Goal: Task Accomplishment & Management: Manage account settings

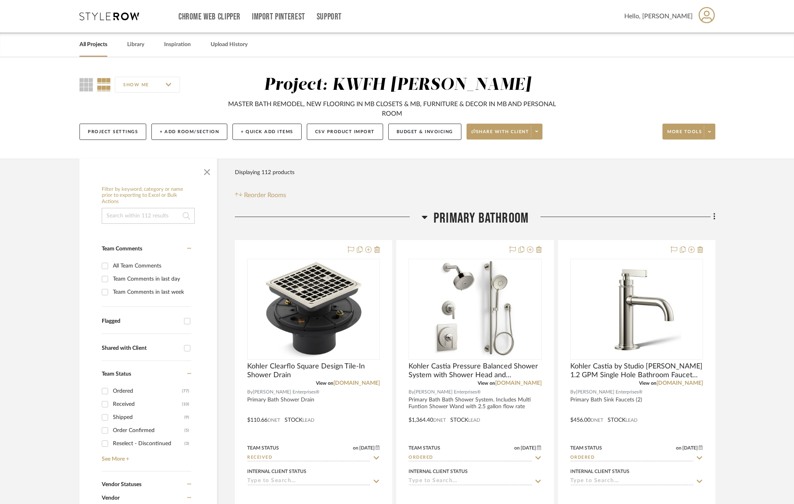
click at [98, 46] on link "All Projects" at bounding box center [94, 44] width 28 height 11
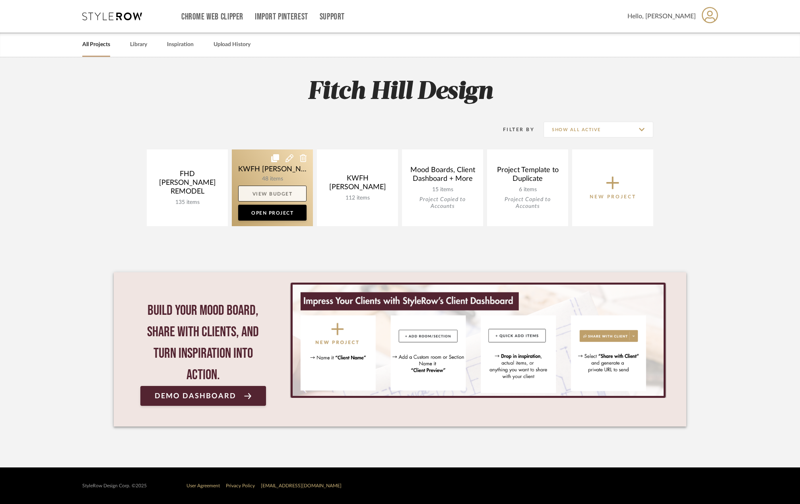
click at [281, 194] on link "View Budget" at bounding box center [272, 194] width 68 height 16
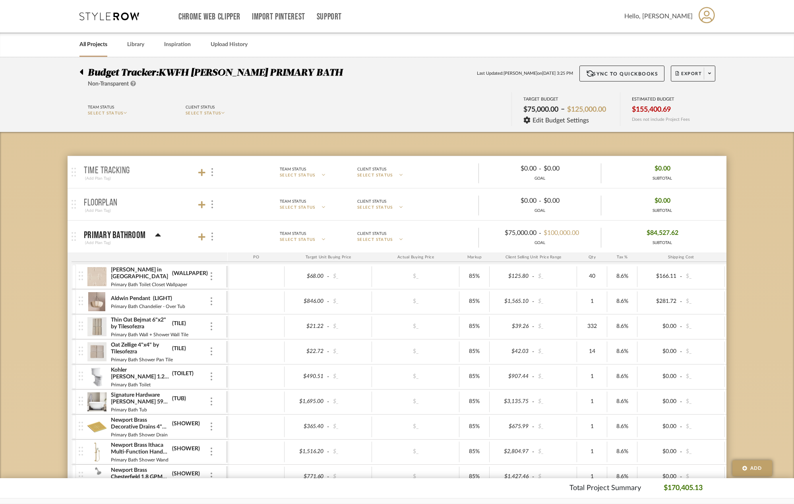
click at [225, 113] on icon at bounding box center [223, 113] width 4 height 2
click at [222, 159] on span "Approved" at bounding box center [222, 161] width 60 height 7
click at [127, 112] on icon at bounding box center [126, 113] width 4 height 4
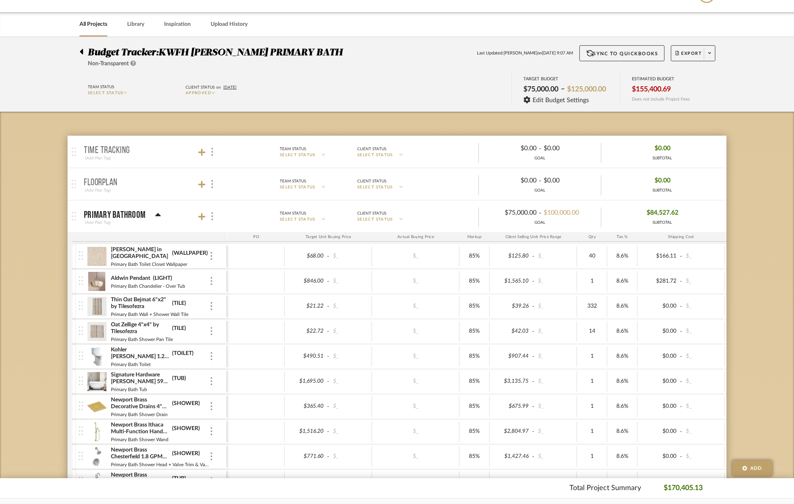
scroll to position [35, 0]
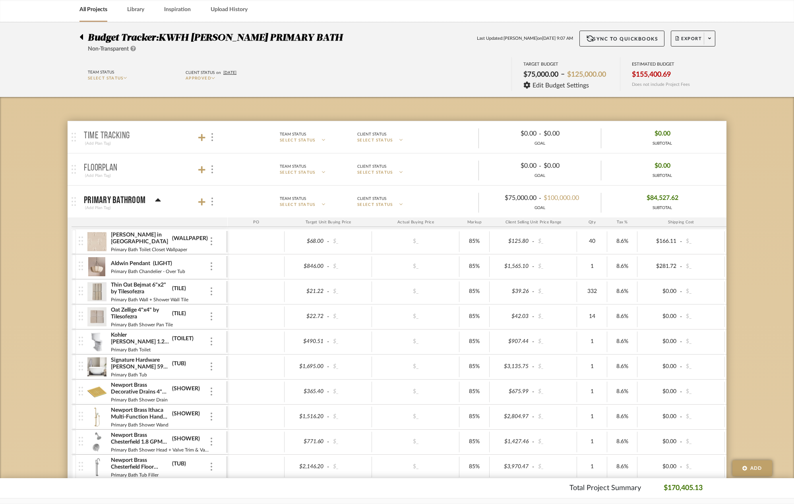
click at [127, 78] on icon at bounding box center [126, 78] width 4 height 2
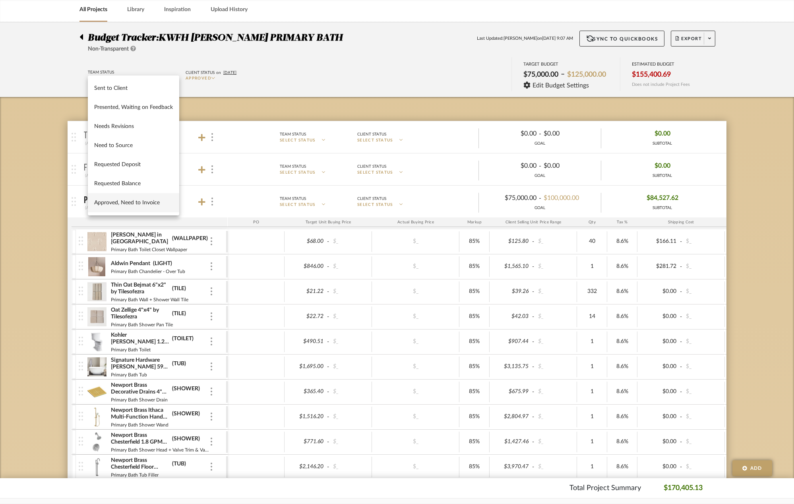
click at [130, 204] on span "Approved, Need to Invoice" at bounding box center [133, 203] width 79 height 7
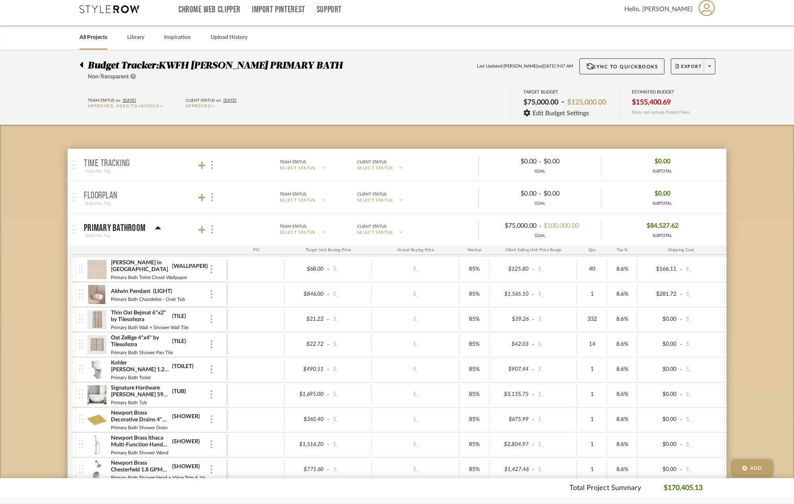
scroll to position [0, 0]
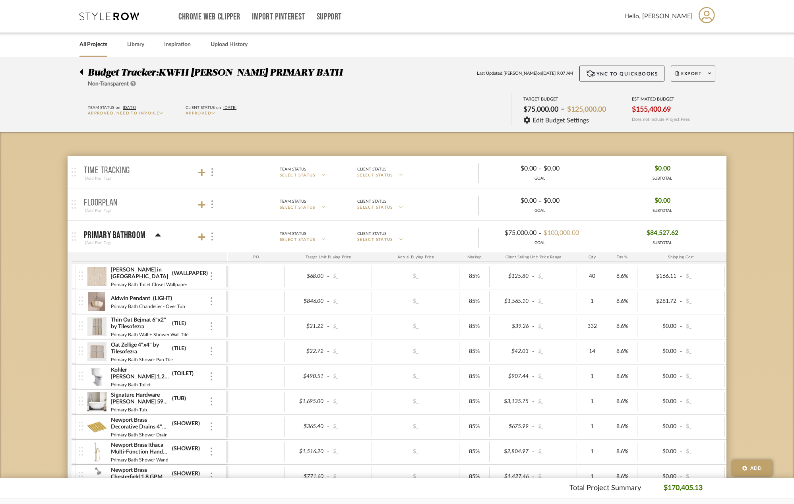
click at [82, 70] on icon at bounding box center [81, 72] width 3 height 6
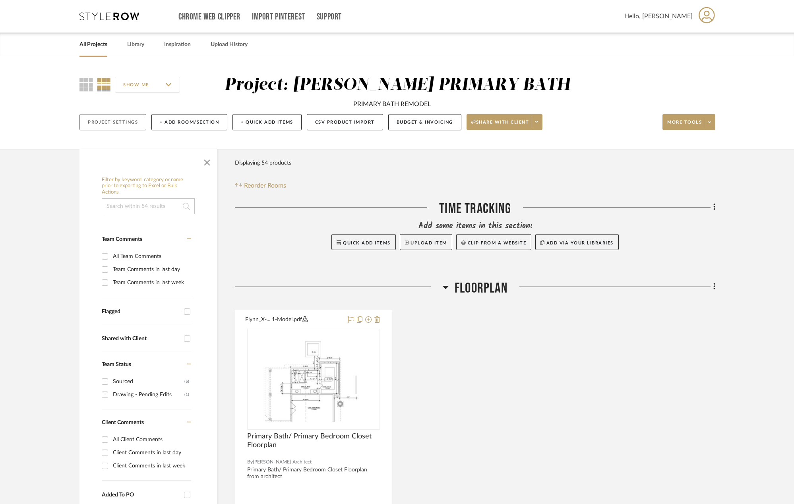
click at [126, 123] on button "Project Settings" at bounding box center [113, 122] width 67 height 16
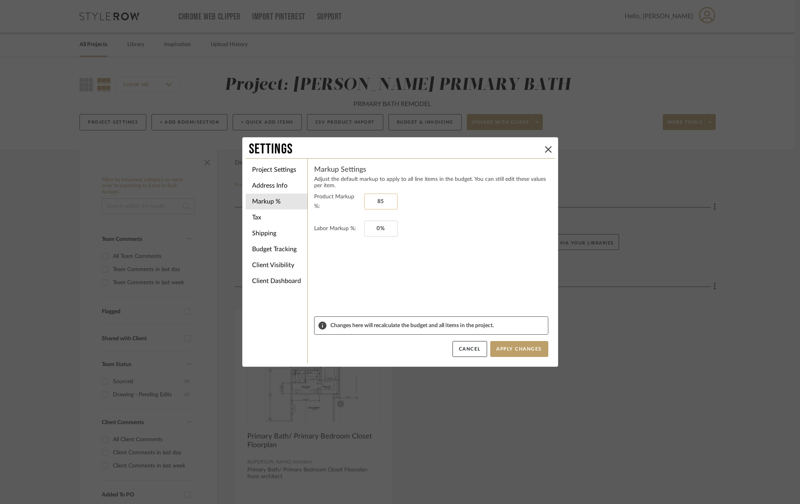
drag, startPoint x: 388, startPoint y: 200, endPoint x: 380, endPoint y: 200, distance: 8.7
click at [380, 200] on input "85" at bounding box center [380, 202] width 33 height 16
type input ".5%"
type input "0%"
click at [279, 220] on li "Tax" at bounding box center [277, 218] width 62 height 16
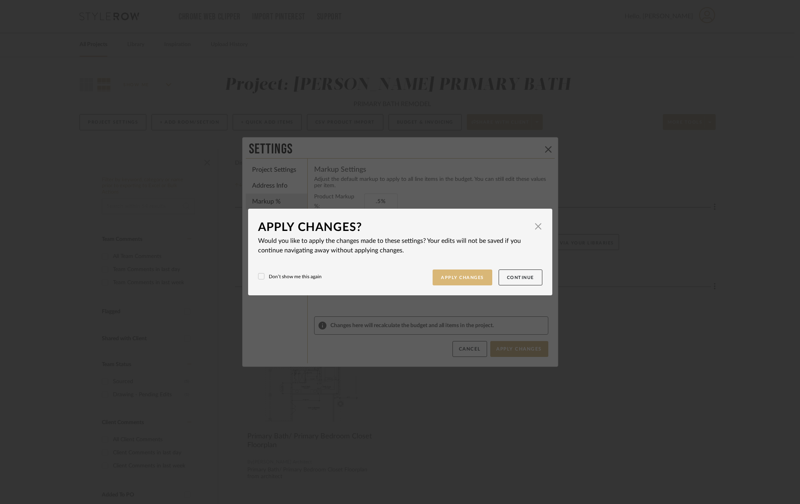
click at [477, 276] on button "Apply Changes" at bounding box center [463, 278] width 60 height 16
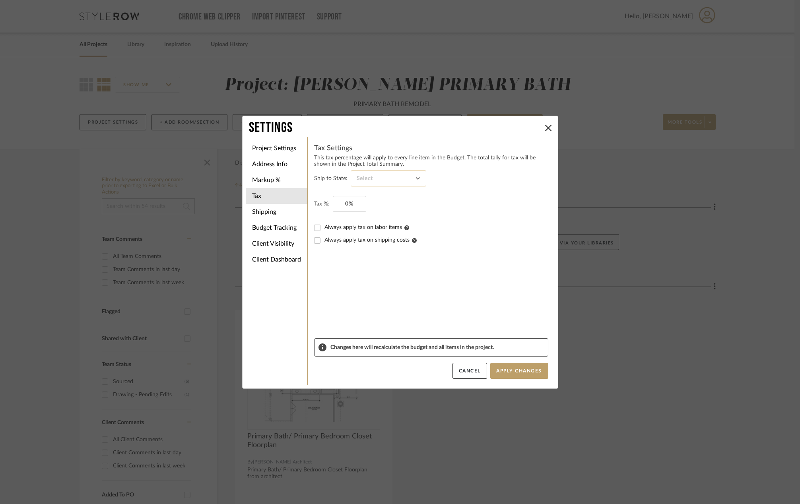
click at [390, 182] on input at bounding box center [389, 179] width 76 height 16
click at [384, 234] on span "[US_STATE]" at bounding box center [385, 236] width 60 height 7
type input "[US_STATE]"
click at [346, 209] on input "0" at bounding box center [349, 204] width 33 height 16
type input "0%"
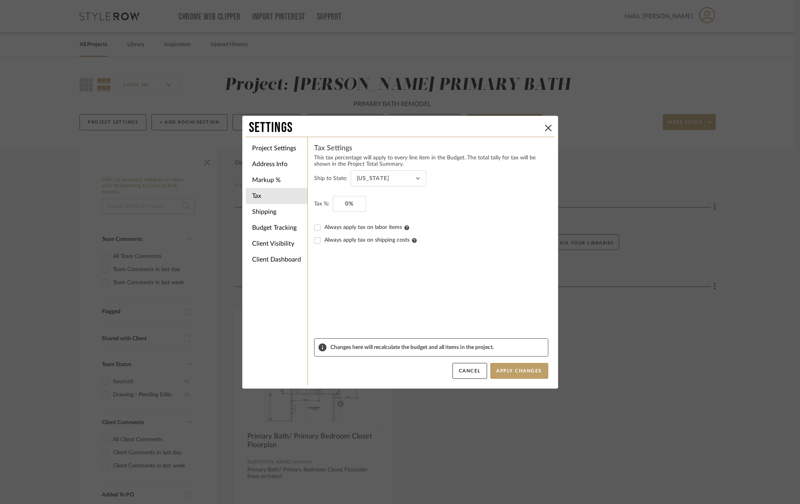
click at [316, 240] on input "Always apply tax on shipping costs" at bounding box center [317, 240] width 13 height 13
checkbox input "true"
drag, startPoint x: 355, startPoint y: 202, endPoint x: 326, endPoint y: 203, distance: 29.5
click at [326, 203] on fieldset "Tax %: 0" at bounding box center [431, 204] width 234 height 16
click at [330, 203] on fieldset "Tax %: 0%" at bounding box center [431, 204] width 234 height 16
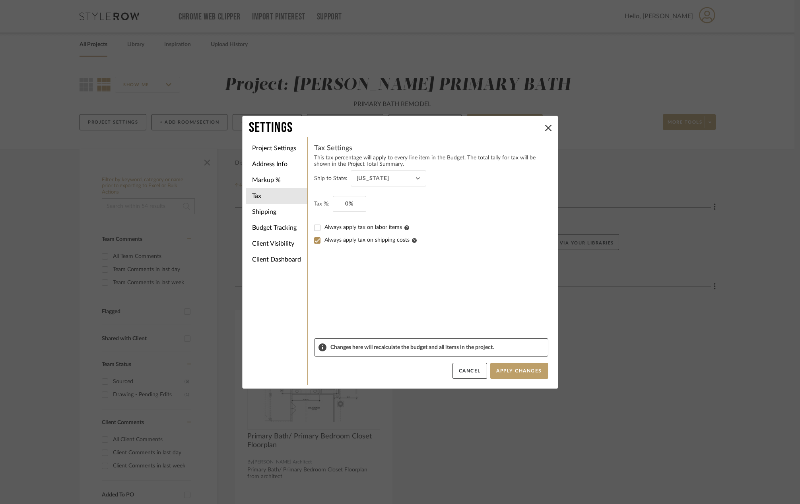
drag, startPoint x: 364, startPoint y: 204, endPoint x: 326, endPoint y: 200, distance: 37.6
click at [326, 200] on fieldset "Tax %: 0%" at bounding box center [431, 204] width 234 height 16
click at [348, 200] on input "0%" at bounding box center [349, 204] width 33 height 16
type input "8.6%"
click at [450, 206] on fieldset "Tax %: 8.6%" at bounding box center [431, 204] width 234 height 16
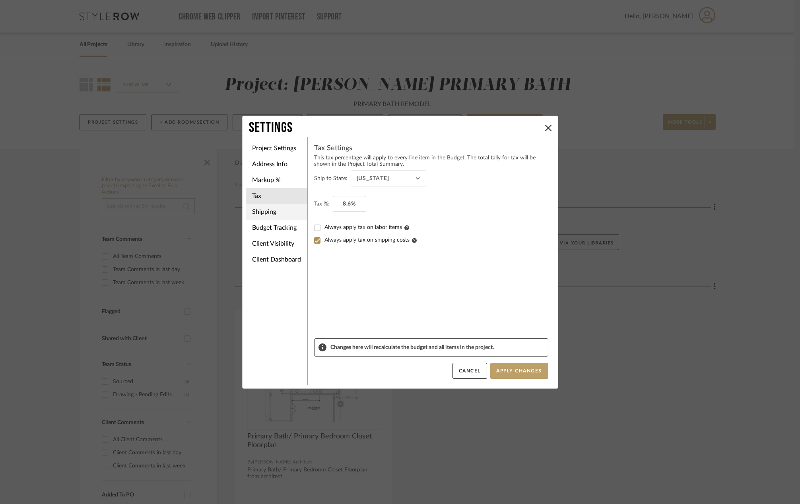
click at [288, 209] on li "Shipping" at bounding box center [277, 212] width 62 height 16
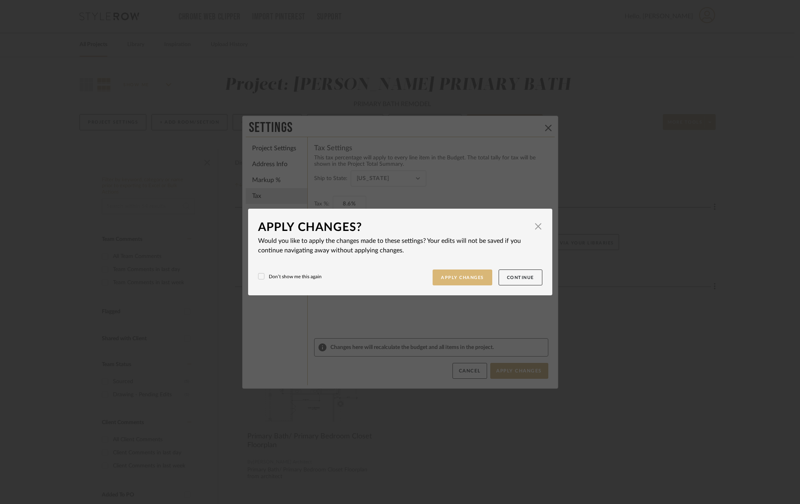
click at [475, 279] on button "Apply Changes" at bounding box center [463, 278] width 60 height 16
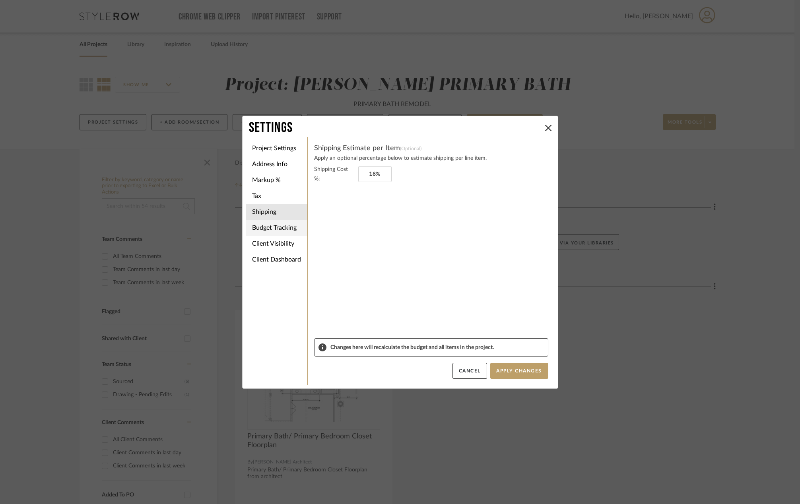
click at [287, 229] on li "Budget Tracking" at bounding box center [277, 228] width 62 height 16
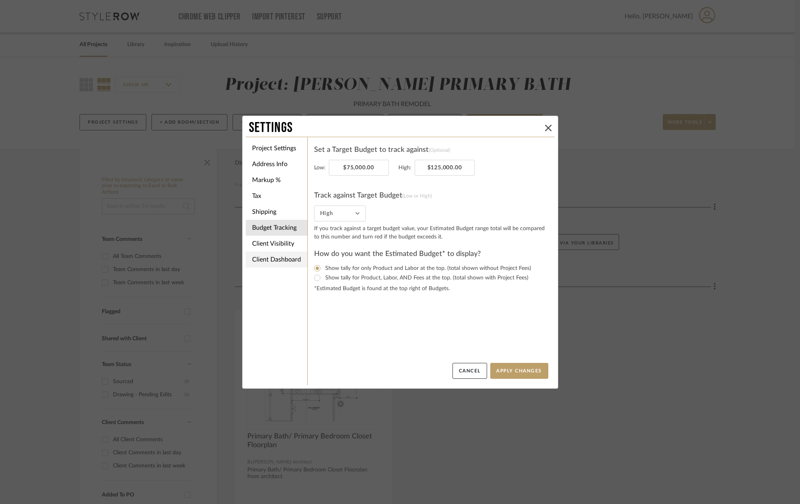
click at [288, 255] on li "Client Dashboard" at bounding box center [277, 260] width 62 height 16
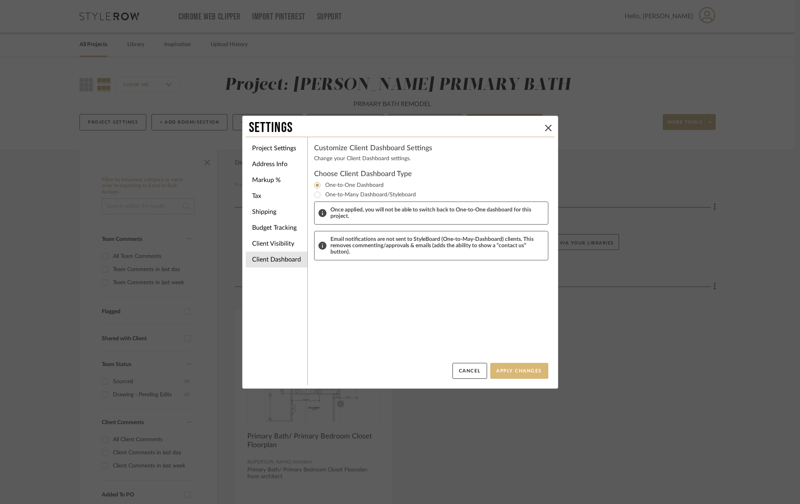
click at [520, 369] on button "Apply Changes" at bounding box center [519, 371] width 58 height 16
click at [516, 372] on button "Apply Changes" at bounding box center [519, 371] width 58 height 16
click at [545, 127] on icon at bounding box center [548, 128] width 6 height 6
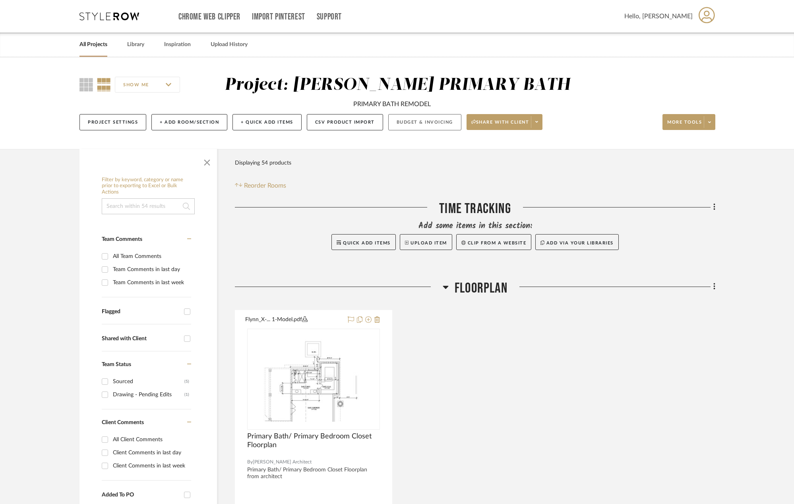
click at [416, 127] on button "Budget & Invoicing" at bounding box center [424, 122] width 73 height 16
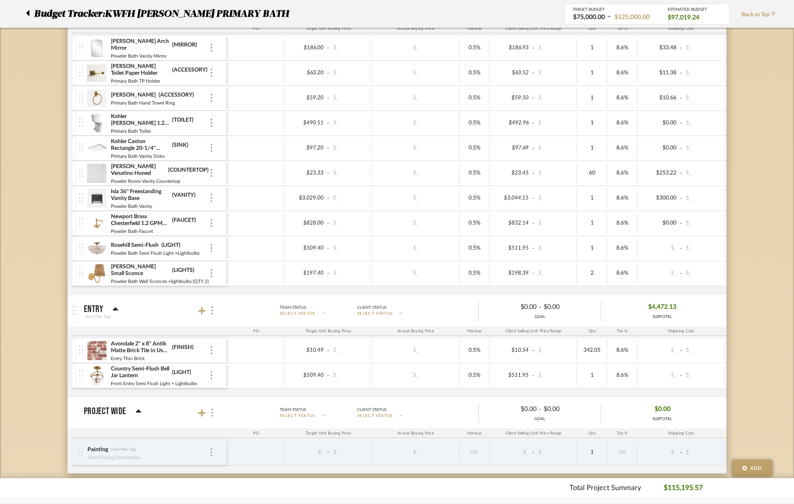
scroll to position [1154, 0]
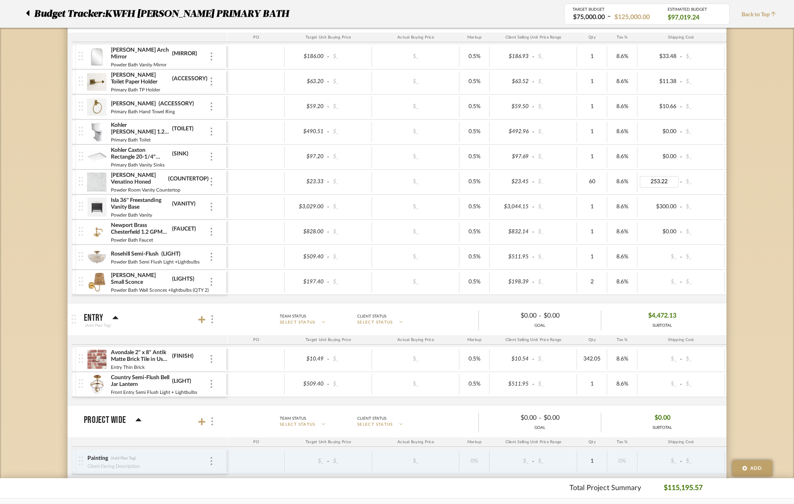
type input "0"
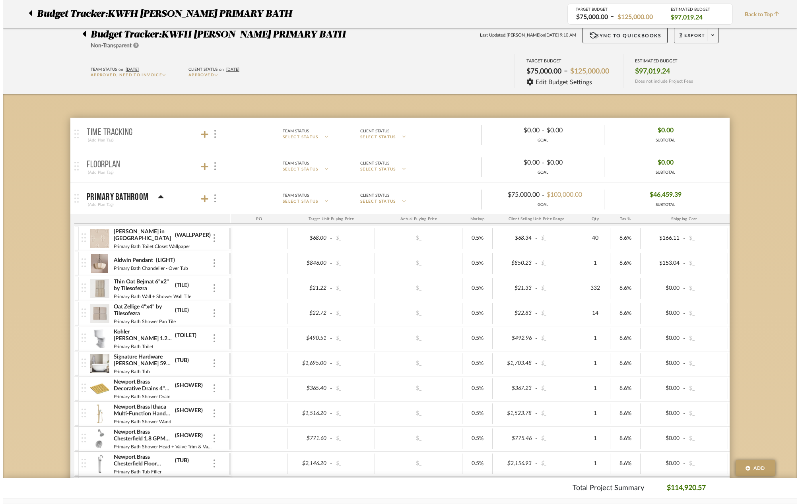
scroll to position [0, 0]
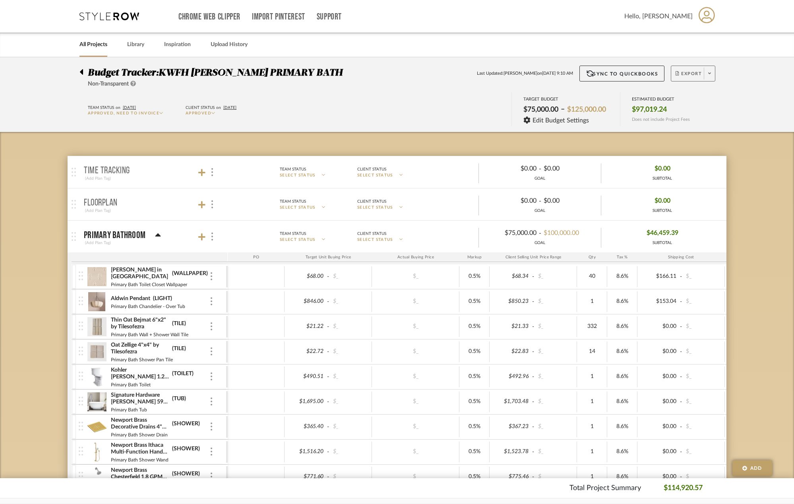
click at [710, 72] on icon at bounding box center [709, 73] width 3 height 4
click at [706, 95] on span "Export PDF" at bounding box center [707, 96] width 60 height 7
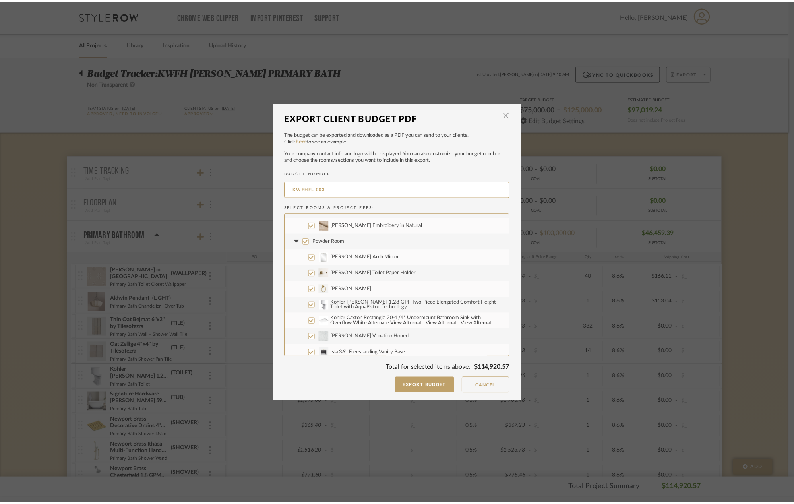
scroll to position [668, 0]
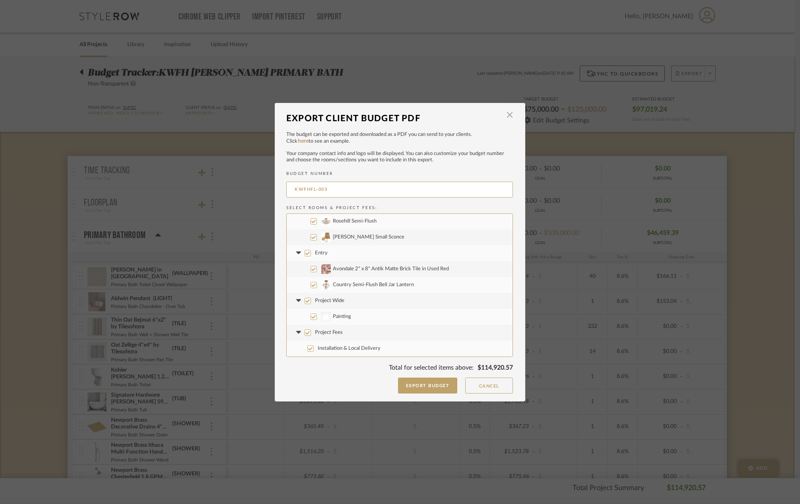
click at [305, 299] on input "Project Wide" at bounding box center [308, 301] width 6 height 6
checkbox input "false"
click at [306, 333] on input "Project Fees" at bounding box center [308, 333] width 6 height 6
checkbox input "false"
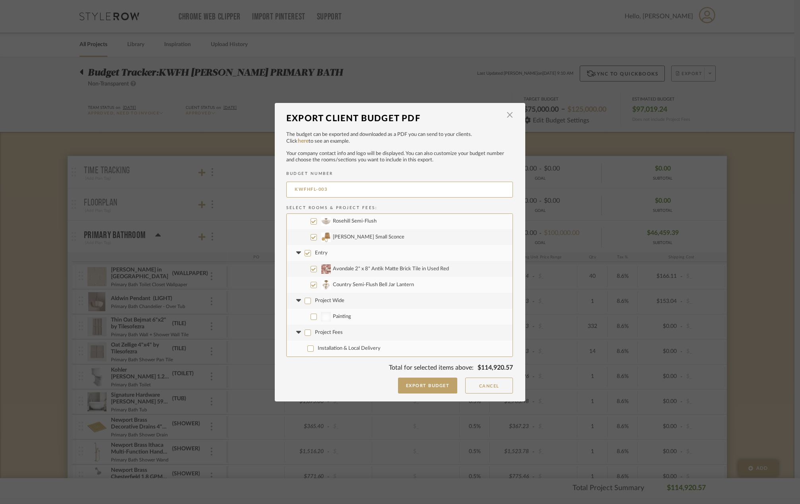
checkbox input "false"
click at [411, 385] on button "Export Budget" at bounding box center [428, 386] width 60 height 16
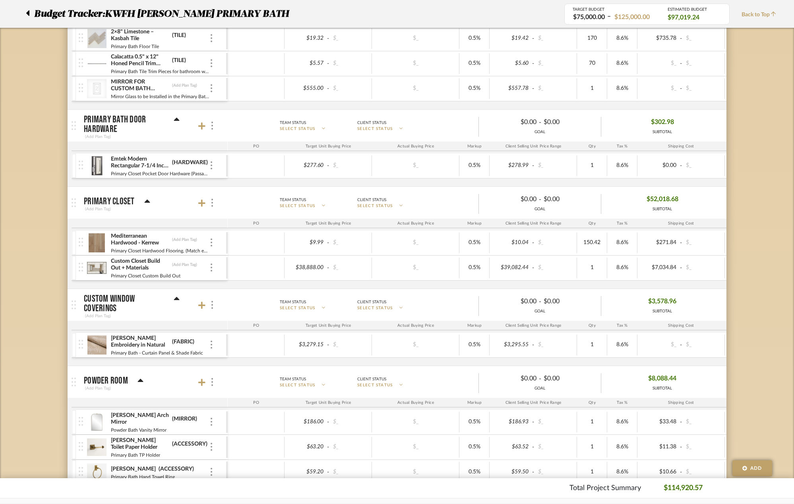
scroll to position [805, 0]
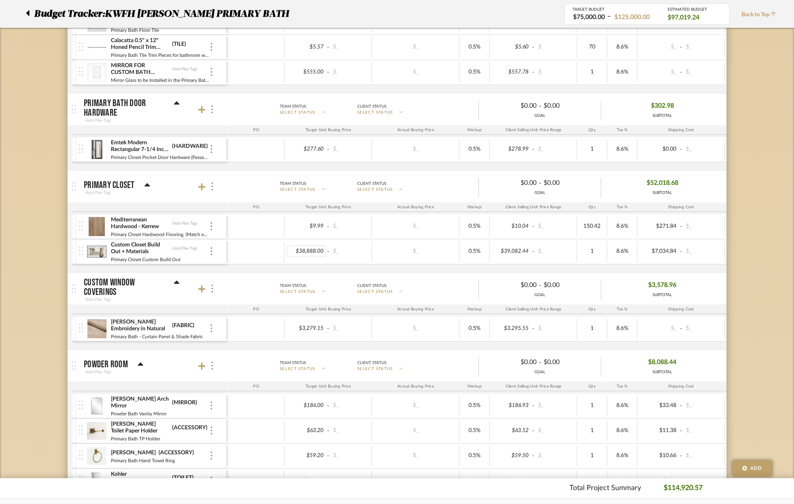
click at [310, 252] on div "$38,888.00" at bounding box center [306, 252] width 39 height 12
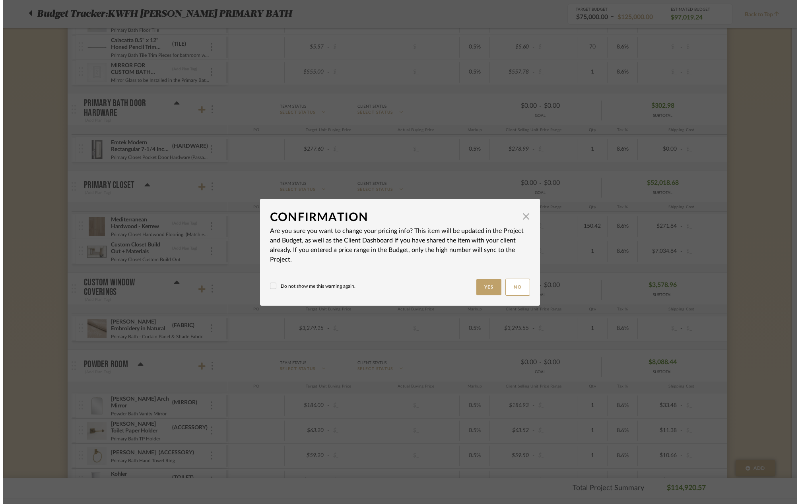
scroll to position [0, 0]
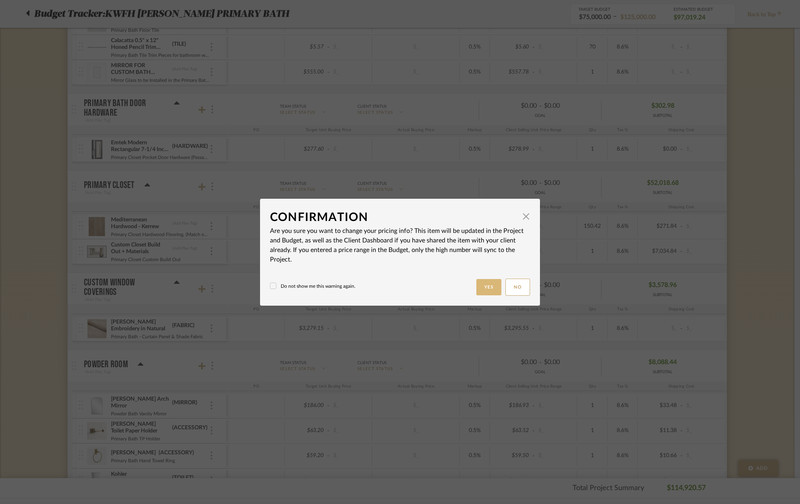
click at [483, 286] on button "Yes" at bounding box center [488, 287] width 25 height 16
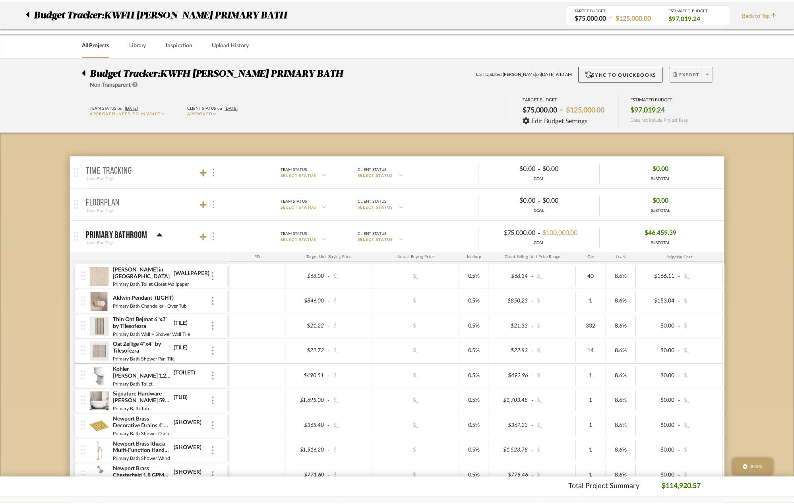
scroll to position [805, 0]
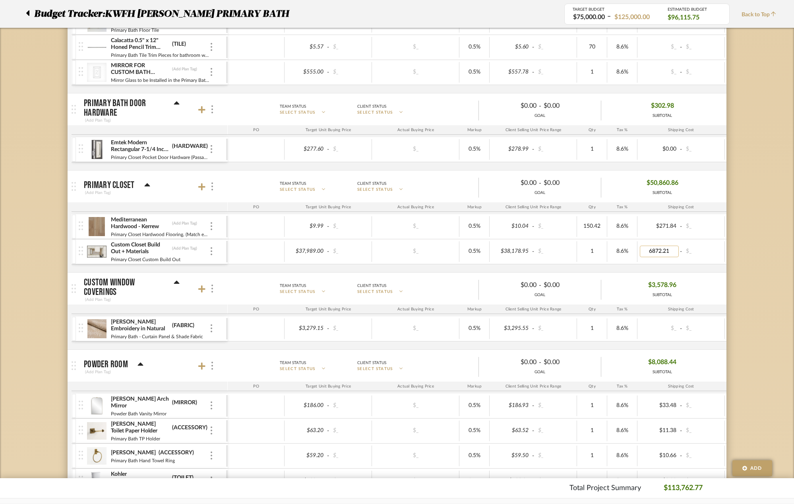
type input "0"
click at [685, 266] on div "Mediterranean Hardwood - Kerrew (Add Plan Tag) Primary Closet Hardwood Flooring…" at bounding box center [483, 243] width 822 height 58
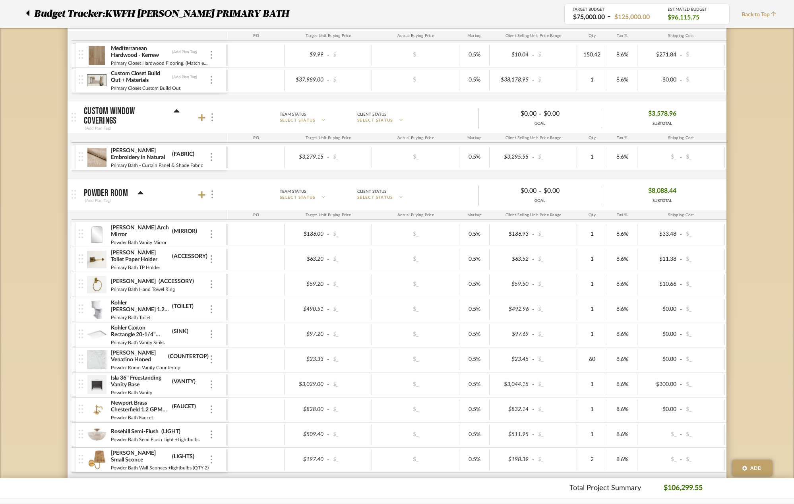
scroll to position [935, 0]
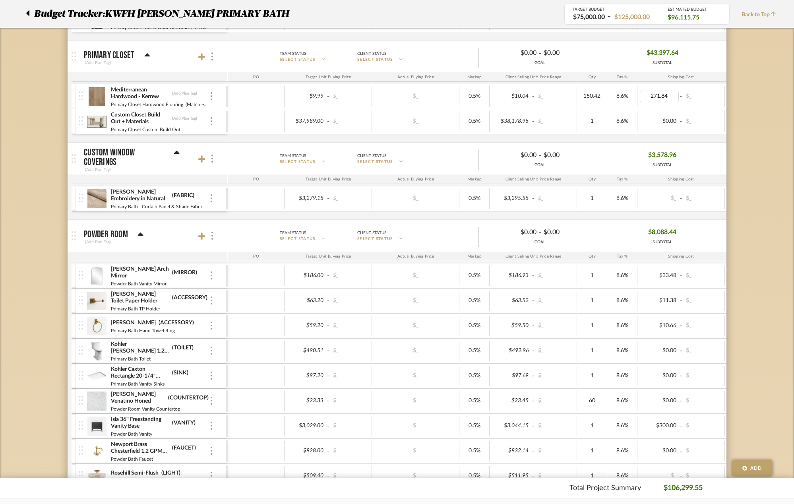
type input "0"
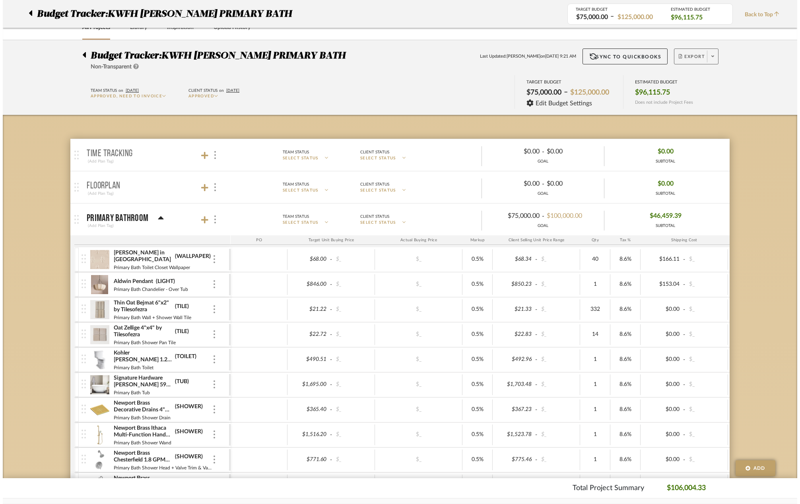
scroll to position [0, 0]
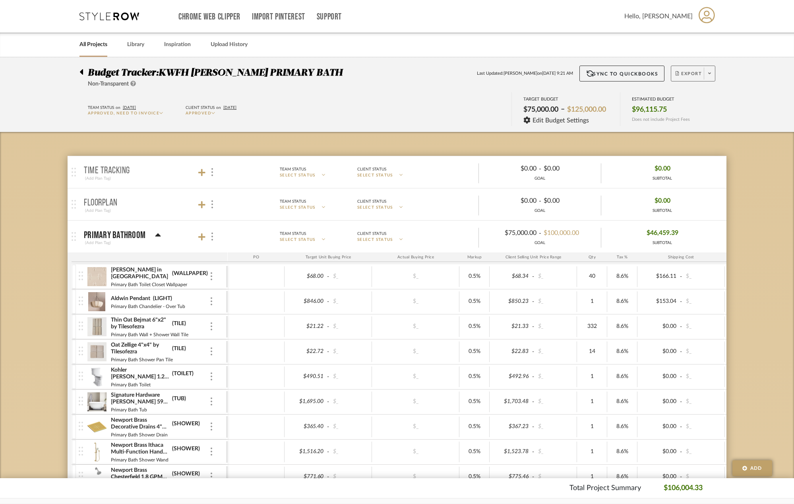
click at [709, 74] on icon at bounding box center [709, 74] width 3 height 2
click at [707, 93] on span "Export PDF" at bounding box center [707, 96] width 60 height 7
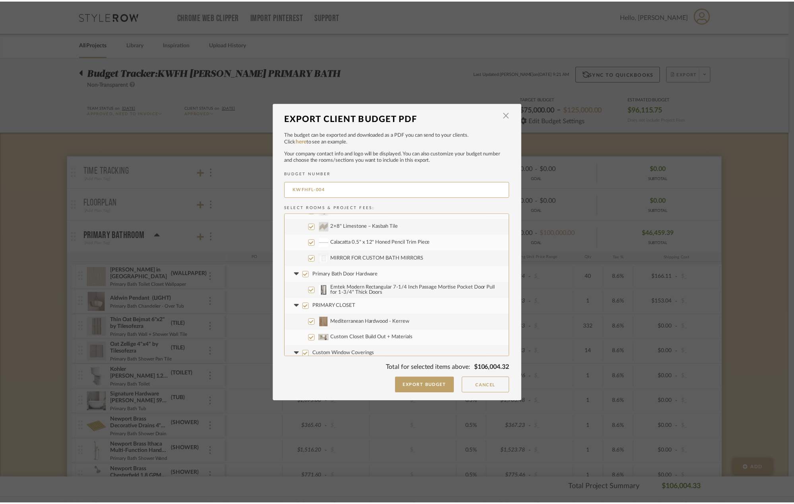
scroll to position [668, 0]
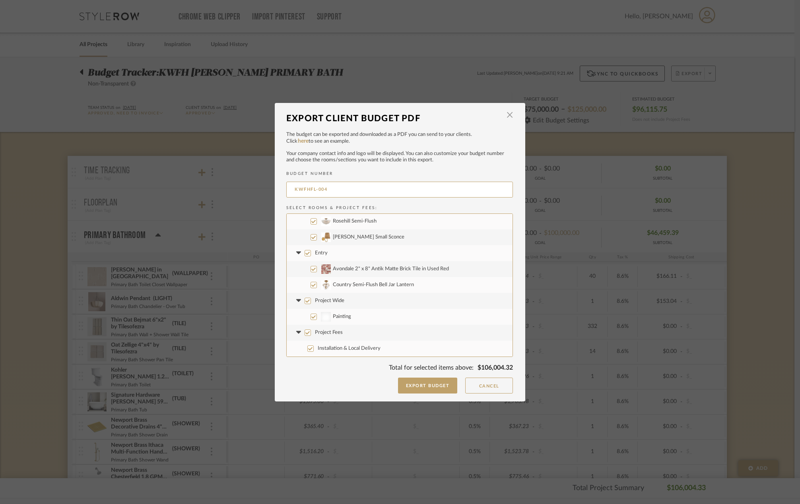
click at [306, 301] on input "Project Wide" at bounding box center [308, 301] width 6 height 6
checkbox input "false"
click at [306, 332] on input "Project Fees" at bounding box center [308, 333] width 6 height 6
checkbox input "false"
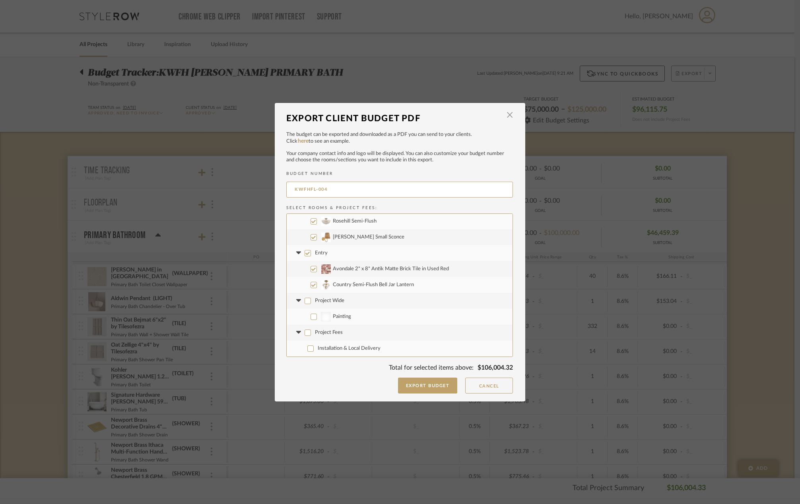
checkbox input "false"
click at [431, 386] on button "Export Budget" at bounding box center [428, 386] width 60 height 16
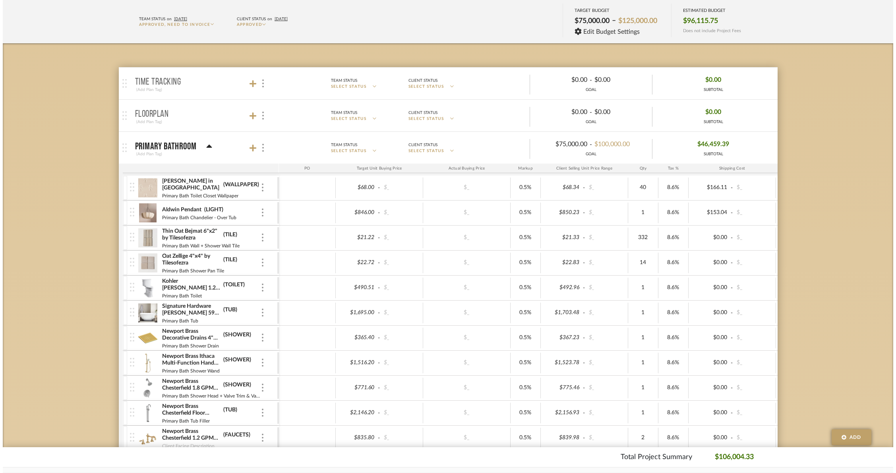
scroll to position [0, 0]
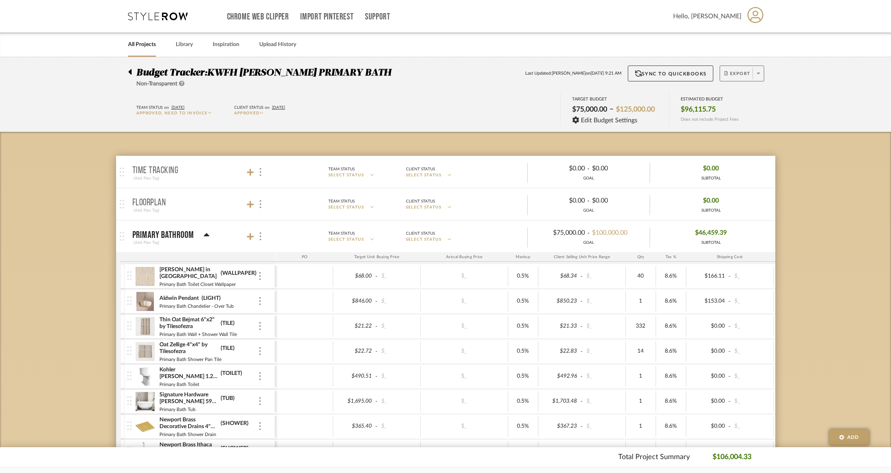
click at [760, 71] on span at bounding box center [758, 74] width 11 height 12
click at [746, 131] on span "Create PO" at bounding box center [738, 134] width 25 height 7
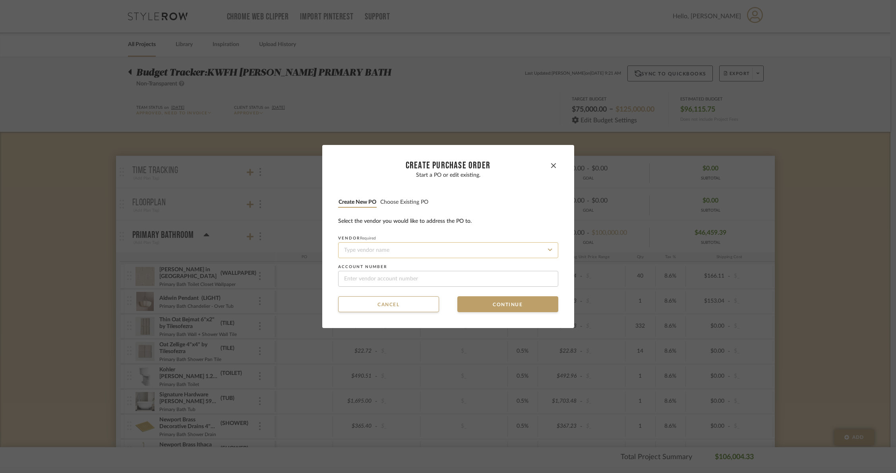
click at [391, 246] on input at bounding box center [448, 251] width 220 height 16
click at [386, 273] on div "[PERSON_NAME] Enterprises®" at bounding box center [445, 269] width 219 height 18
type input "[PERSON_NAME] Enterprises®"
click at [487, 307] on button "Continue" at bounding box center [508, 305] width 101 height 16
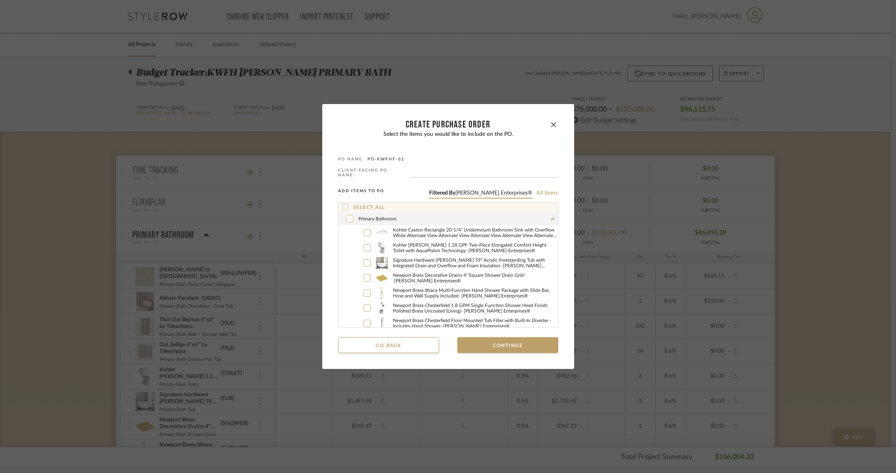
click at [347, 216] on icon at bounding box center [349, 219] width 5 height 6
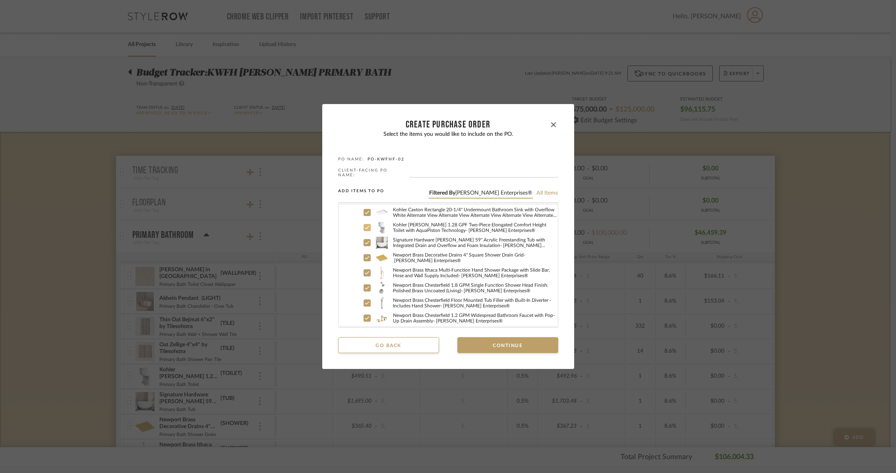
scroll to position [62, 0]
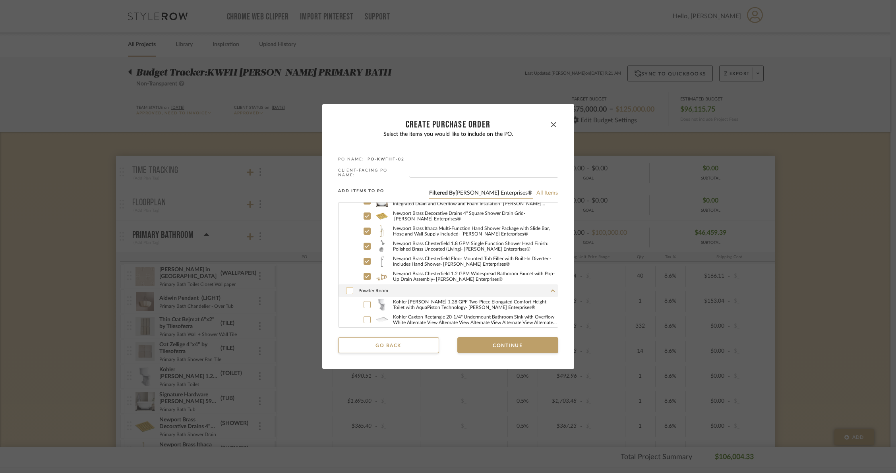
click at [348, 289] on icon at bounding box center [349, 291] width 5 height 6
click at [509, 343] on button "Continue" at bounding box center [508, 346] width 101 height 16
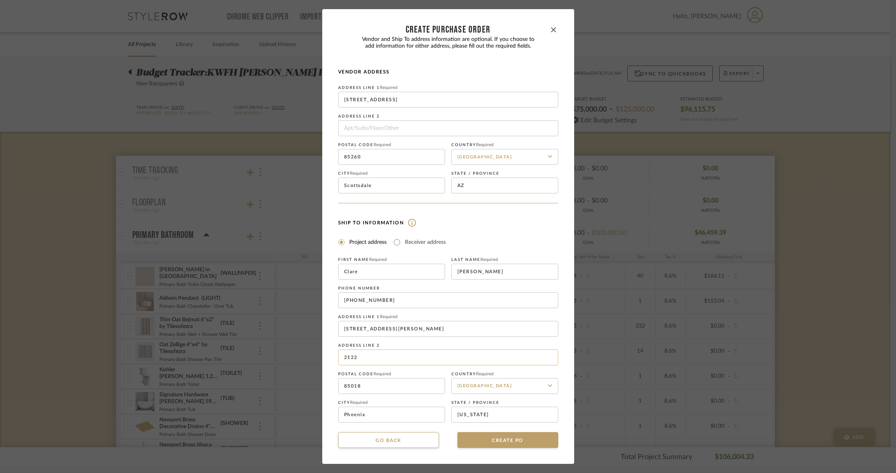
drag, startPoint x: 359, startPoint y: 357, endPoint x: 336, endPoint y: 357, distance: 23.1
click at [338, 357] on input "2122" at bounding box center [448, 358] width 220 height 16
click at [394, 244] on input "Receiver address" at bounding box center [397, 243] width 10 height 10
radio input "true"
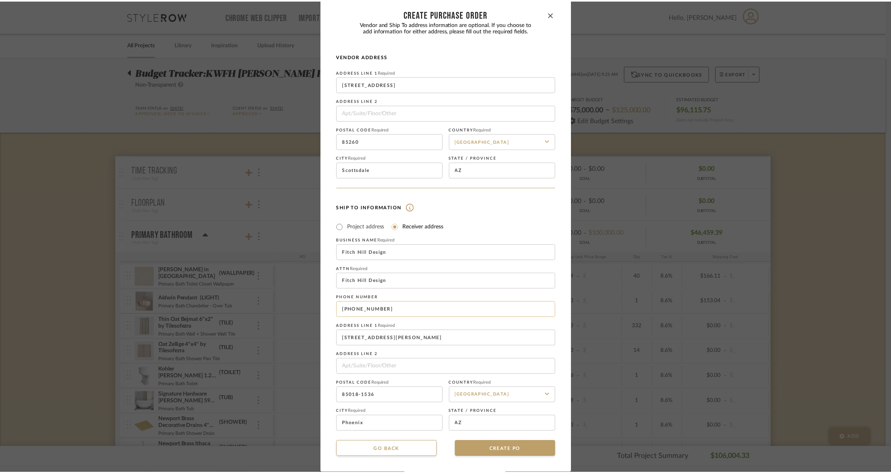
scroll to position [7, 0]
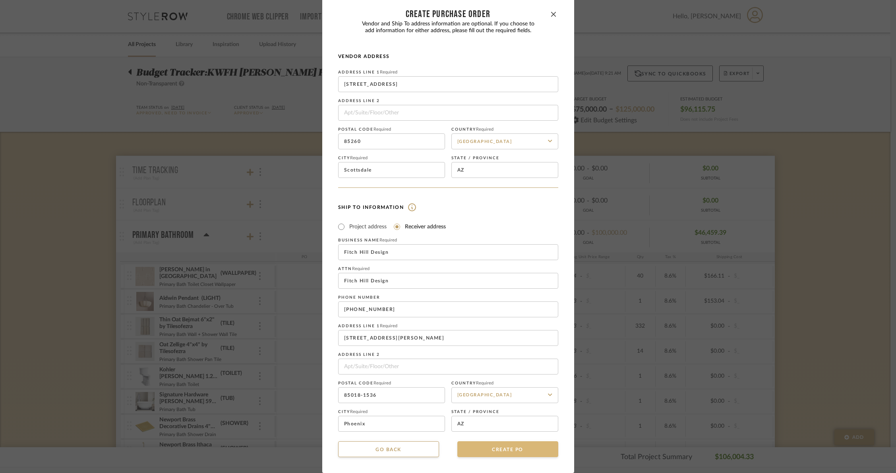
click at [498, 452] on button "CREATE PO" at bounding box center [508, 450] width 101 height 16
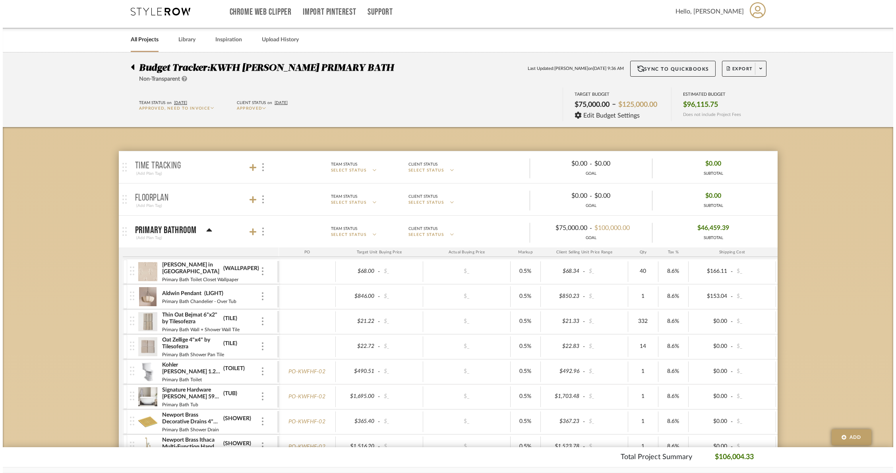
scroll to position [0, 0]
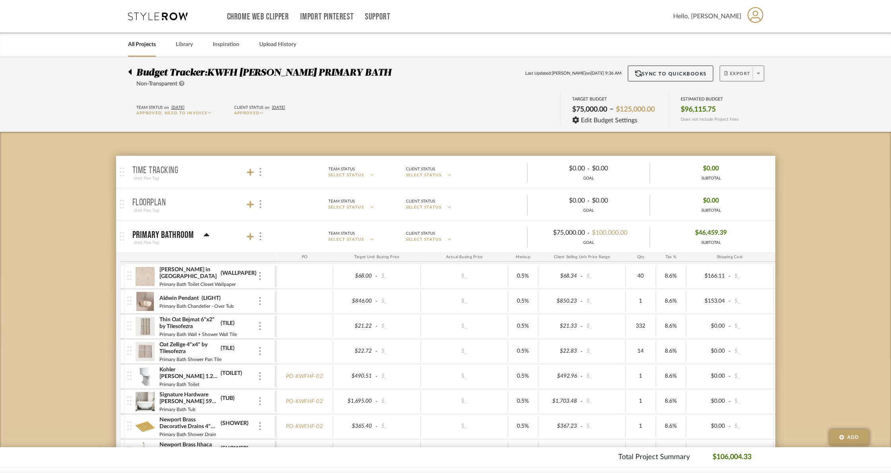
click at [760, 74] on span at bounding box center [758, 74] width 11 height 12
click at [751, 133] on span "Create PO" at bounding box center [738, 134] width 25 height 7
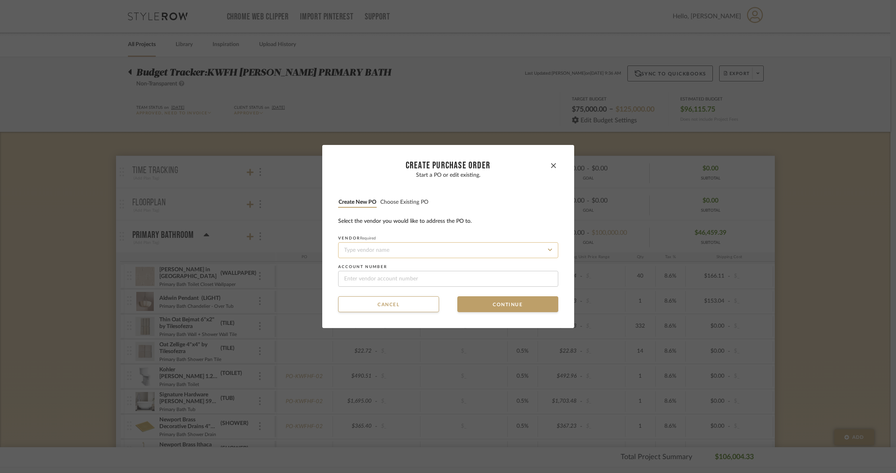
click at [377, 250] on input at bounding box center [448, 251] width 220 height 16
click at [338, 268] on div "[PERSON_NAME] and Co." at bounding box center [445, 269] width 219 height 18
type input "[PERSON_NAME] and Co."
click at [499, 310] on button "Continue" at bounding box center [508, 305] width 101 height 16
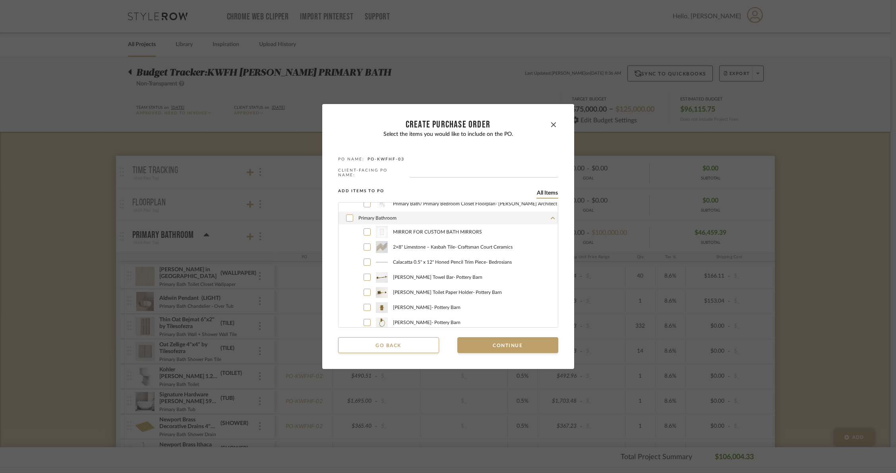
scroll to position [78, 0]
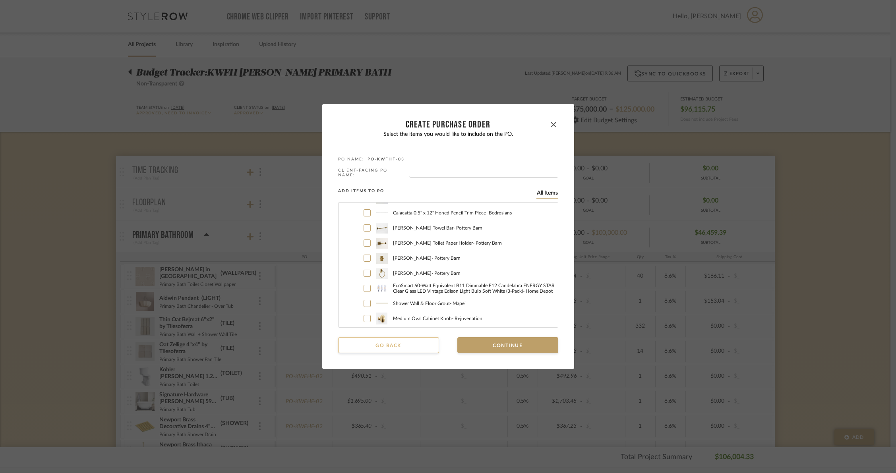
click at [413, 342] on button "Go back" at bounding box center [388, 346] width 101 height 16
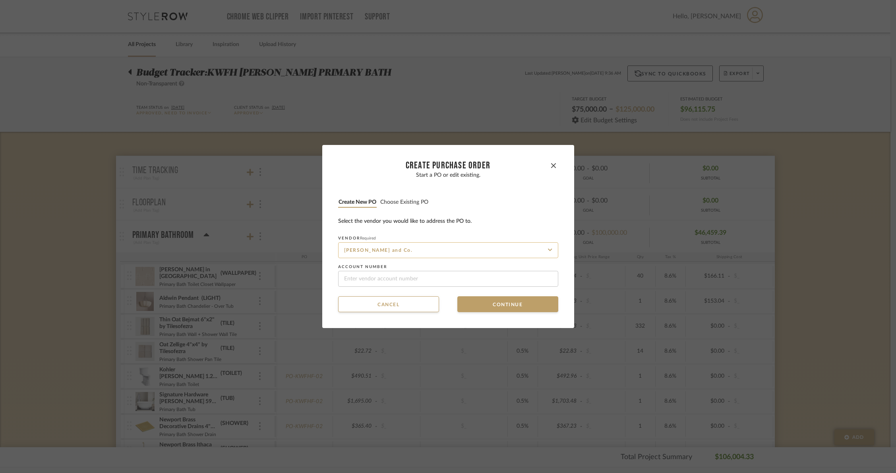
click at [442, 245] on input "[PERSON_NAME] and Co." at bounding box center [448, 251] width 220 height 16
click at [400, 303] on button "Cancel" at bounding box center [388, 305] width 101 height 16
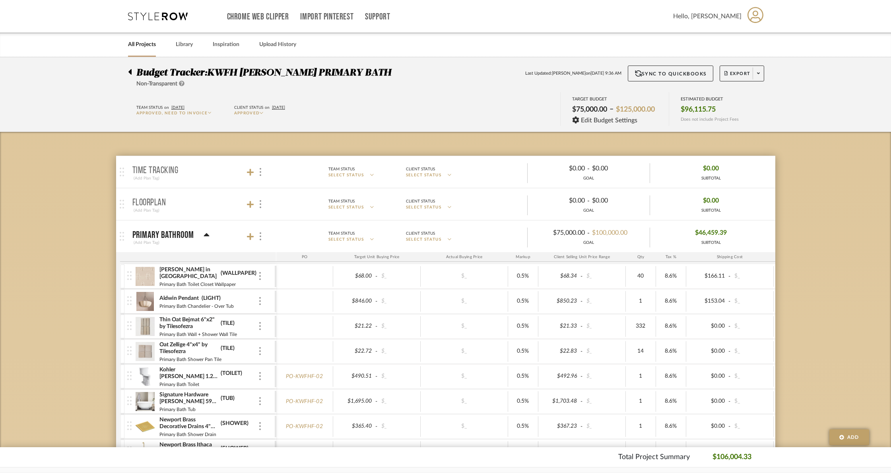
click at [148, 278] on img at bounding box center [145, 276] width 19 height 19
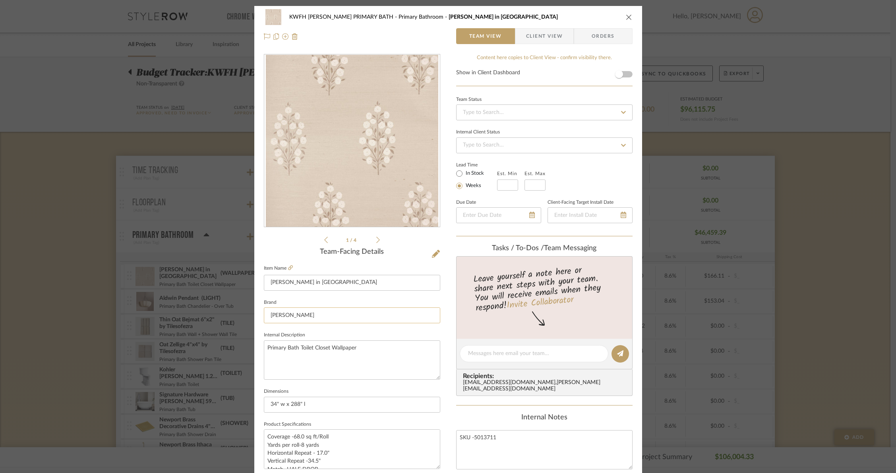
click at [324, 312] on input "[PERSON_NAME]" at bounding box center [352, 316] width 177 height 16
type input "[PERSON_NAME] an"
click at [318, 356] on span "Click to add "Schumacher an" as a new Brand" at bounding box center [352, 356] width 153 height 7
click at [337, 313] on input "[PERSON_NAME] an" at bounding box center [352, 316] width 177 height 16
click at [323, 318] on input "[PERSON_NAME] an" at bounding box center [352, 316] width 177 height 16
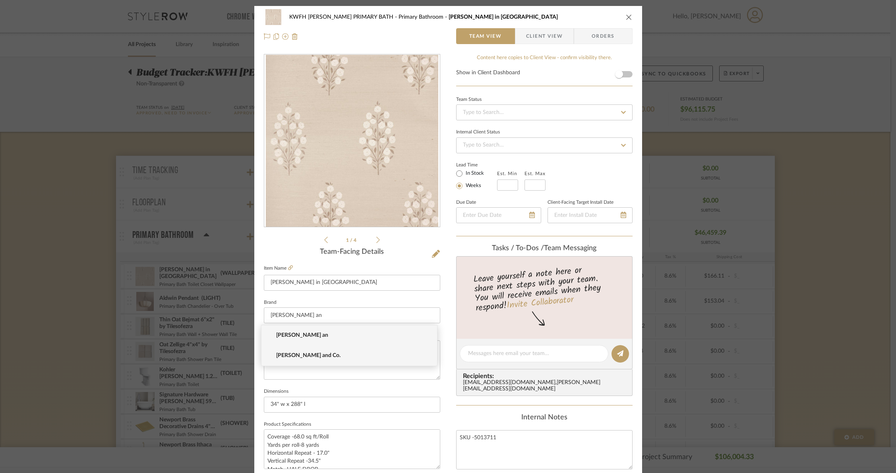
click at [310, 357] on span "[PERSON_NAME] and Co." at bounding box center [352, 356] width 153 height 7
type input "[PERSON_NAME] and Co."
click at [583, 38] on span "Orders" at bounding box center [603, 36] width 41 height 16
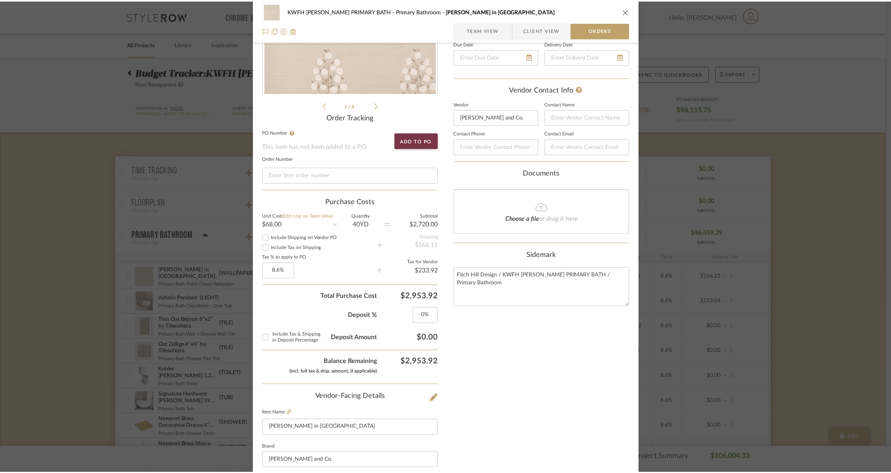
scroll to position [202, 0]
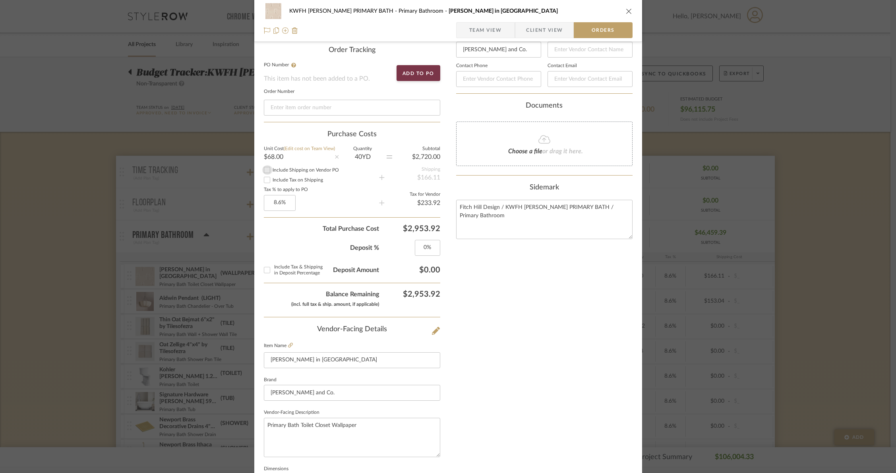
click at [263, 171] on input "Include Shipping on Vendor PO" at bounding box center [267, 170] width 10 height 10
checkbox input "true"
click at [264, 179] on input "Include Tax on Shipping" at bounding box center [267, 180] width 10 height 10
checkbox input "true"
click at [626, 9] on icon "close" at bounding box center [629, 11] width 6 height 6
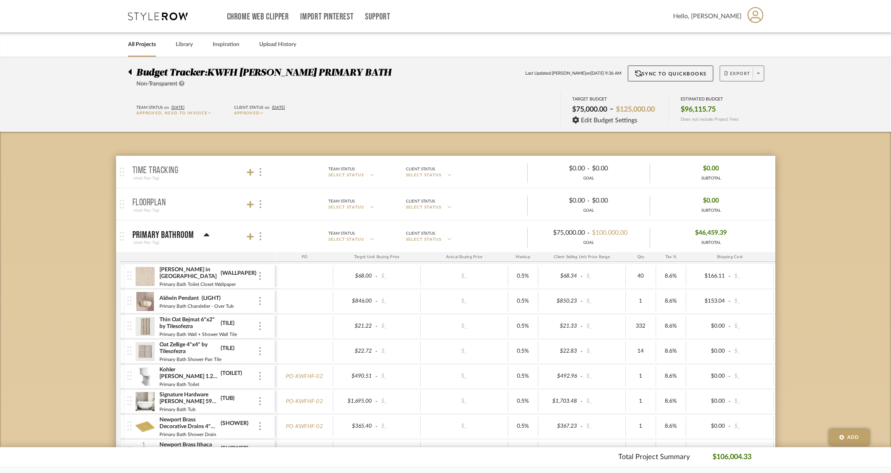
click at [761, 79] on span at bounding box center [758, 74] width 11 height 12
click at [745, 132] on span "Create PO" at bounding box center [738, 134] width 25 height 7
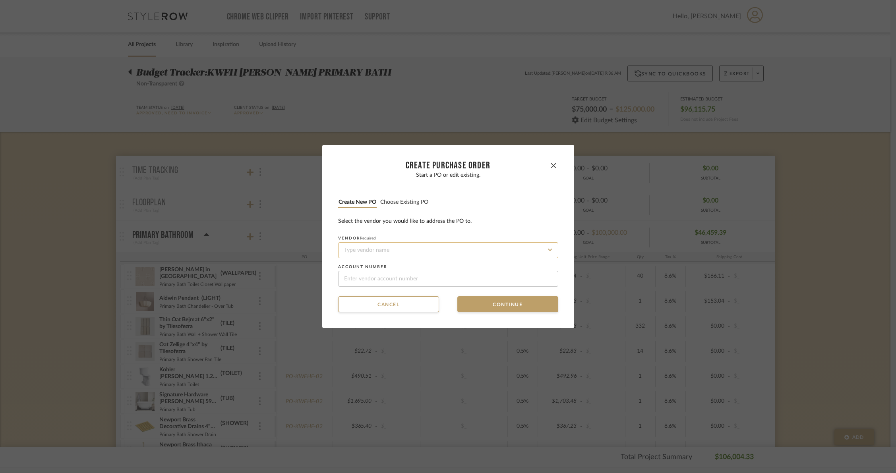
click at [437, 245] on input at bounding box center [448, 251] width 220 height 16
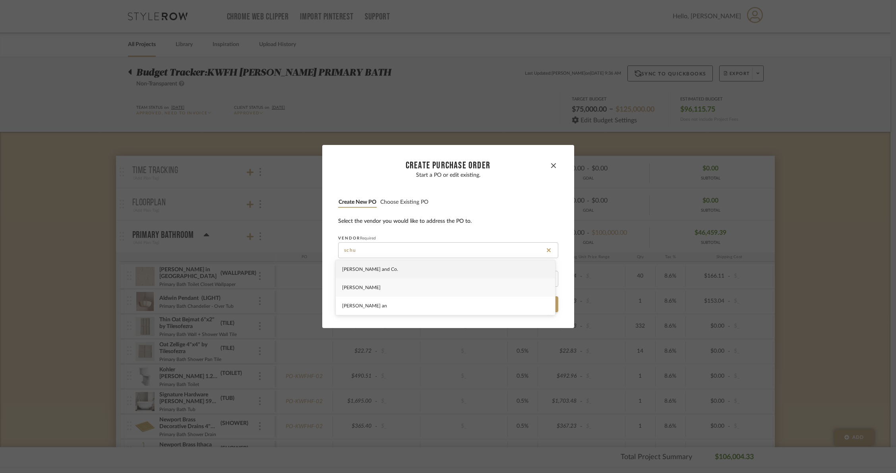
click at [407, 274] on div "[PERSON_NAME] and Co." at bounding box center [445, 269] width 219 height 18
type input "[PERSON_NAME] and Co."
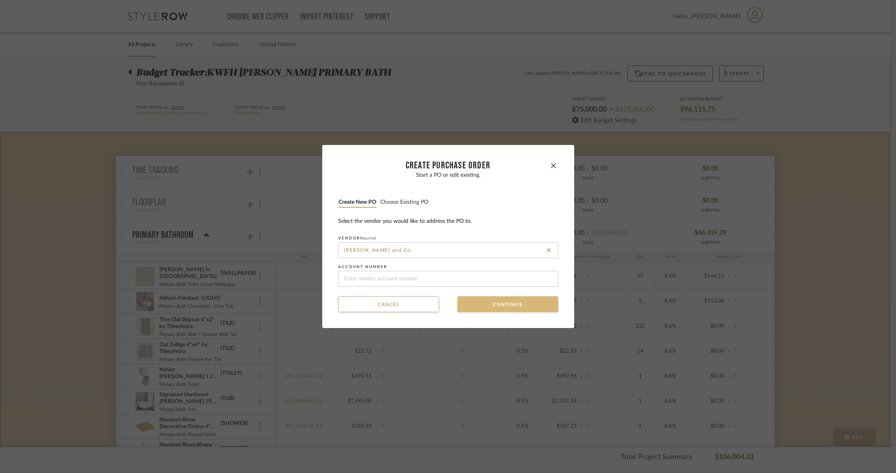
click at [486, 303] on button "Continue" at bounding box center [508, 305] width 101 height 16
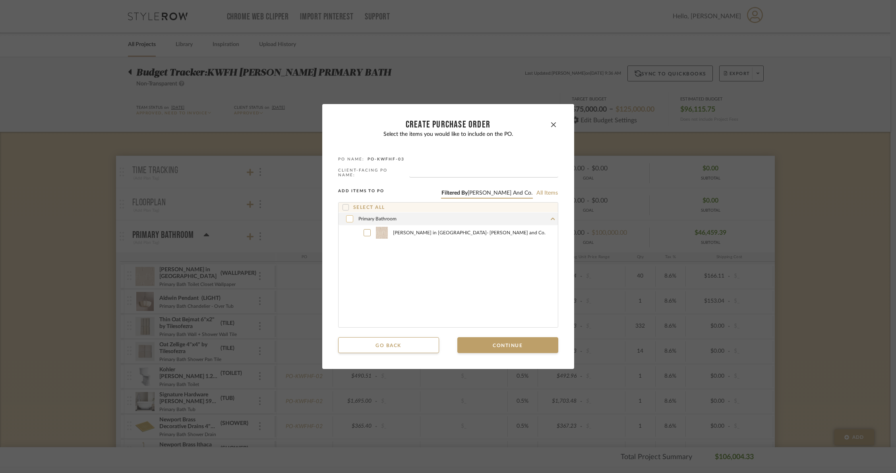
click at [347, 216] on icon at bounding box center [349, 219] width 5 height 6
click at [502, 339] on button "Continue" at bounding box center [508, 346] width 101 height 16
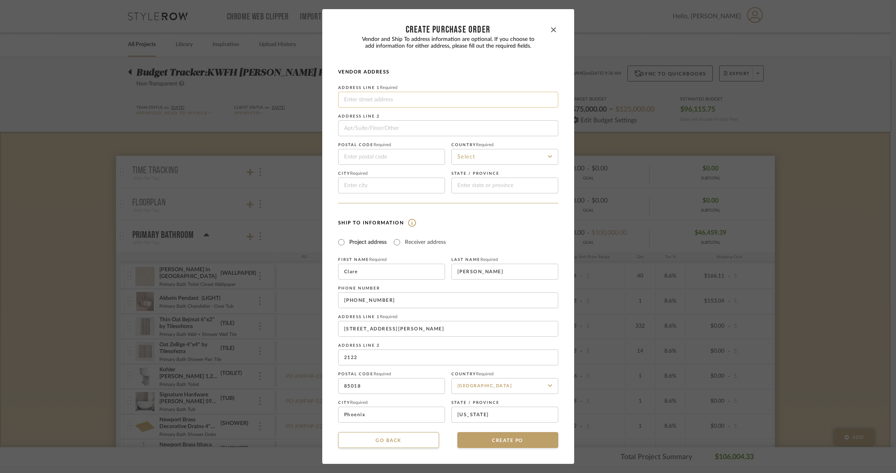
click at [374, 97] on input at bounding box center [448, 100] width 220 height 16
click at [454, 76] on div "Vendor Address Address Line 1 Required Address Line 2 Postal code Required Coun…" at bounding box center [448, 136] width 220 height 135
click at [396, 243] on input "Receiver address" at bounding box center [397, 243] width 10 height 10
radio input "true"
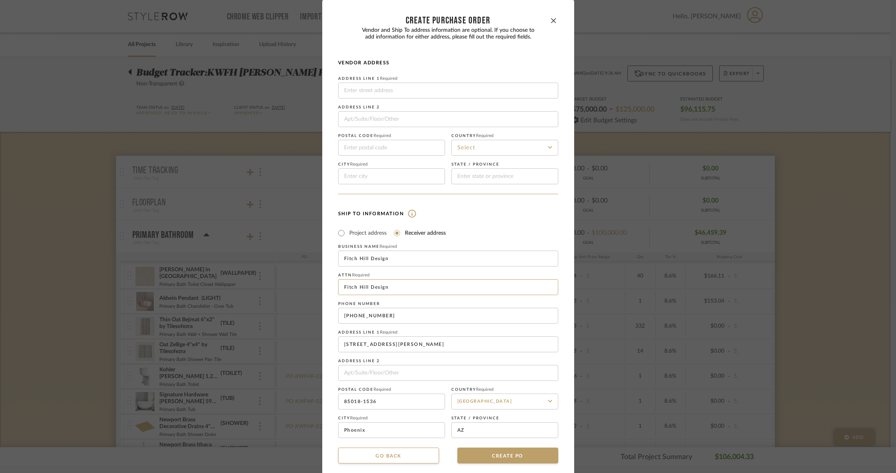
drag, startPoint x: 389, startPoint y: 289, endPoint x: 326, endPoint y: 284, distance: 63.1
click at [326, 284] on dialog-content "CREATE Purchase order Vendor and Ship To address information are optional. If y…" at bounding box center [448, 240] width 252 height 480
click at [365, 288] on input "Molly Loghney" at bounding box center [448, 287] width 220 height 16
type input "[PERSON_NAME]"
click at [373, 94] on input at bounding box center [448, 91] width 220 height 16
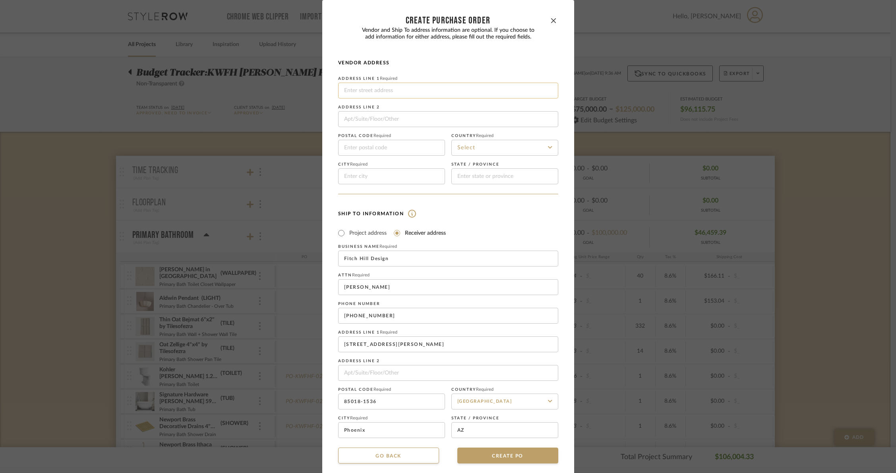
paste input "2720 N. 68th Street, Suite 3"
type input "2720 N. 68th Street, Suite 3"
click at [408, 145] on input at bounding box center [391, 148] width 107 height 16
paste input "85257"
type input "85257"
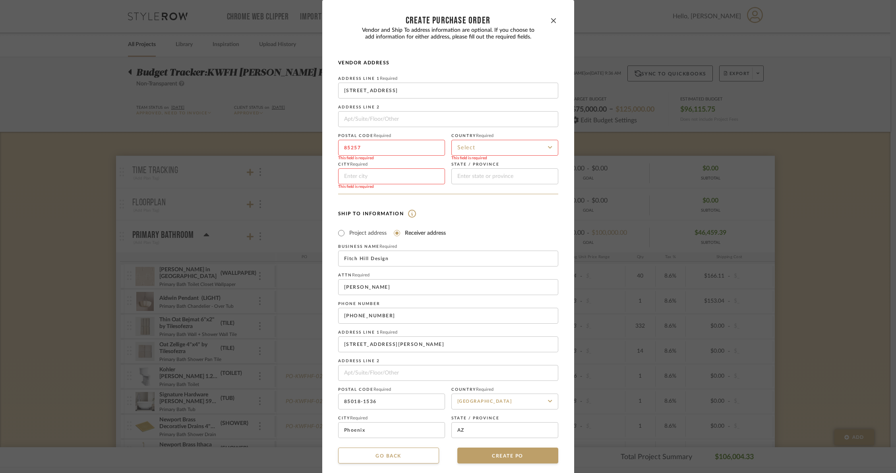
click at [445, 74] on div "Vendor Address Address Line 1 Required 2720 N. 68th Street, Suite 3 Address Lin…" at bounding box center [448, 127] width 220 height 135
drag, startPoint x: 398, startPoint y: 90, endPoint x: 422, endPoint y: 93, distance: 24.0
click at [422, 93] on input "2720 N. 68th Street, Suite 3" at bounding box center [448, 91] width 220 height 16
click at [452, 65] on h4 "Vendor Address" at bounding box center [448, 63] width 220 height 6
click at [367, 120] on input at bounding box center [448, 119] width 220 height 16
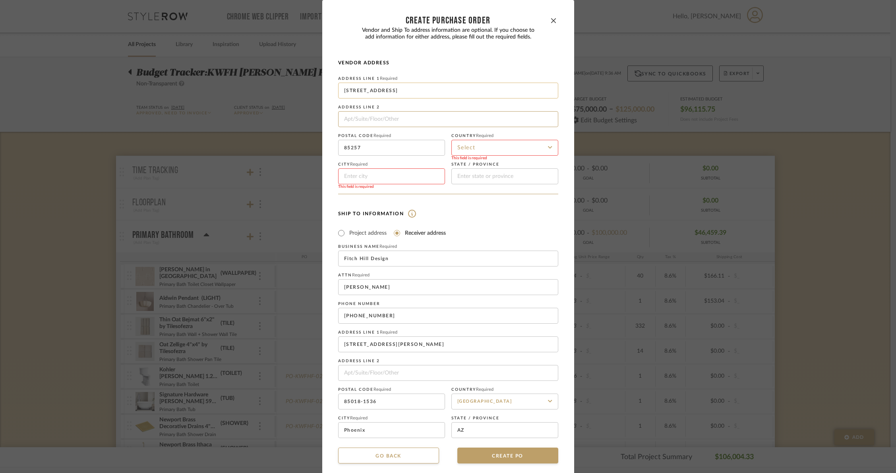
paste input "Suite 3"
type input "Suite 3"
click at [423, 91] on input "2720 N. 68th Street, Suite 3" at bounding box center [448, 91] width 220 height 16
type input "2720 N. 68th Street"
click at [466, 150] on input at bounding box center [505, 148] width 107 height 16
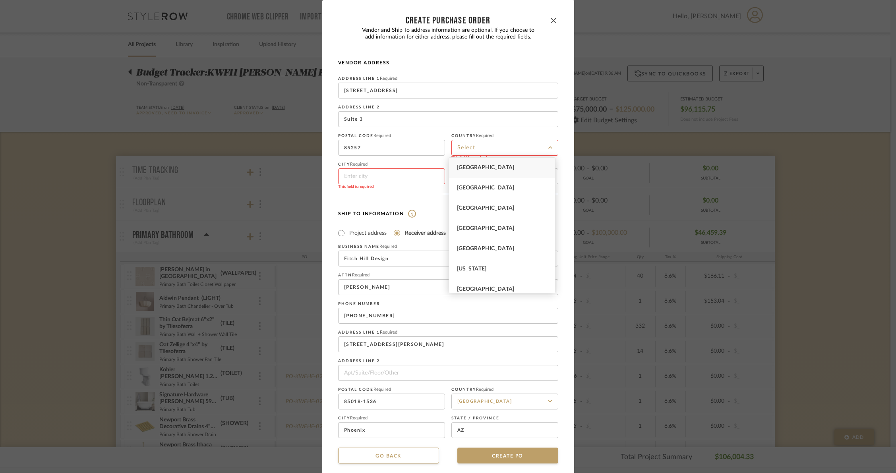
click at [469, 167] on span "[GEOGRAPHIC_DATA]" at bounding box center [485, 168] width 57 height 6
type input "[GEOGRAPHIC_DATA]"
click at [360, 174] on input at bounding box center [391, 177] width 107 height 16
type input "Scottsdale"
type input "AZ"
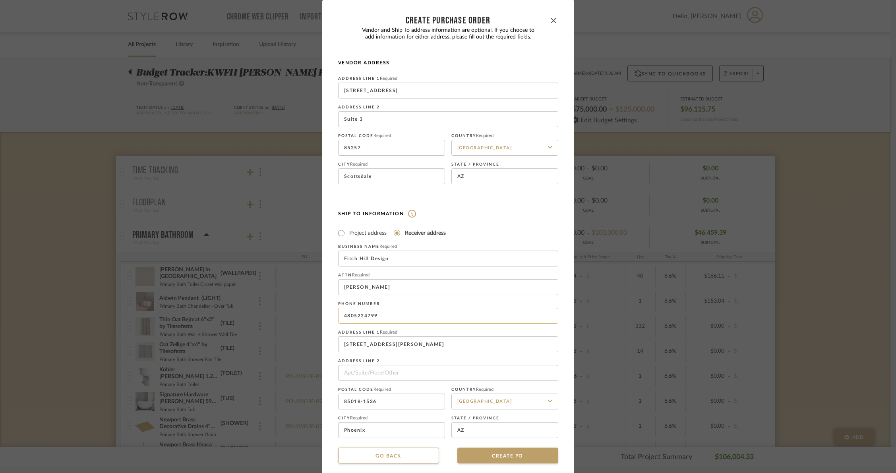
click at [394, 313] on input "4805224799" at bounding box center [448, 316] width 220 height 16
type input "3233334599"
click at [551, 269] on div "Business name Required Fitch Hill Design Attn Required Molly Loughney Phone num…" at bounding box center [448, 341] width 220 height 194
click at [520, 458] on button "CREATE PO" at bounding box center [508, 456] width 101 height 16
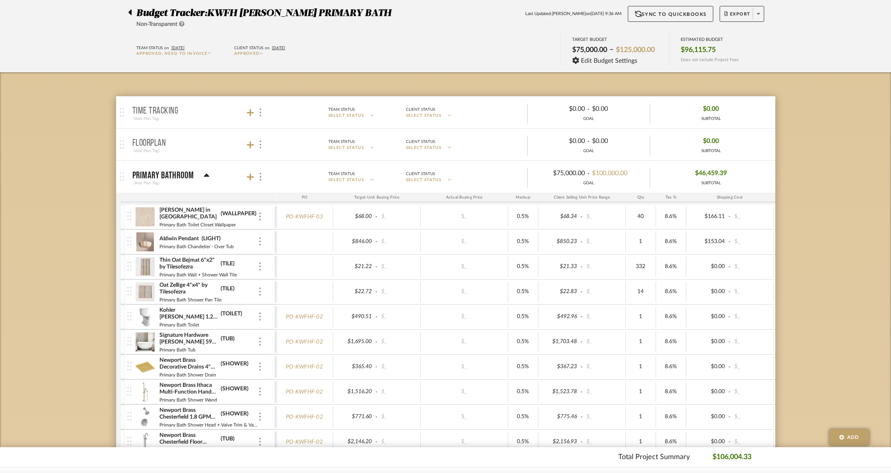
scroll to position [60, 0]
click at [758, 17] on span at bounding box center [758, 14] width 11 height 12
click at [739, 76] on span "Create PO" at bounding box center [738, 74] width 25 height 7
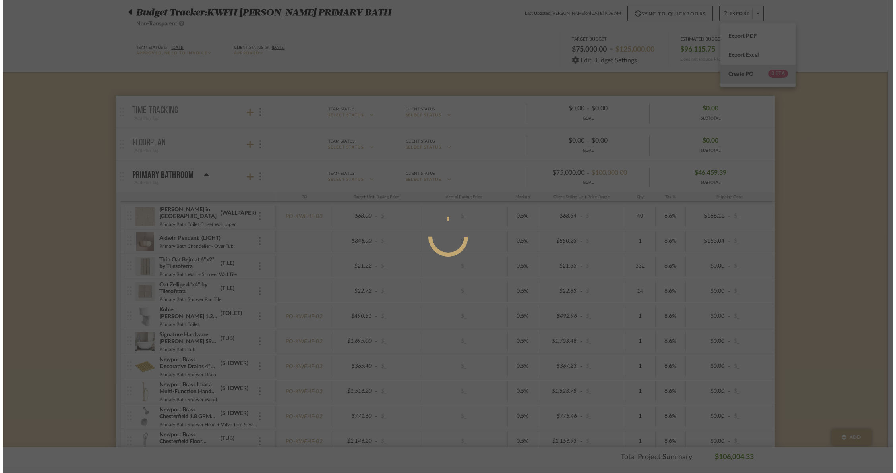
scroll to position [0, 0]
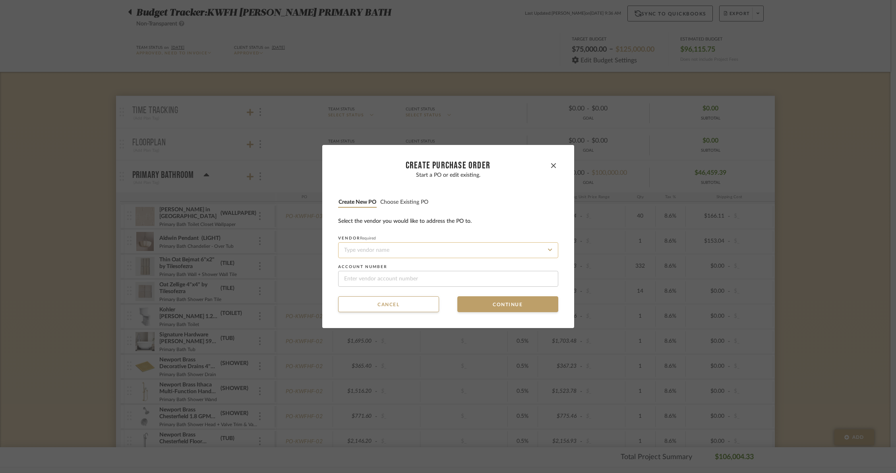
click at [348, 244] on input at bounding box center [448, 251] width 220 height 16
type input "l"
click at [357, 270] on span "The Lifestyle Lab" at bounding box center [359, 269] width 35 height 5
type input "The Lifestyle Lab"
click at [491, 303] on button "Continue" at bounding box center [508, 305] width 101 height 16
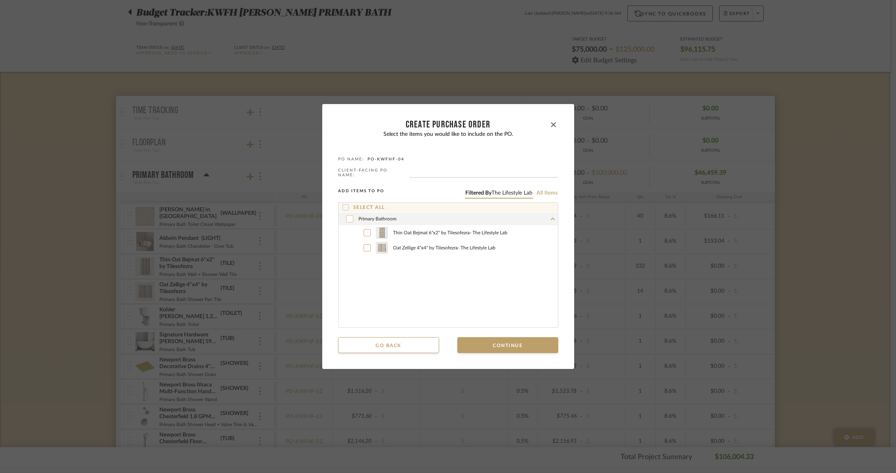
click at [347, 218] on icon at bounding box center [349, 219] width 5 height 6
click at [434, 172] on input "text" at bounding box center [483, 174] width 149 height 8
paste input "Suite 3"
type input "S"
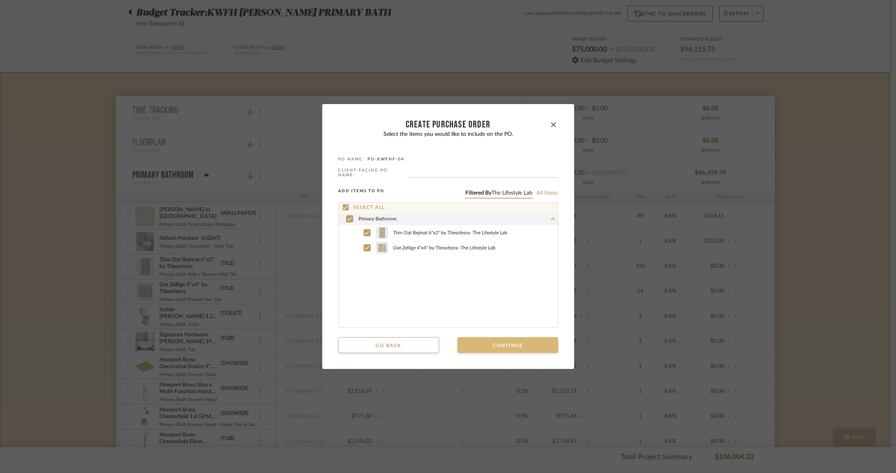
click at [498, 345] on button "Continue" at bounding box center [508, 346] width 101 height 16
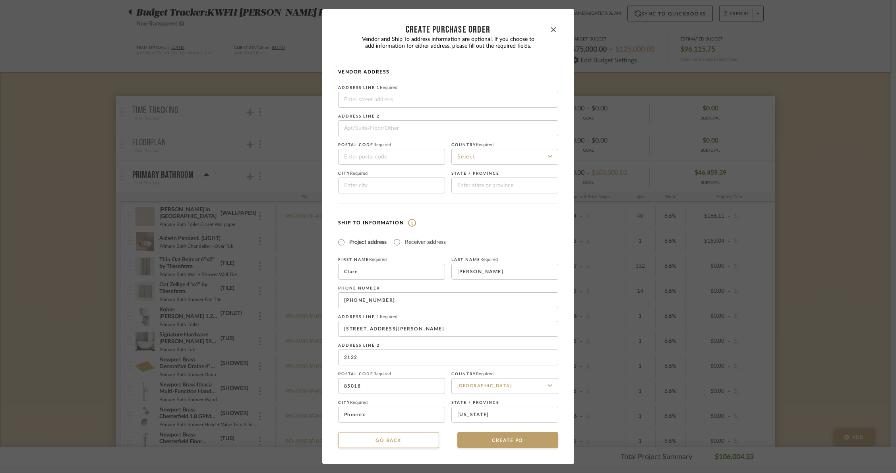
click at [542, 232] on div "Ship To Information Project address Receiver address First Name Required [PERSO…" at bounding box center [448, 320] width 220 height 205
click at [557, 225] on dialog-content "CREATE Purchase order Vendor and Ship To address information are optional. If y…" at bounding box center [448, 236] width 252 height 455
click at [325, 322] on dialog-content "CREATE Purchase order Vendor and Ship To address information are optional. If y…" at bounding box center [448, 236] width 252 height 455
click at [322, 283] on dialog-content "CREATE Purchase order Vendor and Ship To address information are optional. If y…" at bounding box center [448, 236] width 252 height 455
type input "2"
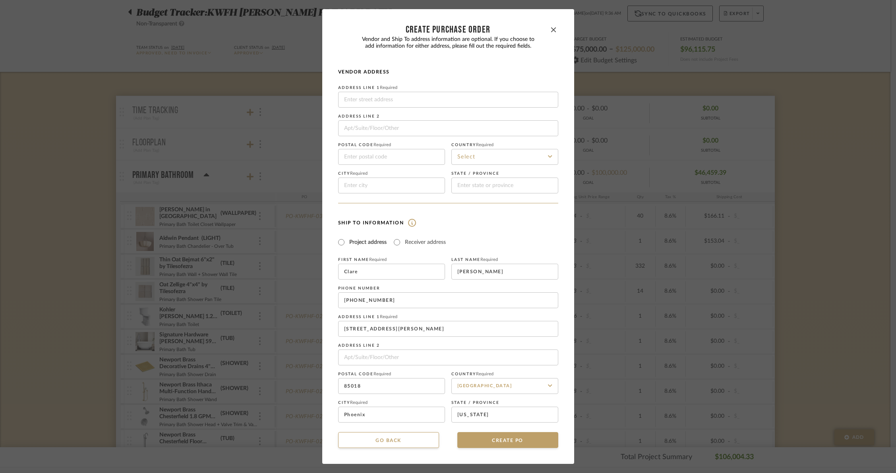
click at [326, 345] on dialog-content "CREATE Purchase order Vendor and Ship To address information are optional. If y…" at bounding box center [448, 236] width 252 height 455
click at [328, 258] on dialog-content "CREATE Purchase order Vendor and Ship To address information are optional. If y…" at bounding box center [448, 236] width 252 height 455
click at [364, 97] on body "Chrome Web Clipper Import Pinterest Support All Projects Library Inspiration Up…" at bounding box center [445, 176] width 891 height 473
paste input "3243 E Indian School Rd"
type input "3243 E Indian School Rd"
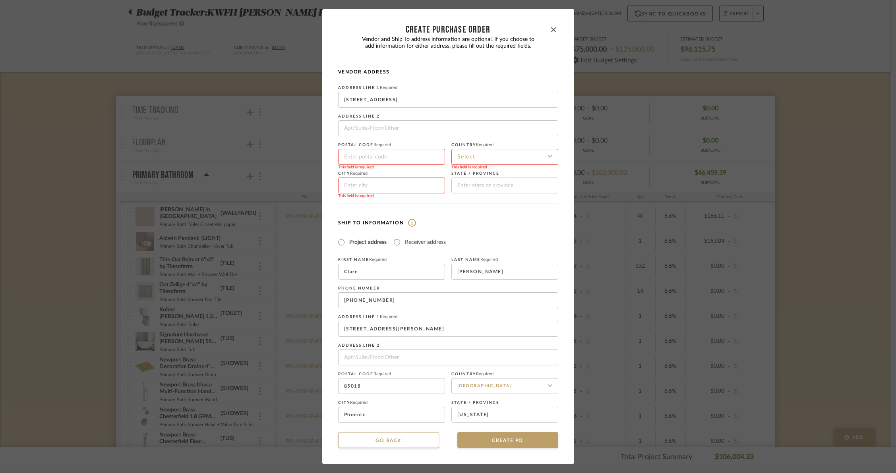
click at [376, 155] on body "Chrome Web Clipper Import Pinterest Support All Projects Library Inspiration Up…" at bounding box center [445, 176] width 891 height 473
paste input "85018"
type input "85018"
click at [501, 153] on input at bounding box center [505, 157] width 107 height 16
click at [497, 177] on span "[GEOGRAPHIC_DATA]" at bounding box center [485, 177] width 57 height 6
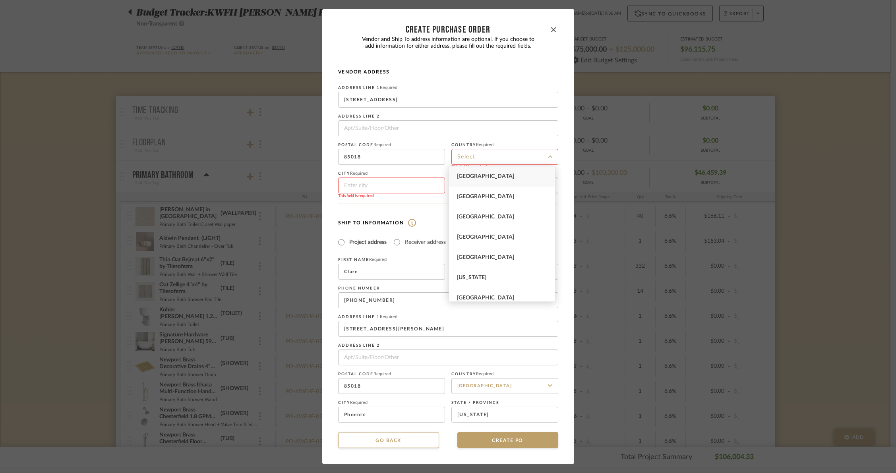
type input "[GEOGRAPHIC_DATA]"
click at [393, 187] on input at bounding box center [391, 186] width 107 height 16
type input "Phoenix"
type input "[US_STATE]"
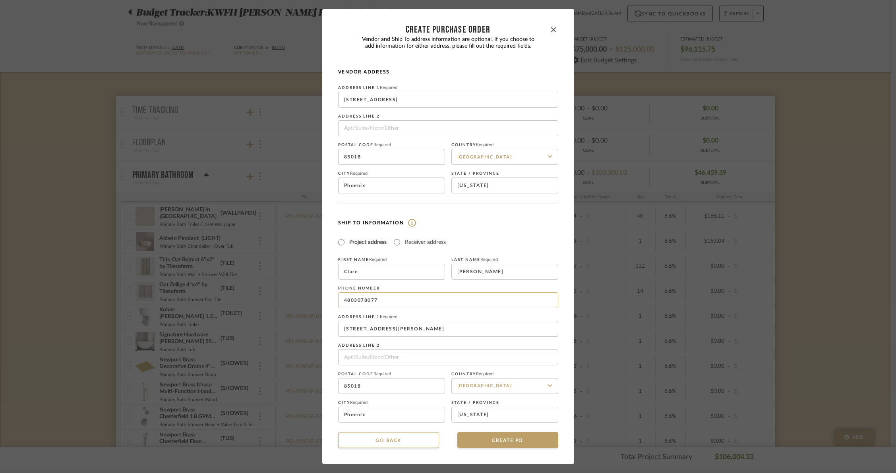
click at [386, 293] on body "Chrome Web Clipper Import Pinterest Support All Projects Library Inspiration Up…" at bounding box center [445, 176] width 891 height 473
type input "3233334599"
click at [522, 216] on form "Vendor Address Address Line 1 Required 3243 E Indian School Rd Address Line 2 P…" at bounding box center [448, 246] width 220 height 354
click at [511, 444] on button "CREATE PO" at bounding box center [508, 441] width 101 height 16
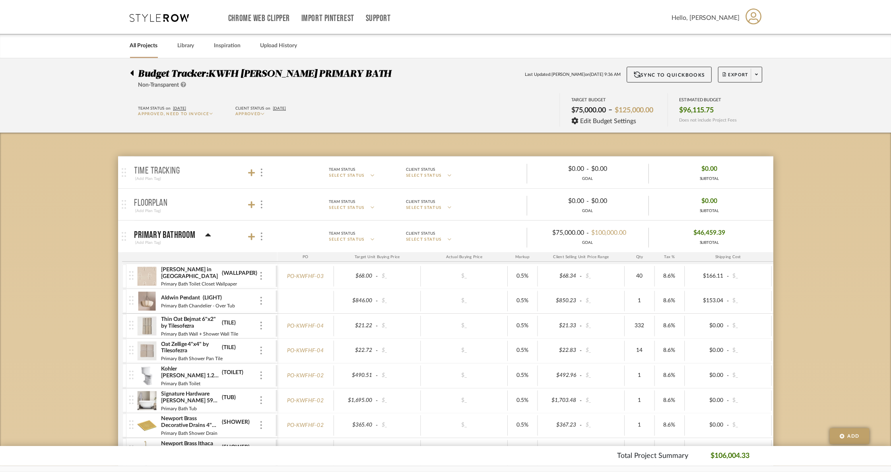
scroll to position [60, 0]
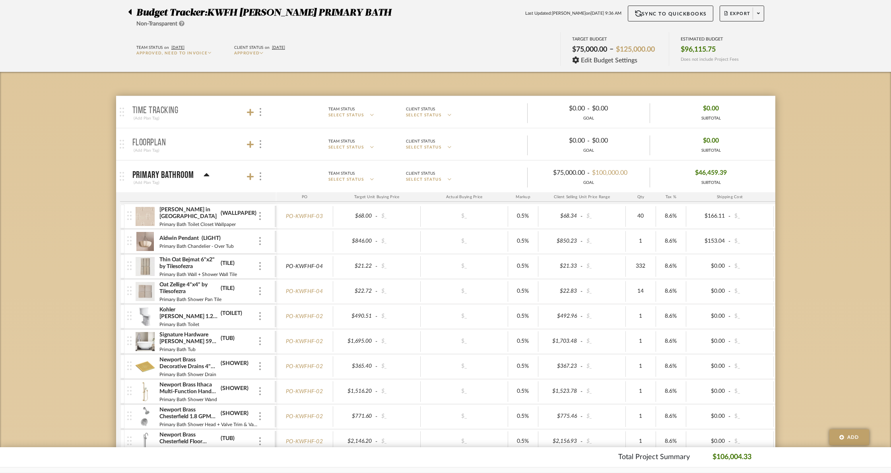
click at [313, 266] on link "PO-KWFHF-04" at bounding box center [304, 267] width 37 height 7
click at [759, 14] on icon at bounding box center [758, 14] width 3 height 2
click at [748, 74] on span "Create PO" at bounding box center [738, 74] width 25 height 7
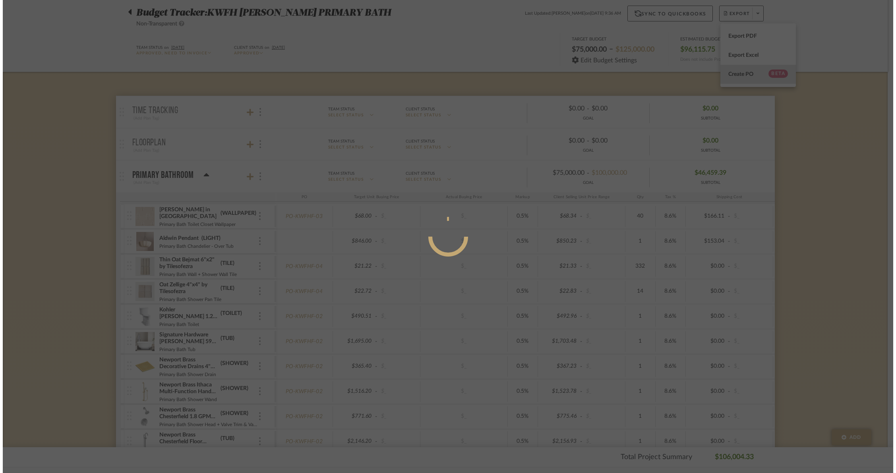
scroll to position [0, 0]
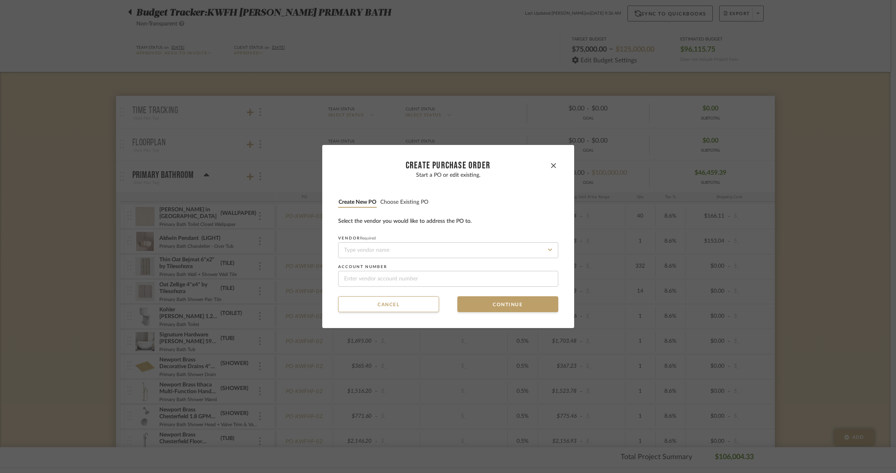
click at [407, 200] on button "Choose existing PO" at bounding box center [404, 203] width 49 height 8
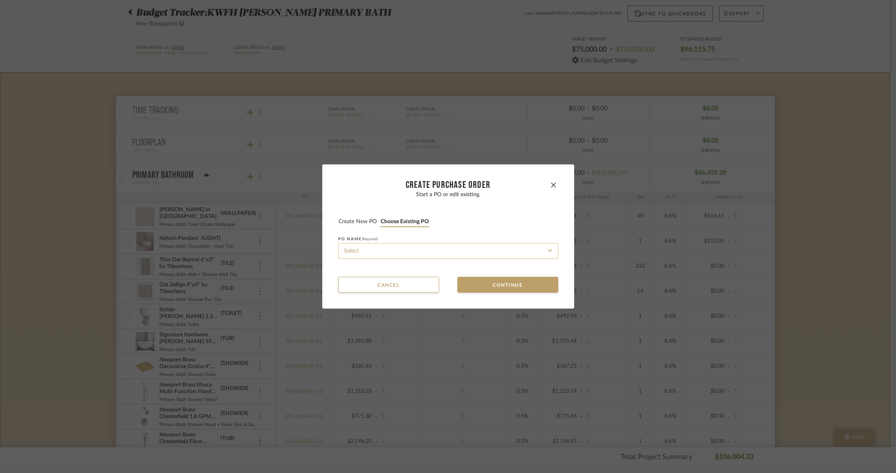
click at [389, 245] on input at bounding box center [448, 251] width 220 height 16
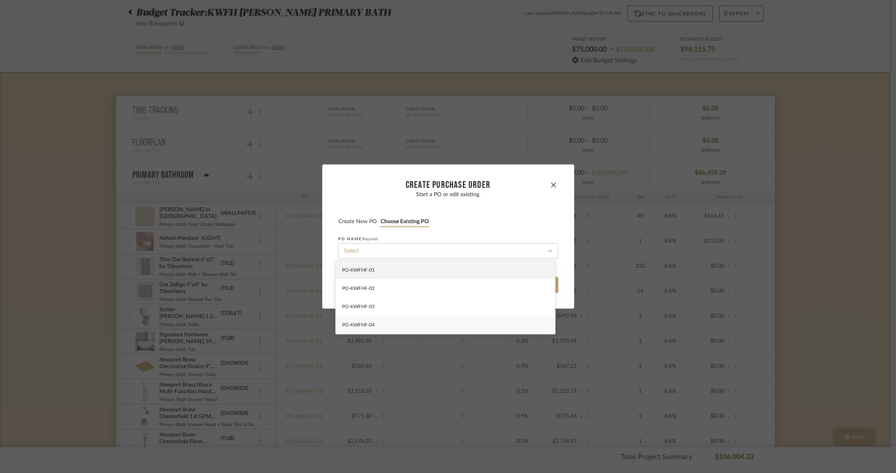
click at [363, 323] on span "PO-KWFHF-04" at bounding box center [358, 325] width 33 height 5
type input "PO-KWFHF-04"
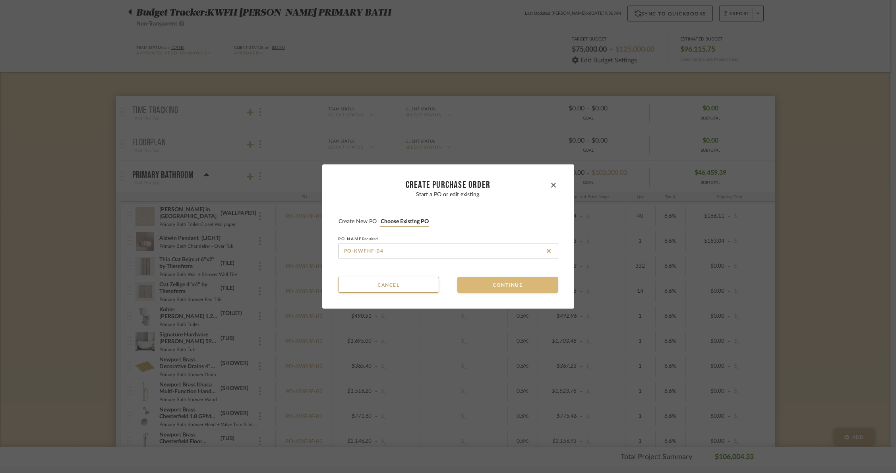
click at [492, 284] on button "Continue" at bounding box center [508, 285] width 101 height 16
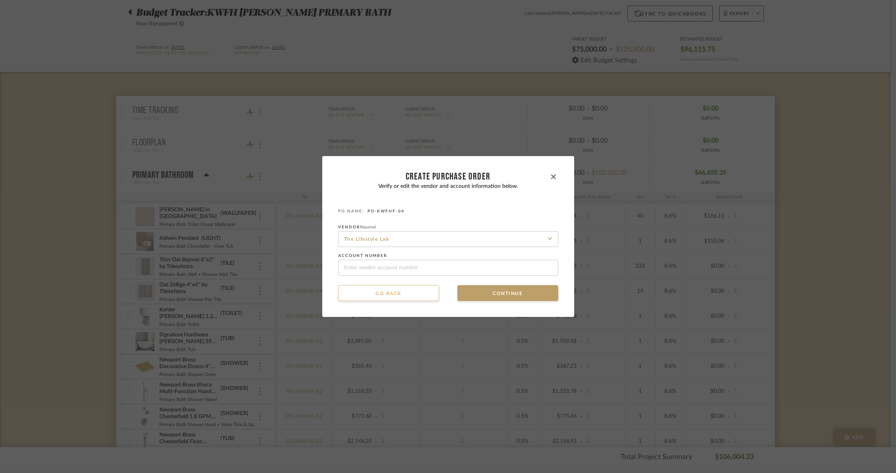
click at [401, 291] on button "Go back" at bounding box center [388, 293] width 101 height 16
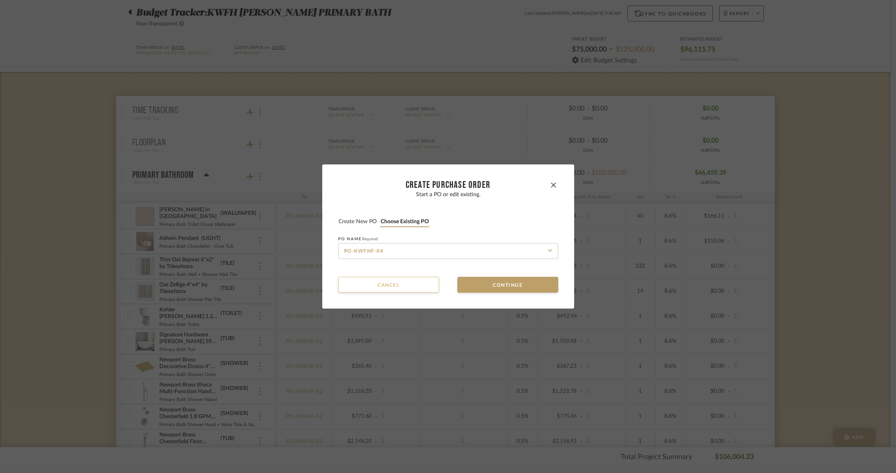
click at [402, 283] on button "Cancel" at bounding box center [388, 285] width 101 height 16
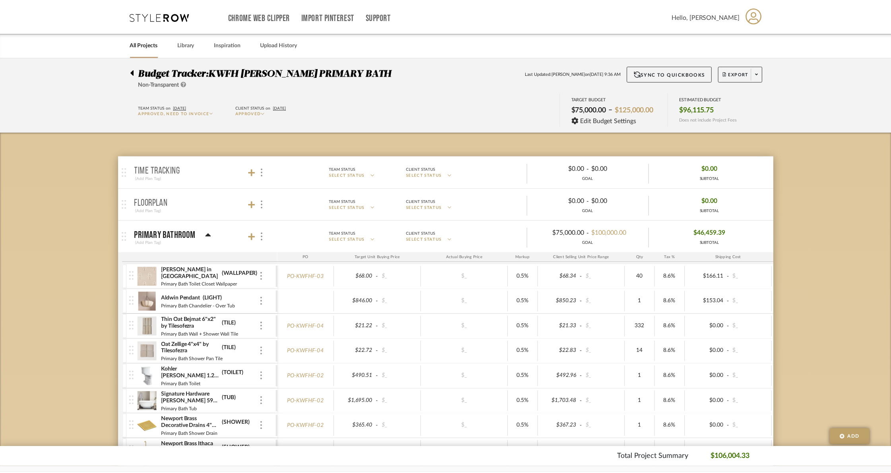
scroll to position [60, 0]
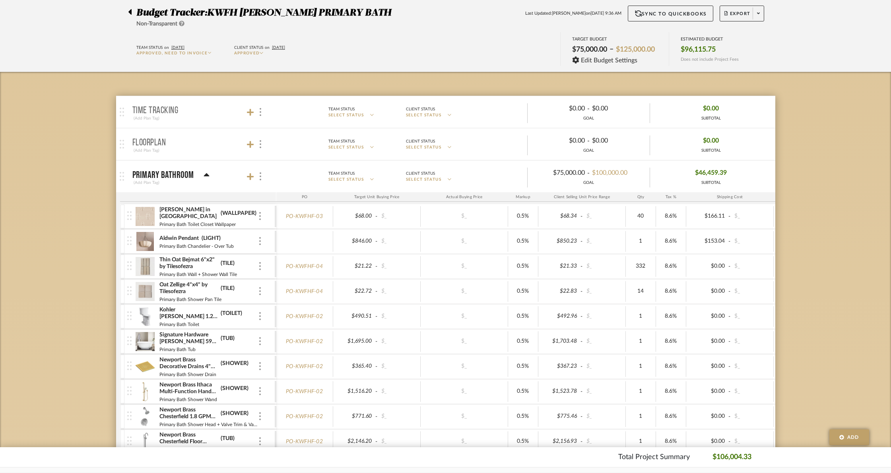
click at [152, 266] on img at bounding box center [145, 266] width 19 height 19
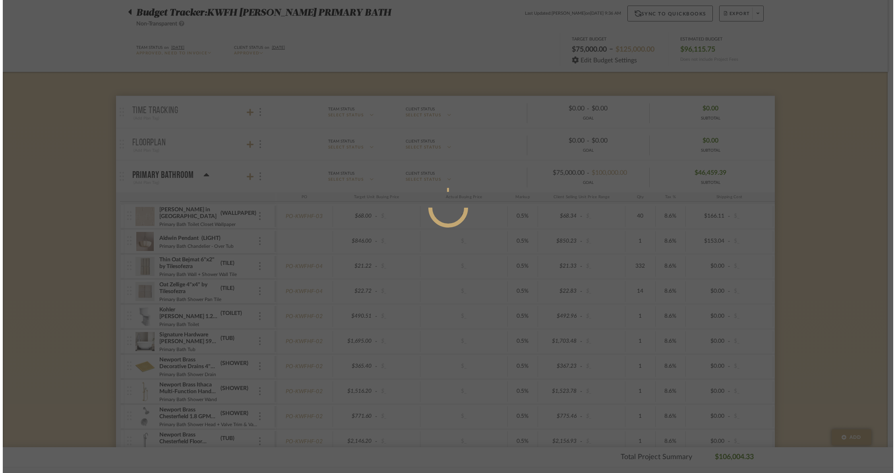
scroll to position [0, 0]
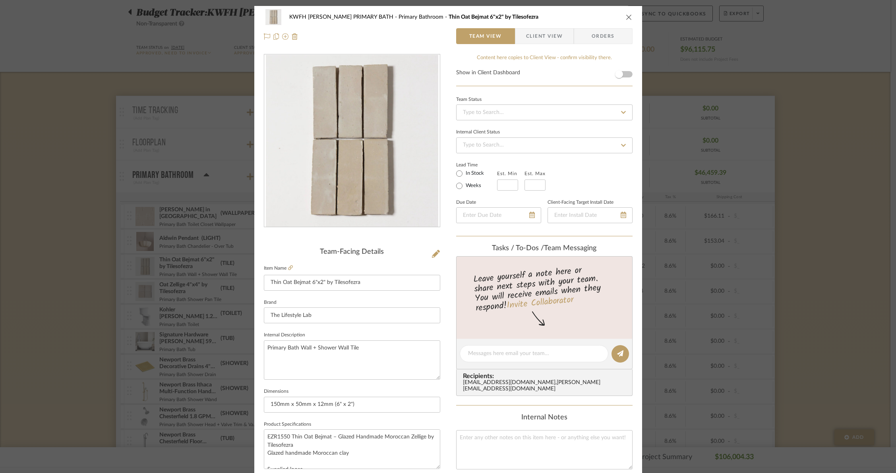
click at [605, 38] on span "Orders" at bounding box center [603, 36] width 41 height 16
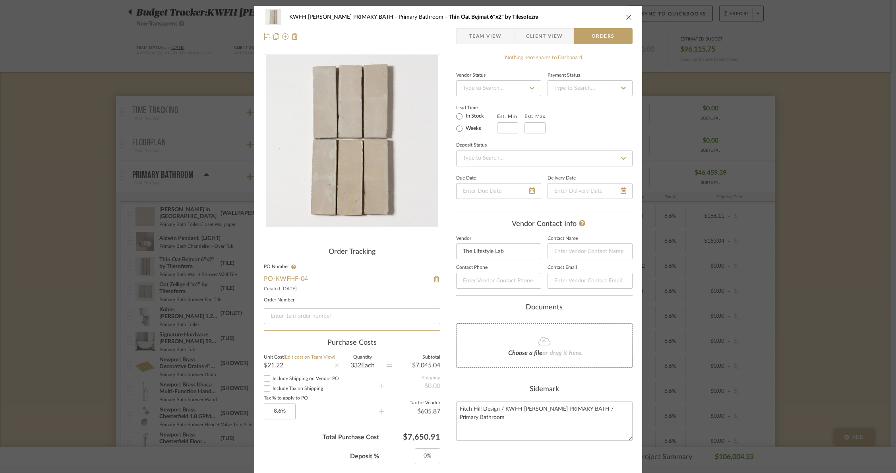
click at [264, 379] on input "Include Shipping on Vendor PO" at bounding box center [267, 379] width 10 height 10
checkbox input "true"
click at [265, 389] on input "Include Tax on Shipping" at bounding box center [267, 389] width 10 height 10
checkbox input "true"
click at [626, 16] on icon "close" at bounding box center [629, 17] width 6 height 6
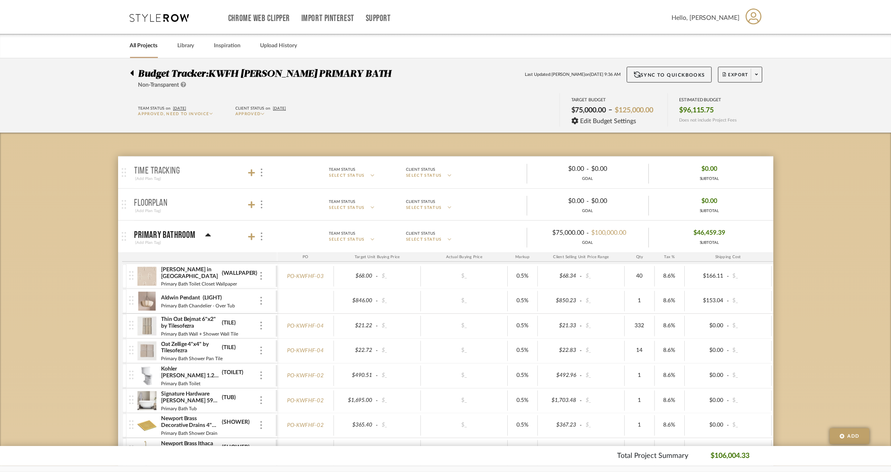
scroll to position [60, 0]
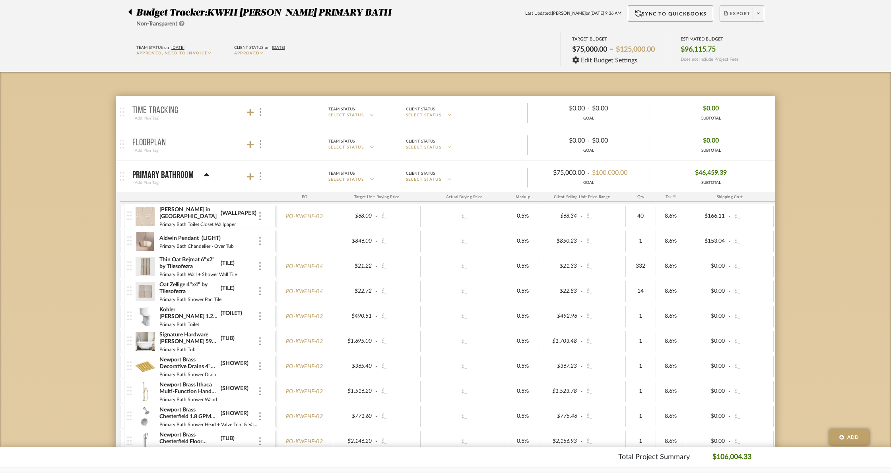
click at [758, 17] on span at bounding box center [758, 14] width 11 height 12
click at [750, 73] on span "Create PO" at bounding box center [738, 74] width 25 height 7
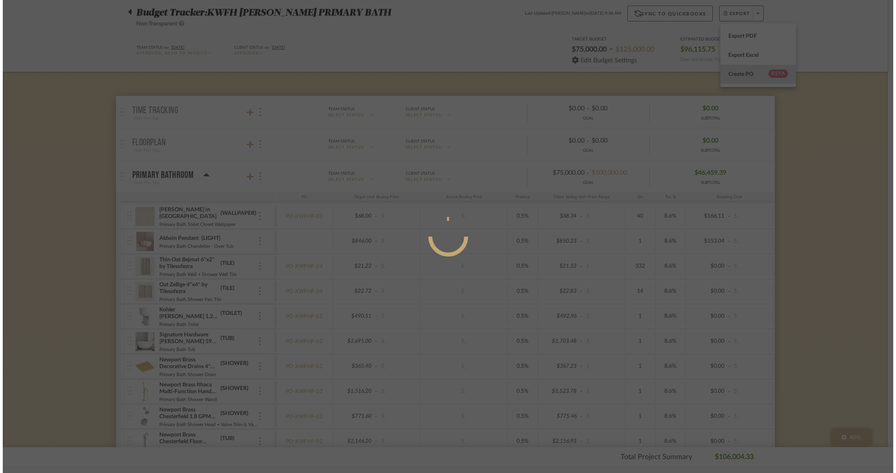
scroll to position [0, 0]
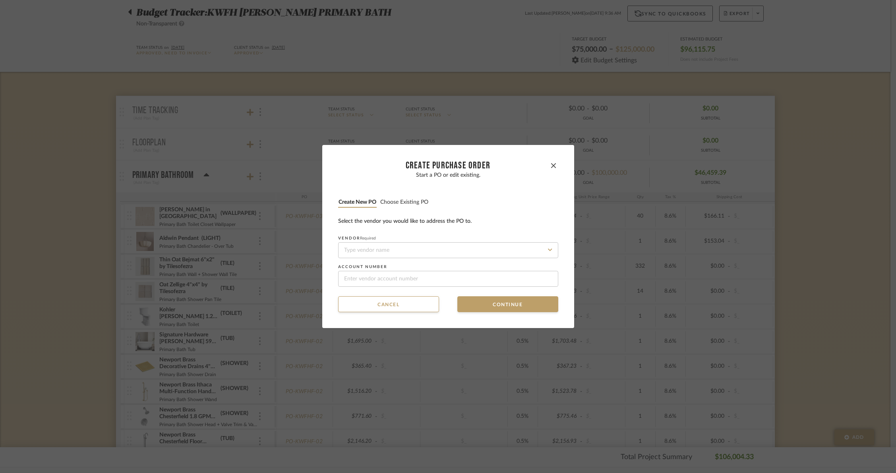
click at [415, 204] on button "Choose existing PO" at bounding box center [404, 203] width 49 height 8
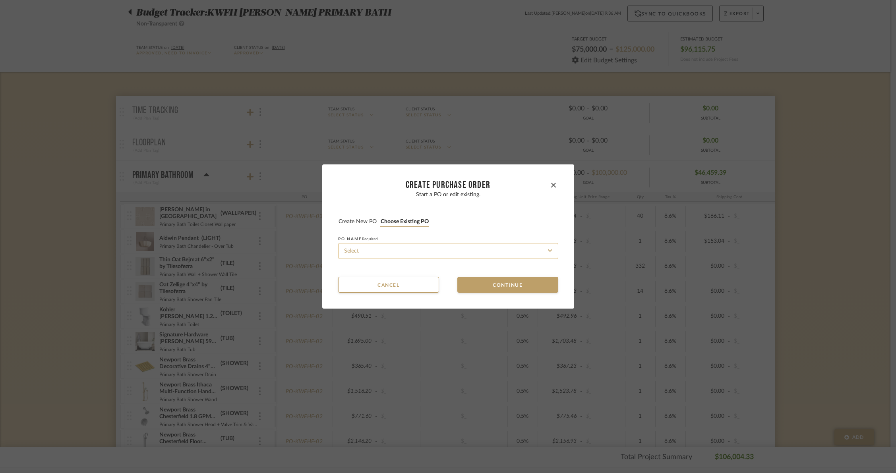
click at [389, 250] on input at bounding box center [448, 251] width 220 height 16
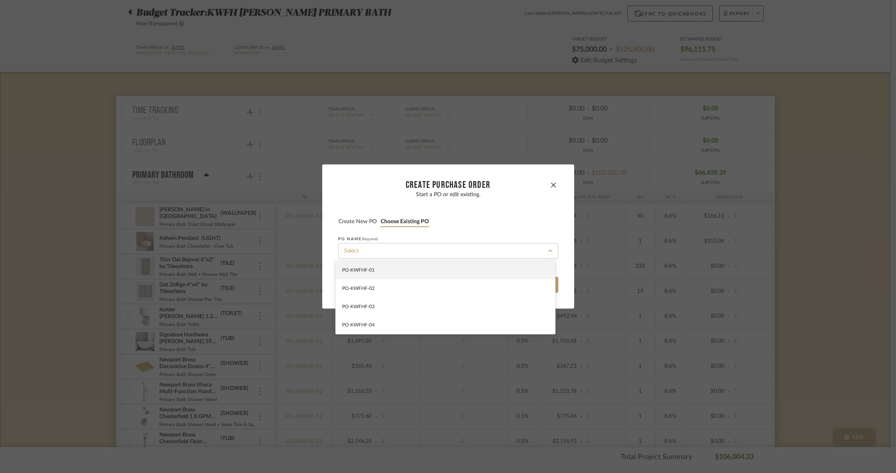
click at [384, 322] on div "PO-KWFHF-04" at bounding box center [445, 325] width 219 height 18
type input "PO-KWFHF-04"
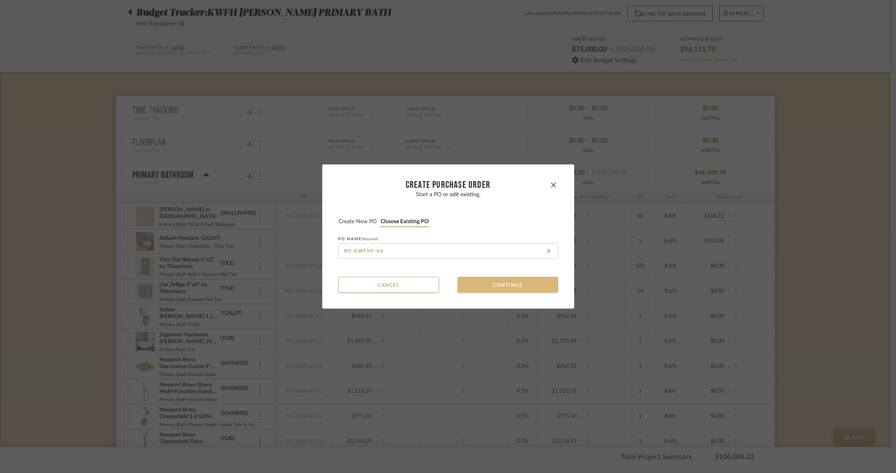
click at [527, 288] on button "Continue" at bounding box center [508, 285] width 101 height 16
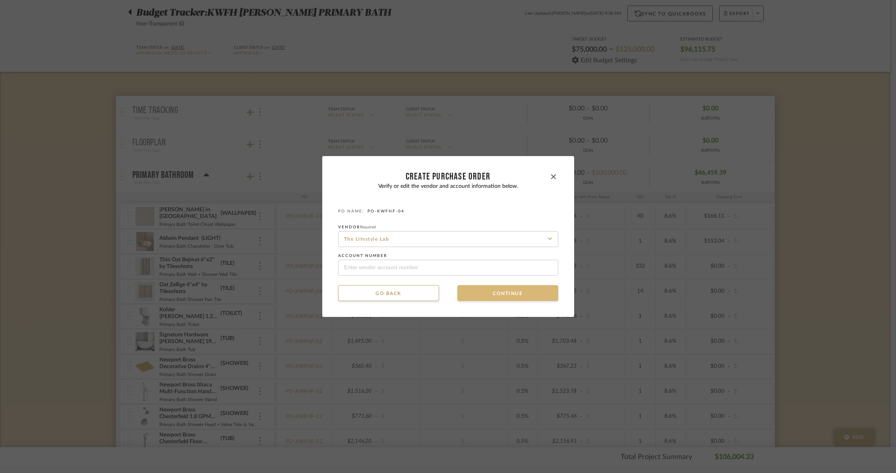
click at [524, 291] on button "Continue" at bounding box center [508, 293] width 101 height 16
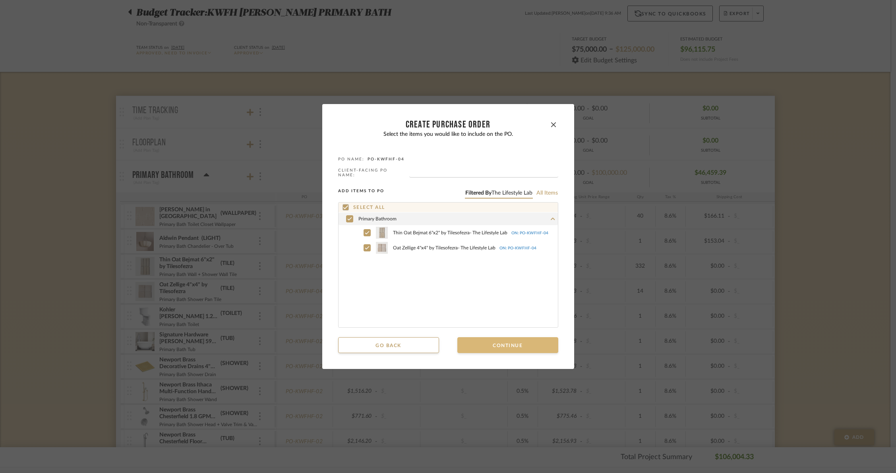
click at [505, 348] on button "Continue" at bounding box center [508, 346] width 101 height 16
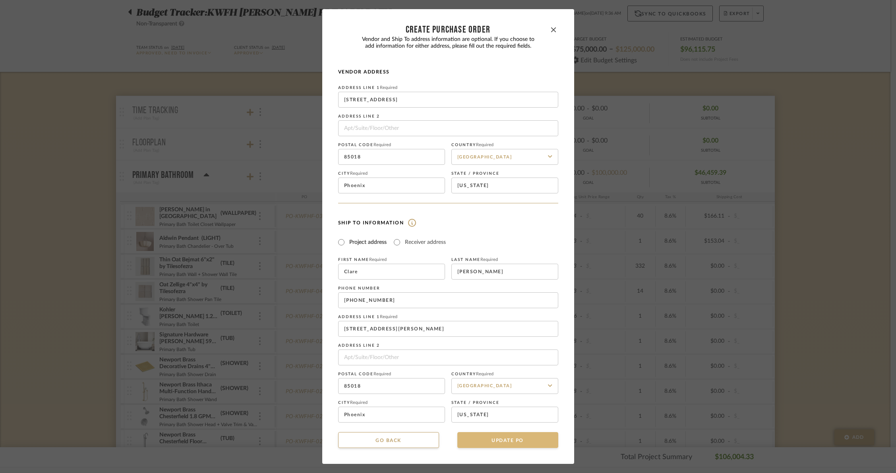
click at [500, 441] on button "UPDATE PO" at bounding box center [508, 441] width 101 height 16
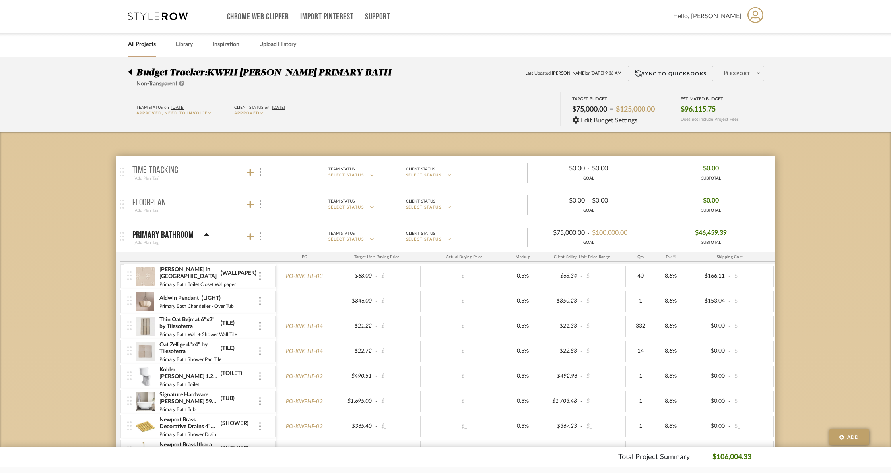
click at [763, 70] on span at bounding box center [758, 74] width 11 height 12
click at [753, 136] on span "Create PO BETA" at bounding box center [756, 134] width 60 height 8
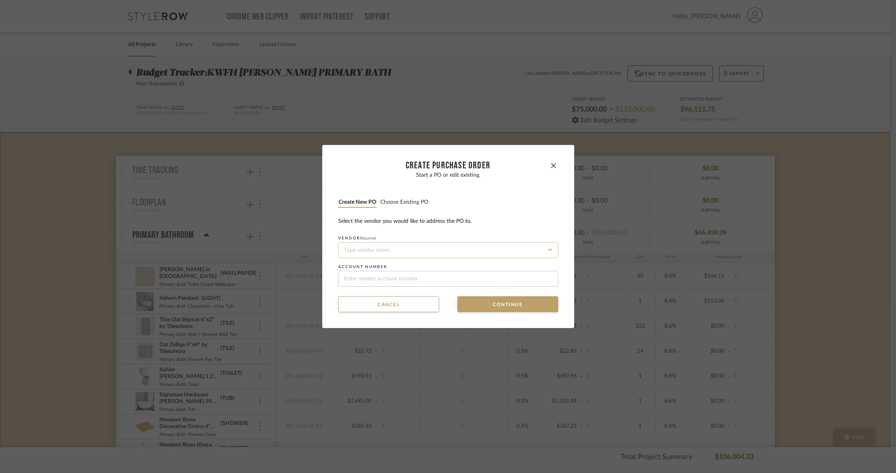
click at [394, 246] on input at bounding box center [448, 251] width 220 height 16
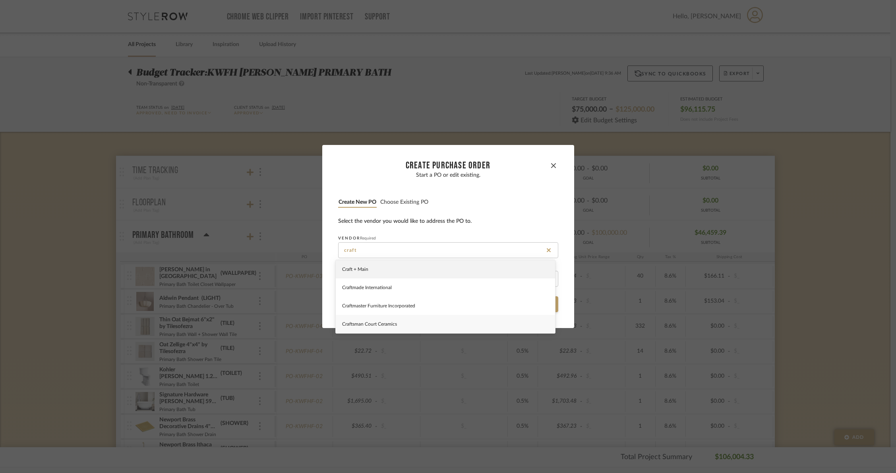
click at [374, 322] on span "Craftsman Court Ceramics" at bounding box center [369, 324] width 55 height 5
type input "Craftsman Court Ceramics"
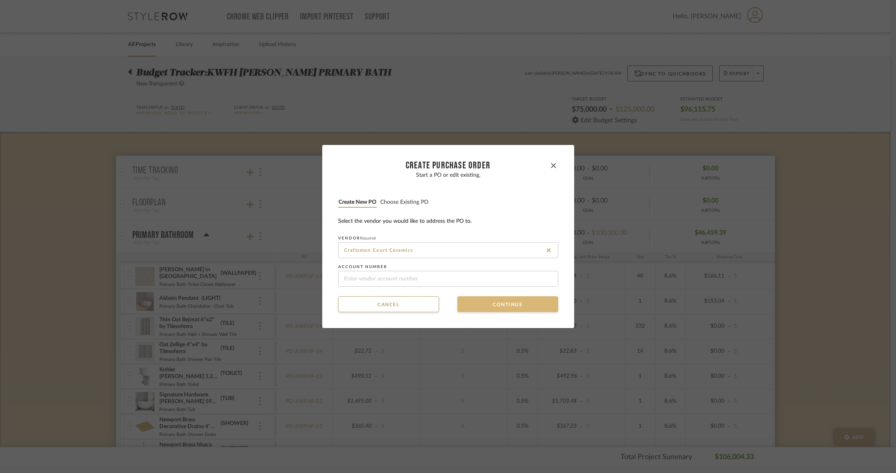
click at [516, 301] on button "Continue" at bounding box center [508, 305] width 101 height 16
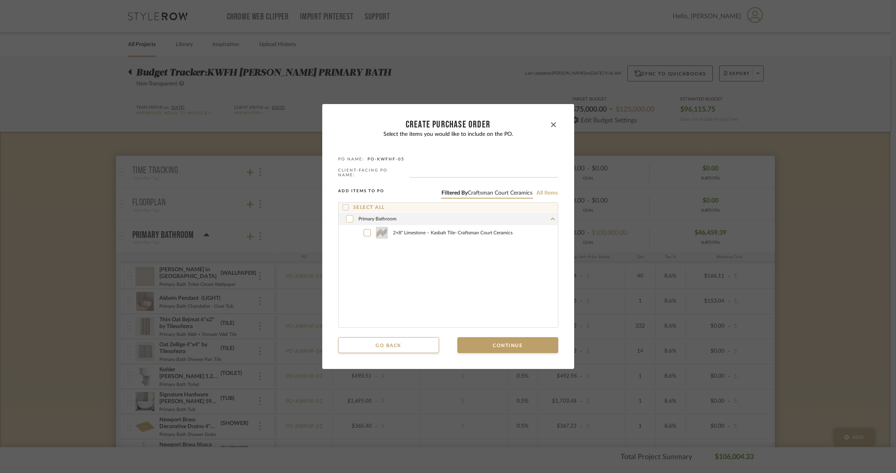
click at [347, 216] on icon at bounding box center [349, 219] width 5 height 6
click at [392, 348] on button "Go back" at bounding box center [388, 346] width 101 height 16
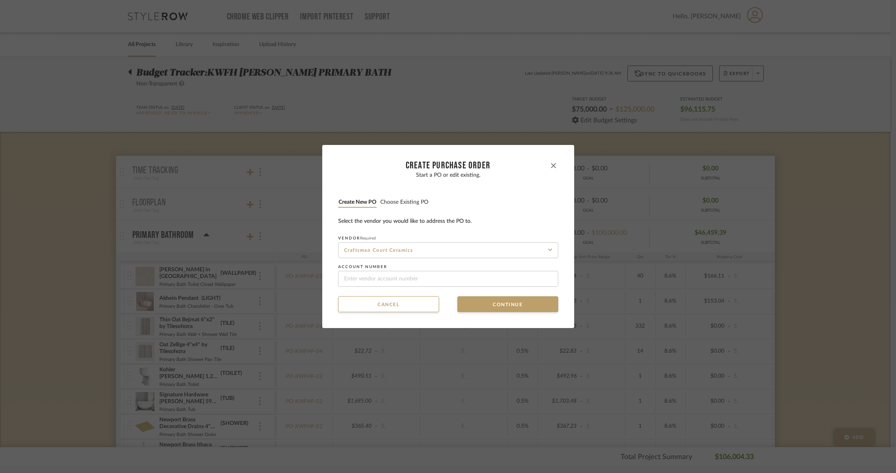
click at [549, 167] on button "button" at bounding box center [554, 166] width 10 height 10
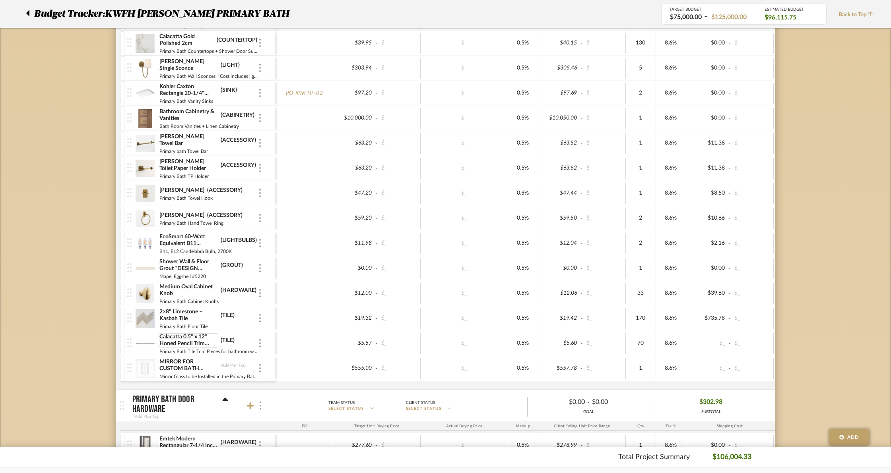
scroll to position [544, 0]
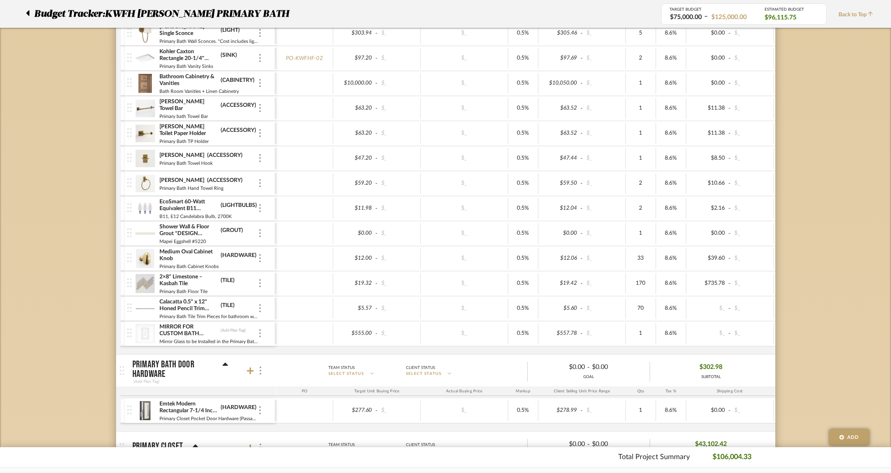
click at [141, 285] on img at bounding box center [145, 283] width 19 height 19
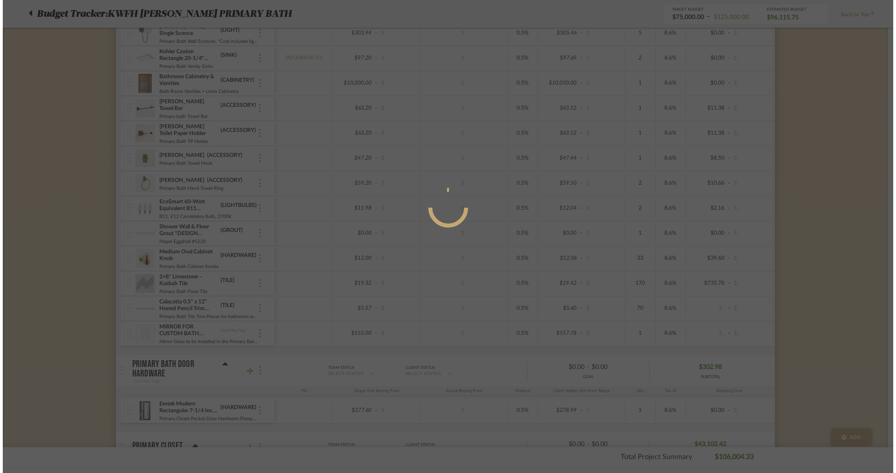
scroll to position [0, 0]
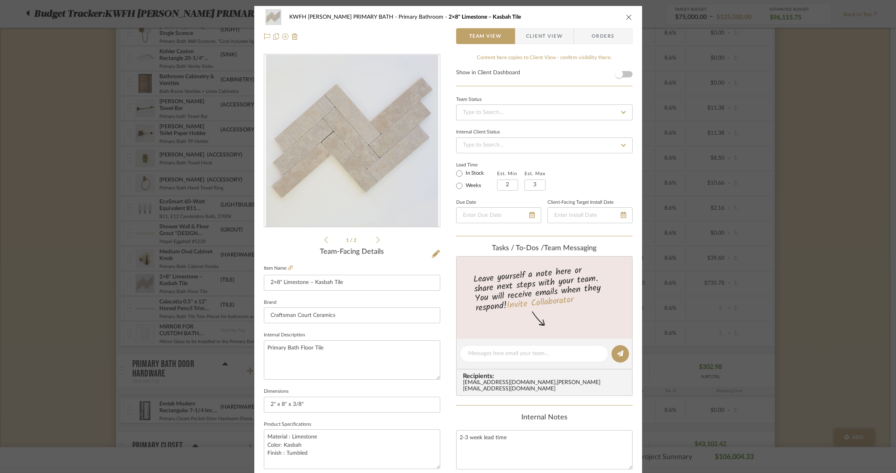
click at [598, 31] on span "Orders" at bounding box center [603, 36] width 41 height 16
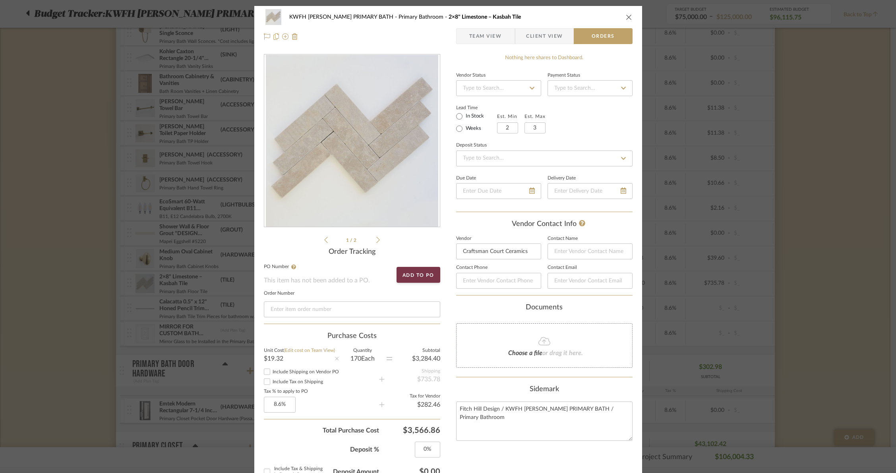
click at [262, 373] on input "Include Shipping on Vendor PO" at bounding box center [267, 372] width 10 height 10
checkbox input "true"
click at [262, 384] on input "Include Tax on Shipping" at bounding box center [267, 382] width 10 height 10
checkbox input "true"
click at [626, 18] on icon "close" at bounding box center [629, 17] width 6 height 6
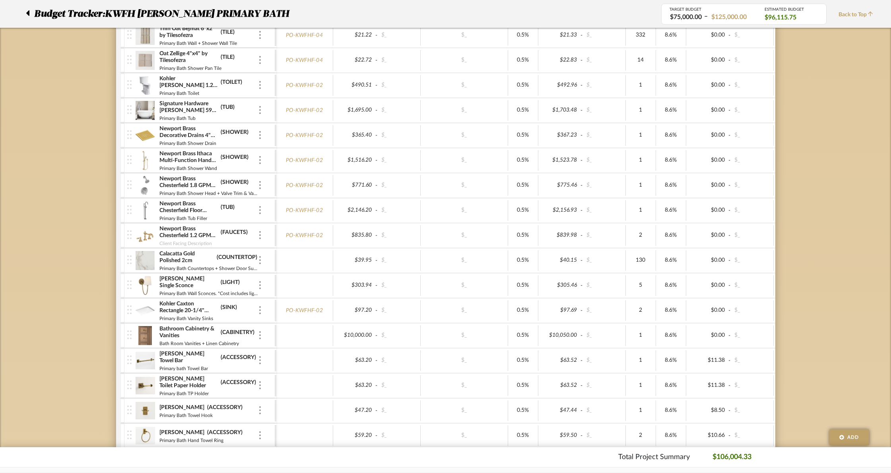
scroll to position [158, 0]
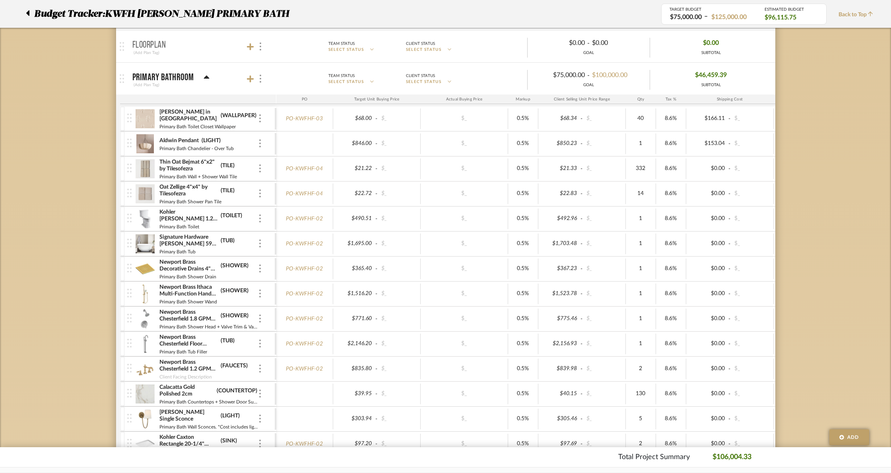
click at [149, 167] on img at bounding box center [145, 168] width 19 height 19
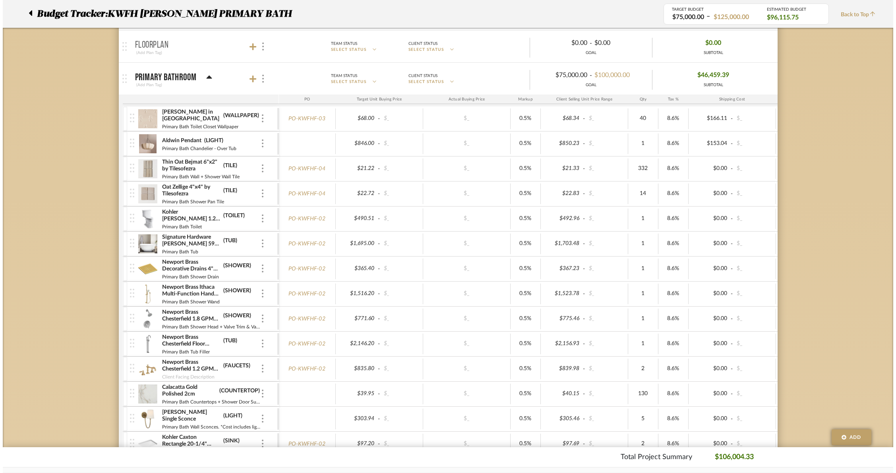
scroll to position [0, 0]
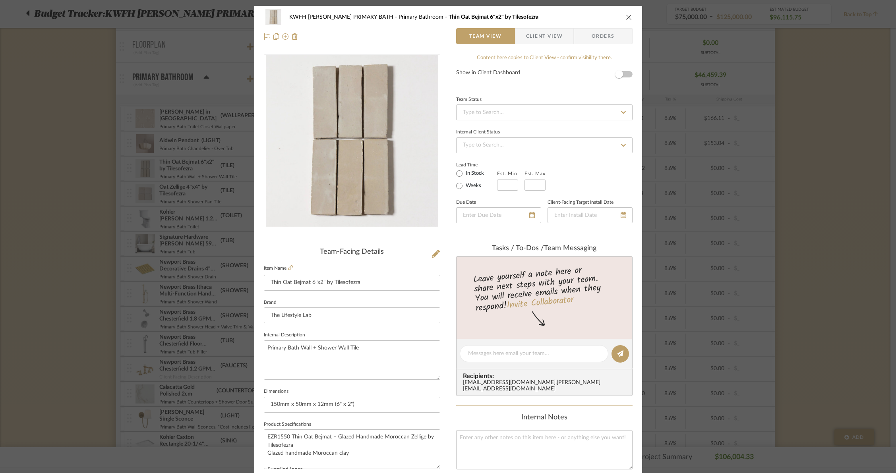
click at [611, 37] on span "Orders" at bounding box center [603, 36] width 41 height 16
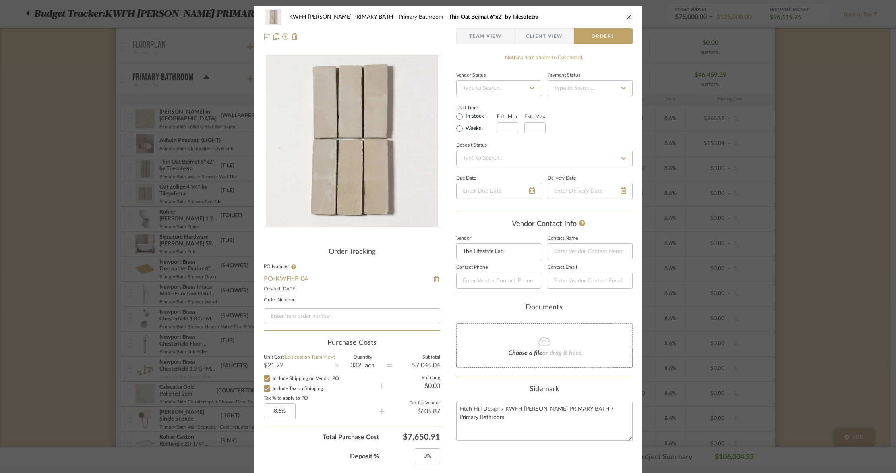
click at [628, 19] on icon "close" at bounding box center [629, 17] width 6 height 6
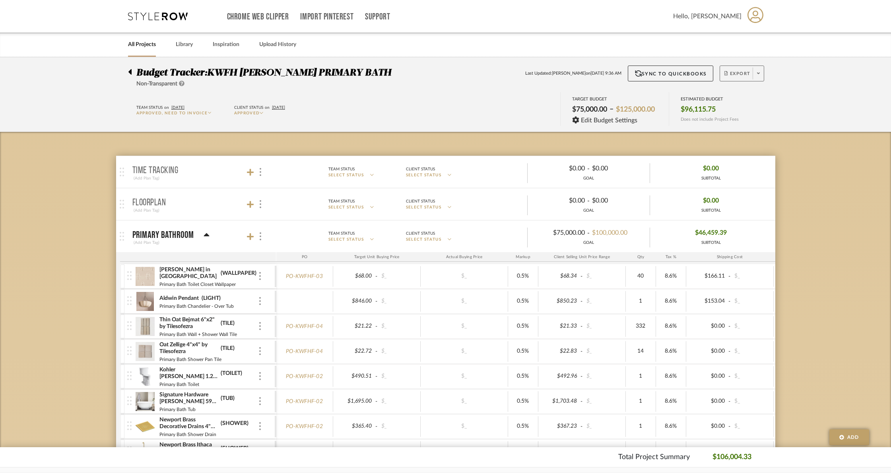
click at [762, 75] on span at bounding box center [758, 74] width 11 height 12
click at [749, 134] on span "Create PO" at bounding box center [738, 134] width 25 height 7
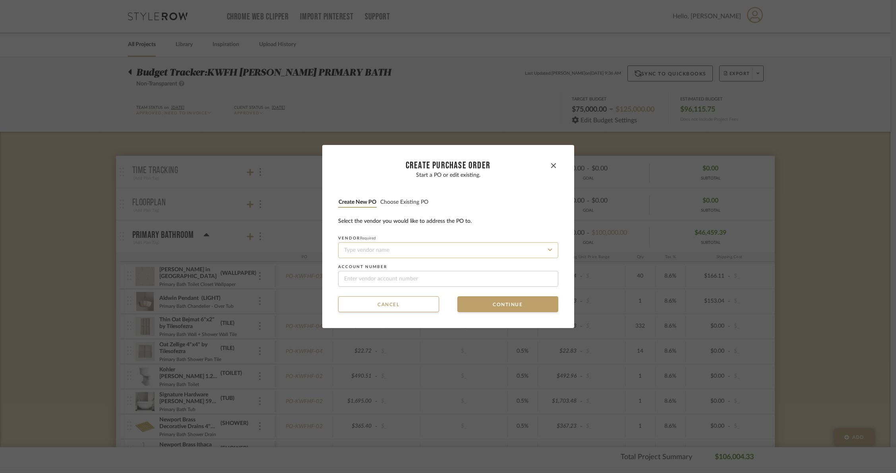
click at [361, 249] on input at bounding box center [448, 251] width 220 height 16
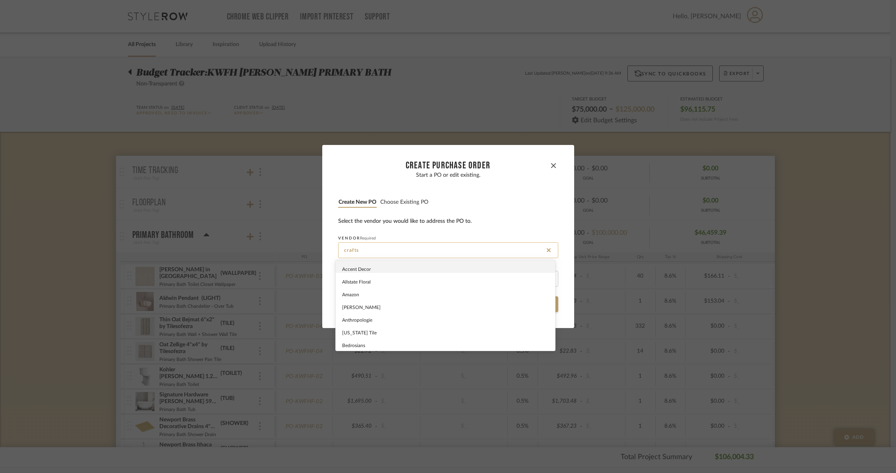
click at [400, 249] on input "crafts" at bounding box center [448, 251] width 220 height 16
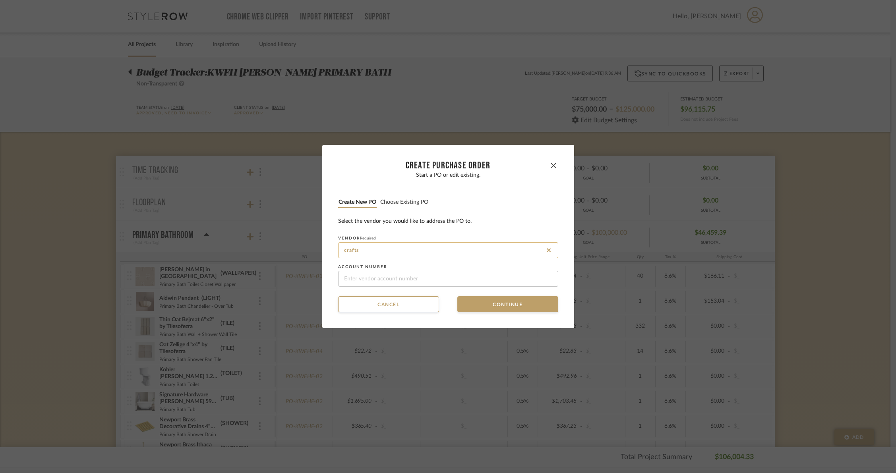
click at [390, 250] on input "crafts" at bounding box center [448, 251] width 220 height 16
click at [381, 253] on input "crafts" at bounding box center [448, 251] width 220 height 16
click at [368, 267] on span "Craftsman Court Ceramics" at bounding box center [369, 269] width 55 height 5
type input "Craftsman Court Ceramics"
click at [500, 303] on button "Continue" at bounding box center [508, 305] width 101 height 16
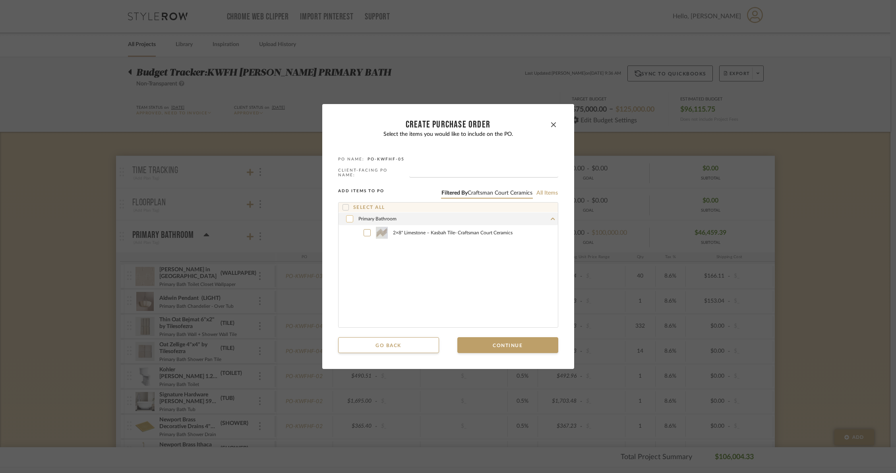
click at [347, 216] on icon at bounding box center [349, 219] width 5 height 6
click at [512, 340] on button "Continue" at bounding box center [508, 346] width 101 height 16
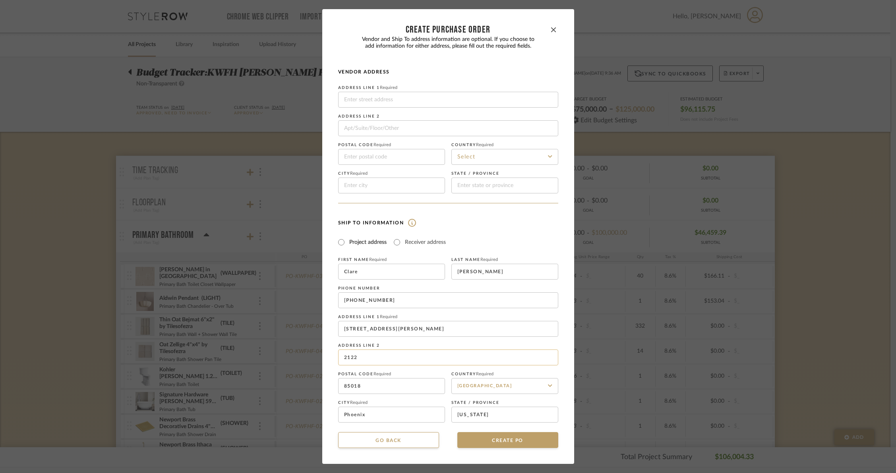
click at [363, 356] on input "2122" at bounding box center [448, 358] width 220 height 16
type input "2"
click at [322, 355] on dialog-content "CREATE Purchase order Vendor and Ship To address information are optional. If y…" at bounding box center [448, 236] width 252 height 455
click at [368, 98] on input at bounding box center [448, 100] width 220 height 16
paste input "4237 N Craftsman Ct"
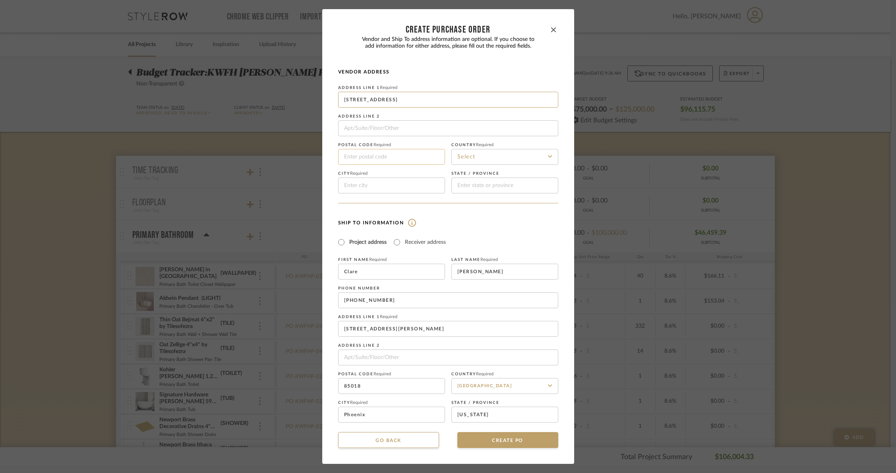
type input "4237 N Craftsman Ct"
click at [359, 155] on input at bounding box center [391, 157] width 107 height 16
type input "85251"
click at [478, 157] on input at bounding box center [505, 157] width 107 height 16
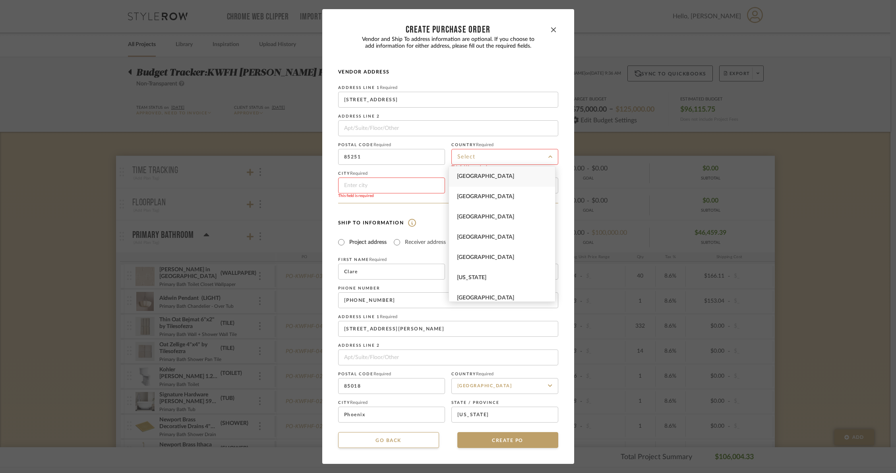
click at [493, 174] on span "[GEOGRAPHIC_DATA]" at bounding box center [485, 177] width 57 height 6
type input "[GEOGRAPHIC_DATA]"
click at [386, 186] on input at bounding box center [391, 186] width 107 height 16
type input "s"
type input "Scottsdale"
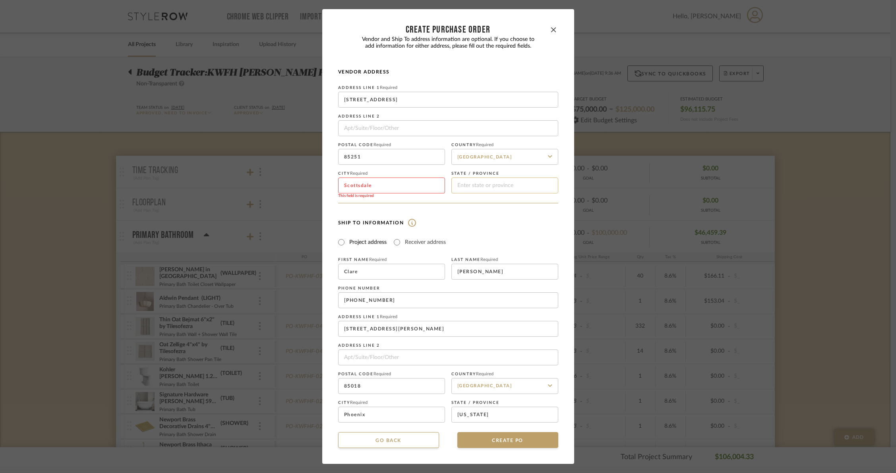
click at [489, 192] on input at bounding box center [505, 186] width 107 height 16
type input "a"
click at [418, 199] on div "Vendor Address Address Line 1 Required 4237 N Craftsman Ct Address Line 2 Posta…" at bounding box center [448, 136] width 220 height 135
click at [497, 183] on input at bounding box center [505, 186] width 107 height 16
type input "AZ"
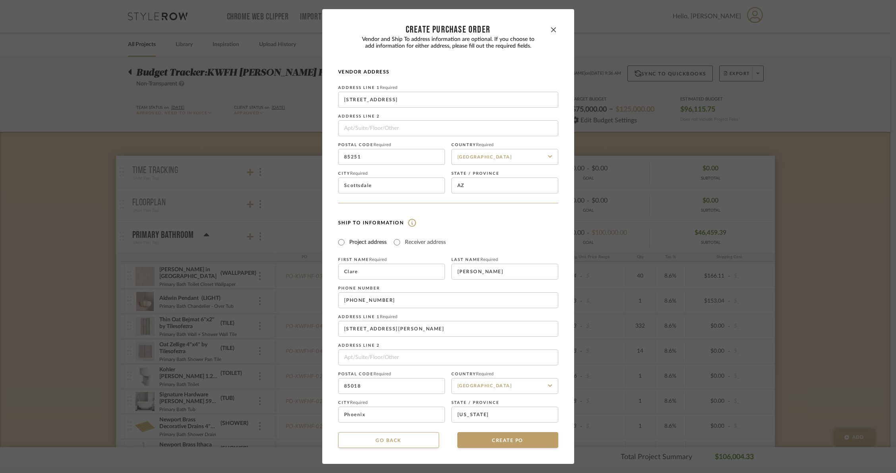
click at [514, 78] on div "Vendor Address Address Line 1 Required 4237 N Craftsman Ct Address Line 2 Posta…" at bounding box center [448, 136] width 220 height 135
click at [504, 442] on button "CREATE PO" at bounding box center [508, 441] width 101 height 16
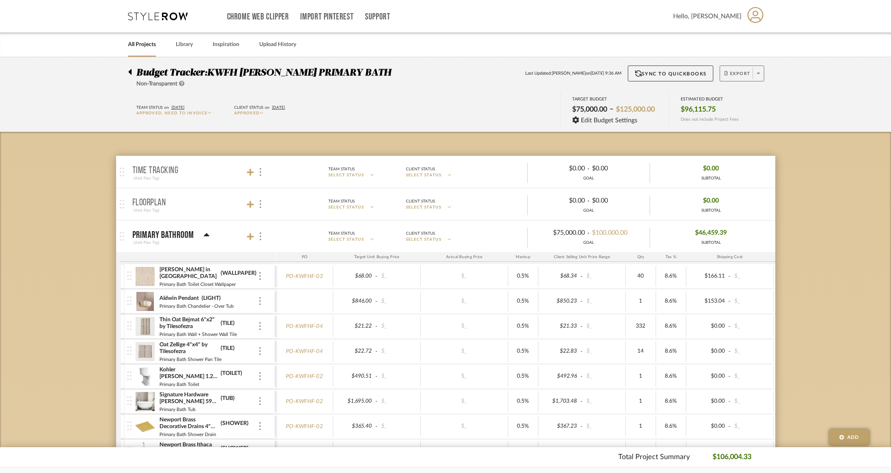
click at [760, 75] on span at bounding box center [758, 74] width 11 height 12
click at [747, 136] on span "Create PO" at bounding box center [738, 134] width 25 height 7
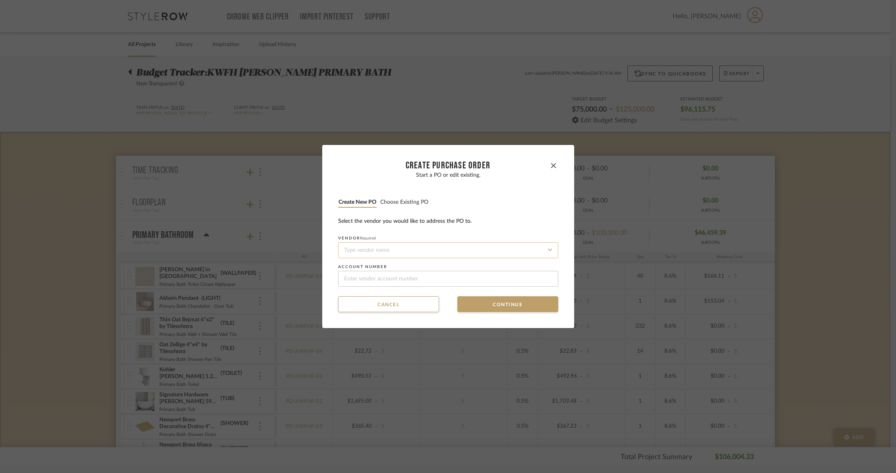
click at [366, 248] on input at bounding box center [448, 251] width 220 height 16
type input "s"
type input "Sun Valley"
click at [334, 300] on dialog-content "CREATE Purchase order Start a PO or edit existing. Create new PO Choose existin…" at bounding box center [448, 236] width 252 height 183
click at [359, 310] on button "Cancel" at bounding box center [388, 305] width 101 height 16
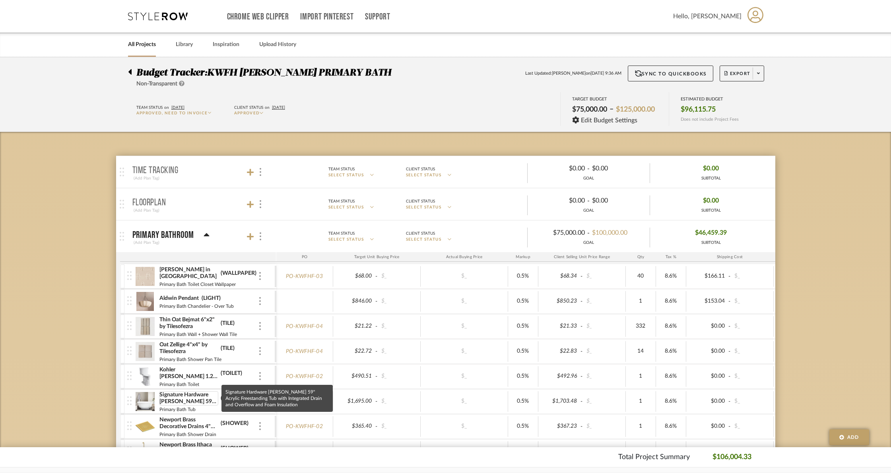
scroll to position [366, 0]
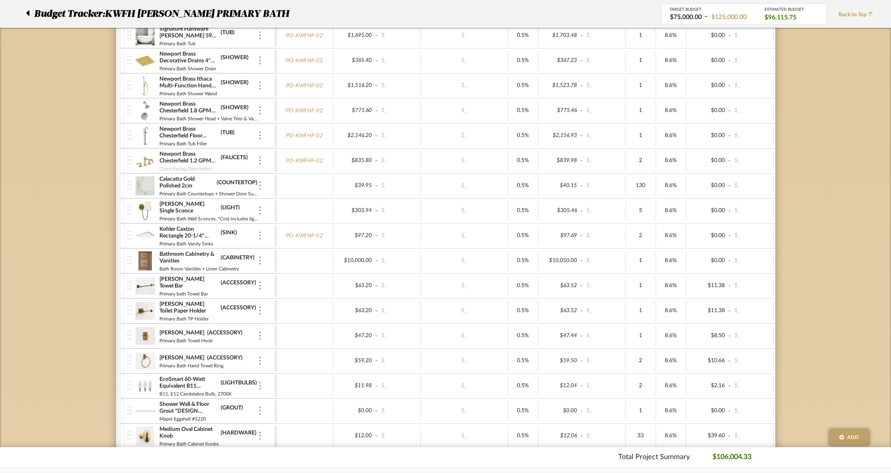
click at [144, 214] on img at bounding box center [145, 211] width 19 height 19
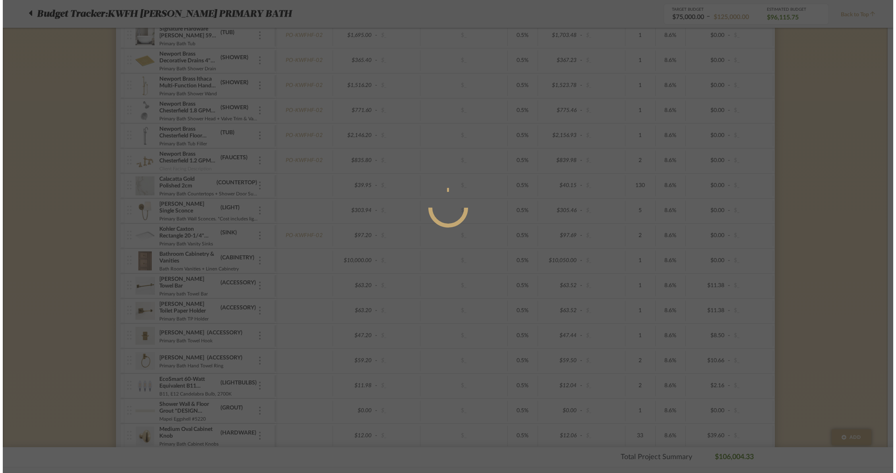
scroll to position [0, 0]
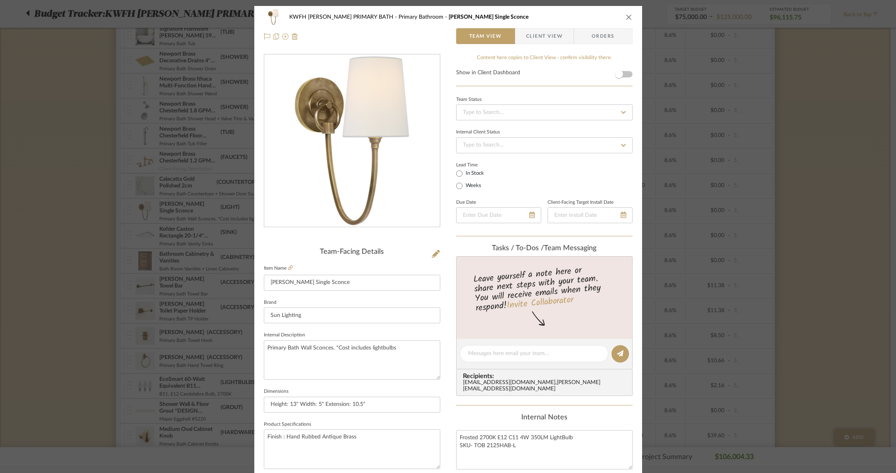
click at [627, 17] on icon "close" at bounding box center [629, 17] width 6 height 6
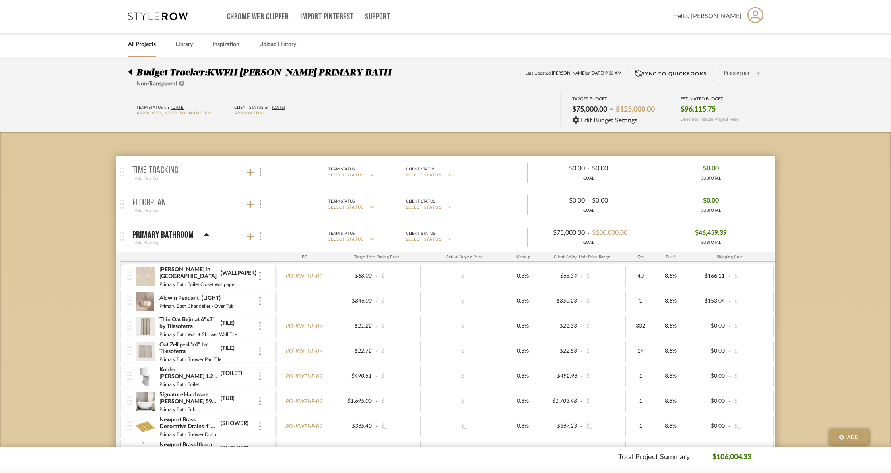
click at [757, 69] on span at bounding box center [758, 74] width 11 height 12
click at [752, 128] on button "Create PO BETA" at bounding box center [756, 134] width 76 height 19
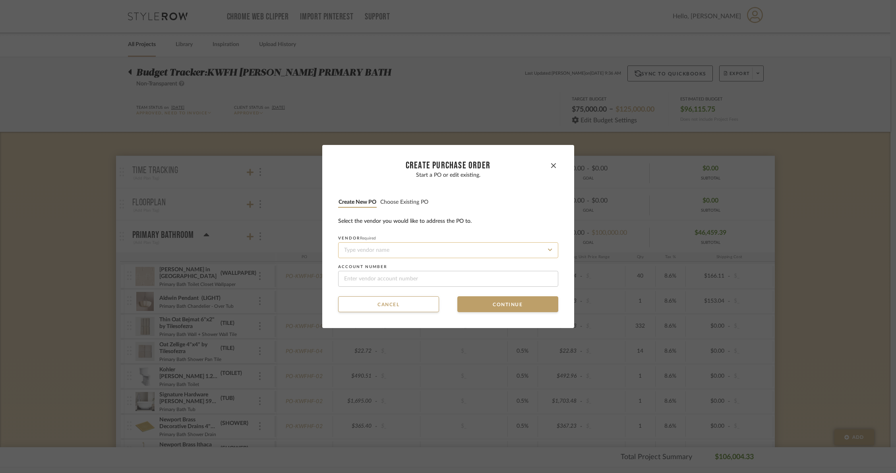
click at [417, 245] on input at bounding box center [448, 251] width 220 height 16
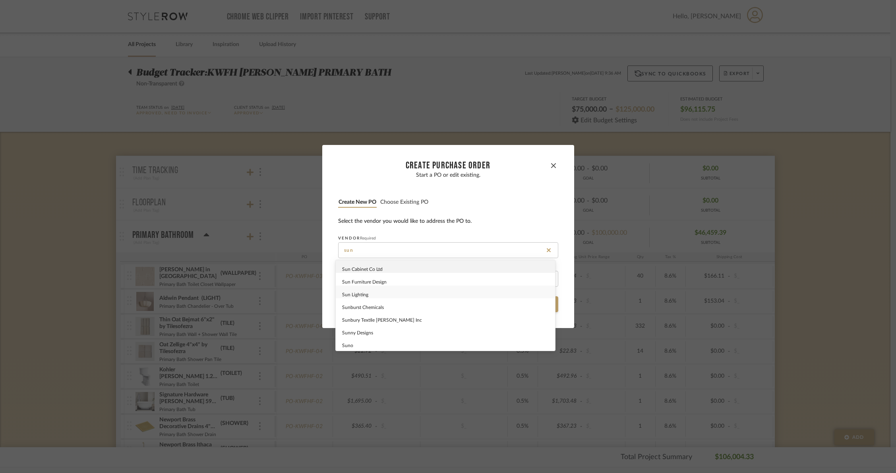
click at [378, 297] on div "Sun Lighting" at bounding box center [445, 292] width 219 height 13
type input "Sun Lighting"
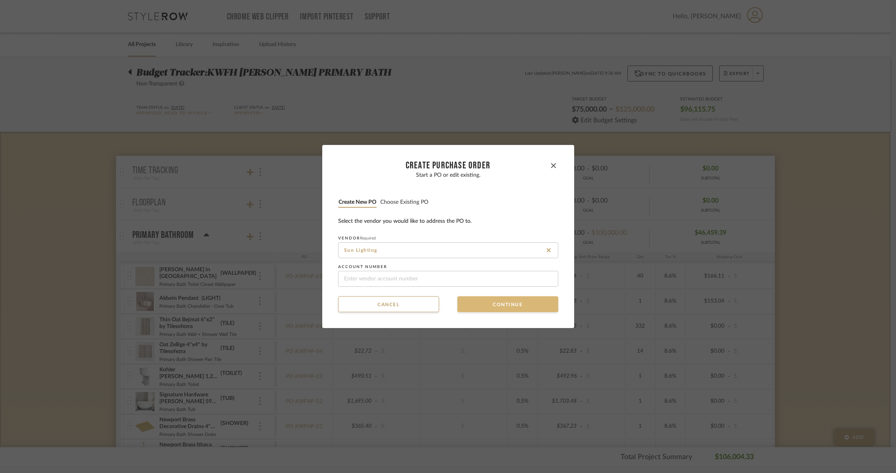
click at [509, 308] on button "Continue" at bounding box center [508, 305] width 101 height 16
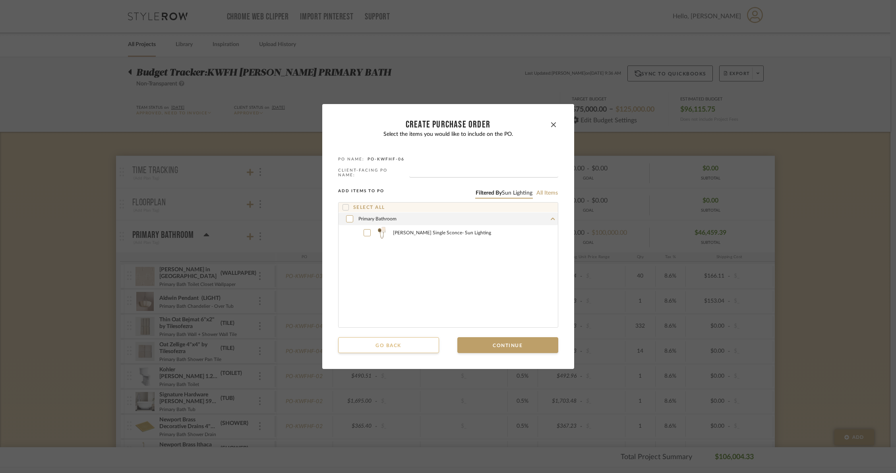
click at [402, 341] on button "Go back" at bounding box center [388, 346] width 101 height 16
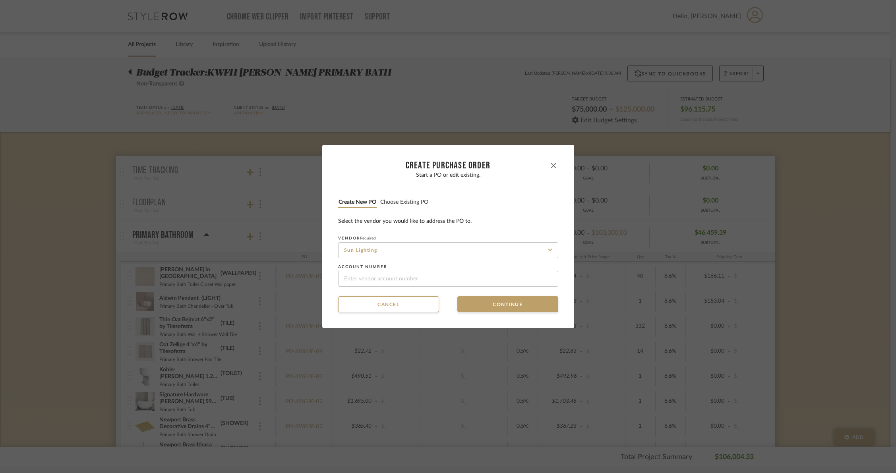
click at [551, 164] on icon "button" at bounding box center [553, 165] width 5 height 5
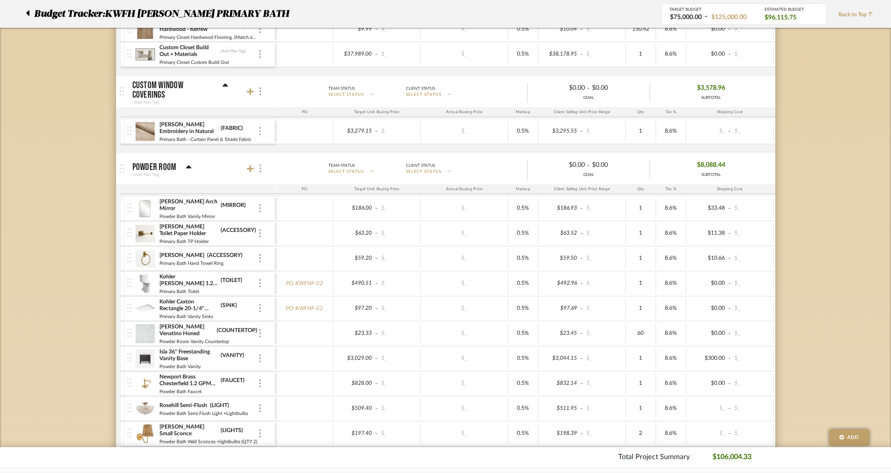
scroll to position [1034, 0]
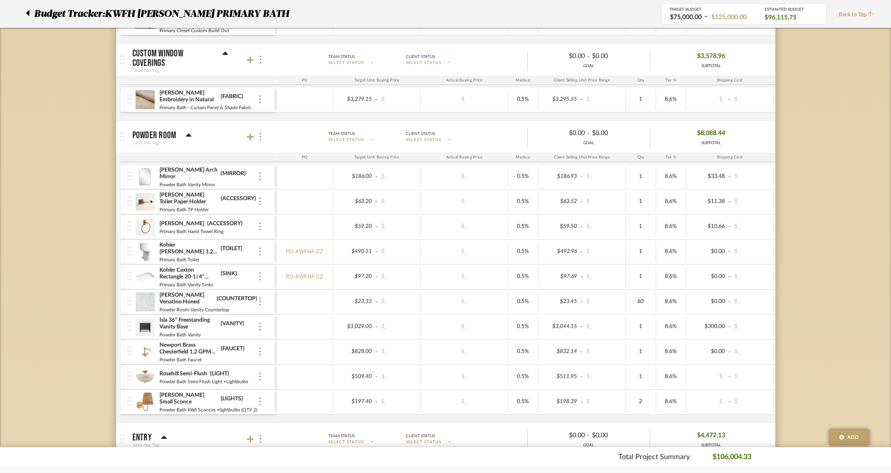
click at [150, 401] on img at bounding box center [145, 402] width 19 height 19
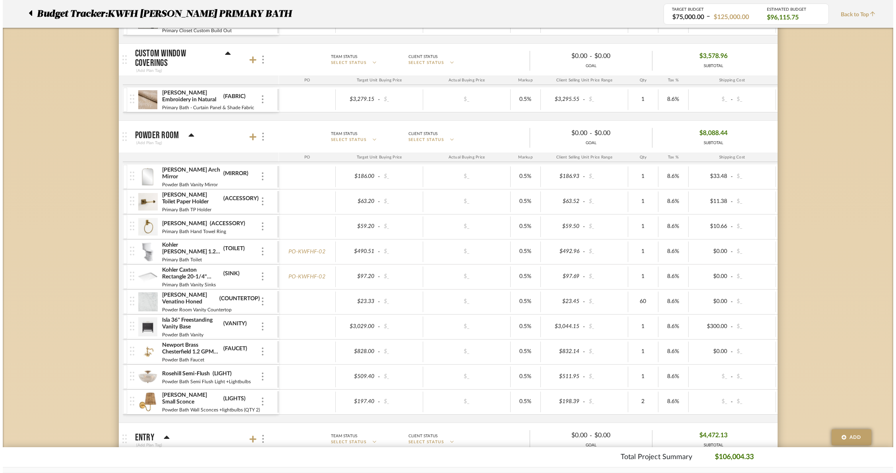
scroll to position [0, 0]
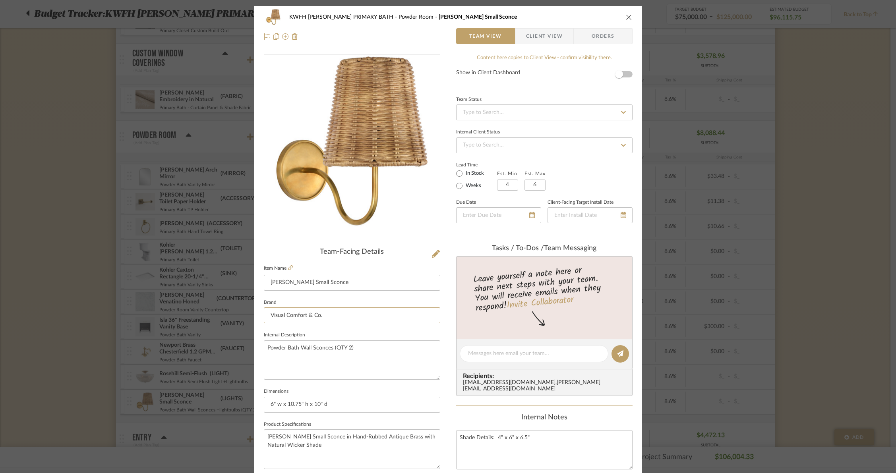
drag, startPoint x: 344, startPoint y: 311, endPoint x: 217, endPoint y: 313, distance: 127.6
click at [217, 313] on div "KWFH FLYNN PRIMARY BATH Powder Room Lyndsie Small Sconce Team View Client View …" at bounding box center [448, 236] width 896 height 473
type input "s"
type input "Sun Lighting"
click at [403, 249] on div "Team-Facing Details" at bounding box center [352, 252] width 177 height 9
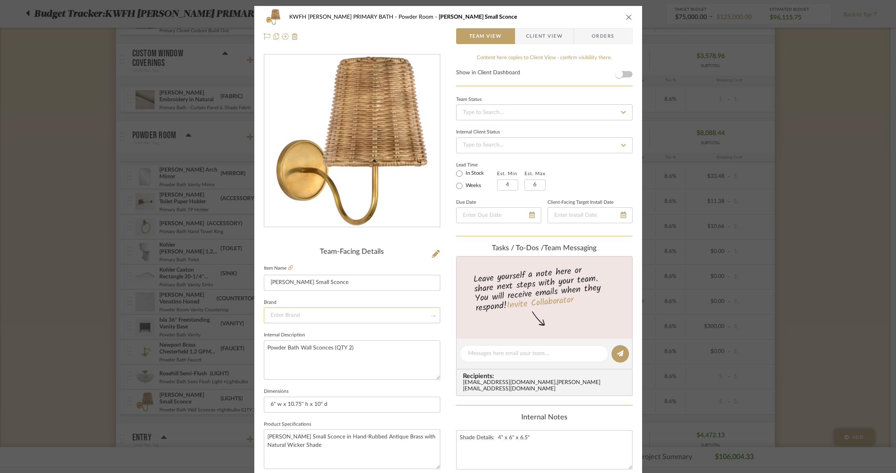
click at [407, 315] on input at bounding box center [352, 316] width 177 height 16
type input "s"
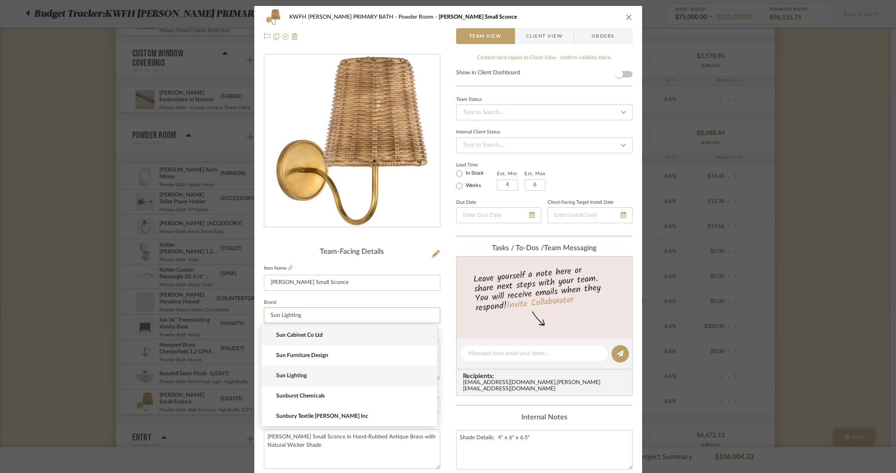
type input "Sun Lighting"
click at [351, 376] on span "Sun Lighting" at bounding box center [352, 376] width 153 height 7
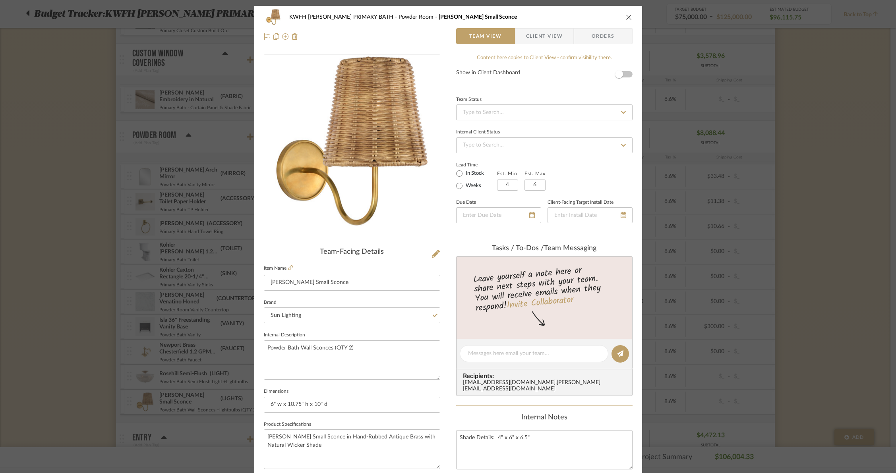
click at [615, 36] on span "Orders" at bounding box center [603, 36] width 41 height 16
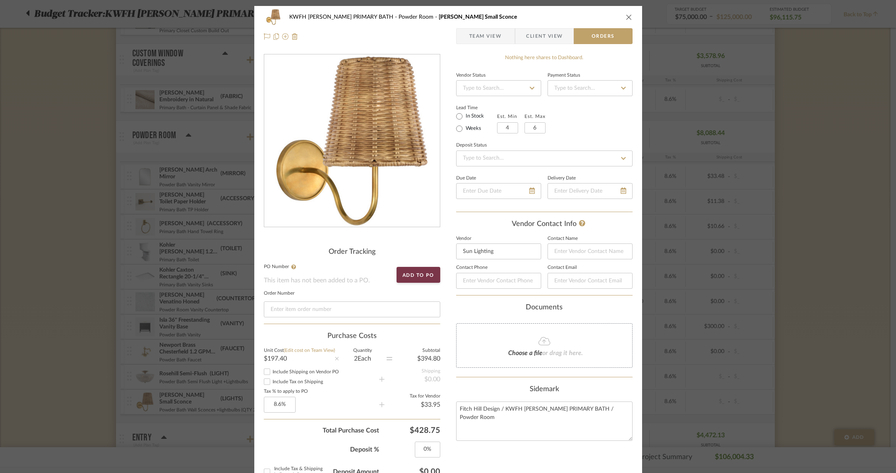
click at [626, 17] on icon "close" at bounding box center [629, 17] width 6 height 6
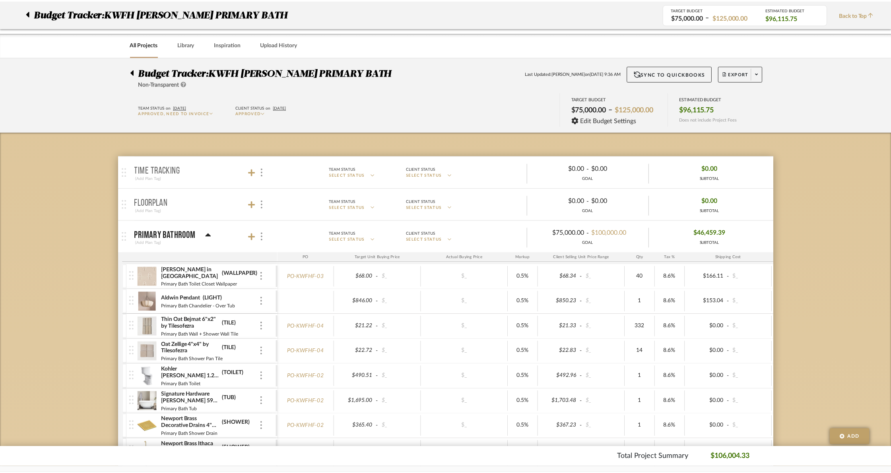
scroll to position [1034, 0]
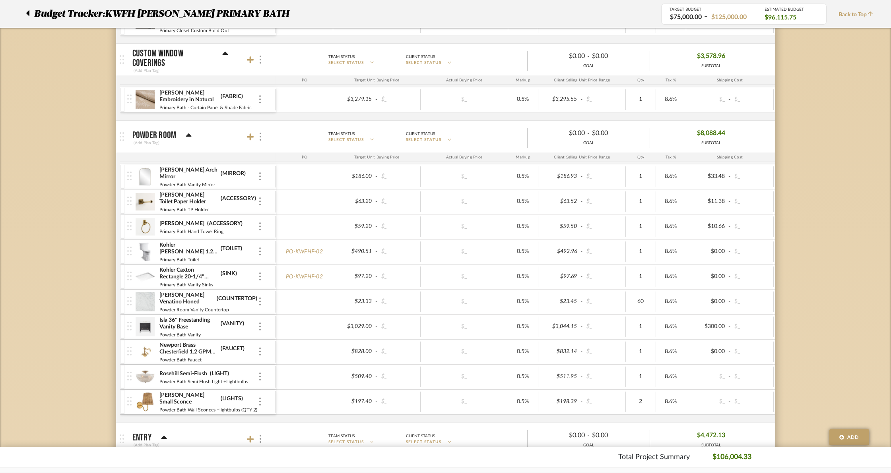
click at [147, 378] on img at bounding box center [145, 377] width 19 height 19
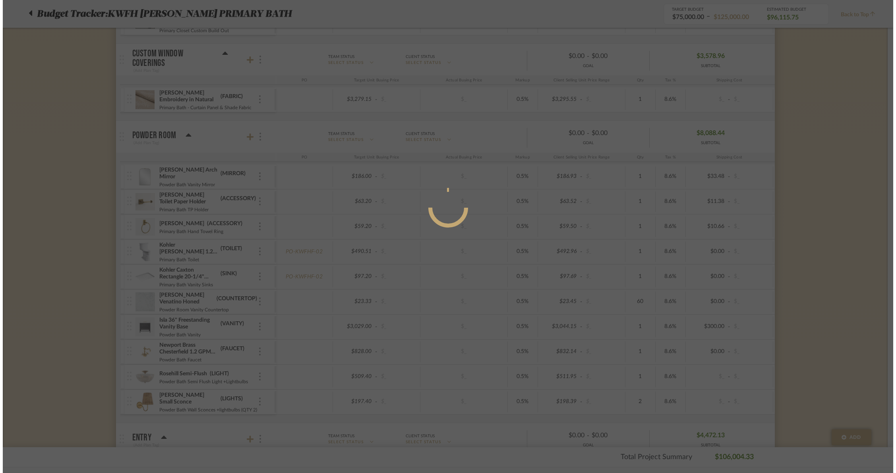
scroll to position [0, 0]
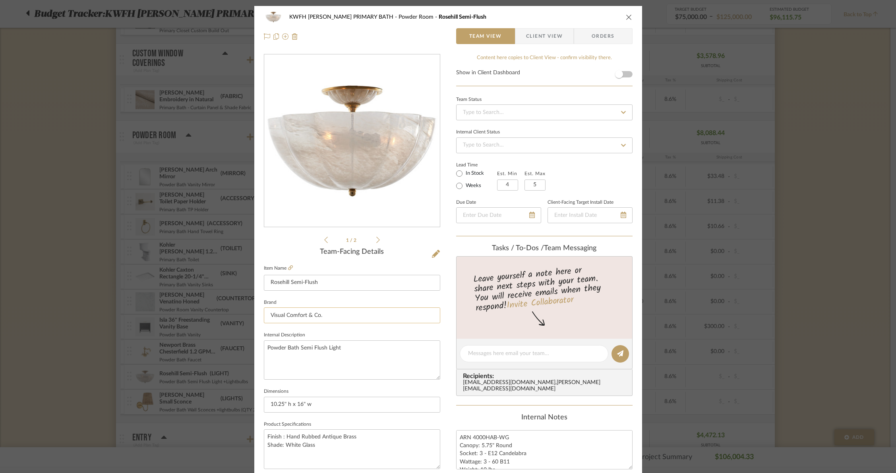
click at [320, 317] on input "Visual Comfort & Co." at bounding box center [352, 316] width 177 height 16
drag, startPoint x: 303, startPoint y: 315, endPoint x: 245, endPoint y: 311, distance: 58.2
click at [245, 311] on mat-dialog-content "KWFH FLYNN PRIMARY BATH Powder Room Rosehill Semi-Flush Team View Client View O…" at bounding box center [448, 373] width 433 height 734
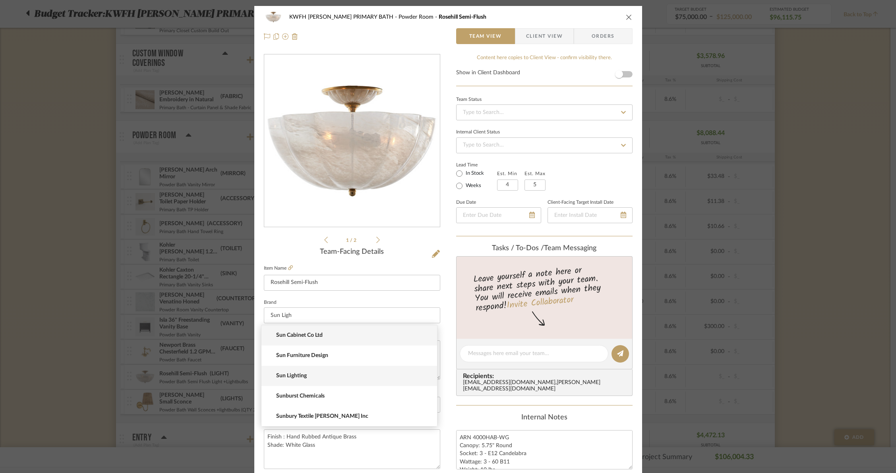
click at [282, 374] on span "Sun Lighting" at bounding box center [352, 376] width 153 height 7
type input "Sun Lighting"
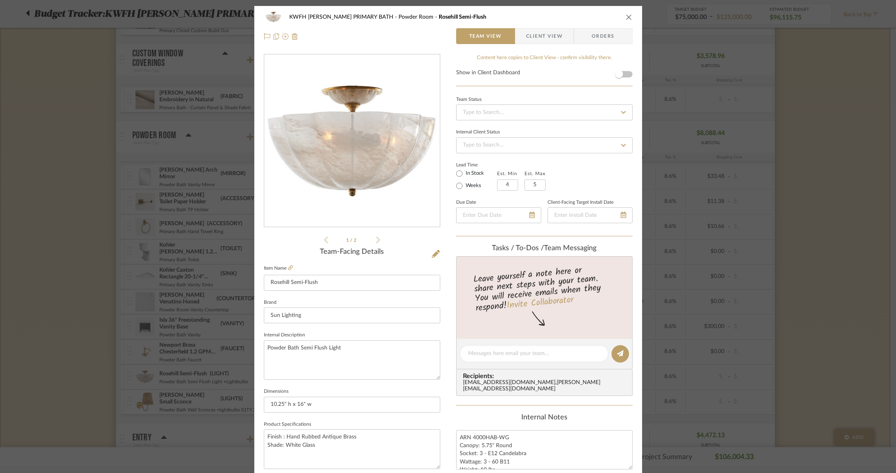
click at [627, 14] on icon "close" at bounding box center [629, 17] width 6 height 6
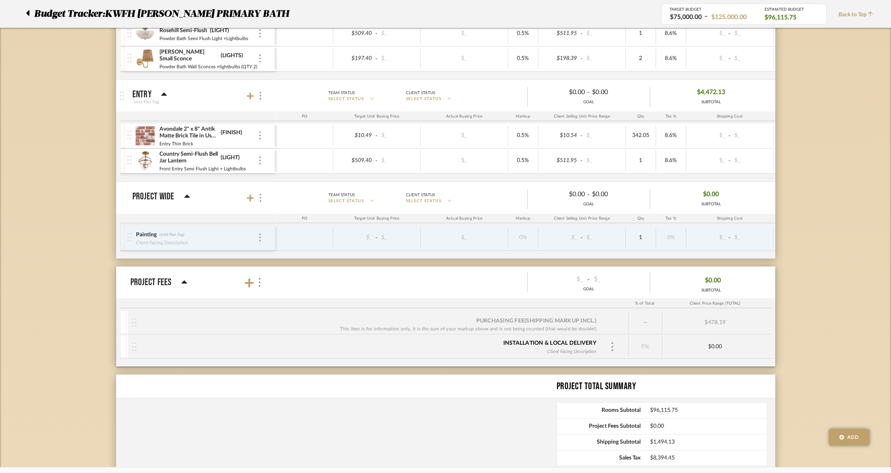
scroll to position [1258, 0]
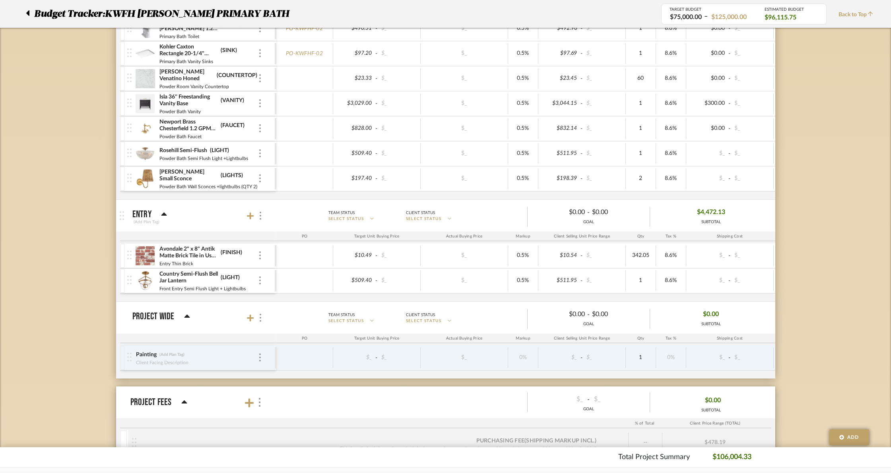
click at [147, 276] on img at bounding box center [145, 281] width 19 height 19
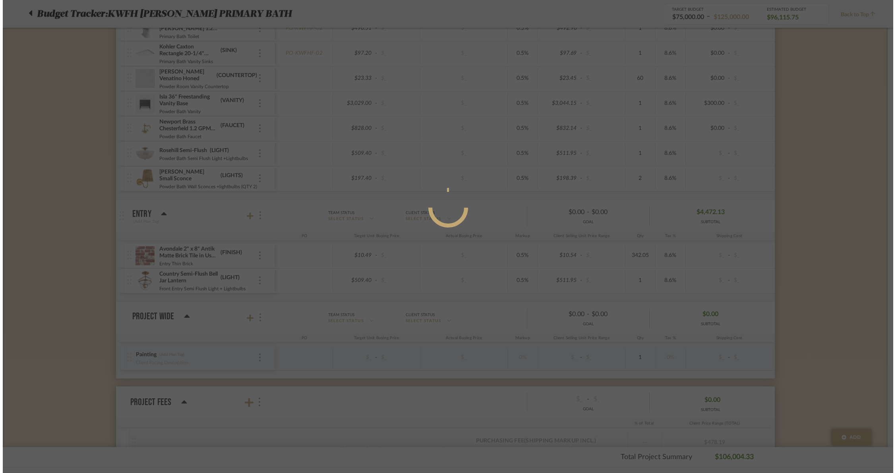
scroll to position [0, 0]
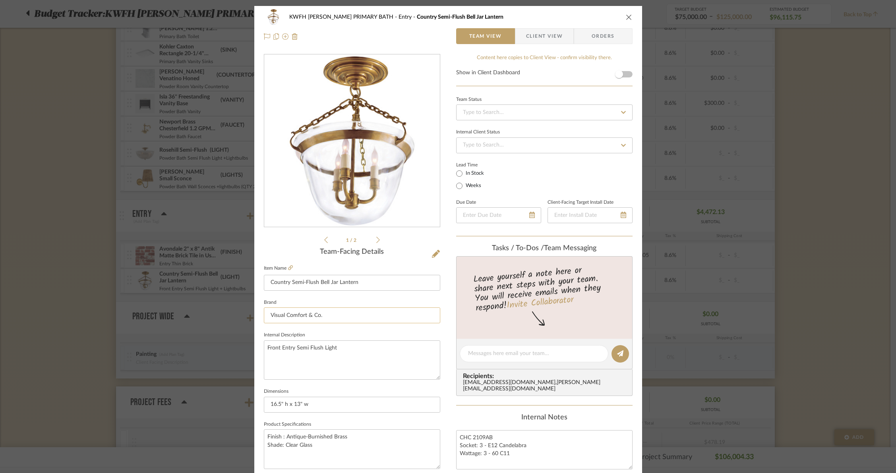
click at [337, 318] on input "Visual Comfort & Co." at bounding box center [352, 316] width 177 height 16
drag, startPoint x: 325, startPoint y: 313, endPoint x: 248, endPoint y: 309, distance: 76.9
click at [248, 309] on mat-dialog-content "KWFH FLYNN PRIMARY BATH Entry Country Semi-Flush Bell Jar Lantern Team View Cli…" at bounding box center [448, 373] width 433 height 734
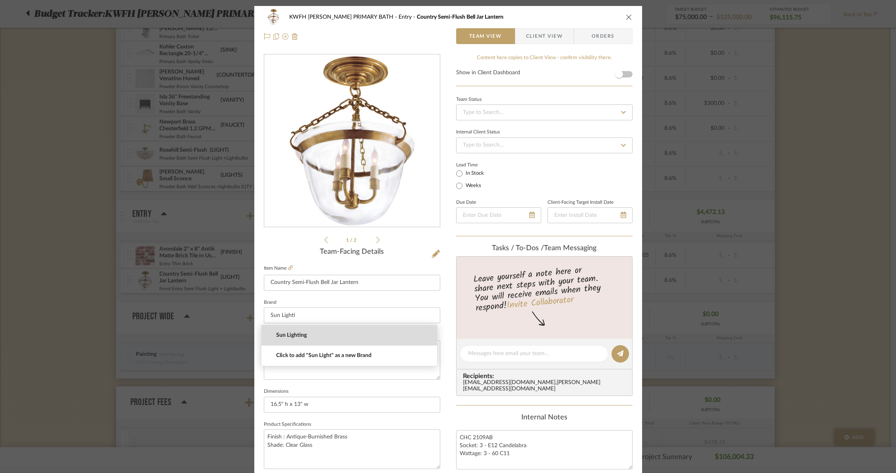
click at [286, 338] on span "Sun Lighting" at bounding box center [352, 335] width 153 height 7
type input "Sun Lighting"
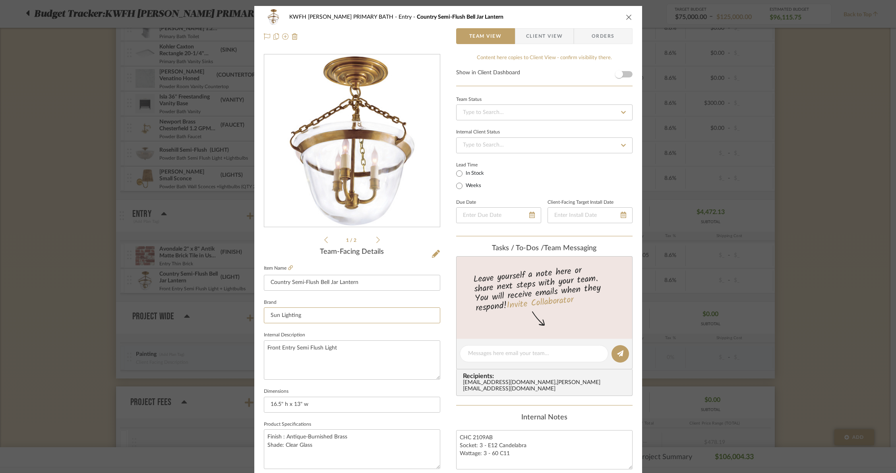
scroll to position [265, 0]
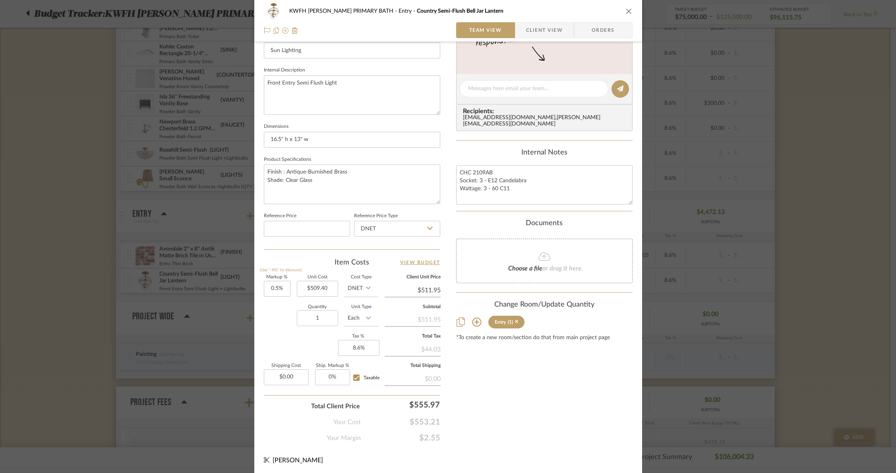
click at [629, 10] on icon "close" at bounding box center [629, 11] width 6 height 6
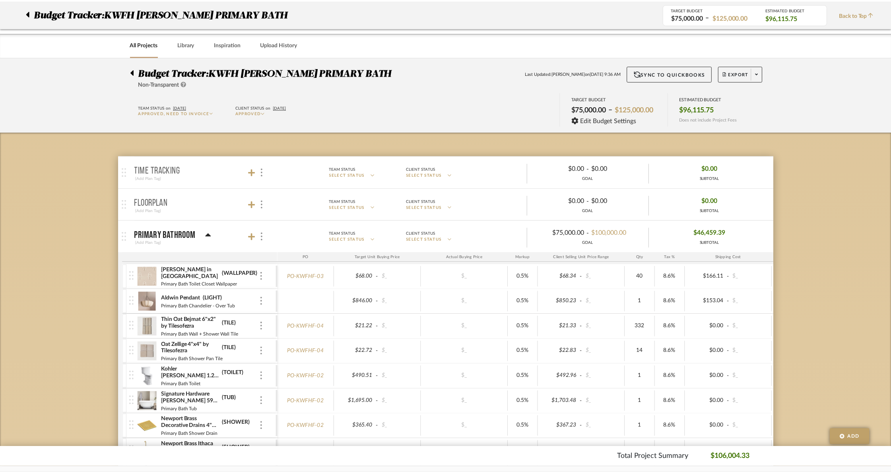
scroll to position [1258, 0]
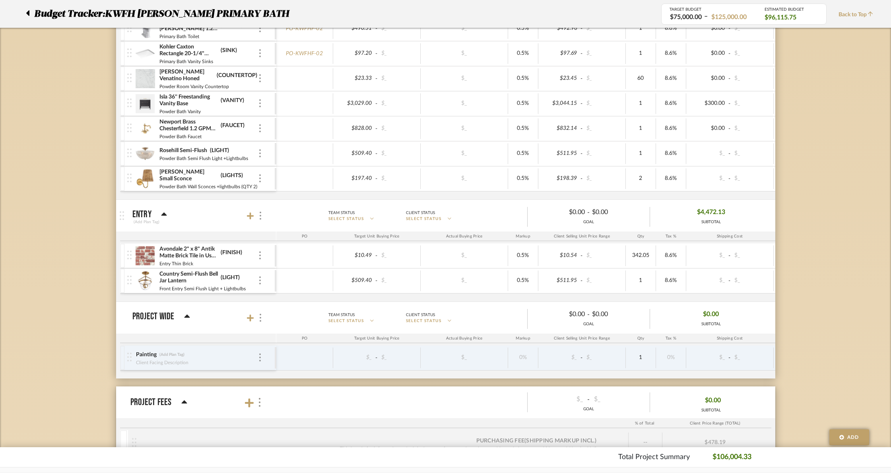
click at [144, 279] on img at bounding box center [145, 281] width 19 height 19
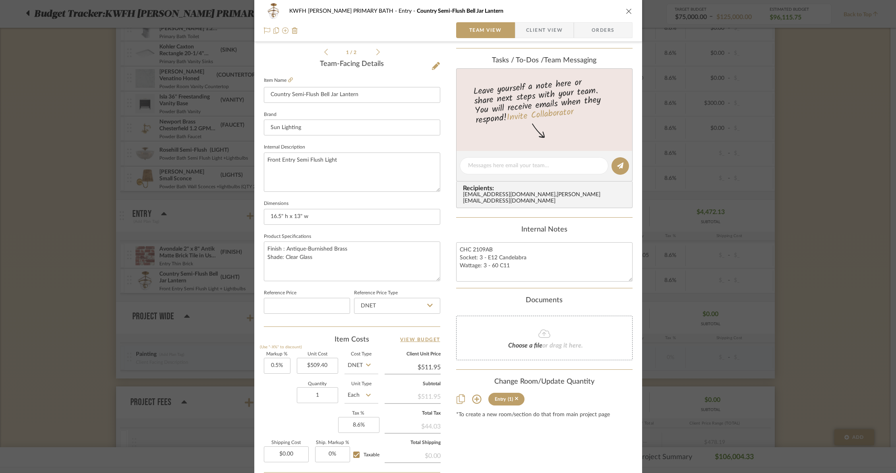
scroll to position [0, 0]
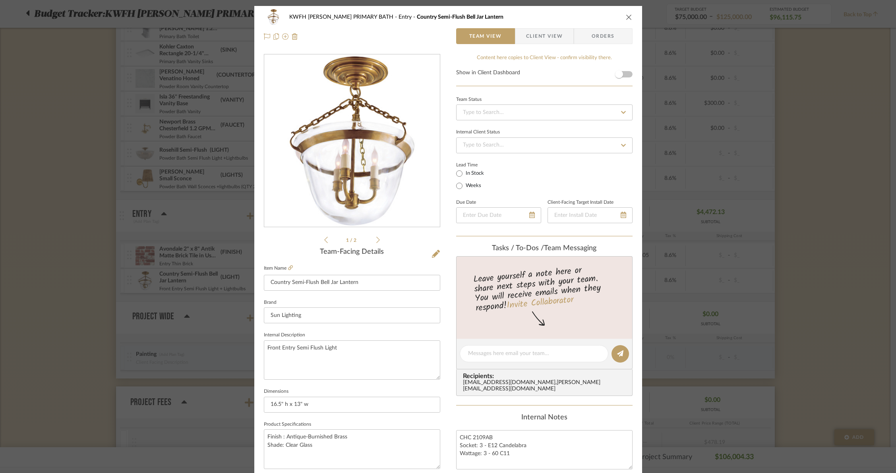
click at [628, 18] on icon "close" at bounding box center [629, 17] width 6 height 6
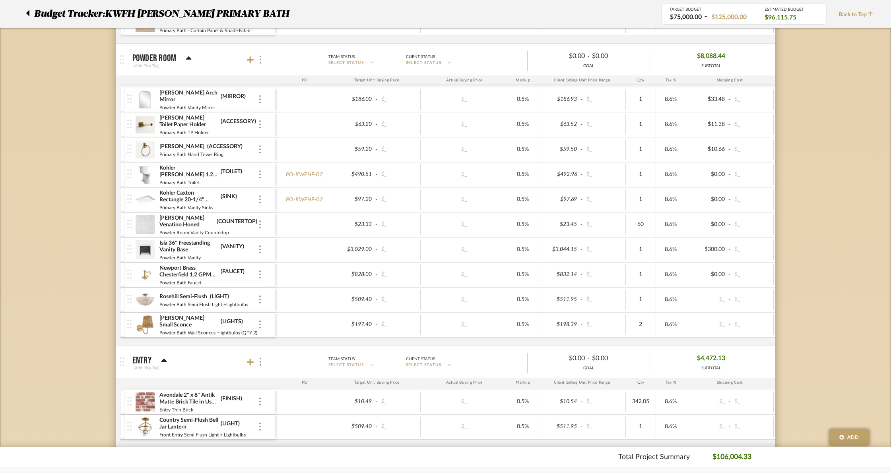
scroll to position [1110, 0]
click at [147, 281] on img at bounding box center [145, 276] width 19 height 19
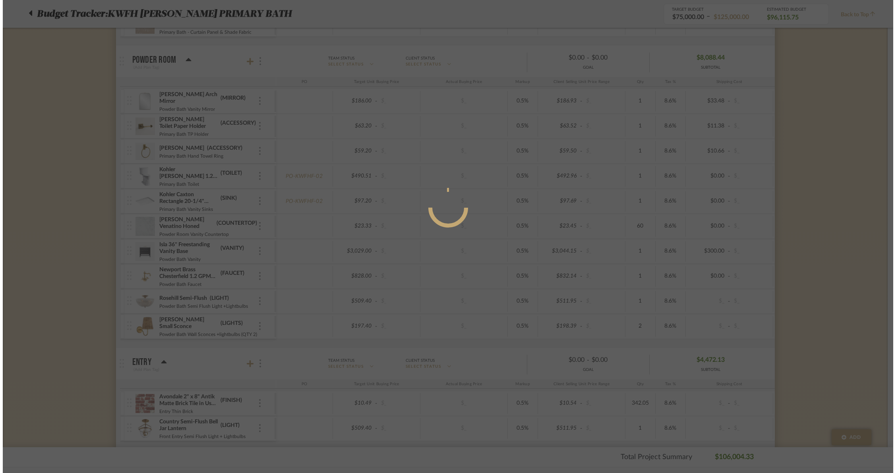
scroll to position [0, 0]
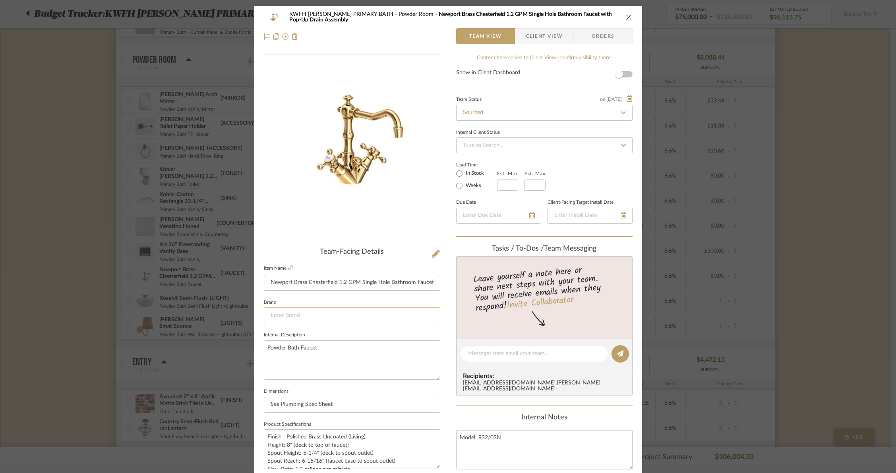
click at [291, 318] on input at bounding box center [352, 316] width 177 height 16
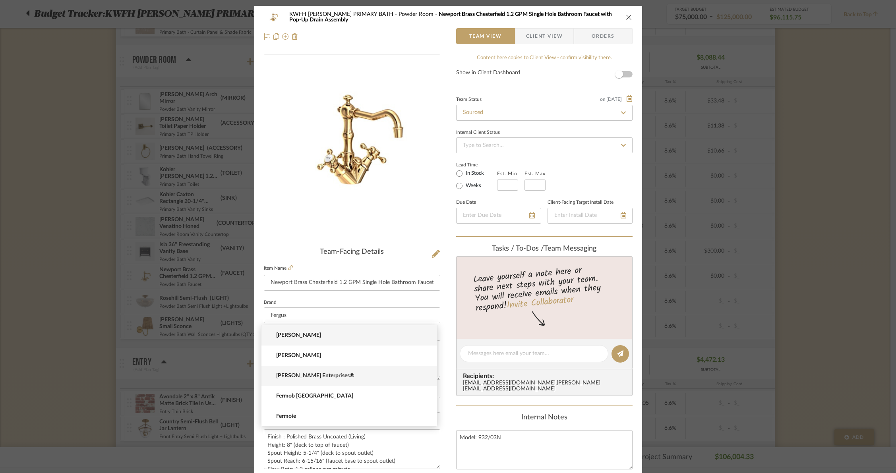
click at [312, 373] on span "[PERSON_NAME] Enterprises®" at bounding box center [352, 376] width 153 height 7
type input "[PERSON_NAME] Enterprises®"
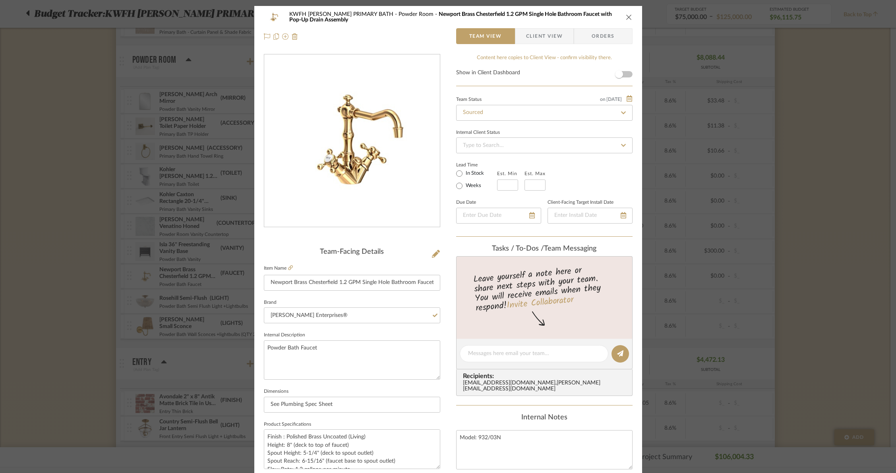
click at [628, 18] on icon "close" at bounding box center [629, 17] width 6 height 6
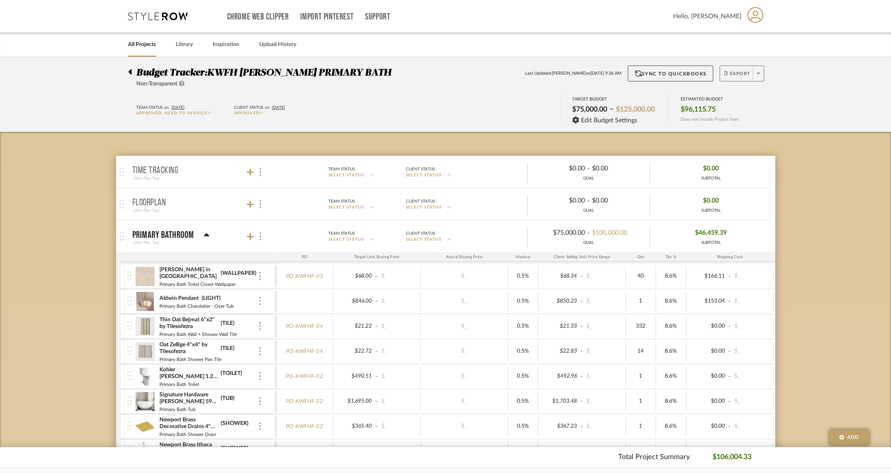
click at [762, 75] on span at bounding box center [758, 74] width 11 height 12
click at [735, 132] on span "Create PO" at bounding box center [738, 134] width 25 height 7
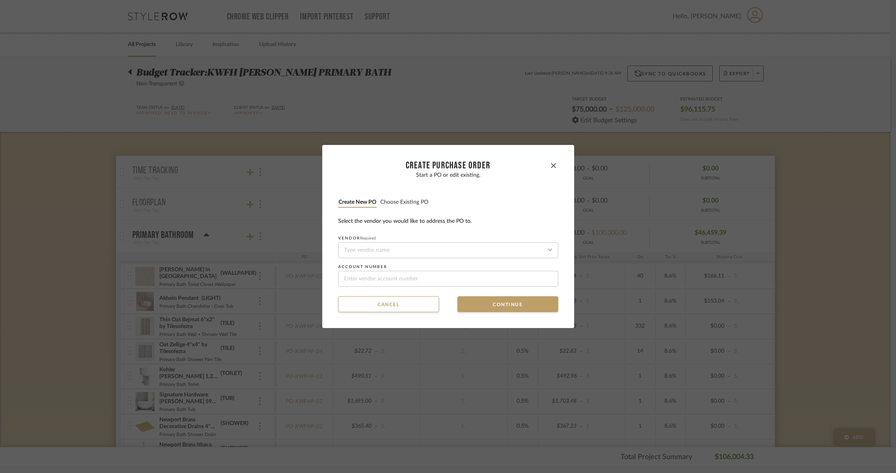
click at [405, 204] on button "Choose existing PO" at bounding box center [404, 203] width 49 height 8
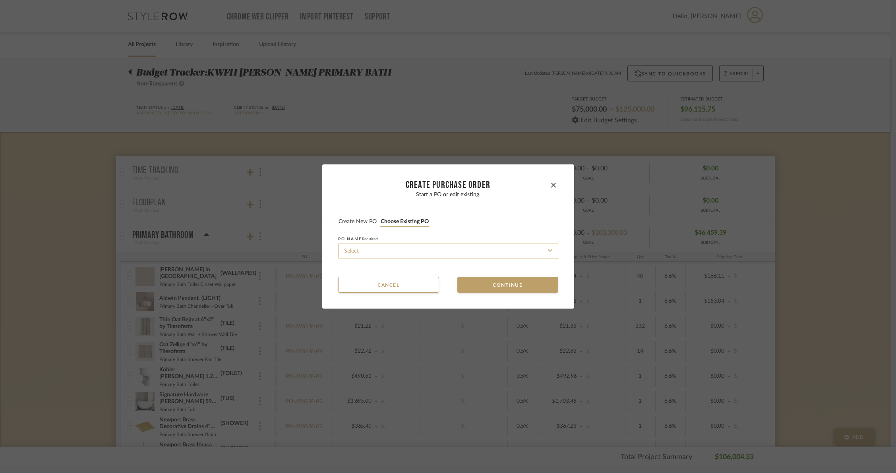
click at [421, 250] on input at bounding box center [448, 251] width 220 height 16
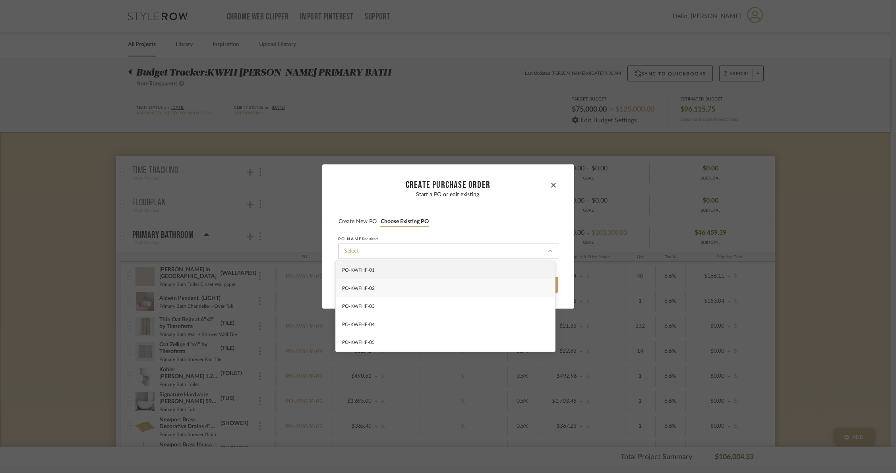
click at [390, 285] on div "PO-KWFHF-02" at bounding box center [445, 288] width 219 height 18
type input "PO-KWFHF-02"
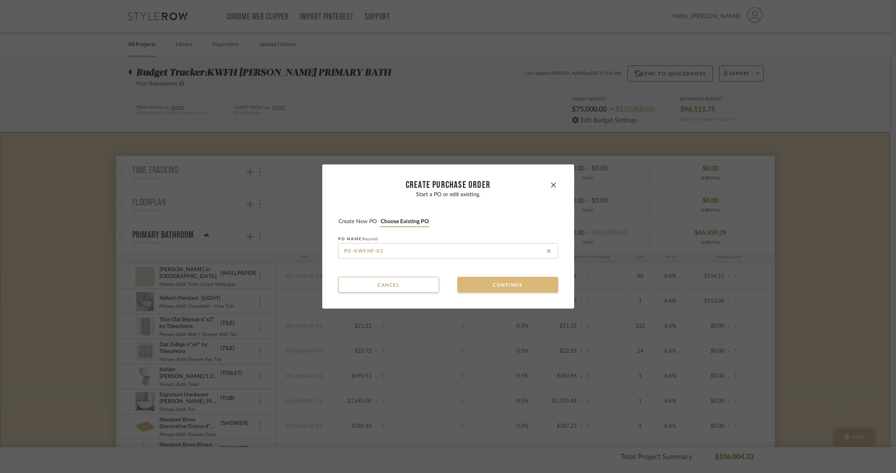
click at [487, 289] on button "Continue" at bounding box center [508, 285] width 101 height 16
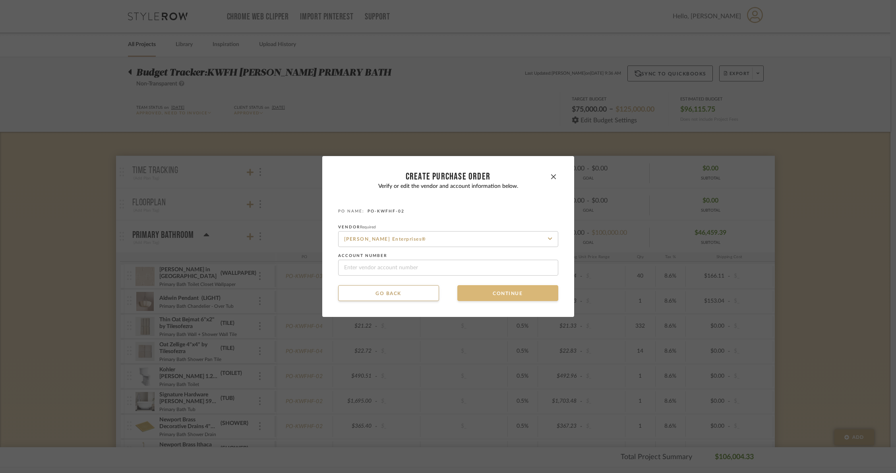
click at [487, 290] on button "Continue" at bounding box center [508, 293] width 101 height 16
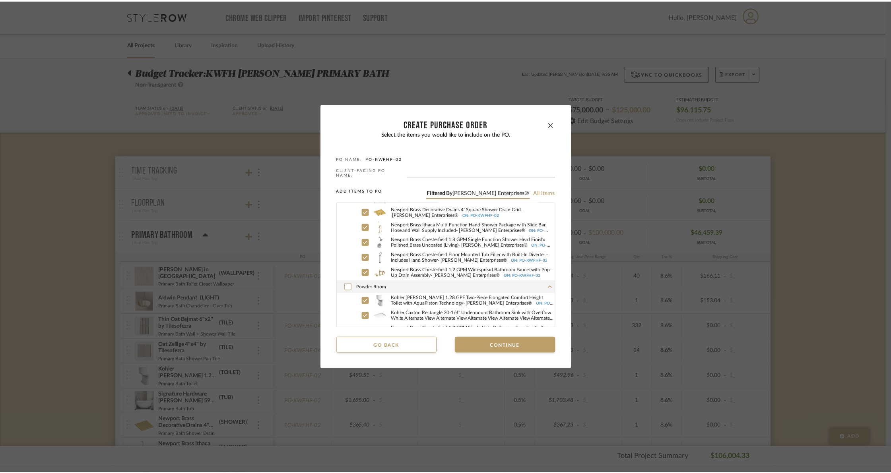
scroll to position [77, 0]
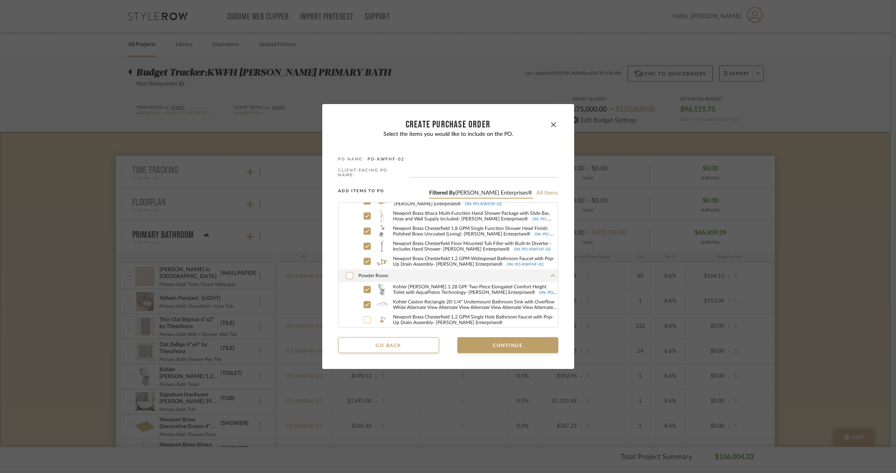
click at [365, 318] on icon at bounding box center [367, 319] width 4 height 3
click at [493, 341] on button "Continue" at bounding box center [508, 346] width 101 height 16
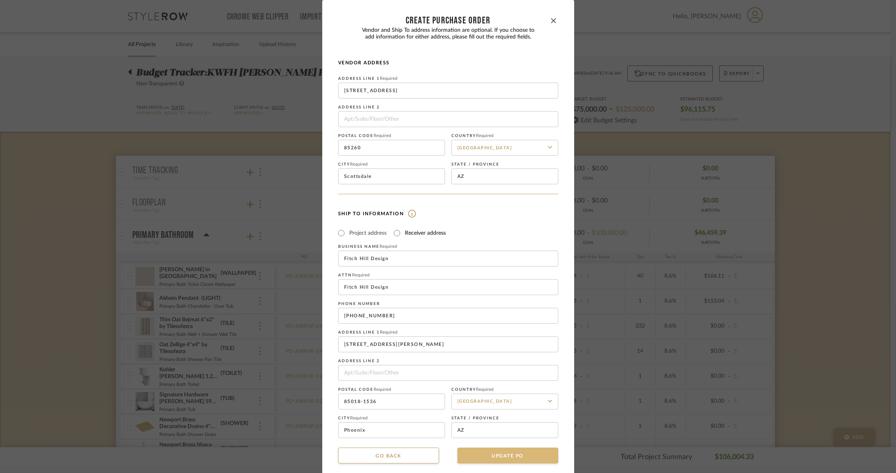
click at [506, 458] on button "UPDATE PO" at bounding box center [508, 456] width 101 height 16
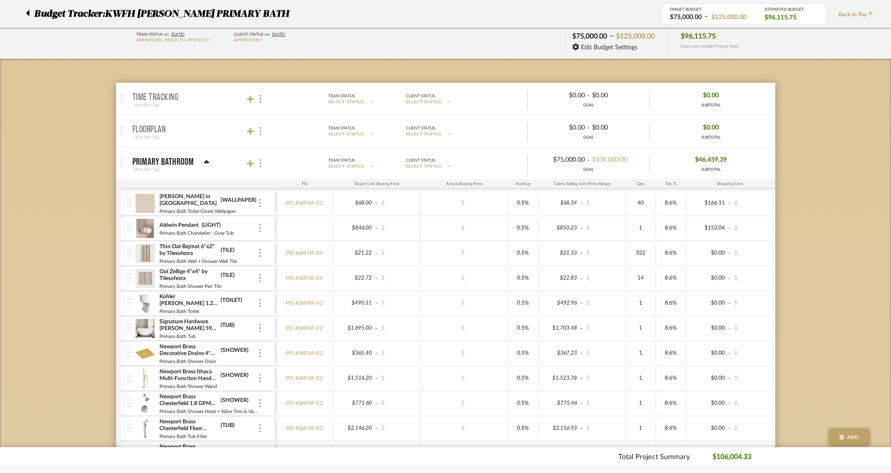
scroll to position [0, 0]
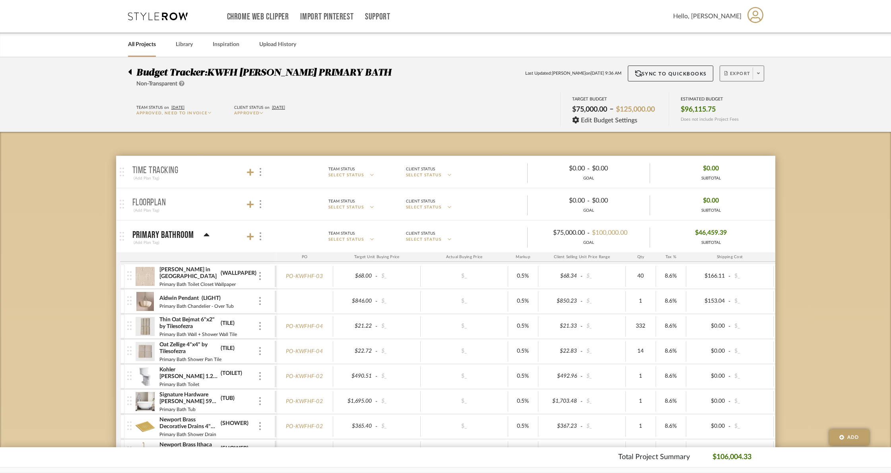
click at [760, 72] on span at bounding box center [758, 74] width 11 height 12
click at [746, 133] on span "Create PO" at bounding box center [738, 134] width 25 height 7
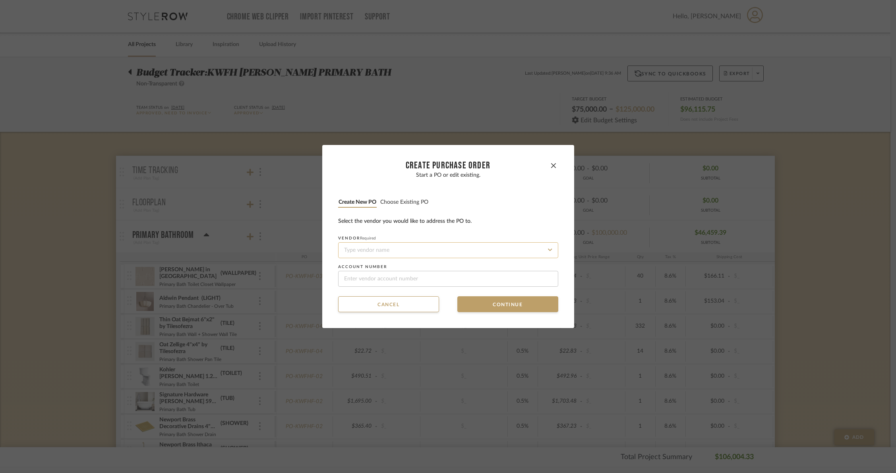
click at [363, 251] on input at bounding box center [448, 251] width 220 height 16
click at [383, 270] on div "Sun Lighting" at bounding box center [445, 269] width 219 height 18
type input "Sun Lighting"
click at [470, 304] on button "Continue" at bounding box center [508, 305] width 101 height 16
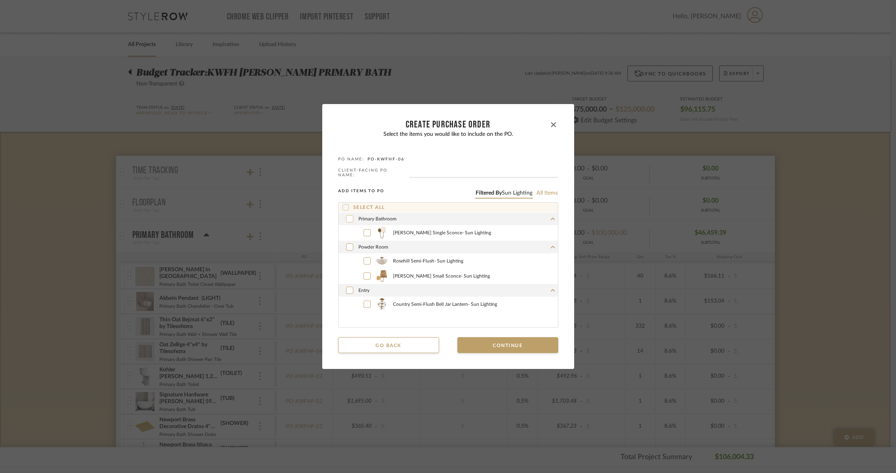
click at [347, 219] on icon at bounding box center [349, 219] width 5 height 6
click at [347, 250] on div "Powder Room" at bounding box center [448, 247] width 219 height 13
click at [349, 259] on icon at bounding box center [349, 261] width 5 height 6
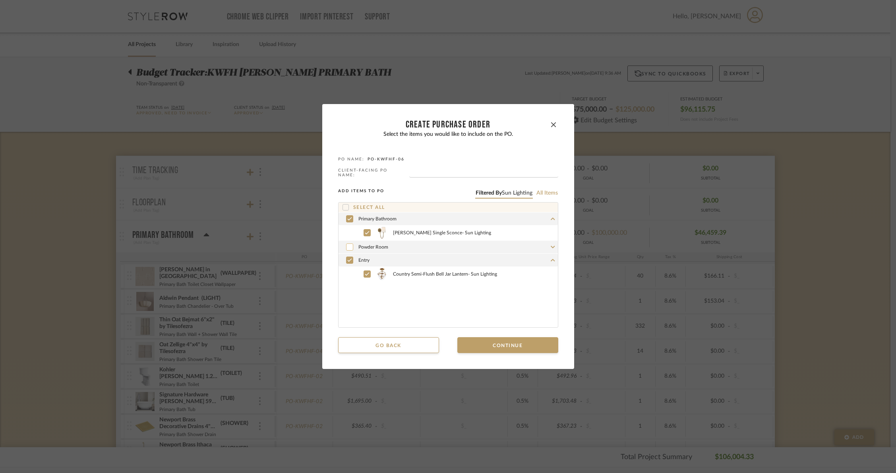
click at [347, 244] on icon at bounding box center [349, 247] width 5 height 6
click at [549, 248] on div "Powder Room" at bounding box center [448, 247] width 219 height 13
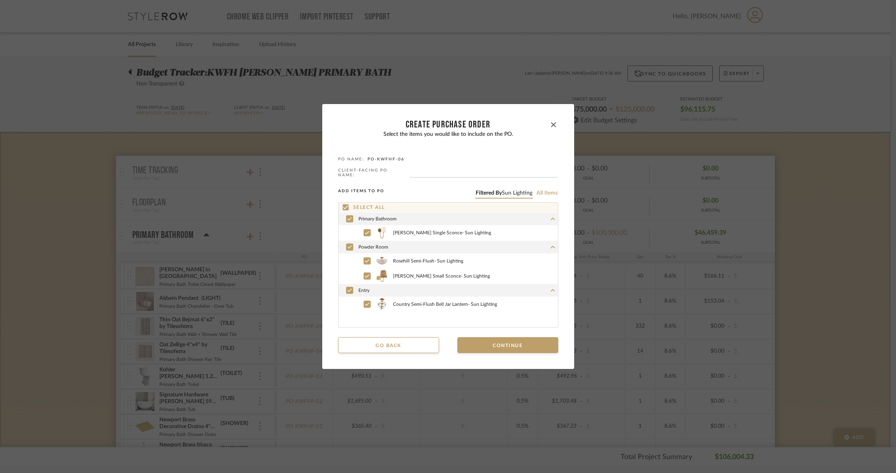
click at [549, 291] on div "Entry" at bounding box center [448, 290] width 219 height 13
click at [551, 287] on div "Entry" at bounding box center [448, 290] width 219 height 13
click at [528, 341] on button "Continue" at bounding box center [508, 346] width 101 height 16
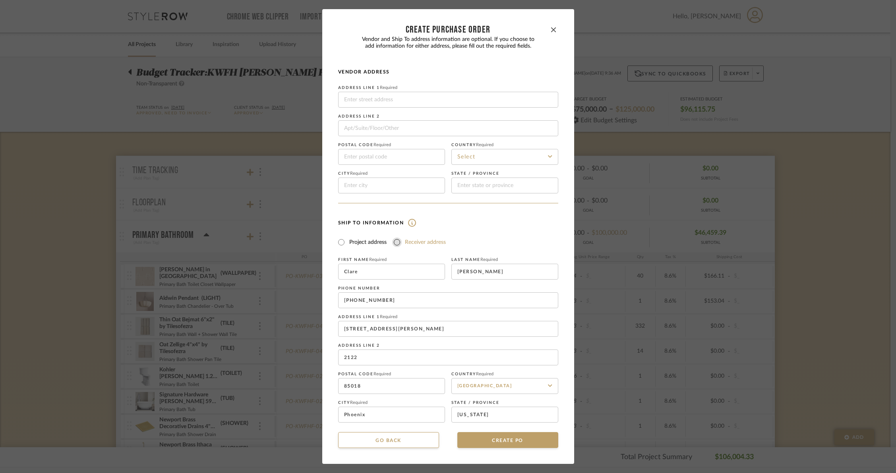
click at [396, 241] on input "Receiver address" at bounding box center [397, 243] width 10 height 10
radio input "true"
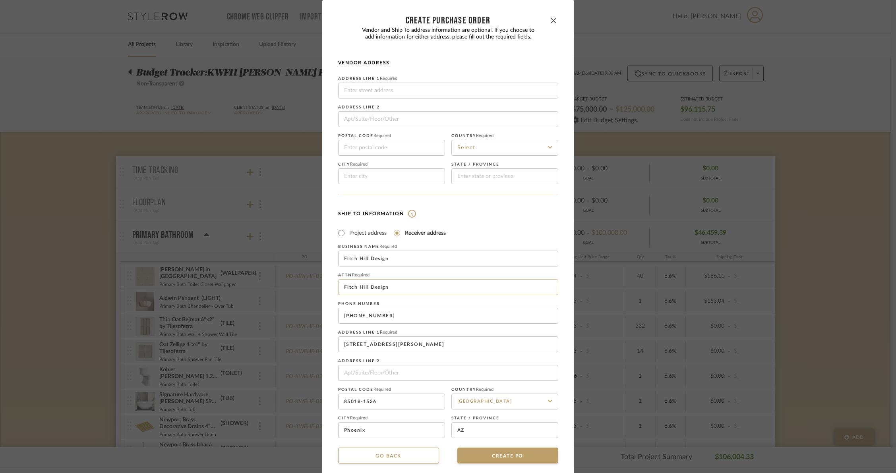
drag, startPoint x: 395, startPoint y: 289, endPoint x: 337, endPoint y: 283, distance: 58.0
click at [338, 283] on input "Fitch Hill Design" at bounding box center [448, 287] width 220 height 16
type input "[PERSON_NAME]"
click at [465, 221] on div "Ship To Information Project address Receiver address First Name Required [PERSO…" at bounding box center [448, 324] width 220 height 230
click at [358, 86] on input at bounding box center [448, 91] width 220 height 16
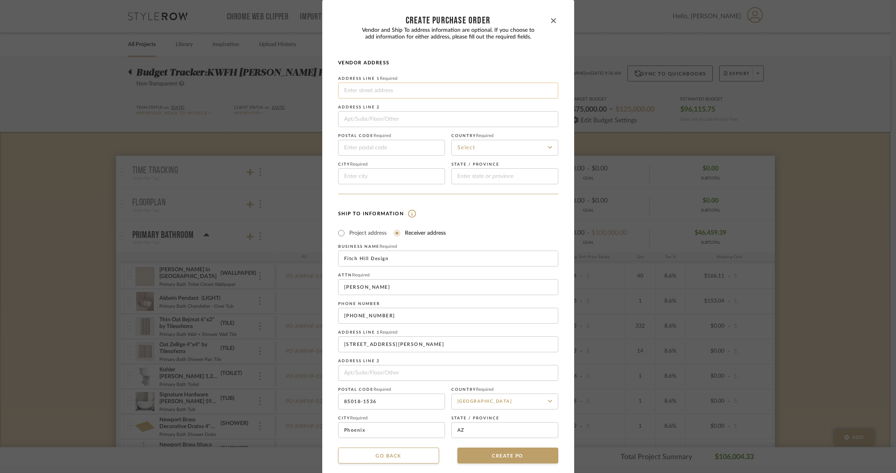
paste input "2110 E 5th St,"
type input "2110 E 5th St,"
click at [361, 146] on input at bounding box center [391, 148] width 107 height 16
paste input "85288"
type input "85288"
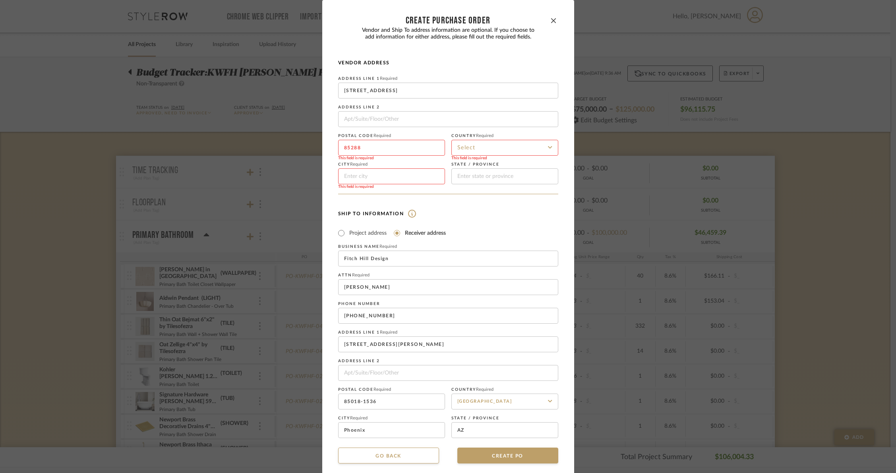
click at [500, 145] on input at bounding box center [505, 148] width 107 height 16
click at [495, 168] on span "[GEOGRAPHIC_DATA]" at bounding box center [485, 168] width 57 height 6
type input "[GEOGRAPHIC_DATA]"
click at [366, 173] on input at bounding box center [391, 177] width 107 height 16
type input "Tempe"
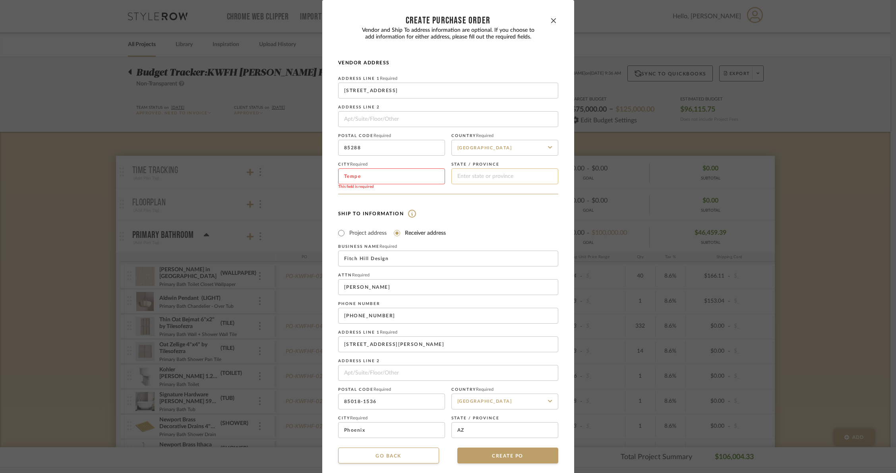
click at [503, 179] on input at bounding box center [505, 177] width 107 height 16
type input "AZ"
click at [473, 239] on div "Ship To Information Project address Receiver address First Name Required [PERSO…" at bounding box center [448, 324] width 220 height 230
click at [486, 456] on button "CREATE PO" at bounding box center [508, 456] width 101 height 16
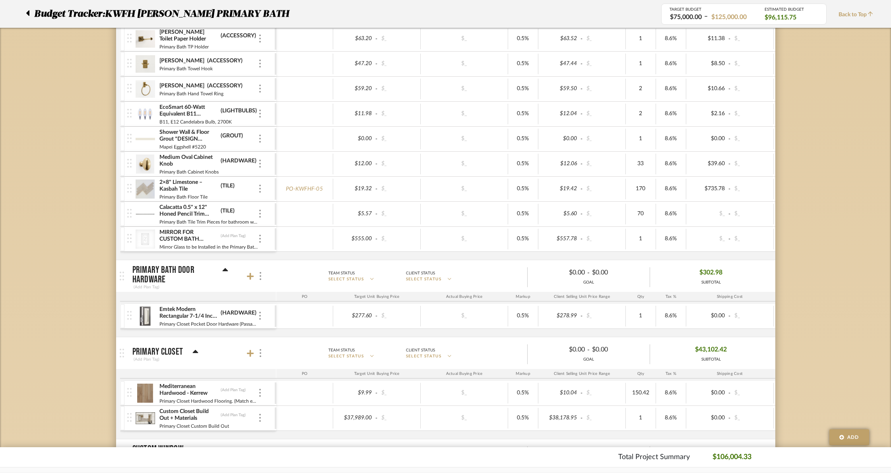
scroll to position [487, 0]
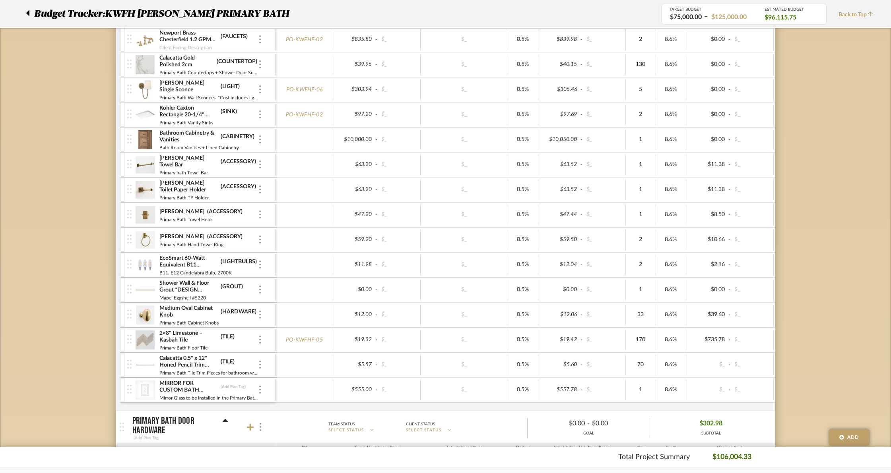
click at [142, 139] on img at bounding box center [145, 139] width 19 height 19
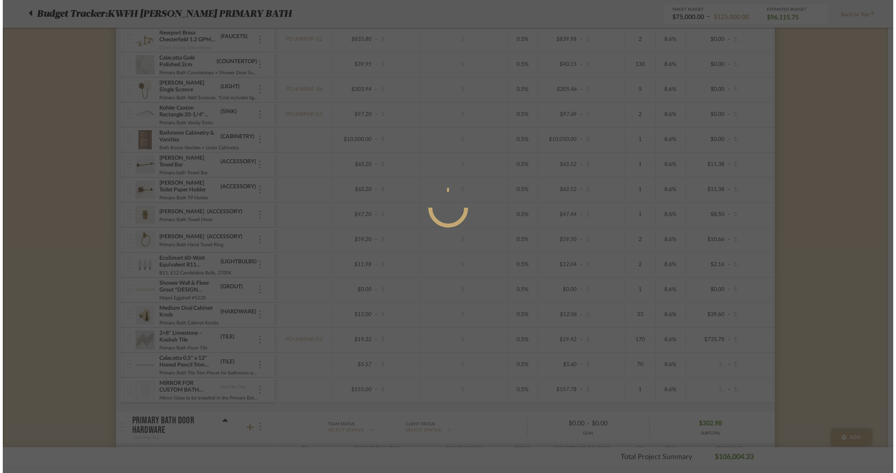
scroll to position [0, 0]
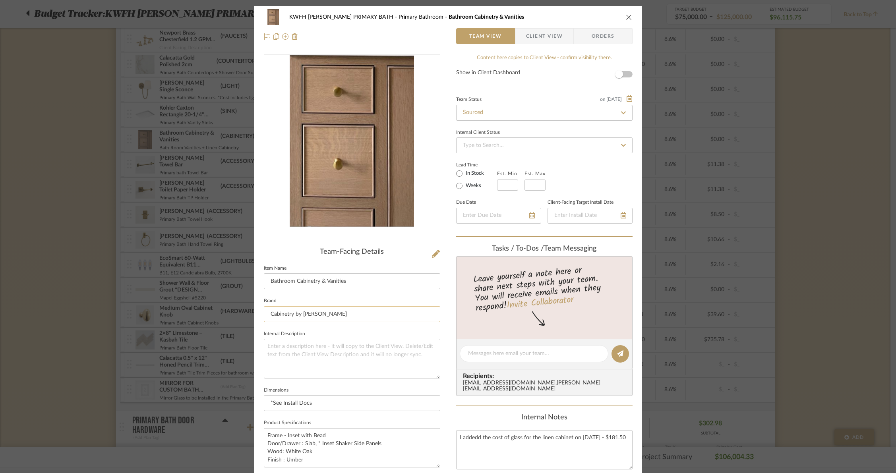
click at [334, 311] on input "Cabinetry by Karman" at bounding box center [352, 315] width 177 height 16
drag, startPoint x: 329, startPoint y: 314, endPoint x: 221, endPoint y: 310, distance: 107.8
click at [221, 310] on div "KWFH FLYNN PRIMARY BATH Primary Bathroom Bathroom Cabinetry & Vanities Team Vie…" at bounding box center [448, 236] width 896 height 473
click at [274, 314] on input "PB Builders" at bounding box center [352, 315] width 177 height 16
type input "PZ Builders"
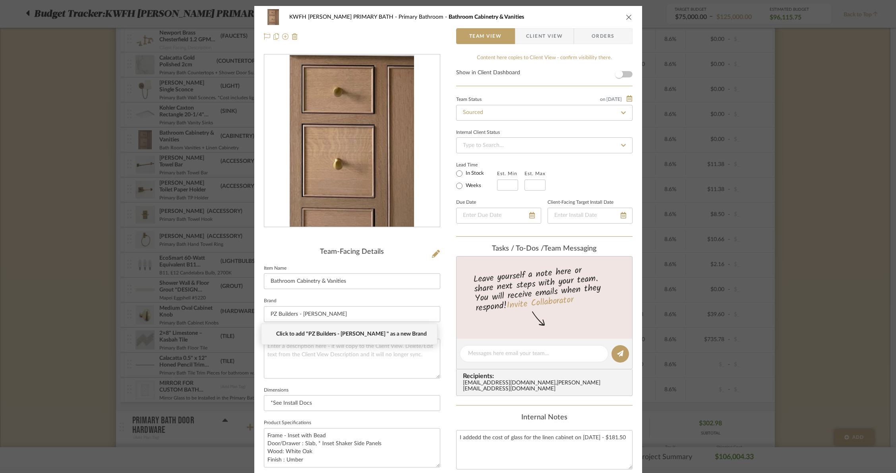
click at [358, 334] on span "Click to add "PZ Builders - Richard " as a new Brand" at bounding box center [352, 334] width 153 height 7
type input "PZ Builders - [PERSON_NAME]"
click at [599, 166] on div "Lead Time In Stock Weeks Est. Min Est. Max" at bounding box center [544, 175] width 177 height 31
click at [279, 314] on input at bounding box center [352, 315] width 177 height 16
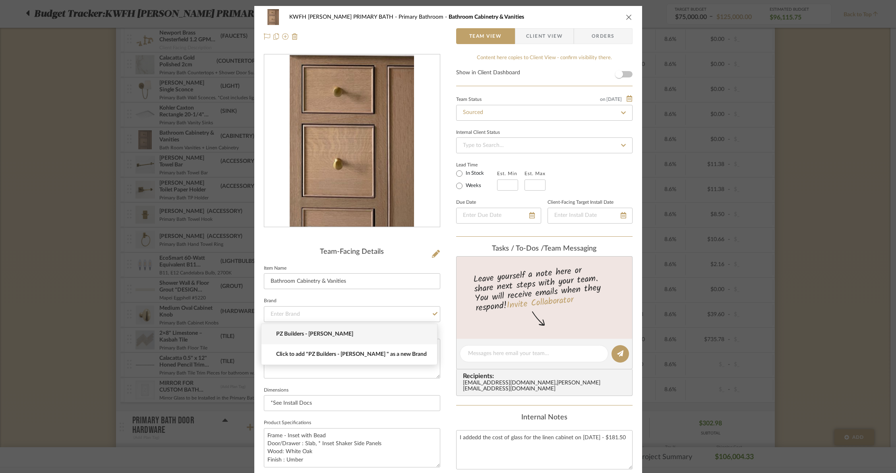
click at [290, 333] on span "PZ Builders - [PERSON_NAME]" at bounding box center [352, 334] width 153 height 7
type input "PZ Builders - [PERSON_NAME]"
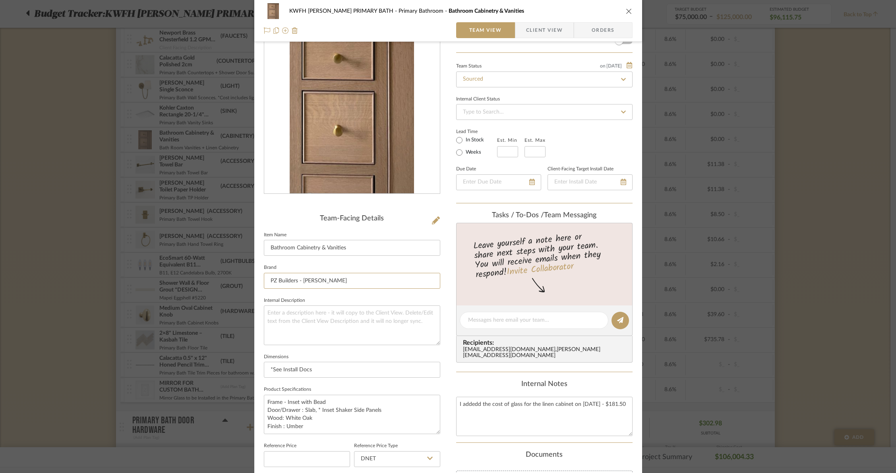
scroll to position [171, 0]
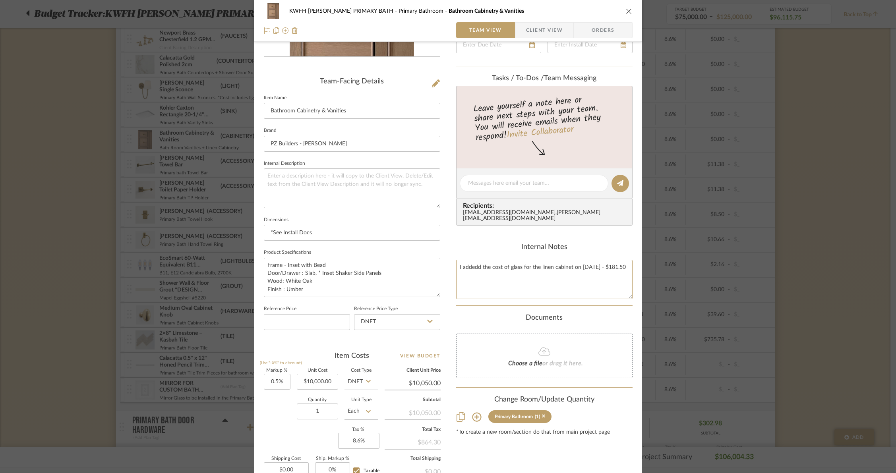
drag, startPoint x: 622, startPoint y: 258, endPoint x: 404, endPoint y: 255, distance: 217.9
click at [404, 257] on div "KWFH FLYNN PRIMARY BATH Primary Bathroom Bathroom Cabinetry & Vanities Team Vie…" at bounding box center [448, 201] width 388 height 733
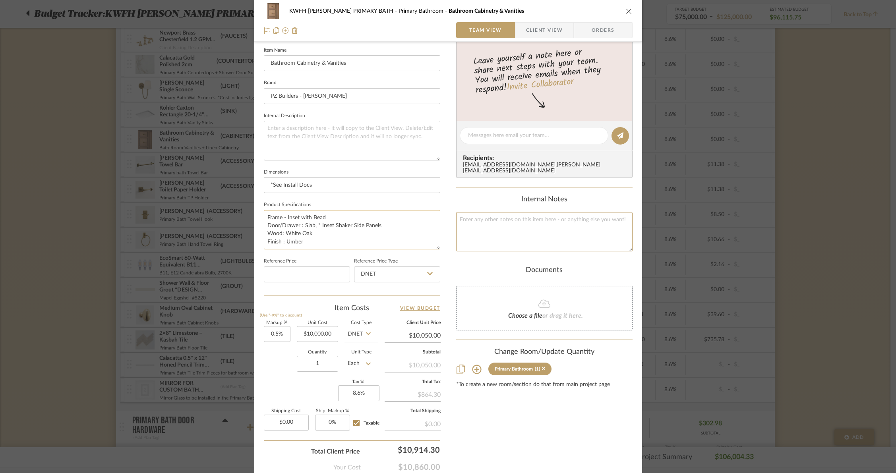
scroll to position [231, 0]
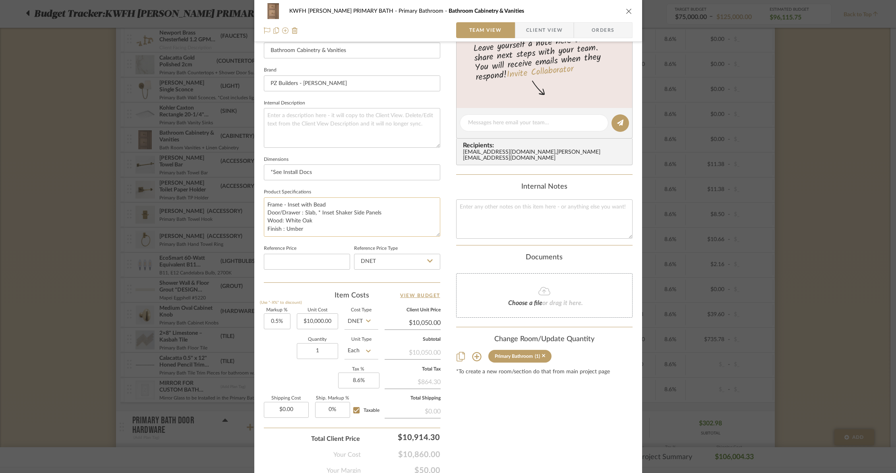
click at [318, 226] on textarea "Frame - Inset with Bead Door/Drawer : Slab, * Inset Shaker Side Panels Wood: Wh…" at bounding box center [352, 217] width 177 height 39
click at [498, 206] on textarea at bounding box center [544, 219] width 177 height 39
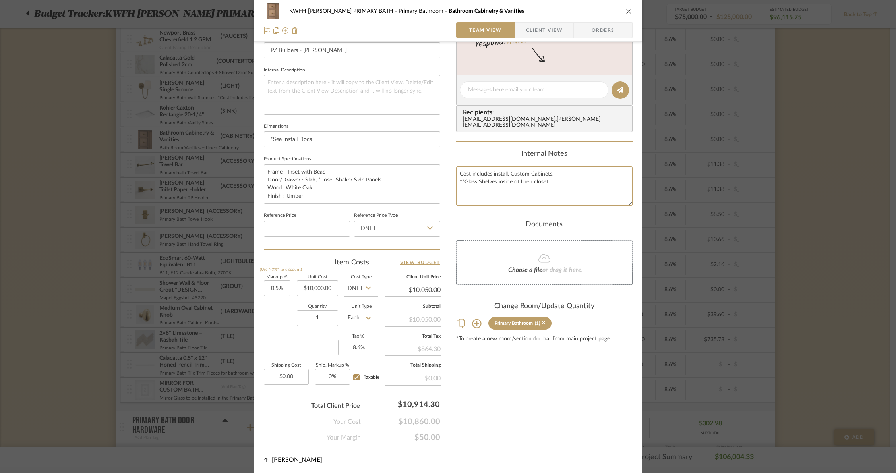
scroll to position [0, 0]
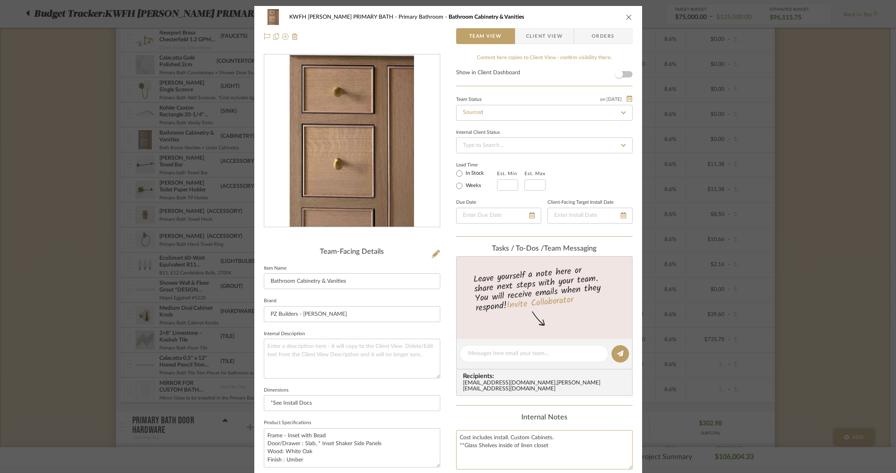
type textarea "Cost includes install. Custom Cabinets. **Glass Shelves inside of linen closet"
click at [597, 38] on span "Orders" at bounding box center [603, 36] width 41 height 16
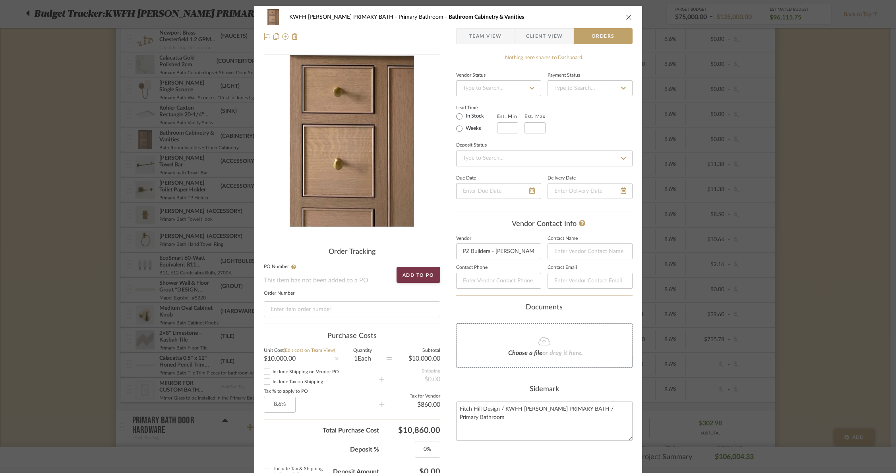
click at [626, 17] on icon "close" at bounding box center [629, 17] width 6 height 6
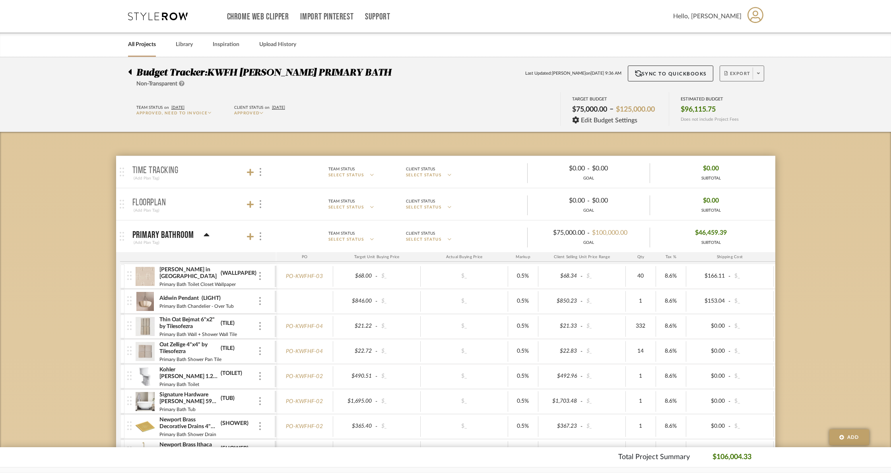
click at [760, 73] on span at bounding box center [758, 74] width 11 height 12
click at [746, 130] on span "Create PO BETA" at bounding box center [756, 134] width 60 height 8
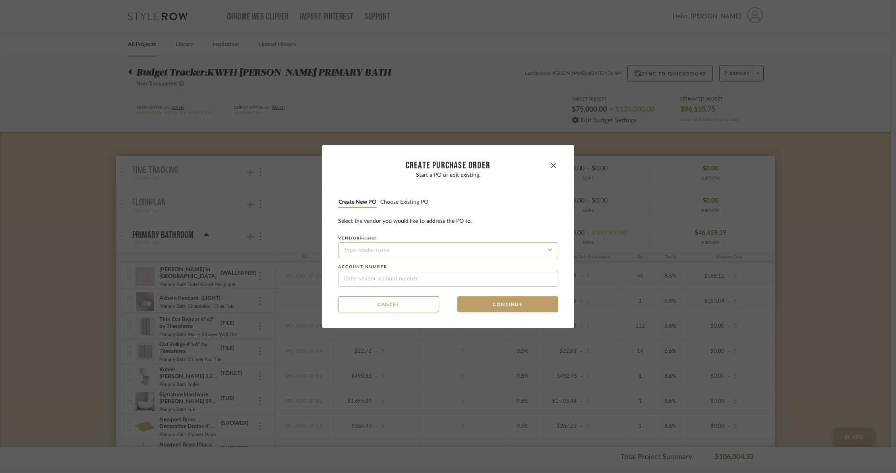
click at [460, 243] on input at bounding box center [448, 251] width 220 height 16
type input "p"
click at [399, 269] on div "PZ Builders - [PERSON_NAME]" at bounding box center [445, 269] width 219 height 18
type input "PZ Builders - [PERSON_NAME]"
click at [494, 306] on button "Continue" at bounding box center [508, 305] width 101 height 16
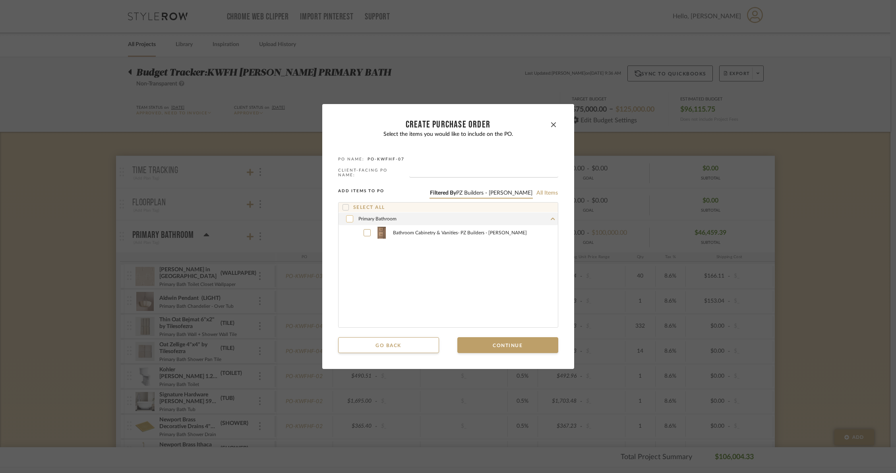
click at [346, 219] on div at bounding box center [349, 218] width 7 height 7
click at [480, 350] on button "Continue" at bounding box center [508, 346] width 101 height 16
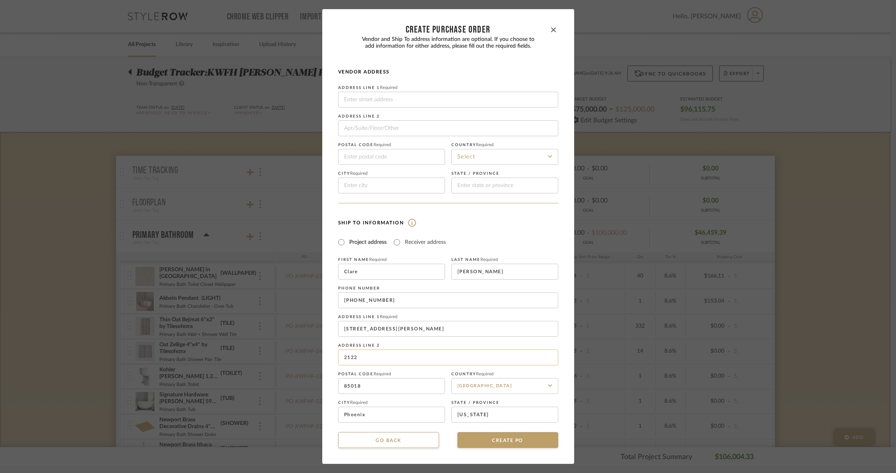
click at [367, 357] on input "2122" at bounding box center [448, 358] width 220 height 16
type input "2"
click at [331, 357] on dialog-content "CREATE Purchase order Vendor and Ship To address information are optional. If y…" at bounding box center [448, 236] width 252 height 455
click at [512, 445] on button "CREATE PO" at bounding box center [508, 441] width 101 height 16
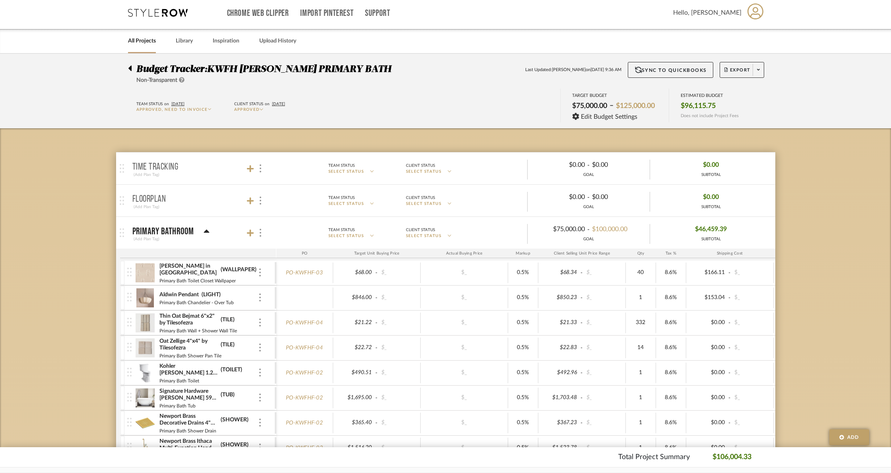
scroll to position [4, 0]
click at [757, 70] on icon at bounding box center [758, 70] width 3 height 2
click at [757, 130] on span "Create PO BETA" at bounding box center [756, 131] width 60 height 8
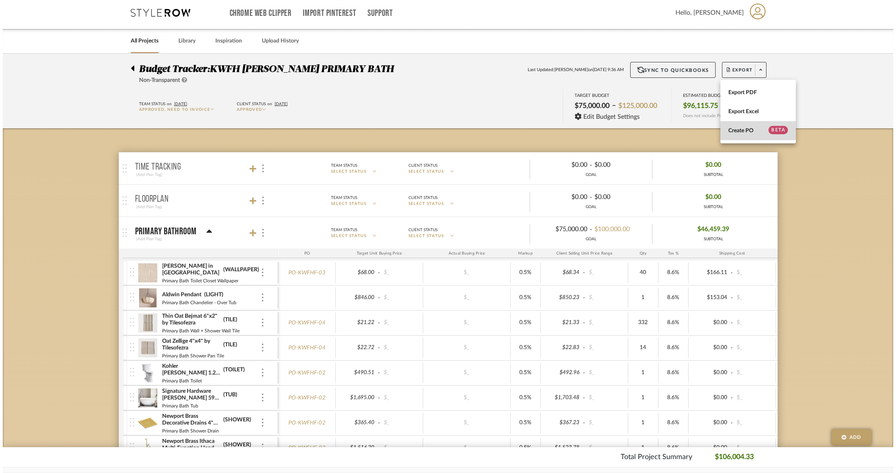
scroll to position [0, 0]
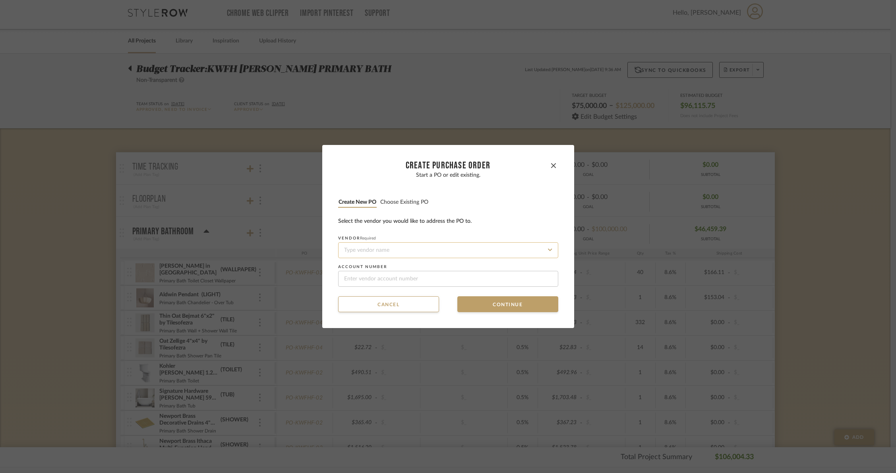
click at [429, 245] on input at bounding box center [448, 251] width 220 height 16
click at [381, 270] on div "Pottery Barn" at bounding box center [445, 269] width 219 height 18
type input "Pottery Barn"
click at [494, 305] on button "Continue" at bounding box center [508, 305] width 101 height 16
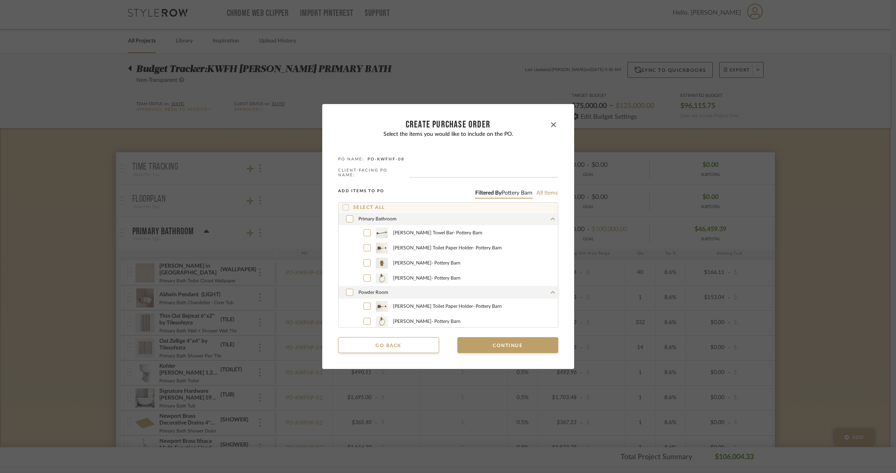
click at [345, 205] on icon at bounding box center [346, 208] width 6 height 6
click at [482, 342] on button "Continue" at bounding box center [508, 346] width 101 height 16
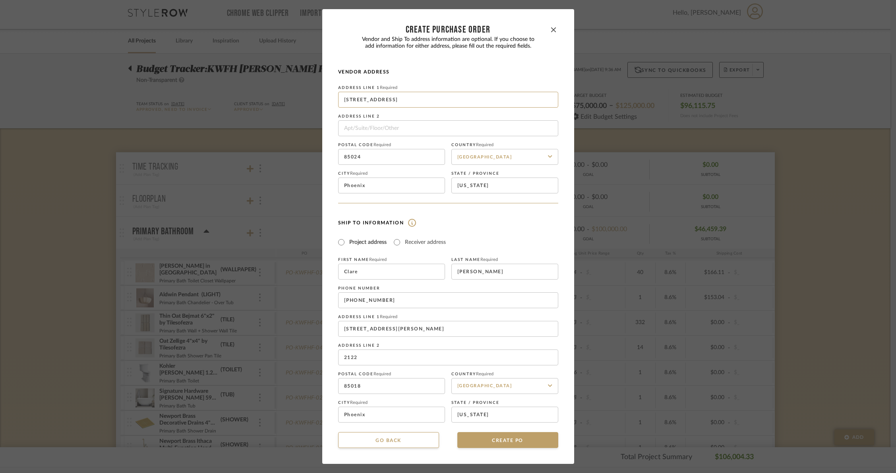
drag, startPoint x: 472, startPoint y: 98, endPoint x: 283, endPoint y: 103, distance: 188.9
click at [283, 103] on div "CREATE Purchase order Vendor and Ship To address information are optional. If y…" at bounding box center [448, 236] width 896 height 473
click at [369, 102] on input at bounding box center [448, 100] width 220 height 16
type input "[STREET_ADDRESS][PERSON_NAME]"
type input "2122"
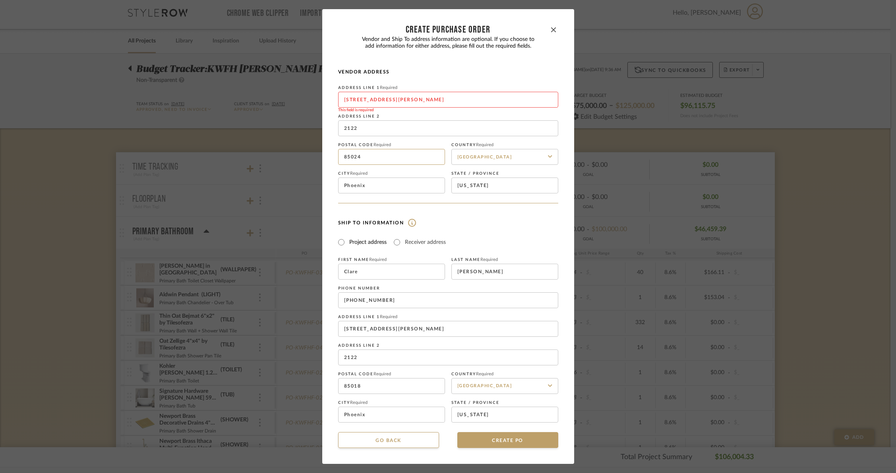
type input "85018-1536"
type input "AZ"
type input "[PERSON_NAME]"
type input "3233334599"
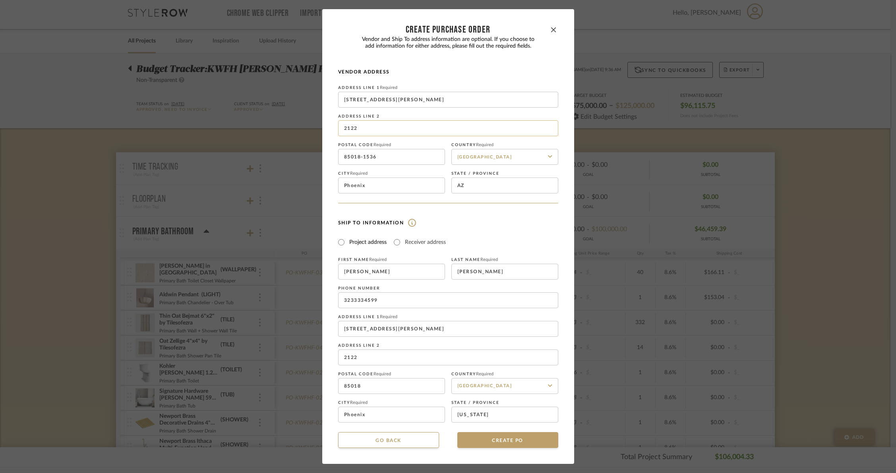
click at [357, 129] on input "2122" at bounding box center [448, 128] width 220 height 16
drag, startPoint x: 360, startPoint y: 126, endPoint x: 325, endPoint y: 126, distance: 35.0
click at [325, 126] on dialog-content "CREATE Purchase order Vendor and Ship To address information are optional. If y…" at bounding box center [448, 236] width 252 height 455
type input "ORDER ONLINE VIA WEBSITE"
click at [395, 243] on input "Receiver address" at bounding box center [397, 243] width 10 height 10
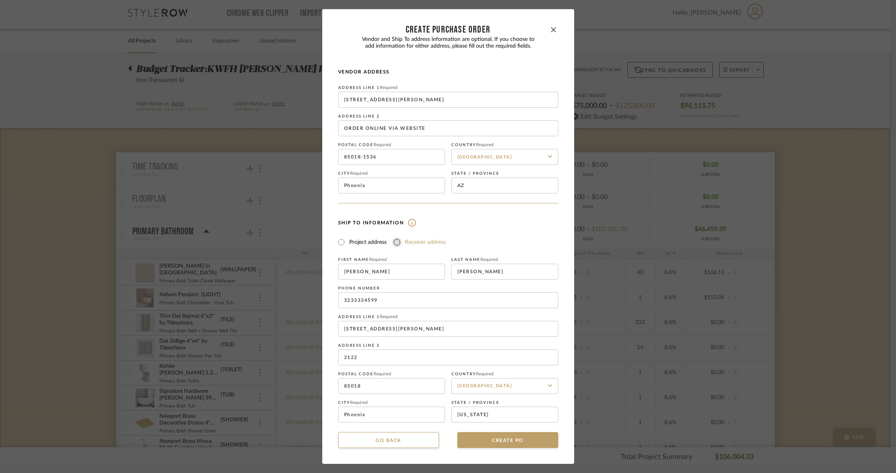
radio input "true"
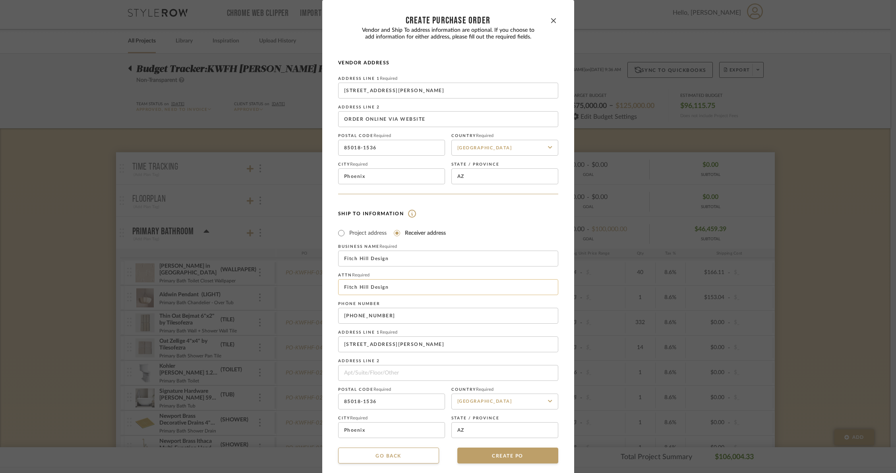
drag, startPoint x: 390, startPoint y: 287, endPoint x: 337, endPoint y: 287, distance: 53.3
click at [338, 288] on input "Fitch Hill Design" at bounding box center [448, 287] width 220 height 16
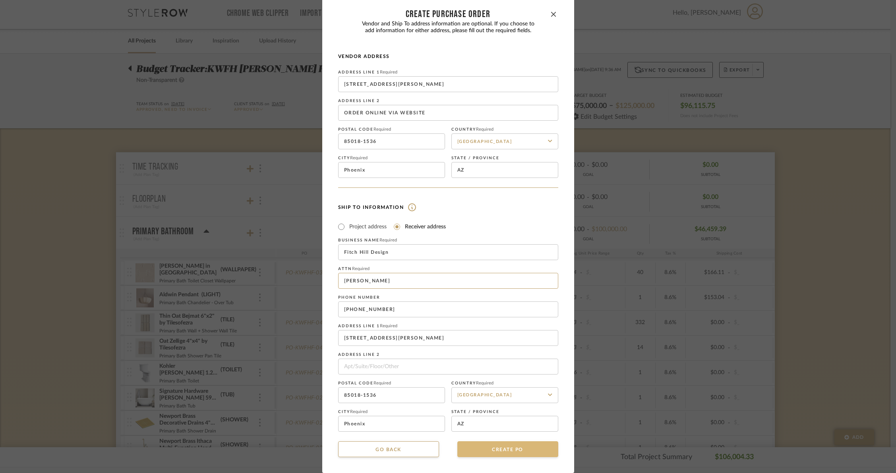
type input "[PERSON_NAME]"
click at [495, 450] on button "CREATE PO" at bounding box center [508, 450] width 101 height 16
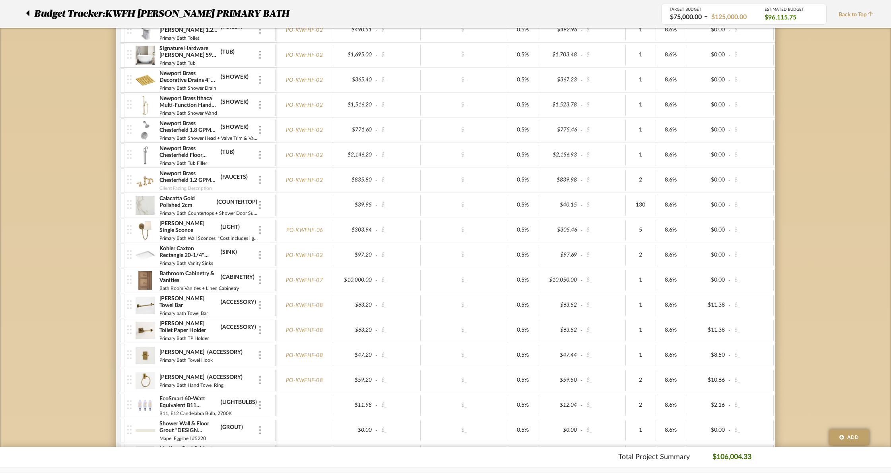
scroll to position [0, 0]
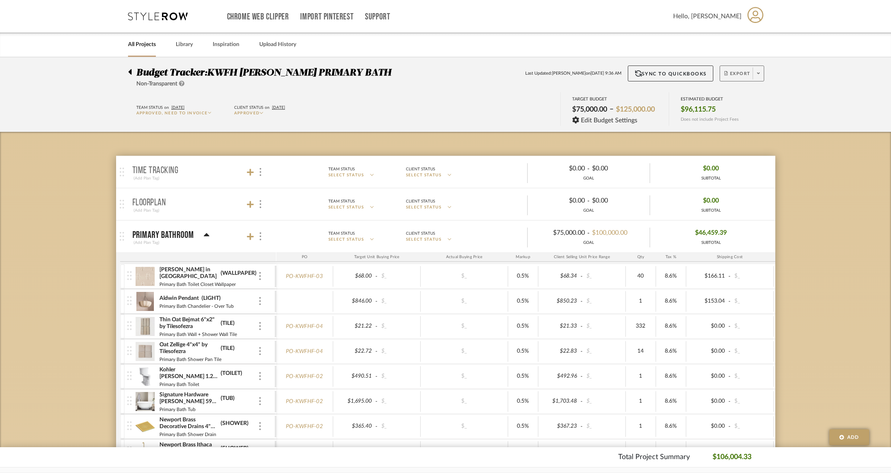
click at [762, 72] on span at bounding box center [758, 74] width 11 height 12
click at [754, 132] on span "Create PO BETA" at bounding box center [756, 134] width 60 height 8
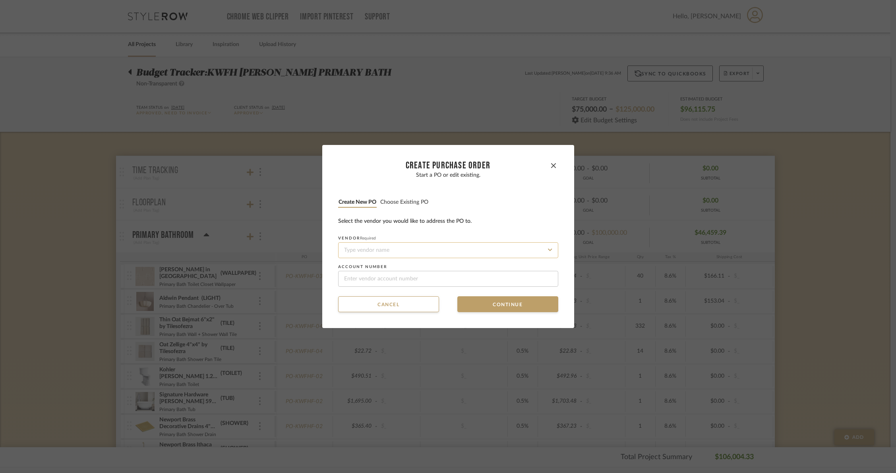
click at [444, 249] on input at bounding box center [448, 251] width 220 height 16
click at [395, 265] on div "Bedrosians" at bounding box center [445, 269] width 219 height 18
type input "Bedrosians"
type input "424533.1"
click at [502, 305] on button "Continue" at bounding box center [508, 305] width 101 height 16
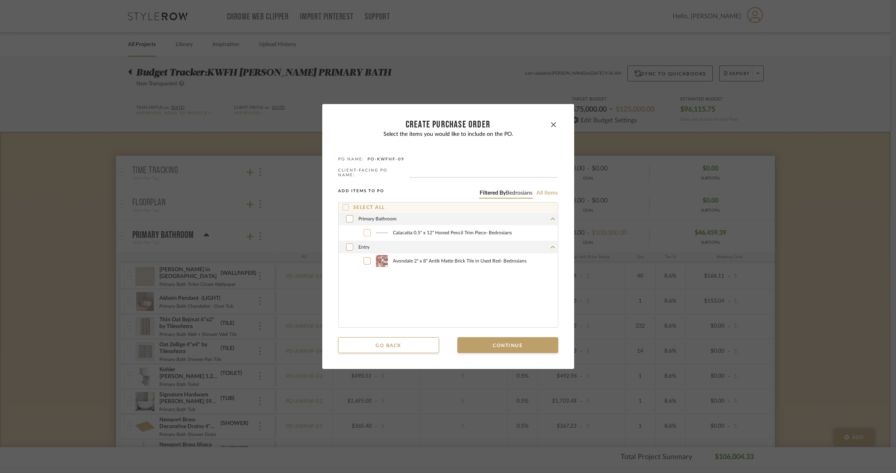
click at [360, 232] on label "Calacatta 0.5" x 12" Honed Pencil Trim Piece - Bedrosians" at bounding box center [457, 233] width 202 height 12
click at [364, 260] on div at bounding box center [367, 261] width 7 height 7
click at [494, 347] on button "Continue" at bounding box center [508, 346] width 101 height 16
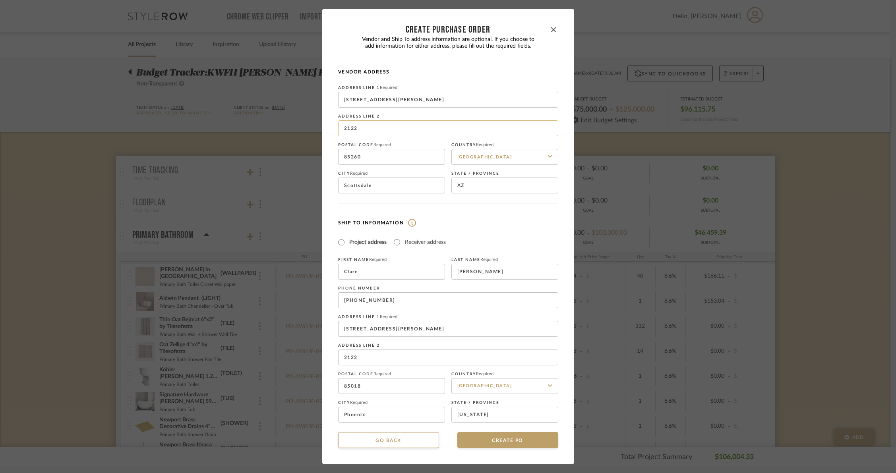
click at [355, 126] on input "2122" at bounding box center [448, 128] width 220 height 16
type input "2"
click at [322, 132] on dialog-content "CREATE Purchase order Vendor and Ship To address information are optional. If y…" at bounding box center [448, 236] width 252 height 455
click at [395, 240] on input "Receiver address" at bounding box center [397, 243] width 10 height 10
radio input "true"
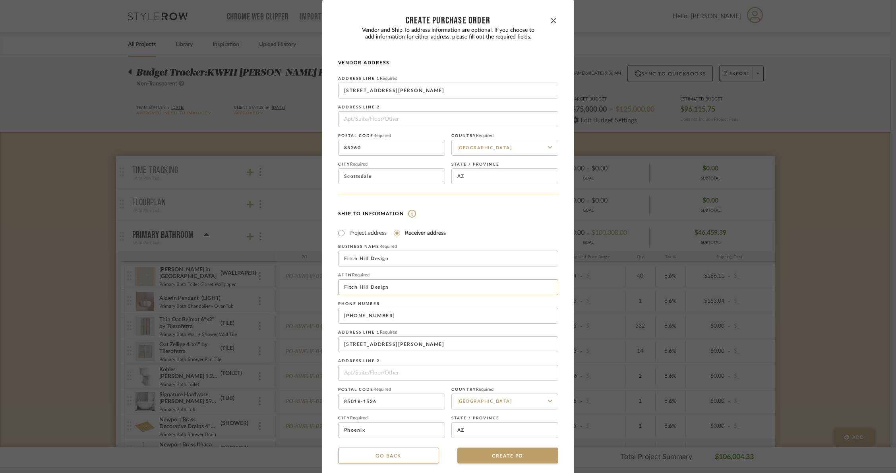
drag, startPoint x: 390, startPoint y: 292, endPoint x: 335, endPoint y: 285, distance: 55.7
click at [335, 285] on dialog-content "CREATE Purchase order Vendor and Ship To address information are optional. If y…" at bounding box center [448, 240] width 252 height 480
click at [360, 379] on input at bounding box center [448, 373] width 220 height 16
type input "[PERSON_NAME]"
type input "**FOR WILL CALL PICK UP"
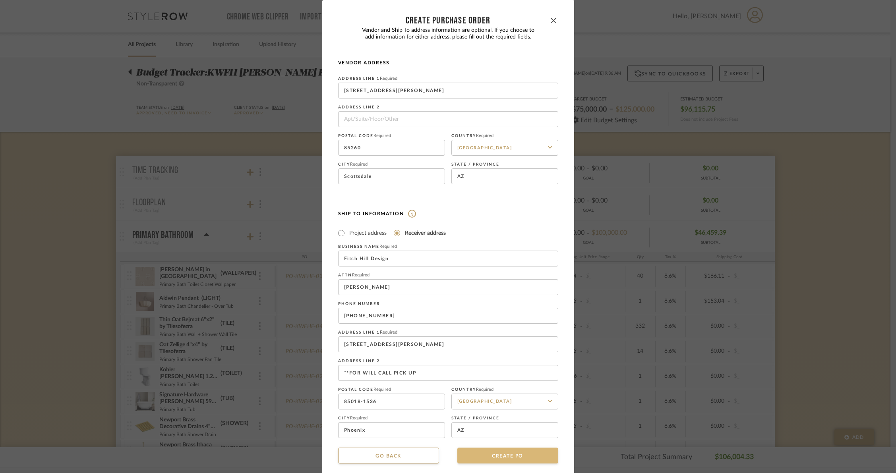
click at [503, 456] on button "CREATE PO" at bounding box center [508, 456] width 101 height 16
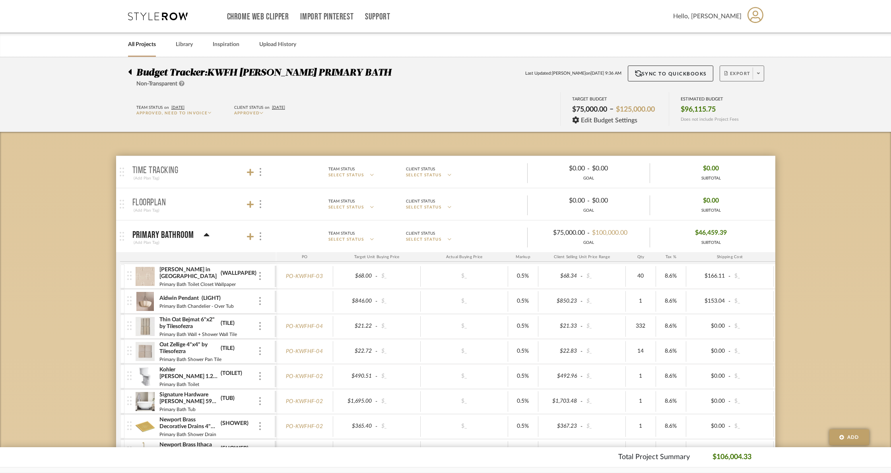
click at [760, 75] on span at bounding box center [758, 74] width 11 height 12
click at [756, 134] on span "Create PO BETA" at bounding box center [756, 134] width 60 height 8
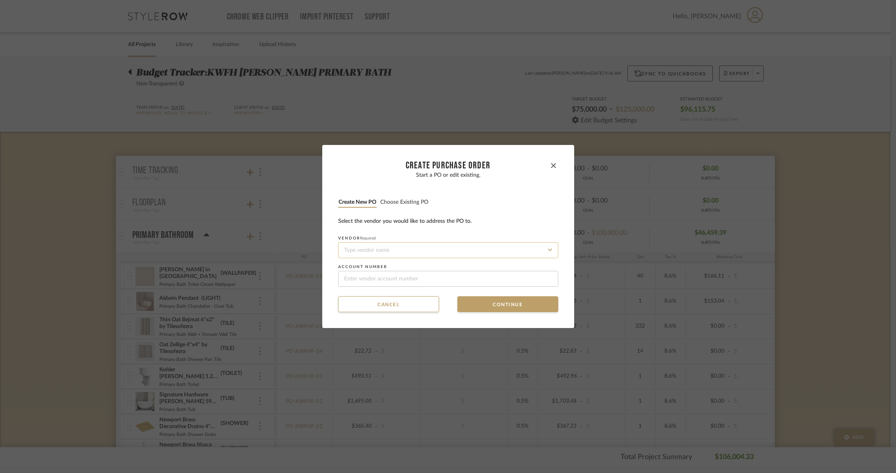
click at [380, 248] on input at bounding box center [448, 251] width 220 height 16
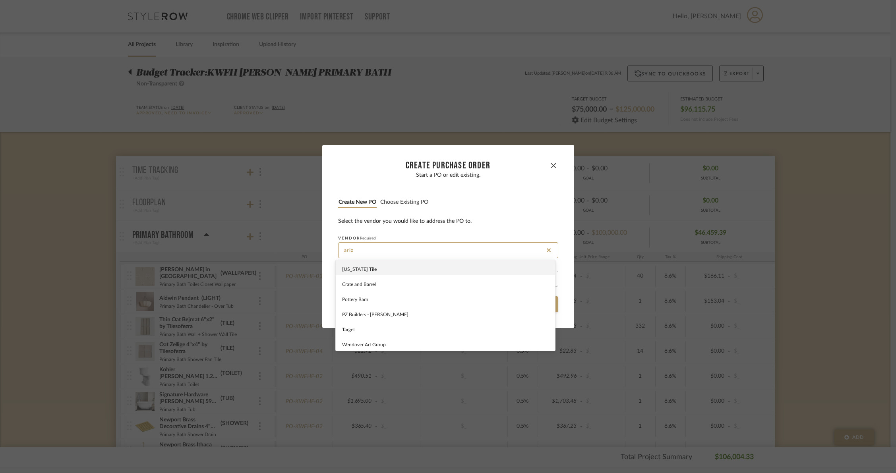
type input "ariz"
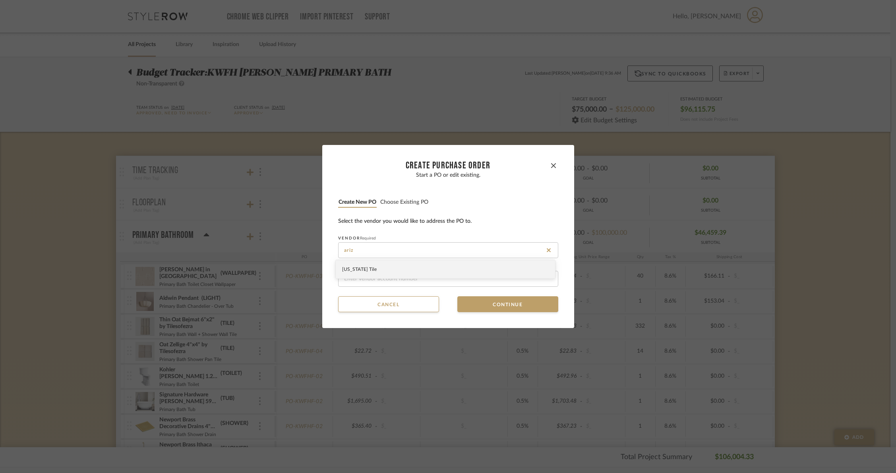
click at [364, 270] on span "[US_STATE] Tile" at bounding box center [359, 269] width 35 height 5
type input "214356"
type input "[US_STATE] Tile"
click at [478, 301] on button "Continue" at bounding box center [508, 305] width 101 height 16
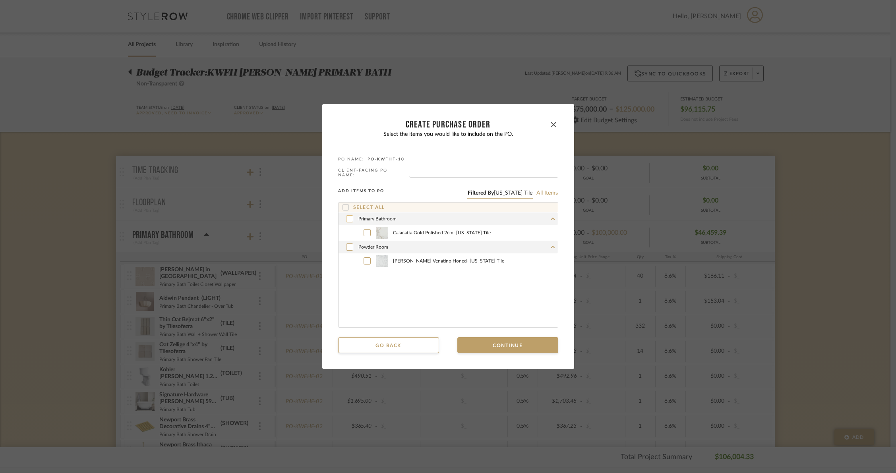
click at [349, 215] on div at bounding box center [349, 218] width 7 height 7
click at [347, 244] on icon at bounding box center [349, 247] width 5 height 6
click at [495, 348] on button "Continue" at bounding box center [508, 346] width 101 height 16
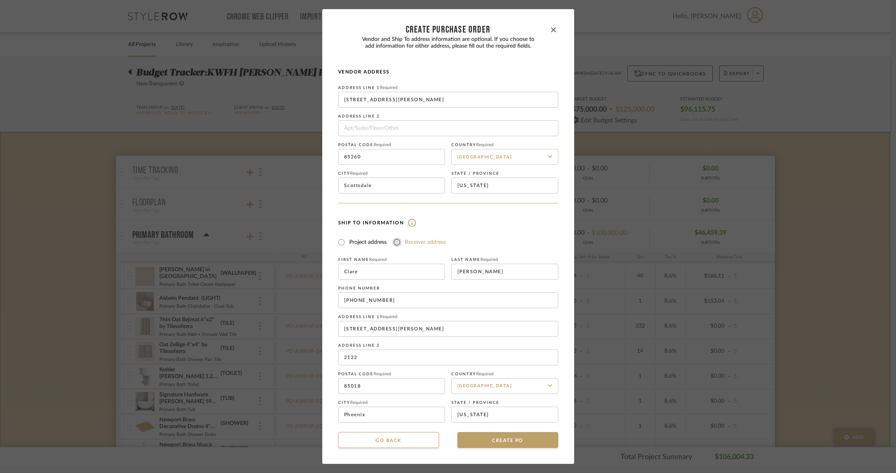
click at [394, 243] on input "Receiver address" at bounding box center [397, 243] width 10 height 10
radio input "true"
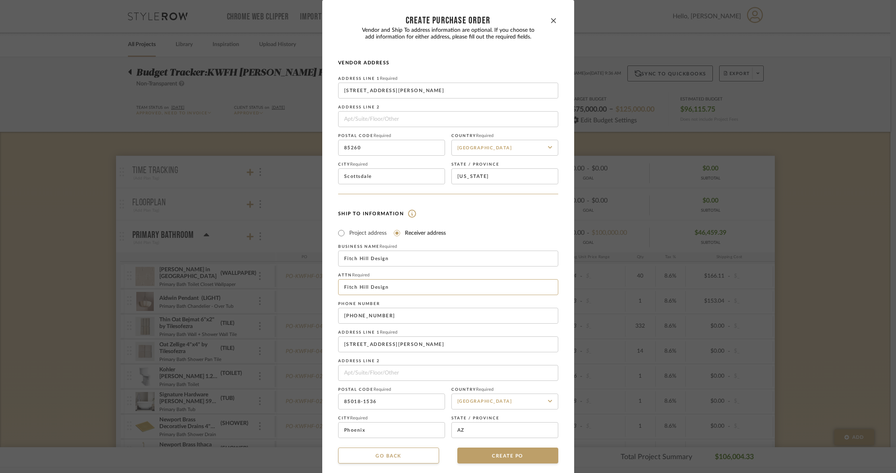
drag, startPoint x: 395, startPoint y: 290, endPoint x: 308, endPoint y: 287, distance: 87.1
click at [308, 287] on div "CREATE Purchase order Vendor and Ship To address information are optional. If y…" at bounding box center [448, 236] width 896 height 473
type input "[PERSON_NAME]"
click at [399, 373] on input at bounding box center [448, 373] width 220 height 16
click at [359, 373] on input "***FABICATOR - STATE 48" at bounding box center [448, 373] width 220 height 16
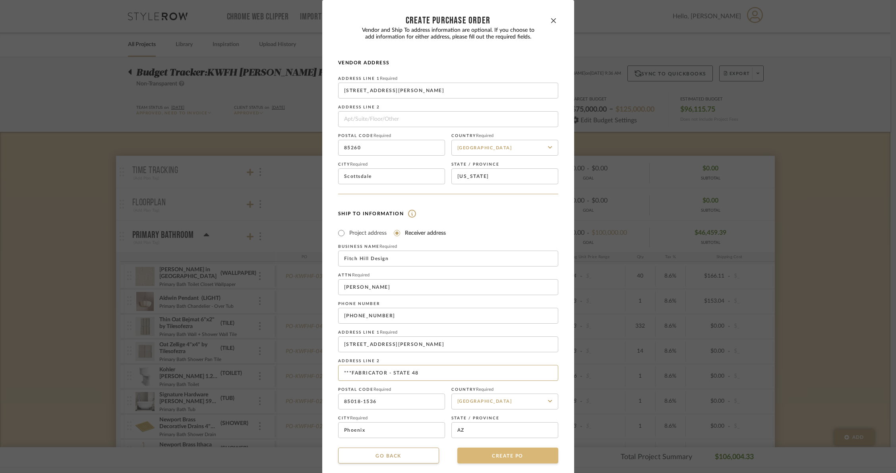
type input "***FABRICATOR - STATE 48"
click at [512, 459] on button "CREATE PO" at bounding box center [508, 456] width 101 height 16
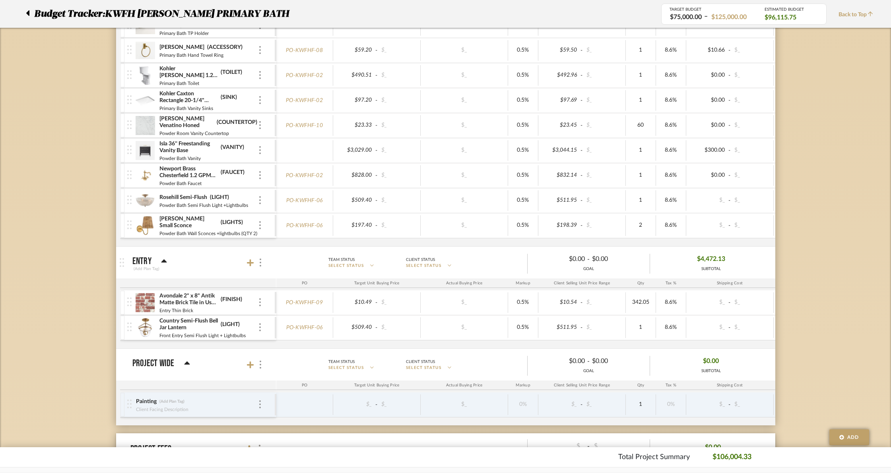
scroll to position [1091, 0]
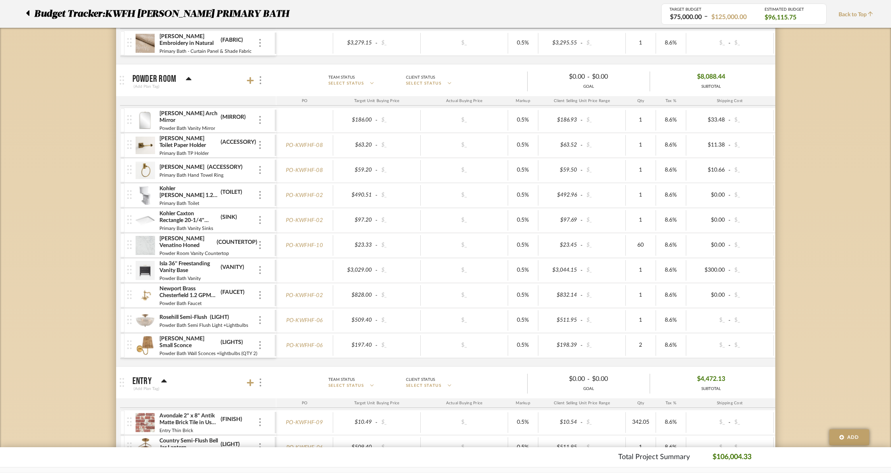
click at [794, 16] on span "Back to Top" at bounding box center [857, 15] width 39 height 8
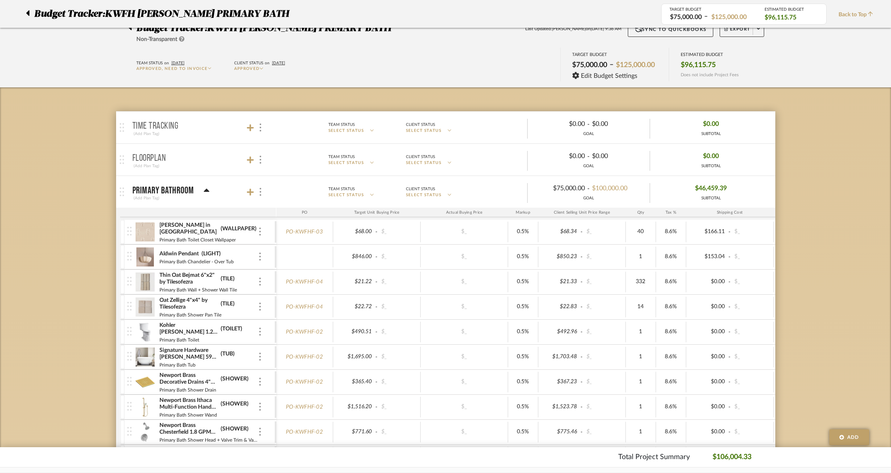
scroll to position [0, 0]
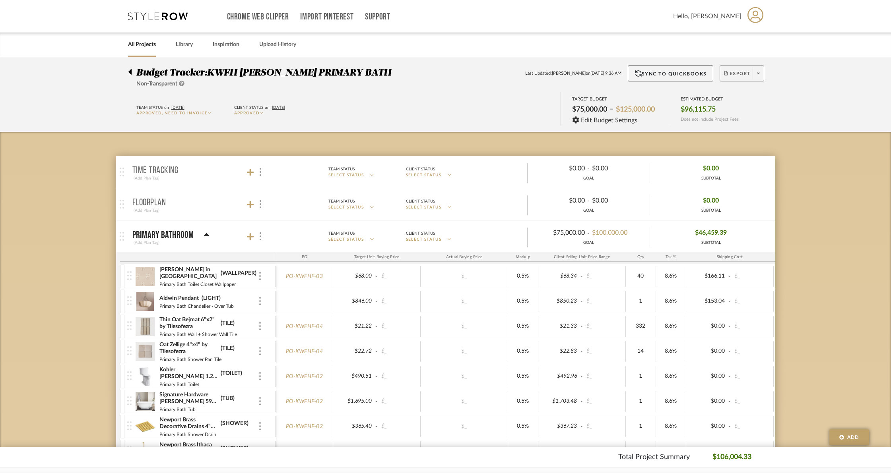
click at [763, 77] on button "Export" at bounding box center [742, 74] width 45 height 16
click at [736, 129] on button "Create PO BETA" at bounding box center [756, 134] width 76 height 19
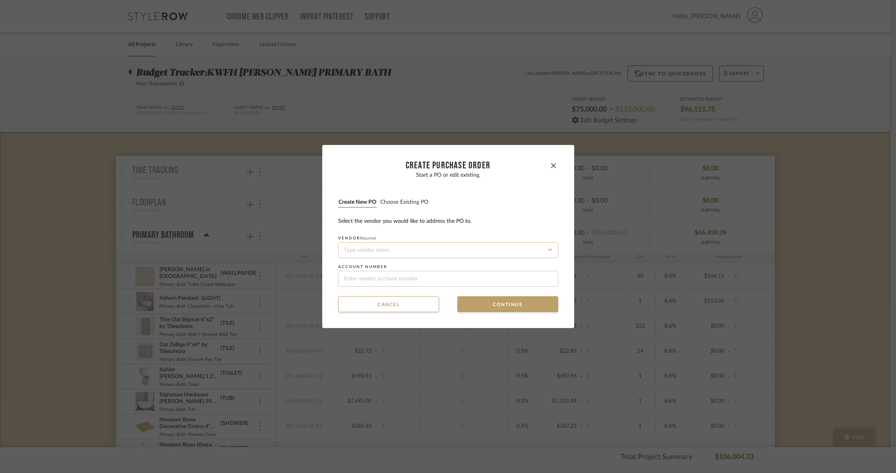
click at [416, 245] on input at bounding box center [448, 251] width 220 height 16
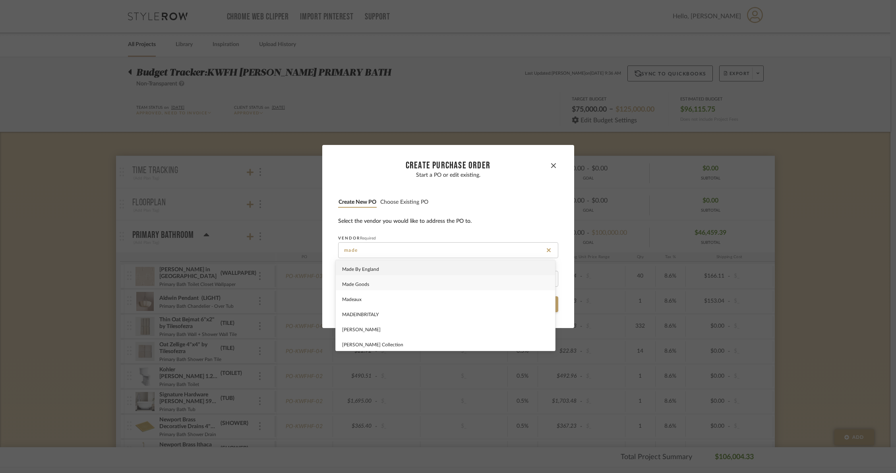
click at [367, 287] on span "Made Goods" at bounding box center [355, 284] width 27 height 5
type input "Made Goods"
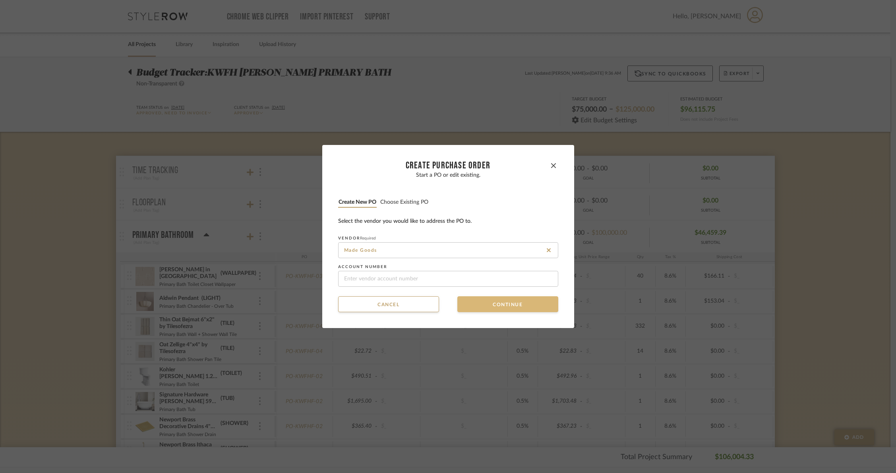
click at [477, 302] on button "Continue" at bounding box center [508, 305] width 101 height 16
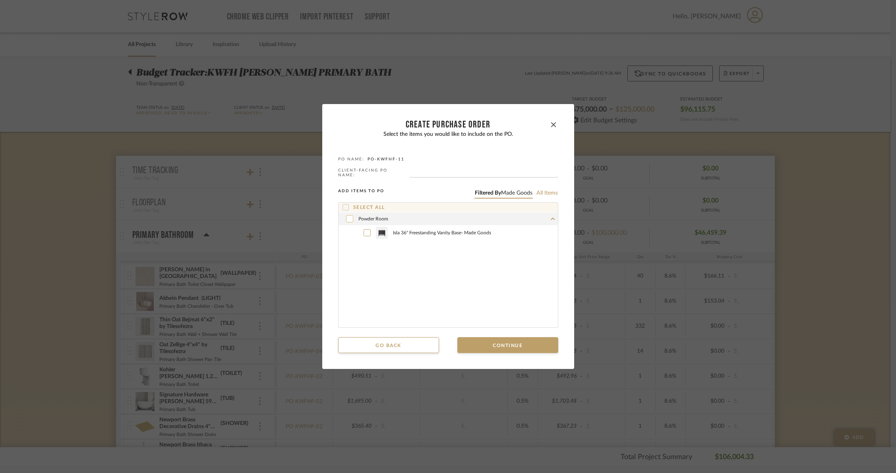
click at [348, 221] on div "Powder Room" at bounding box center [448, 219] width 219 height 13
click at [347, 216] on icon at bounding box center [349, 219] width 5 height 6
click at [551, 217] on div "Powder Room" at bounding box center [448, 219] width 219 height 13
click at [521, 344] on button "Continue" at bounding box center [508, 346] width 101 height 16
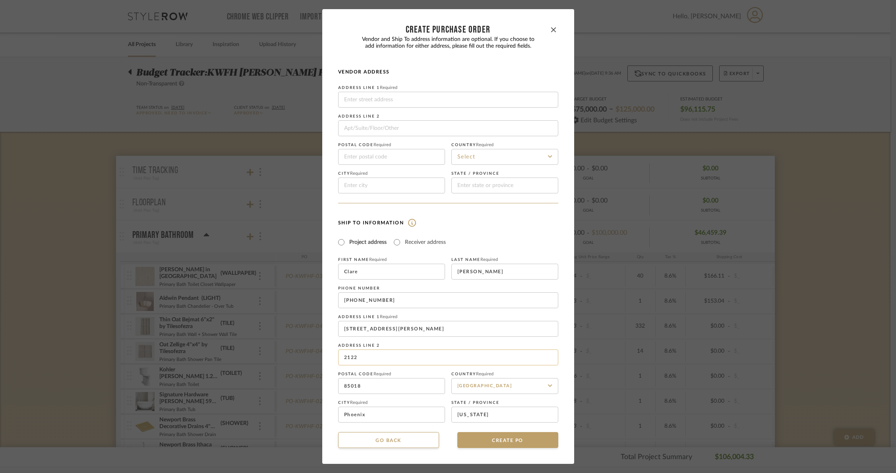
click at [380, 359] on input "2122" at bounding box center [448, 358] width 220 height 16
type input "2"
click at [350, 124] on input at bounding box center [448, 128] width 220 height 16
paste input "918 South Stimson Avenue"
type input "918 South Stimson Avenue"
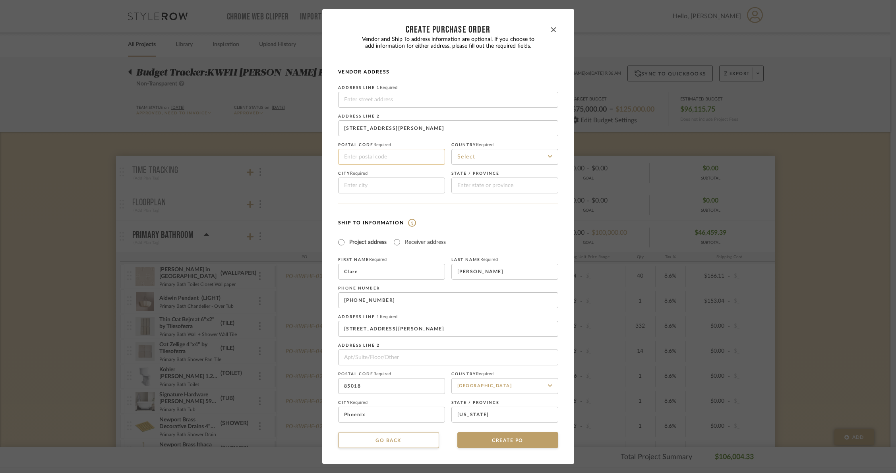
click at [363, 155] on input at bounding box center [391, 157] width 107 height 16
click at [322, 149] on dialog-content "CREATE Purchase order Vendor and Ship To address information are optional. If y…" at bounding box center [448, 236] width 252 height 455
click at [356, 185] on input at bounding box center [391, 186] width 107 height 16
type input "City of Industry"
click at [519, 188] on input at bounding box center [505, 186] width 107 height 16
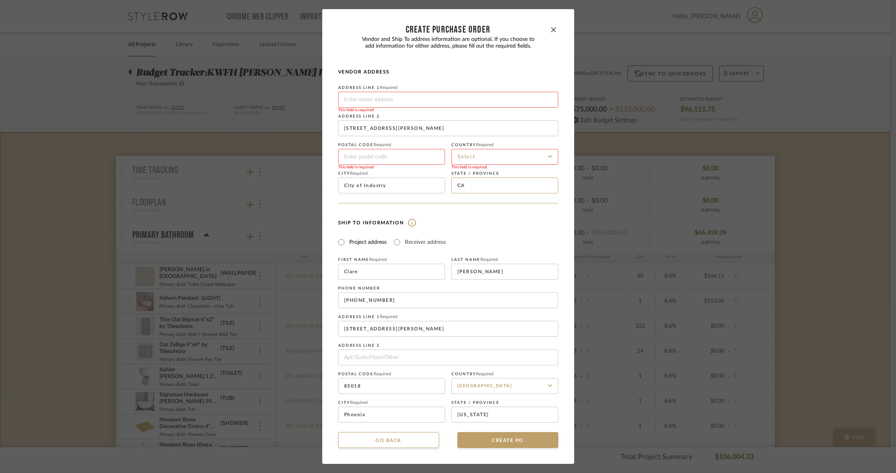
type input "CA"
click at [508, 155] on input at bounding box center [505, 157] width 107 height 16
click at [498, 176] on span "[GEOGRAPHIC_DATA]" at bounding box center [485, 177] width 57 height 6
type input "[GEOGRAPHIC_DATA]"
drag, startPoint x: 421, startPoint y: 130, endPoint x: 322, endPoint y: 120, distance: 99.1
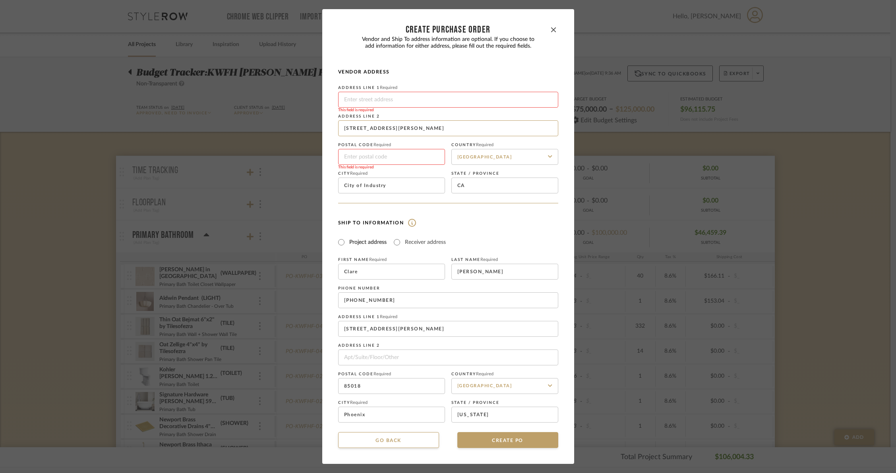
click at [322, 120] on dialog-content "CREATE Purchase order Vendor and Ship To address information are optional. If y…" at bounding box center [448, 236] width 252 height 455
click at [355, 101] on input at bounding box center [448, 100] width 220 height 16
paste input "918 South Stimson Avenue"
type input "918 South Stimson Avenue"
drag, startPoint x: 416, startPoint y: 122, endPoint x: 304, endPoint y: 126, distance: 112.2
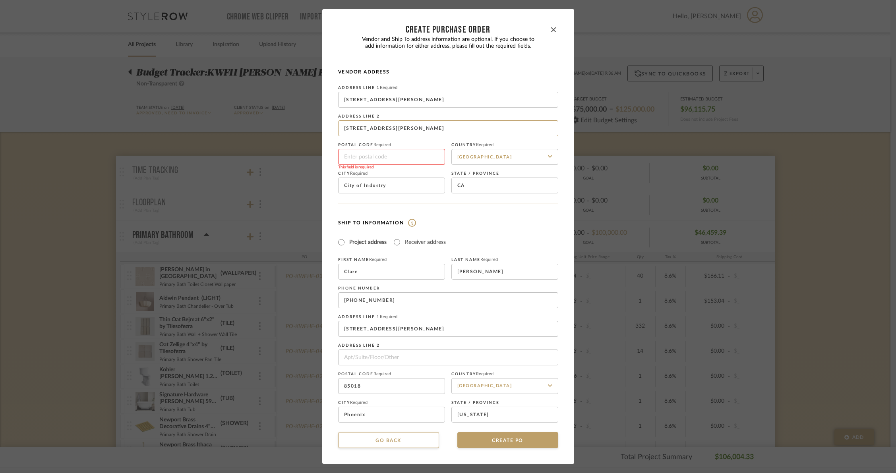
click at [304, 126] on div "CREATE Purchase order Vendor and Ship To address information are optional. If y…" at bounding box center [448, 236] width 896 height 473
click at [331, 76] on dialog-content "CREATE Purchase order Vendor and Ship To address information are optional. If y…" at bounding box center [448, 236] width 252 height 455
click at [359, 159] on input at bounding box center [391, 157] width 107 height 16
type input "91745"
click at [443, 209] on form "Vendor Address Address Line 1 Required 918 South Stimson Avenue Address Line 2 …" at bounding box center [448, 246] width 220 height 354
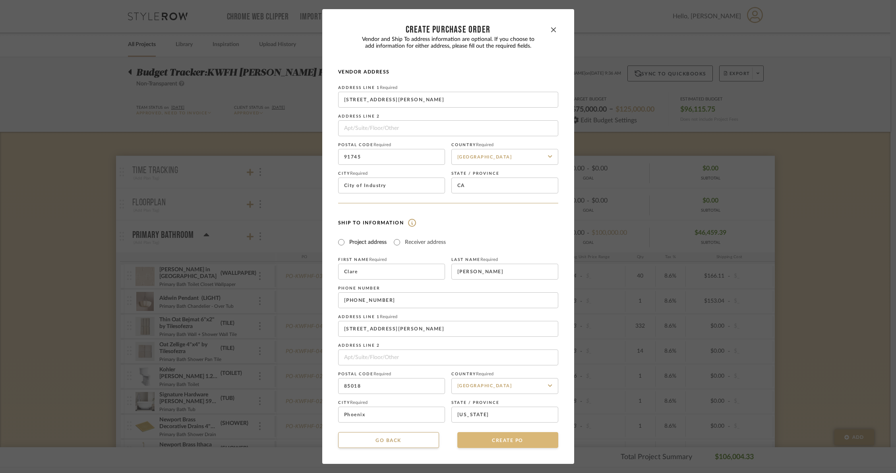
click at [487, 445] on button "CREATE PO" at bounding box center [508, 441] width 101 height 16
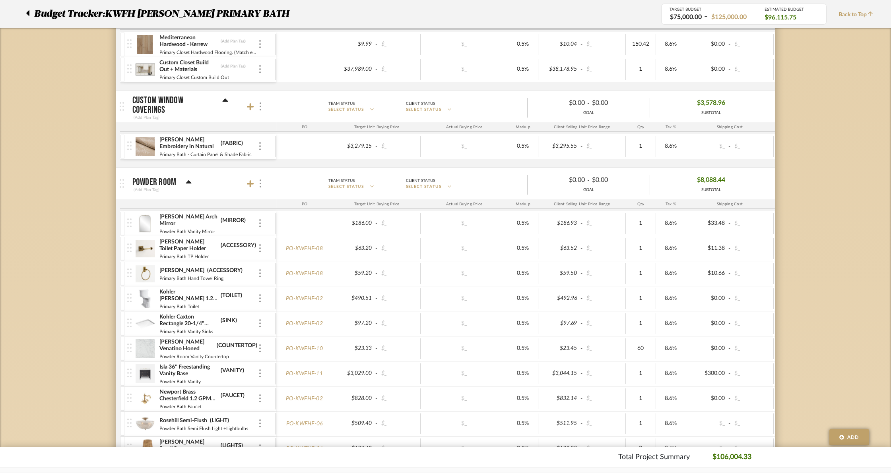
scroll to position [1125, 0]
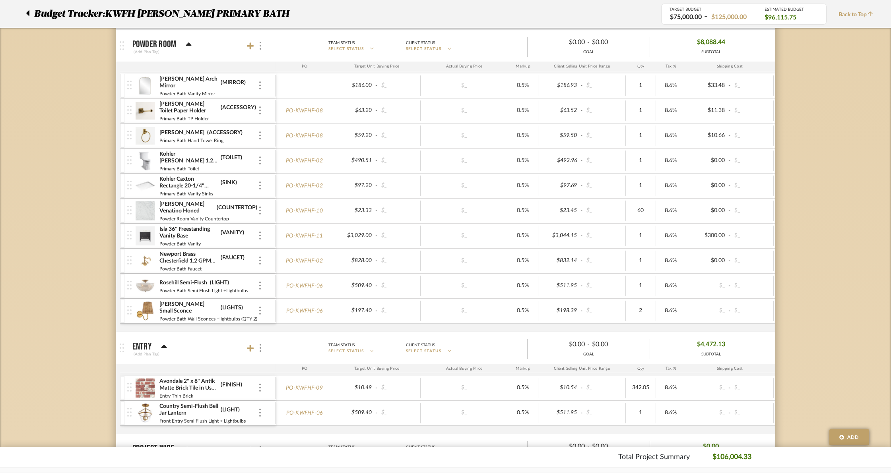
click at [150, 237] on img at bounding box center [145, 236] width 19 height 19
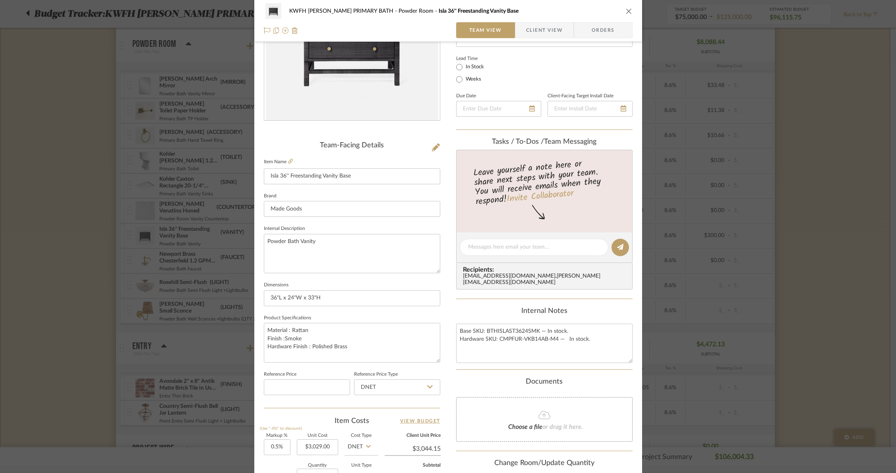
scroll to position [104, 0]
click at [603, 31] on span "Orders" at bounding box center [603, 30] width 41 height 16
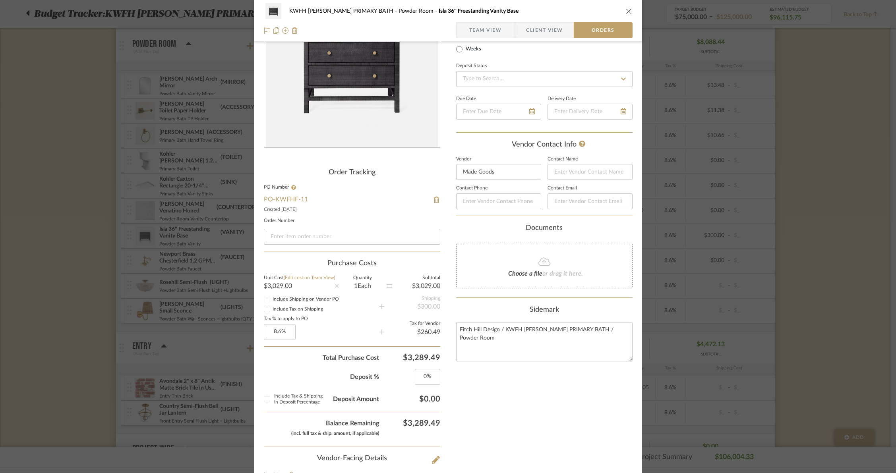
scroll to position [80, 0]
click at [264, 297] on input "Include Shipping on Vendor PO" at bounding box center [267, 299] width 10 height 10
checkbox input "true"
click at [264, 310] on input "Include Tax on Shipping" at bounding box center [267, 309] width 10 height 10
checkbox input "true"
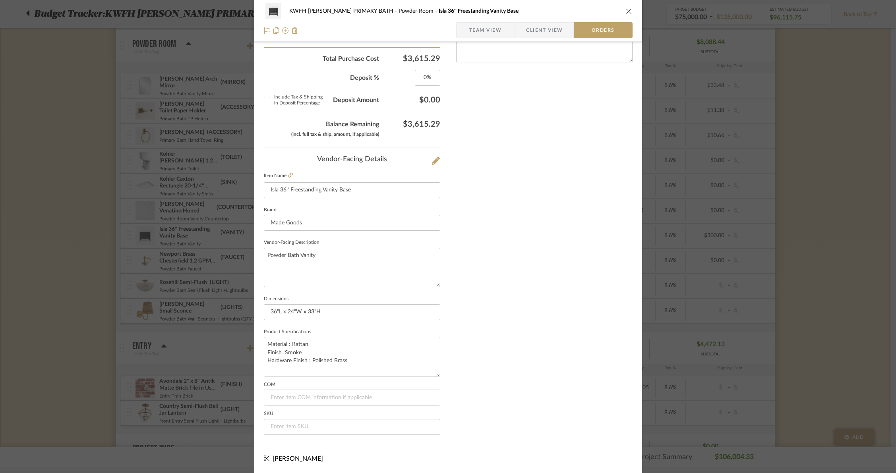
scroll to position [36, 0]
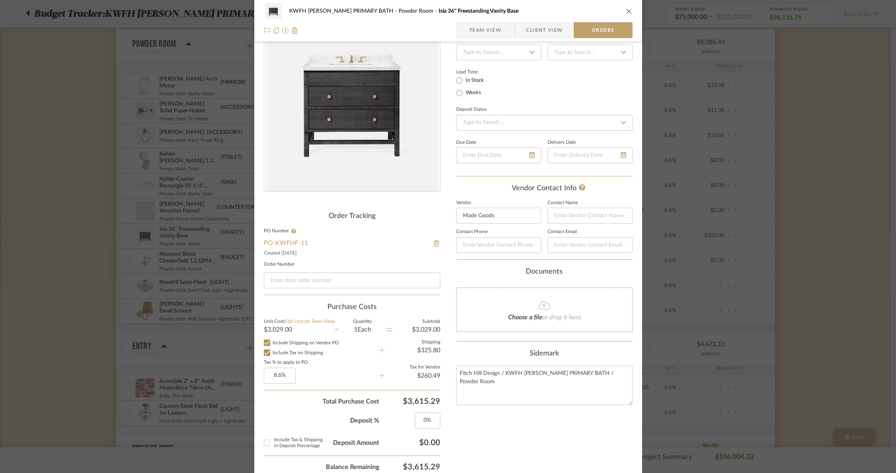
click at [493, 32] on span "Team View" at bounding box center [486, 30] width 33 height 16
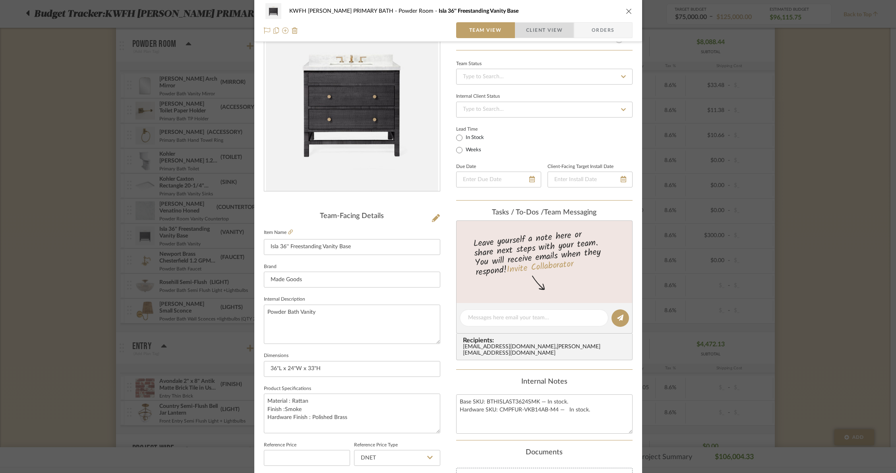
click at [532, 30] on span "Client View" at bounding box center [544, 30] width 37 height 16
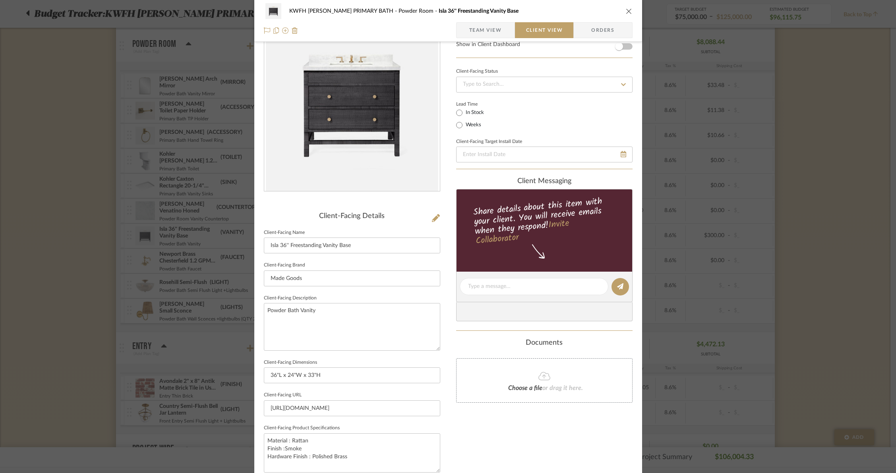
click at [586, 28] on span "Orders" at bounding box center [603, 30] width 41 height 16
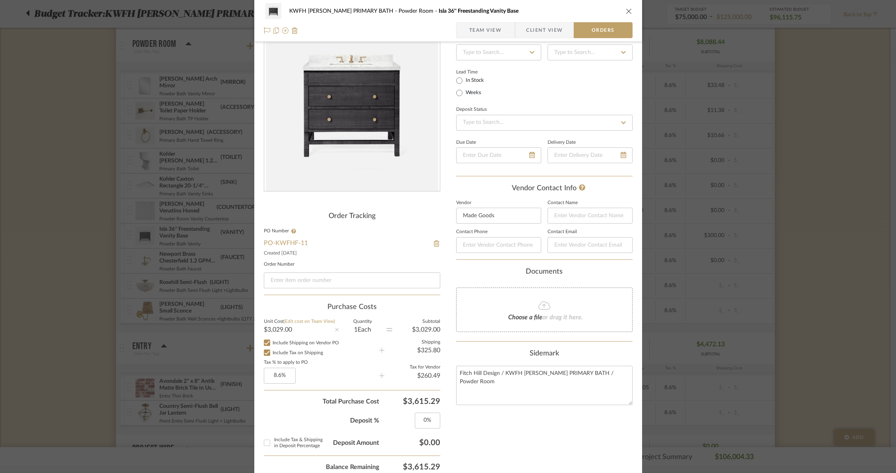
click at [629, 11] on icon "close" at bounding box center [629, 11] width 6 height 6
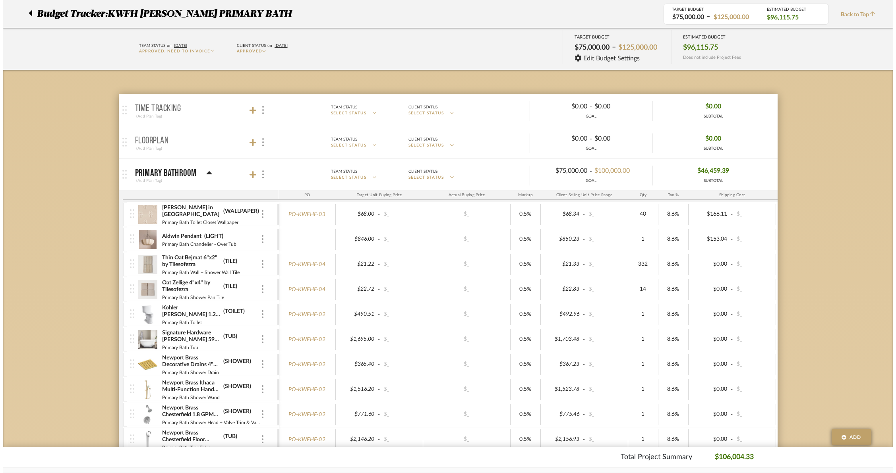
scroll to position [0, 0]
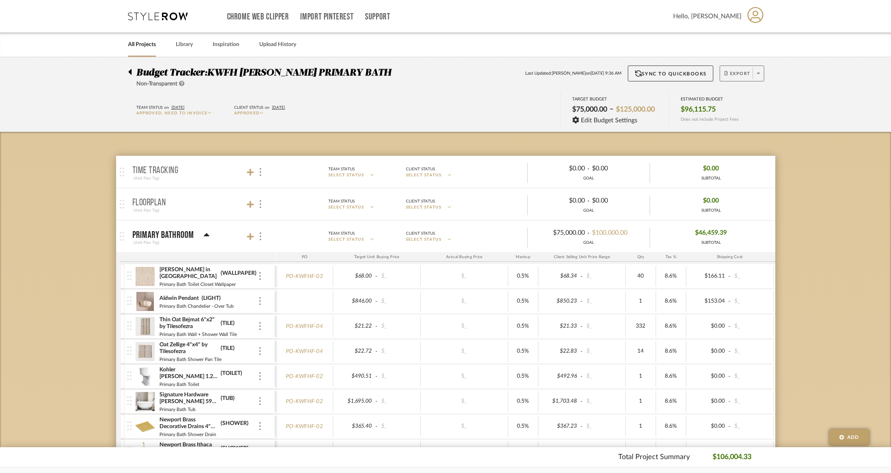
click at [757, 79] on span at bounding box center [758, 74] width 11 height 12
click at [747, 135] on span "Create PO" at bounding box center [738, 134] width 25 height 7
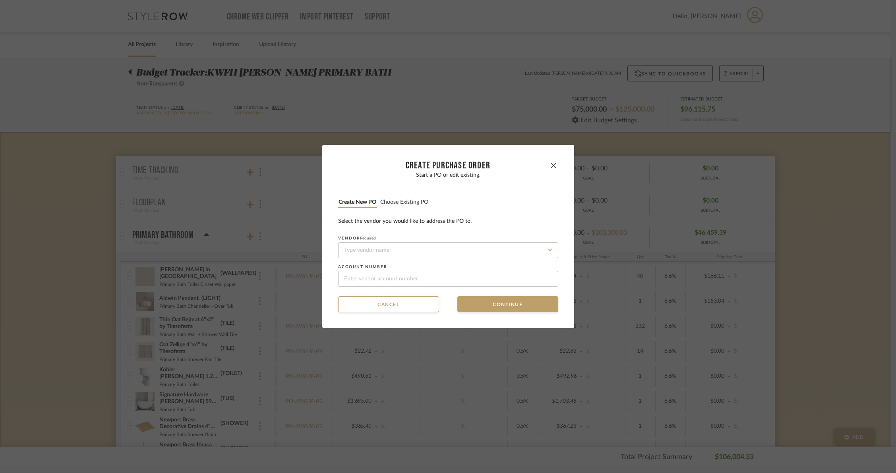
click at [402, 203] on button "Choose existing PO" at bounding box center [404, 203] width 49 height 8
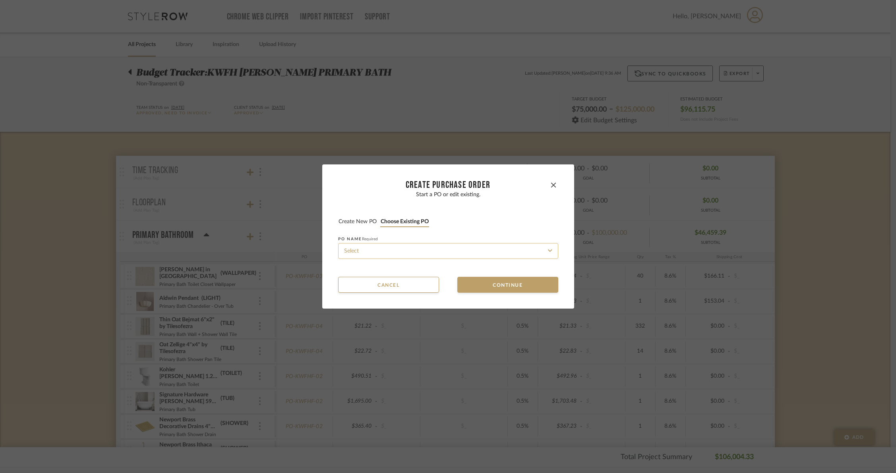
click at [407, 250] on input at bounding box center [448, 251] width 220 height 16
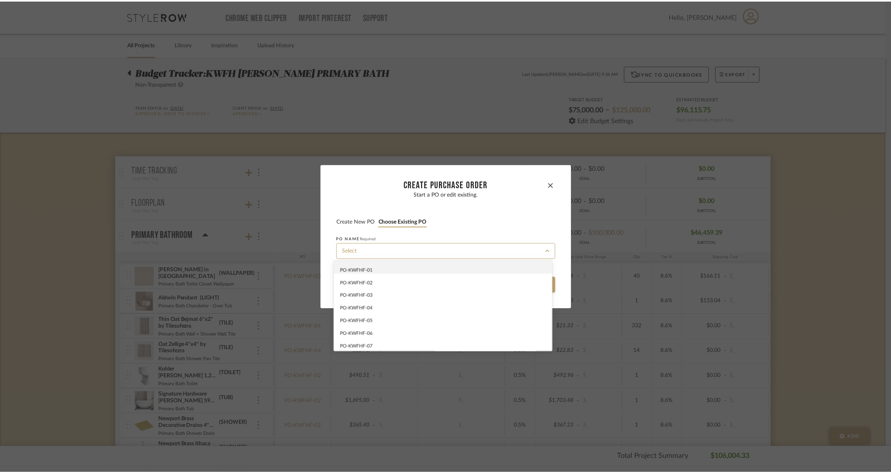
scroll to position [49, 0]
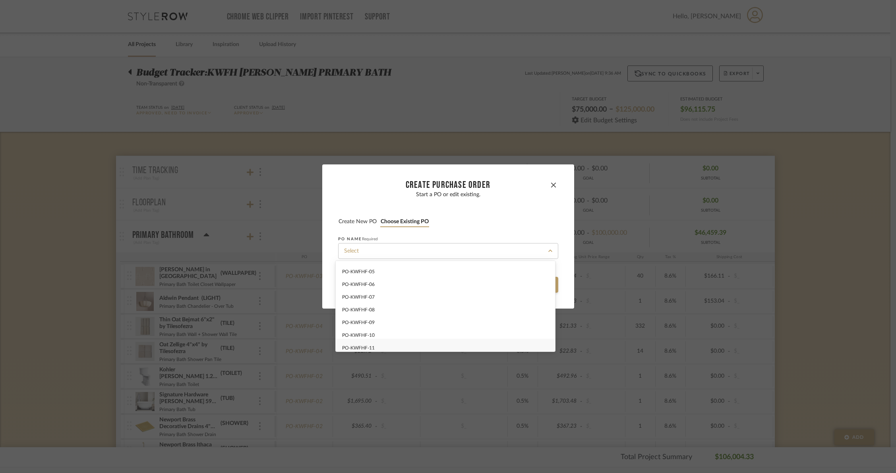
click at [400, 346] on div "PO-KWFHF-11" at bounding box center [445, 345] width 219 height 13
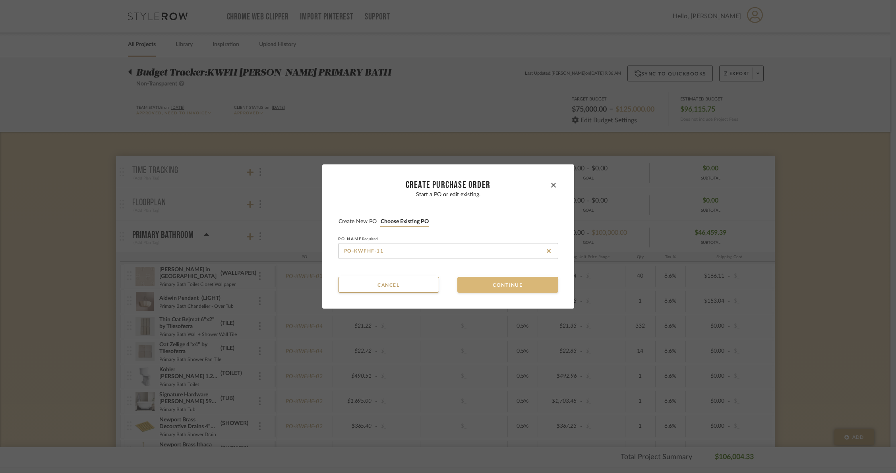
click at [503, 286] on button "Continue" at bounding box center [508, 285] width 101 height 16
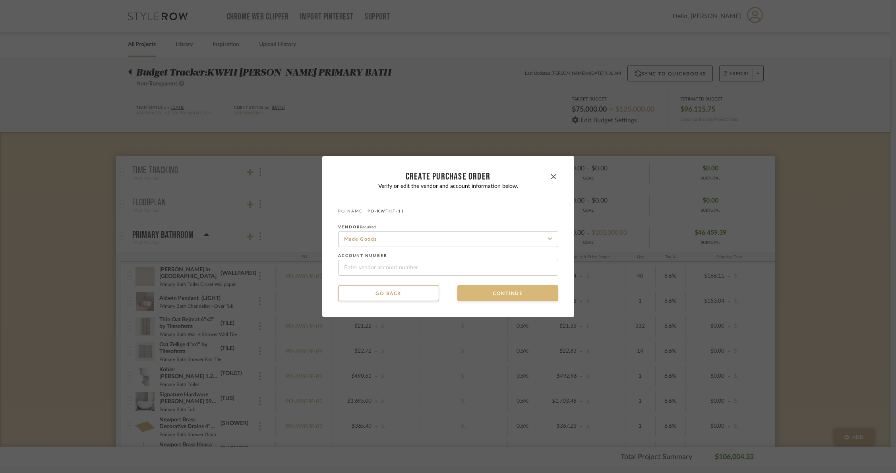
click at [501, 295] on button "Continue" at bounding box center [508, 293] width 101 height 16
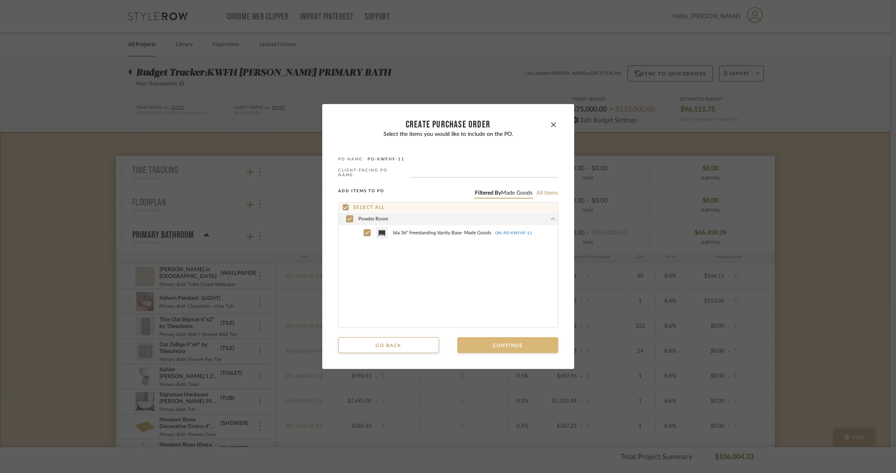
click at [499, 344] on button "Continue" at bounding box center [508, 346] width 101 height 16
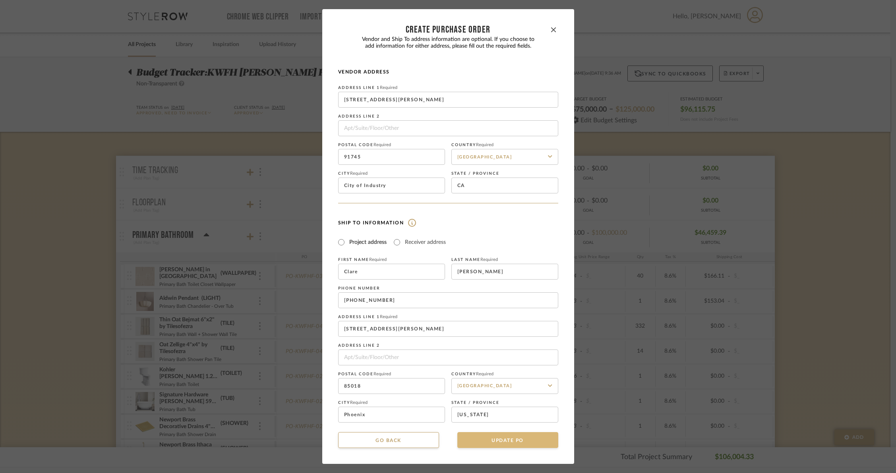
click at [481, 440] on button "UPDATE PO" at bounding box center [508, 441] width 101 height 16
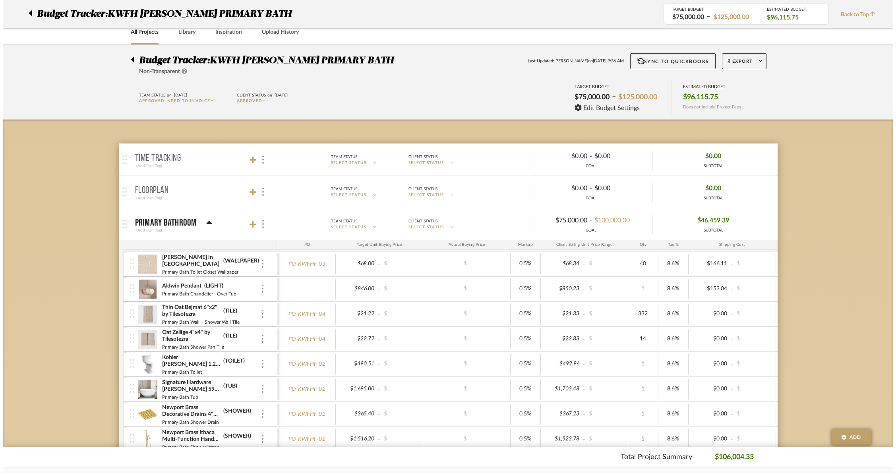
scroll to position [0, 0]
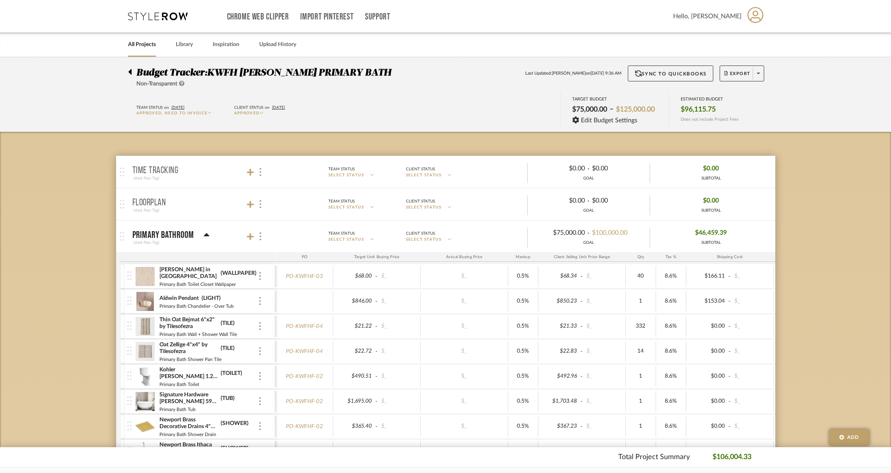
click at [145, 297] on img at bounding box center [145, 301] width 19 height 19
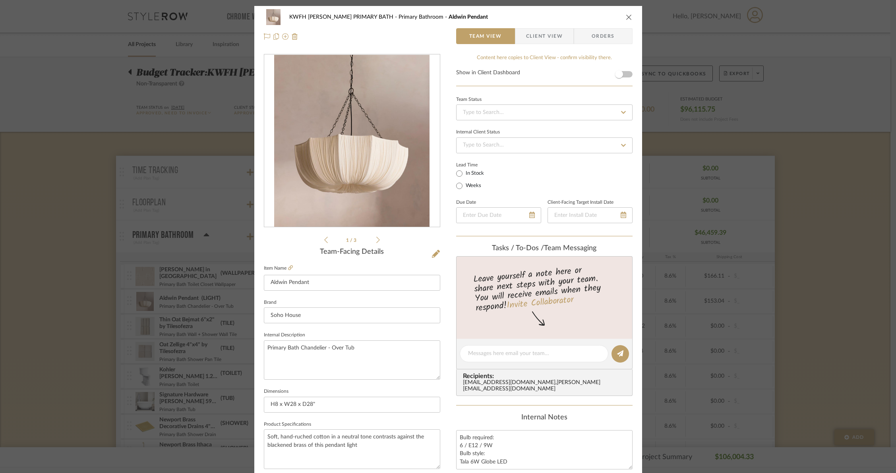
click at [626, 17] on icon "close" at bounding box center [629, 17] width 6 height 6
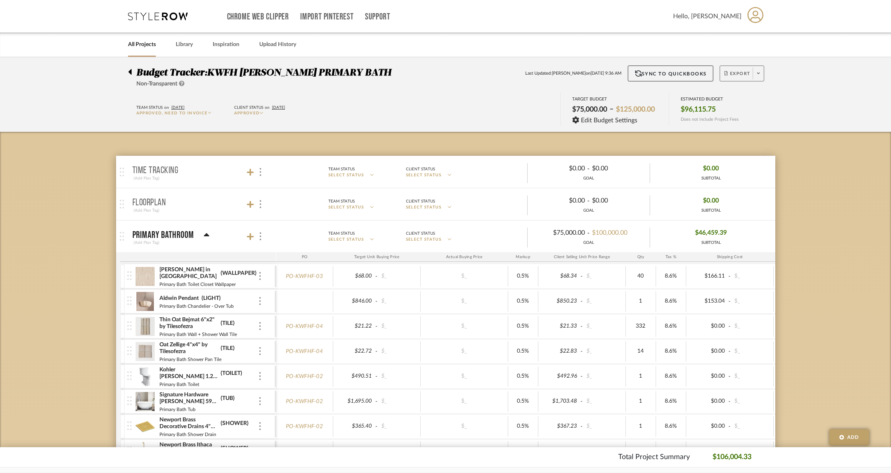
click at [759, 74] on span at bounding box center [758, 74] width 11 height 12
click at [744, 130] on span "Create PO BETA" at bounding box center [756, 134] width 60 height 8
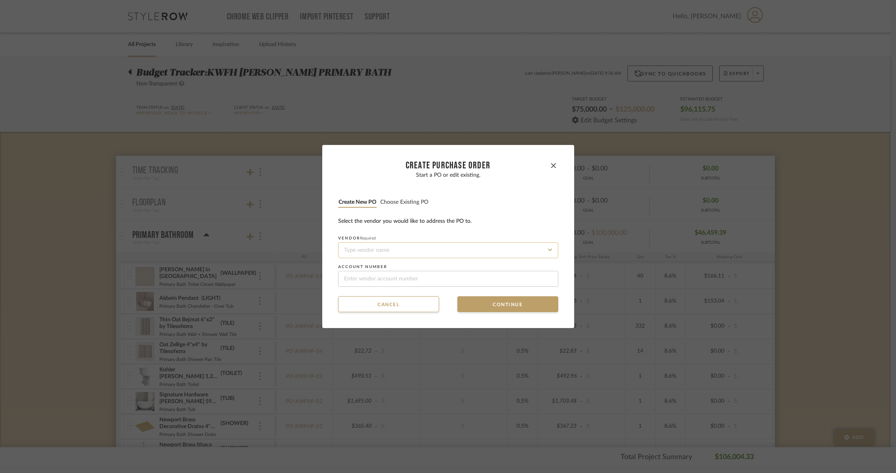
click at [418, 251] on input at bounding box center [448, 251] width 220 height 16
click at [386, 266] on div "Soho House" at bounding box center [445, 269] width 219 height 18
type input "Soho House"
click at [508, 301] on button "Continue" at bounding box center [508, 305] width 101 height 16
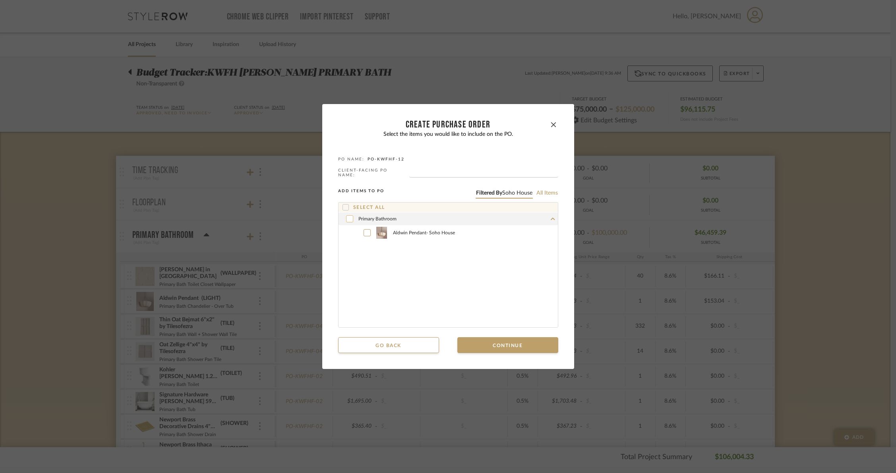
click at [346, 220] on div at bounding box center [349, 218] width 7 height 7
click at [503, 338] on button "Continue" at bounding box center [508, 346] width 101 height 16
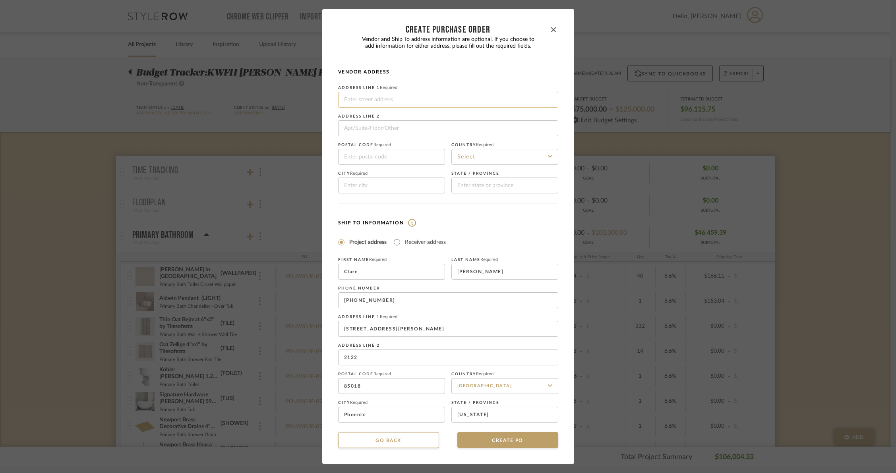
click at [395, 99] on input at bounding box center [448, 100] width 220 height 16
type input "[STREET_ADDRESS][PERSON_NAME]"
type input "2122"
type input "85018-1536"
type input "Phoenix"
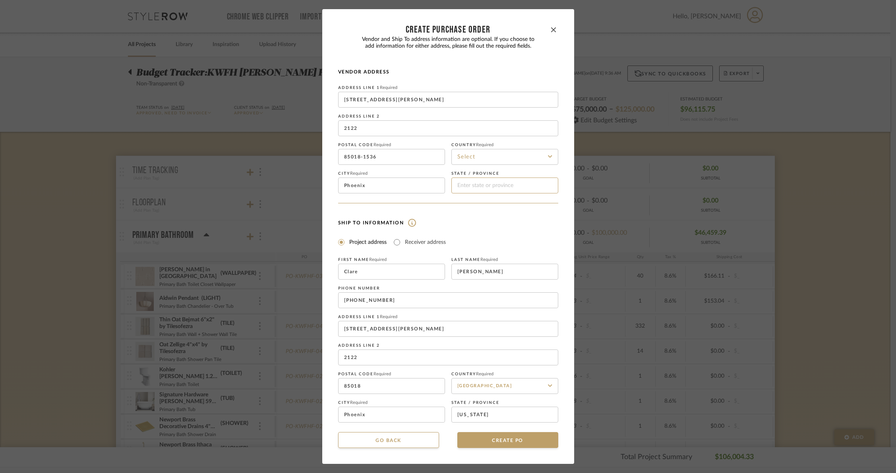
type input "AZ"
type input "[PERSON_NAME]"
type input "3233334599"
click at [399, 126] on input "2122" at bounding box center [448, 128] width 220 height 16
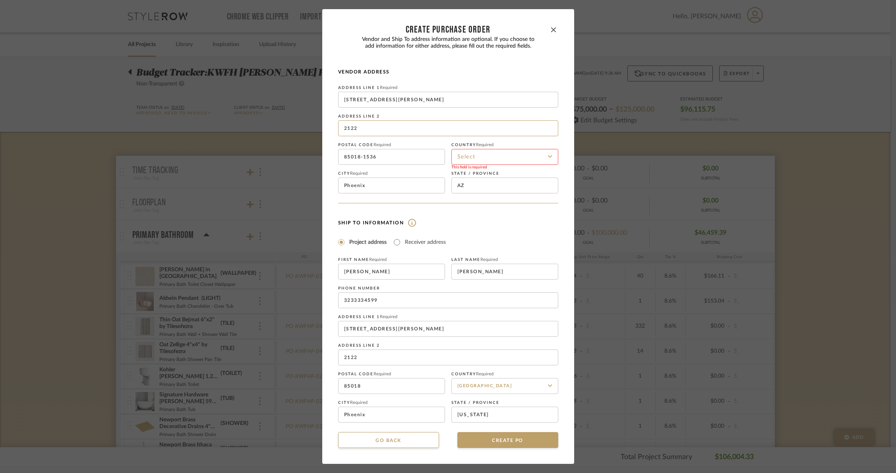
drag, startPoint x: 399, startPoint y: 126, endPoint x: 331, endPoint y: 124, distance: 67.6
click at [331, 124] on dialog-content "CREATE Purchase order Vendor and Ship To address information are optional. If y…" at bounding box center [448, 236] width 252 height 455
type input "**ORDER ONLINE VIA WEBSITE"
click at [475, 158] on input at bounding box center [505, 157] width 107 height 16
drag, startPoint x: 477, startPoint y: 173, endPoint x: 486, endPoint y: 177, distance: 9.6
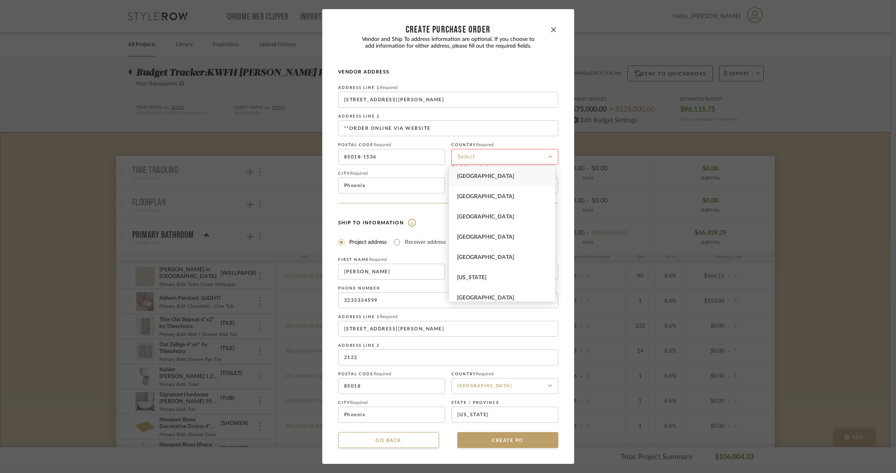
click at [477, 174] on span "[GEOGRAPHIC_DATA]" at bounding box center [485, 177] width 57 height 6
type input "[GEOGRAPHIC_DATA]"
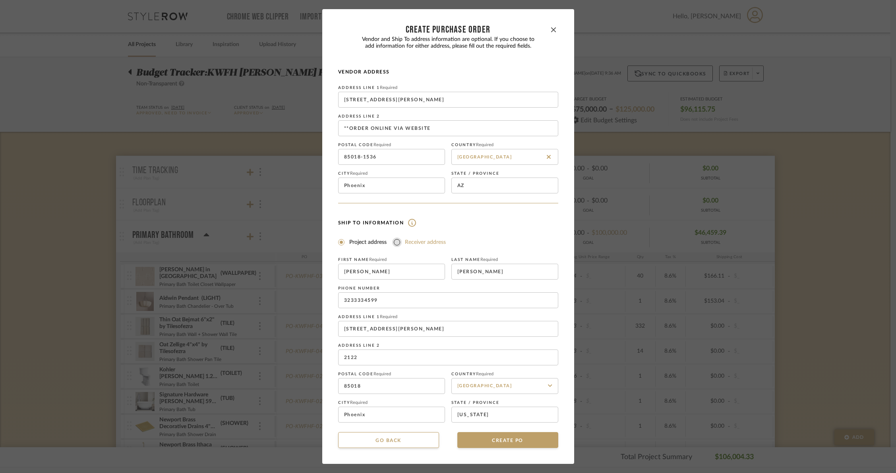
click at [394, 244] on input "Receiver address" at bounding box center [397, 243] width 10 height 10
radio input "true"
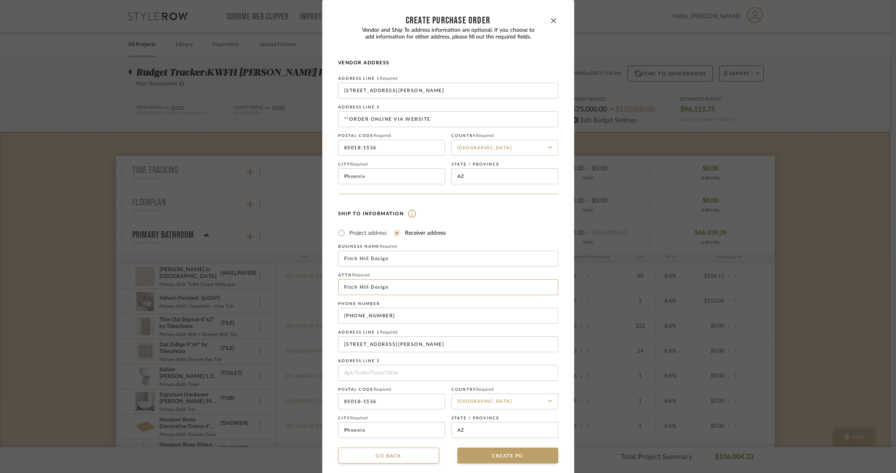
drag, startPoint x: 404, startPoint y: 292, endPoint x: 319, endPoint y: 283, distance: 85.6
click at [322, 283] on dialog-content "CREATE Purchase order Vendor and Ship To address information are optional. If y…" at bounding box center [448, 240] width 252 height 480
type input "[PERSON_NAME]"
click at [491, 458] on button "CREATE PO" at bounding box center [508, 456] width 101 height 16
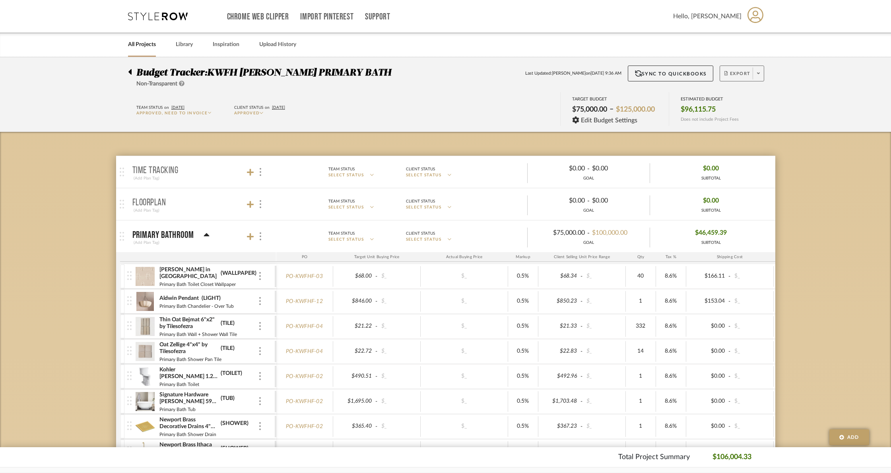
click at [757, 72] on fa-icon at bounding box center [758, 74] width 3 height 4
click at [736, 132] on span "Create PO" at bounding box center [738, 134] width 25 height 7
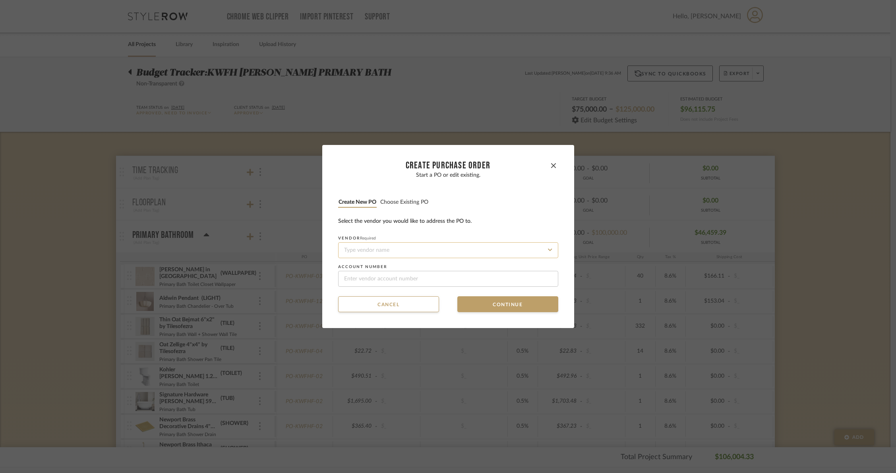
click at [357, 248] on input at bounding box center [448, 251] width 220 height 16
click at [355, 272] on span "Uttermost" at bounding box center [352, 269] width 21 height 5
type input "Uttermost"
type input "101645"
click at [477, 308] on button "Continue" at bounding box center [508, 305] width 101 height 16
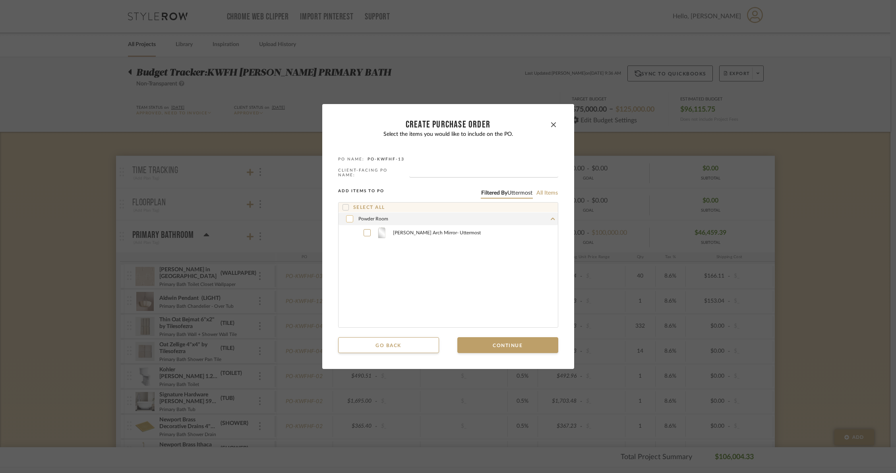
click at [350, 217] on div at bounding box center [349, 218] width 7 height 7
click at [489, 341] on button "Continue" at bounding box center [508, 346] width 101 height 16
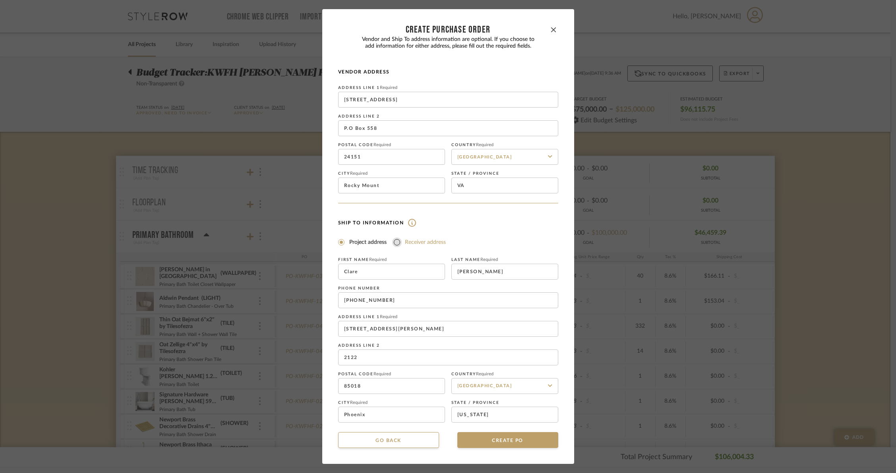
click at [395, 240] on input "Receiver address" at bounding box center [397, 243] width 10 height 10
radio input "true"
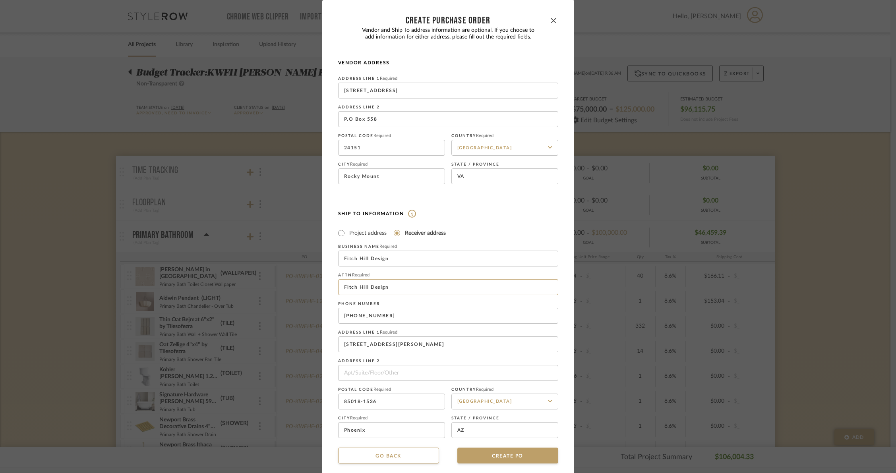
drag, startPoint x: 390, startPoint y: 291, endPoint x: 312, endPoint y: 283, distance: 78.3
click at [312, 283] on div "CREATE Purchase order Vendor and Ship To address information are optional. If y…" at bounding box center [448, 236] width 896 height 473
type input "[PERSON_NAME]"
click at [495, 453] on button "CREATE PO" at bounding box center [508, 456] width 101 height 16
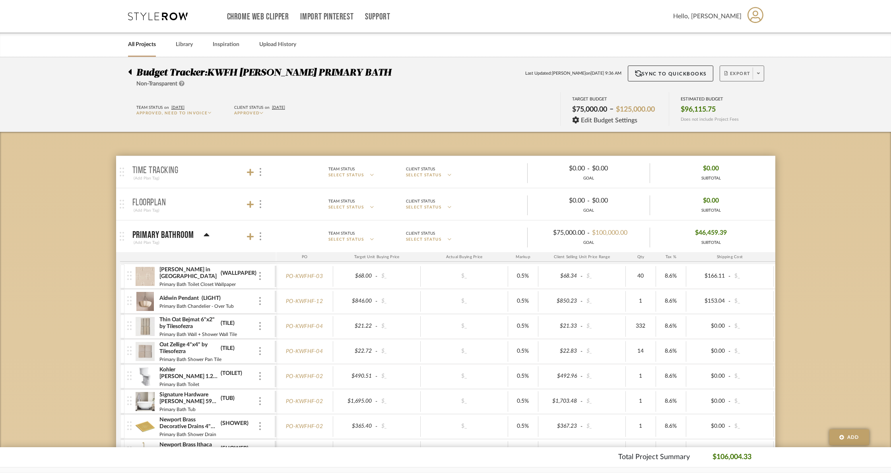
click at [761, 78] on span at bounding box center [758, 74] width 11 height 12
click at [751, 132] on span "Create PO" at bounding box center [738, 134] width 25 height 7
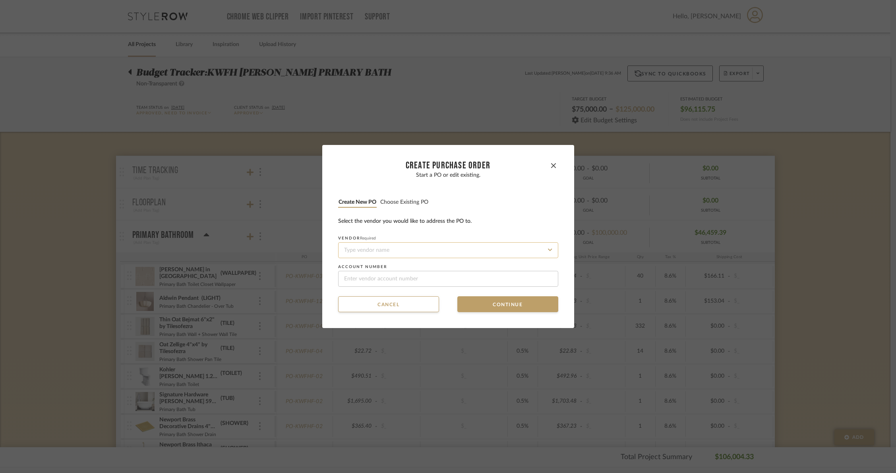
click at [363, 254] on input at bounding box center [448, 251] width 220 height 16
click at [352, 272] on div "Rejuvenation" at bounding box center [445, 269] width 219 height 18
type input "Rejuvenation"
click at [504, 301] on button "Continue" at bounding box center [508, 305] width 101 height 16
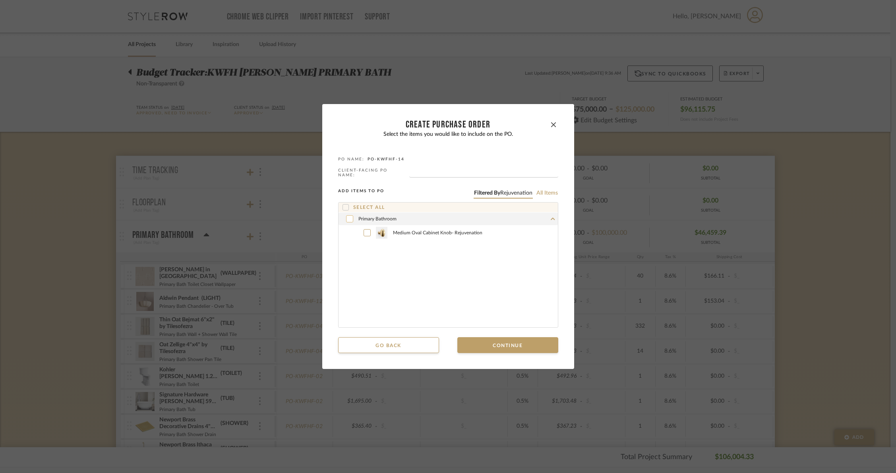
click at [347, 217] on icon at bounding box center [349, 218] width 4 height 3
click at [489, 346] on button "Continue" at bounding box center [508, 346] width 101 height 16
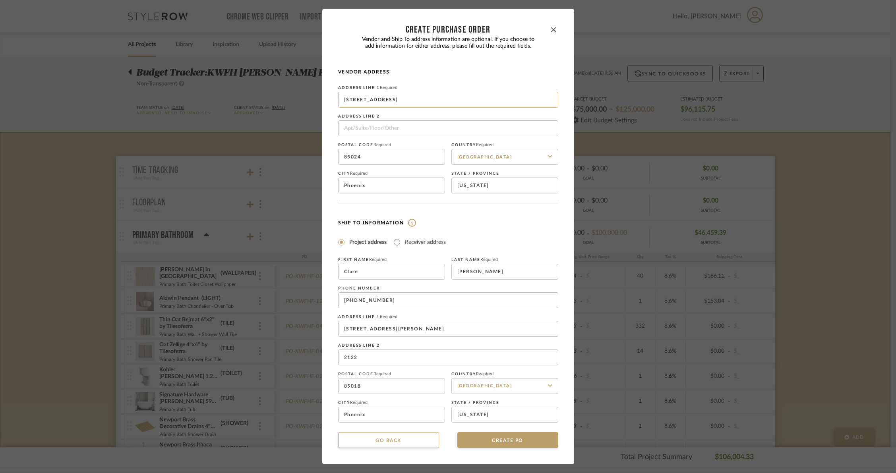
click at [438, 98] on input "[STREET_ADDRESS]" at bounding box center [448, 100] width 220 height 16
type input "[STREET_ADDRESS][PERSON_NAME]"
type input "AZ"
type input "[PERSON_NAME]"
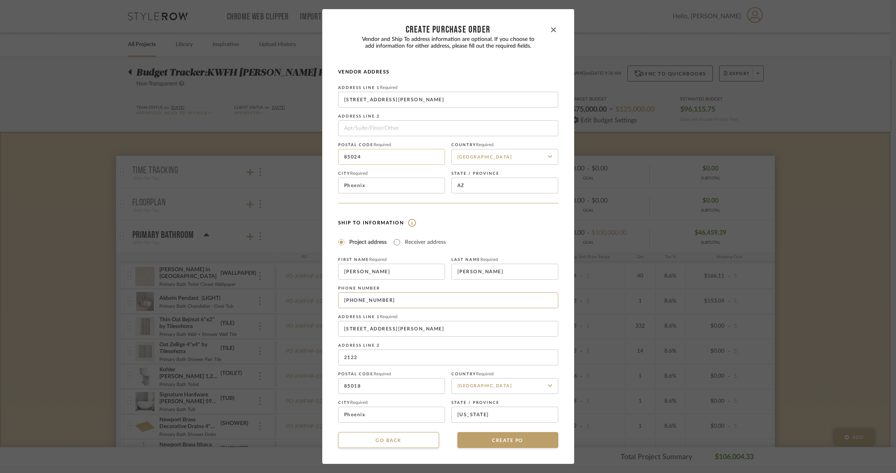
type input "3233334599"
drag, startPoint x: 387, startPoint y: 152, endPoint x: 335, endPoint y: 154, distance: 51.7
click at [338, 154] on input "85024" at bounding box center [391, 157] width 107 height 16
type input "85018"
click at [419, 128] on input at bounding box center [448, 128] width 220 height 16
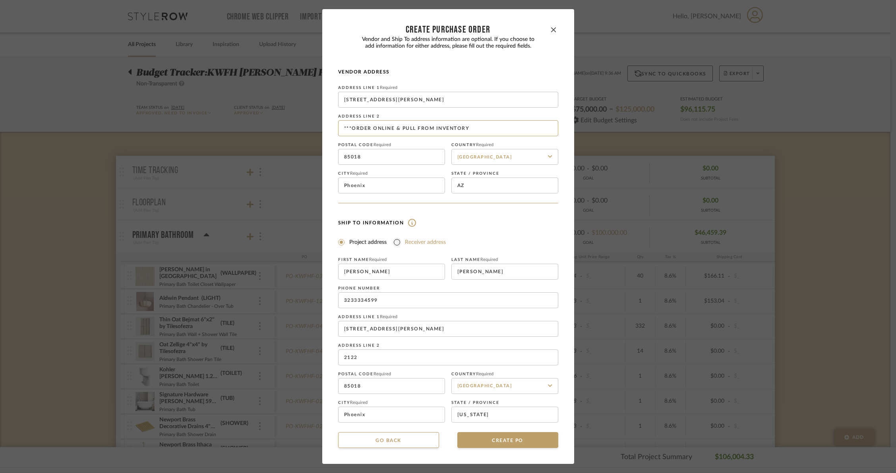
type input "***ORDER ONLINE & PULL FROM INVENTORY"
click at [397, 241] on input "Receiver address" at bounding box center [397, 243] width 10 height 10
radio input "true"
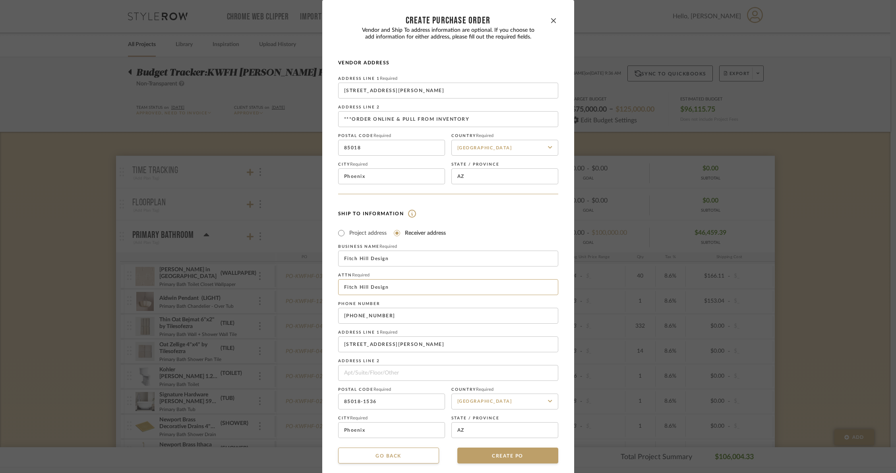
drag, startPoint x: 392, startPoint y: 292, endPoint x: 316, endPoint y: 289, distance: 75.6
click at [316, 289] on div "CREATE Purchase order Vendor and Ship To address information are optional. If y…" at bounding box center [448, 236] width 896 height 473
type input "[PERSON_NAME]"
click at [490, 454] on button "CREATE PO" at bounding box center [508, 456] width 101 height 16
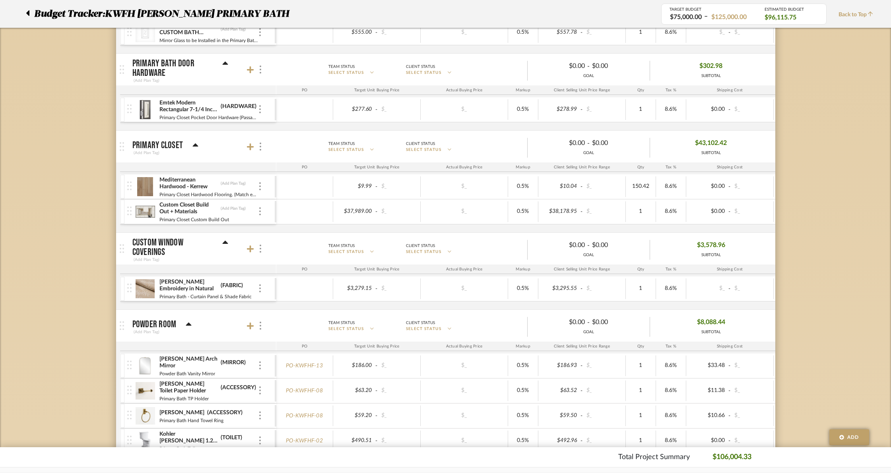
scroll to position [640, 0]
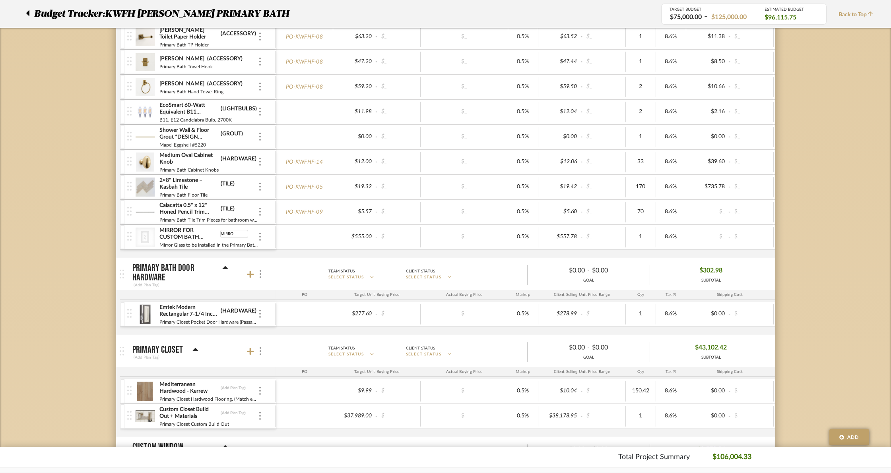
type input "MIRROR"
type input "FLOORING"
type input "CLOSET"
click at [253, 433] on div "Mediterranean Hardwood - Kerrew (FLOORING) Primary Closet Hardwood Flooring. (M…" at bounding box center [531, 408] width 822 height 58
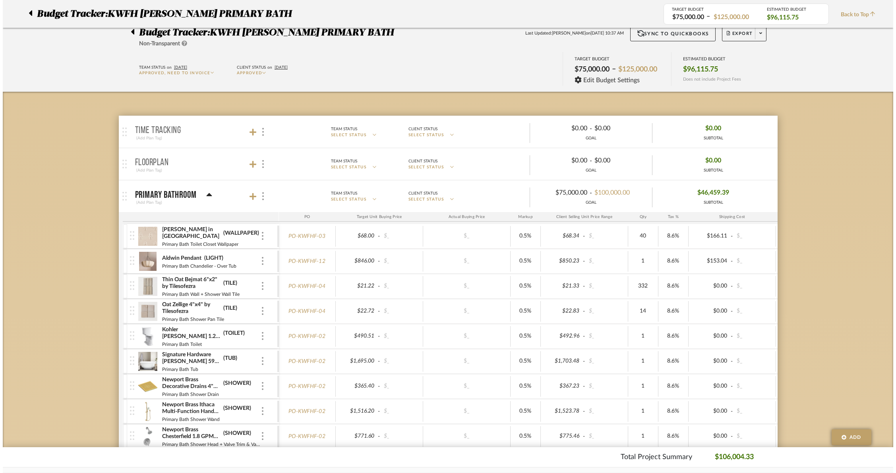
scroll to position [0, 0]
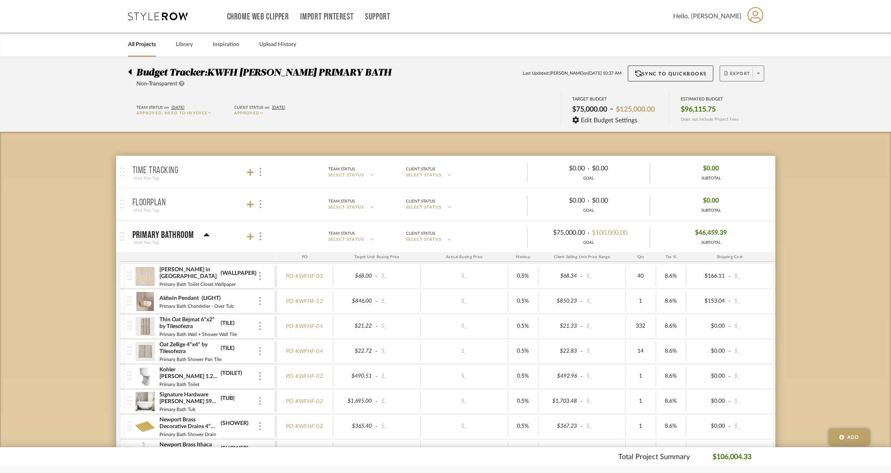
click at [760, 76] on span at bounding box center [758, 74] width 11 height 12
click at [745, 130] on span "Create PO BETA" at bounding box center [756, 134] width 60 height 8
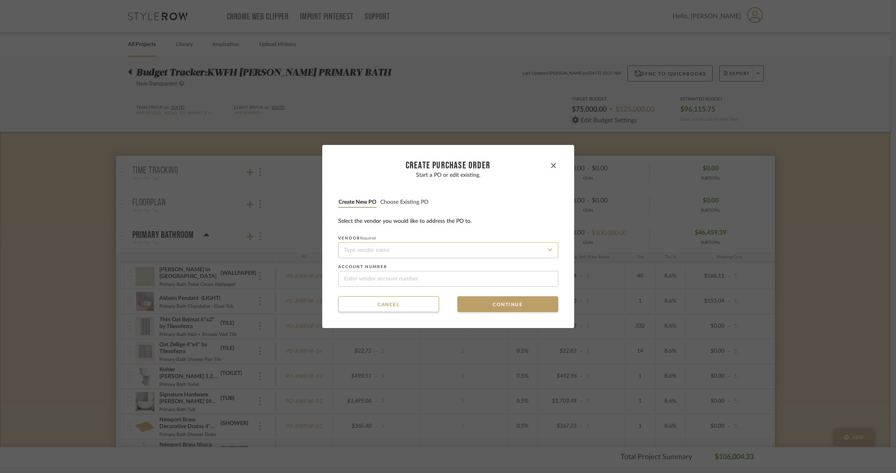
click at [394, 254] on input at bounding box center [448, 251] width 220 height 16
click at [350, 270] on span "Tri West" at bounding box center [350, 269] width 17 height 5
type input "Tri West"
click at [512, 306] on button "Continue" at bounding box center [508, 305] width 101 height 16
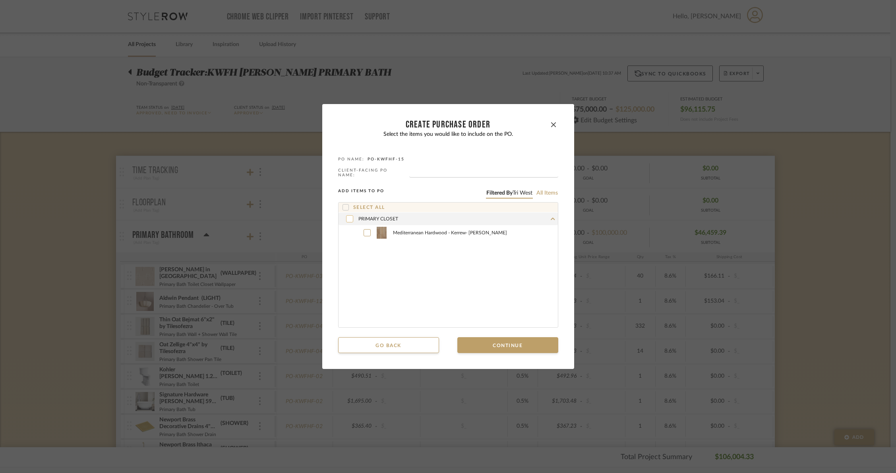
click at [347, 217] on icon at bounding box center [349, 219] width 5 height 6
click at [501, 343] on button "Continue" at bounding box center [508, 346] width 101 height 16
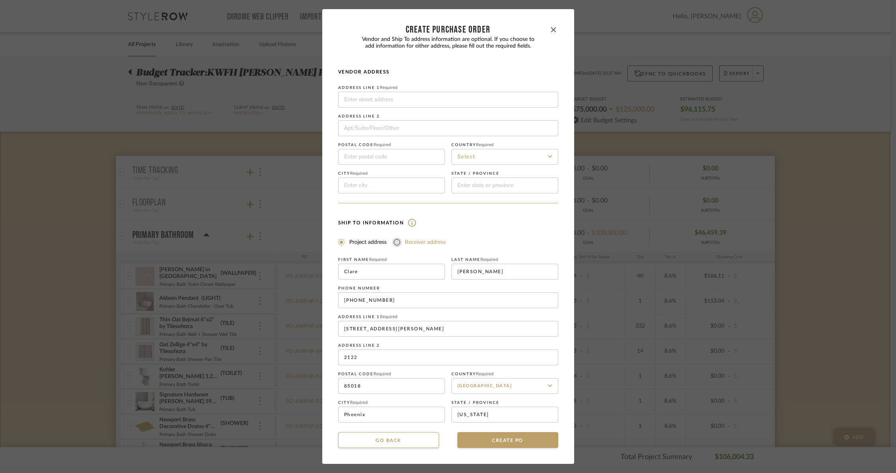
click at [394, 243] on input "Receiver address" at bounding box center [397, 243] width 10 height 10
radio input "true"
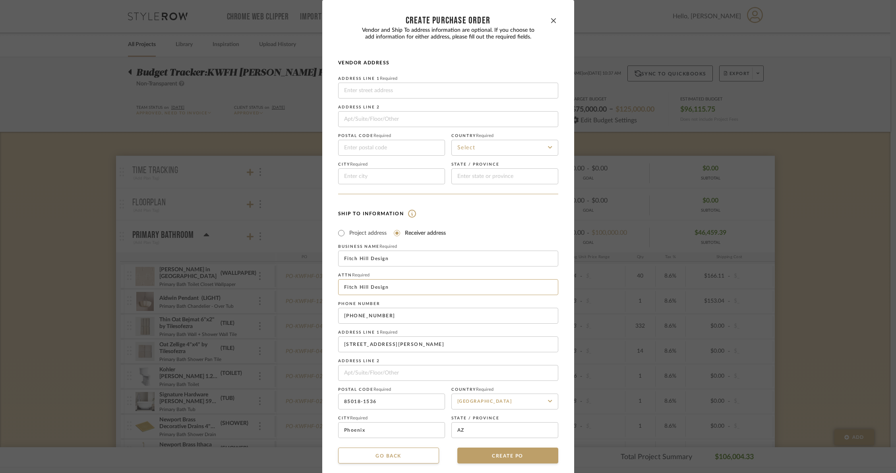
drag, startPoint x: 395, startPoint y: 292, endPoint x: 317, endPoint y: 281, distance: 78.7
click at [317, 281] on div "CREATE Purchase order Vendor and Ship To address information are optional. If y…" at bounding box center [448, 236] width 896 height 473
type input "[PERSON_NAME]"
click at [521, 224] on div "Ship To Information Project address Receiver address First Name Required [PERSO…" at bounding box center [448, 324] width 220 height 230
click at [387, 87] on input at bounding box center [448, 91] width 220 height 16
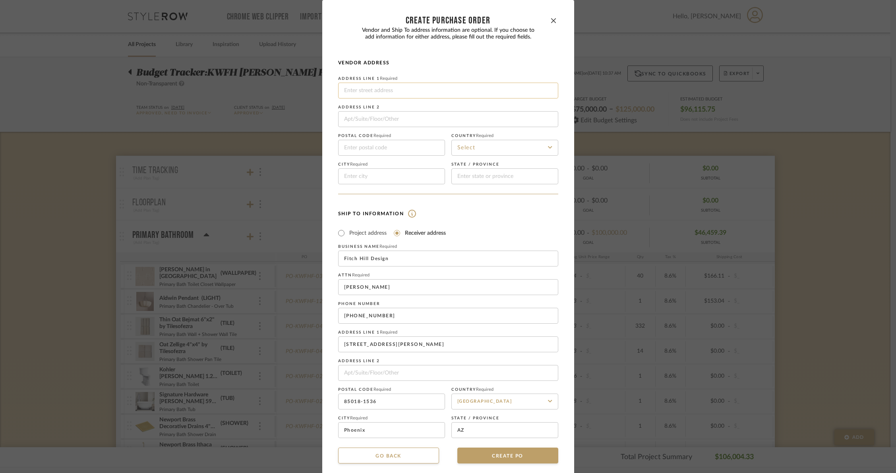
paste input "[STREET_ADDRESS][US_STATE]"
type input "[STREET_ADDRESS][US_STATE]"
click at [382, 148] on input at bounding box center [391, 148] width 107 height 16
type input "85009"
click at [455, 143] on input at bounding box center [505, 148] width 107 height 16
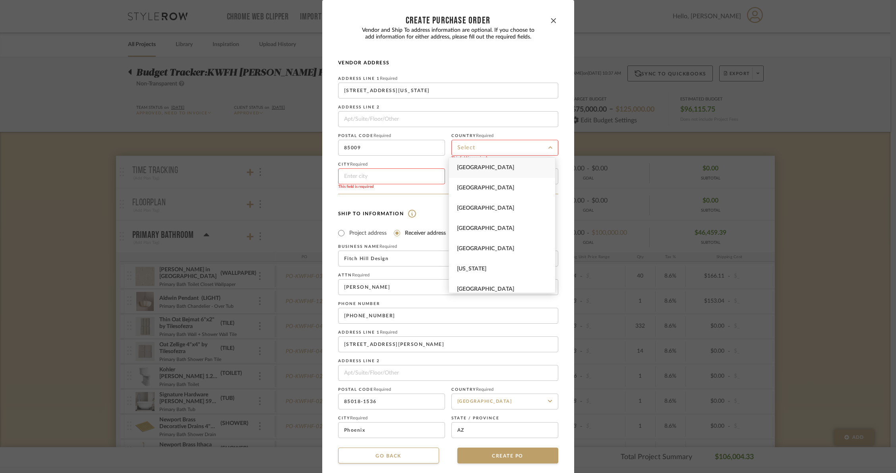
click at [471, 163] on div "[GEOGRAPHIC_DATA]" at bounding box center [502, 168] width 106 height 20
type input "[GEOGRAPHIC_DATA]"
click at [415, 171] on input at bounding box center [391, 177] width 107 height 16
type input "Phoenix"
click at [501, 179] on input at bounding box center [505, 177] width 107 height 16
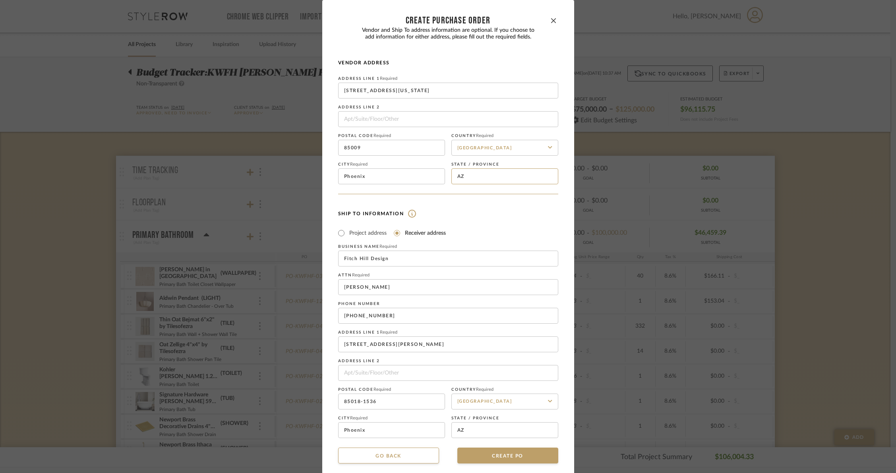
type input "AZ"
click at [412, 204] on form "Vendor Address Address Line 1 Required [STREET_ADDRESS][GEOGRAPHIC_DATA][US_STA…" at bounding box center [448, 249] width 220 height 379
click at [490, 448] on mat-dialog-content "CREATE Purchase order Vendor and Ship To address information are optional. If y…" at bounding box center [448, 240] width 220 height 448
click at [491, 453] on button "CREATE PO" at bounding box center [508, 456] width 101 height 16
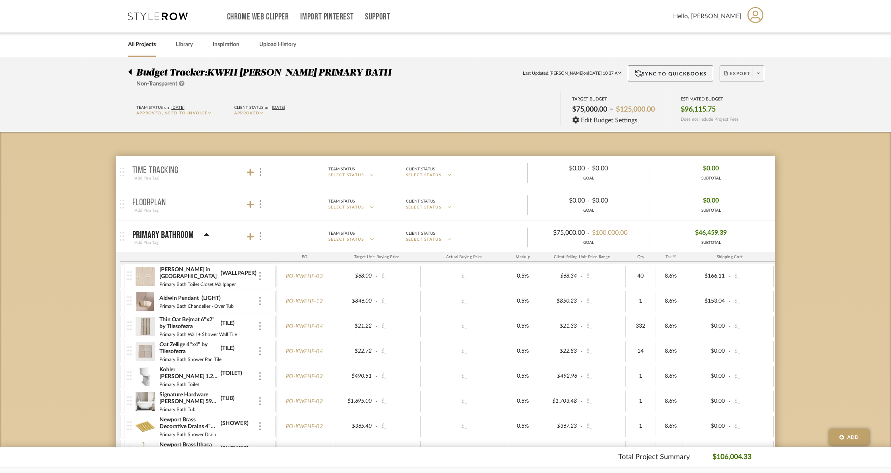
click at [756, 73] on span at bounding box center [758, 74] width 11 height 12
click at [747, 138] on span "Create PO BETA" at bounding box center [756, 134] width 60 height 8
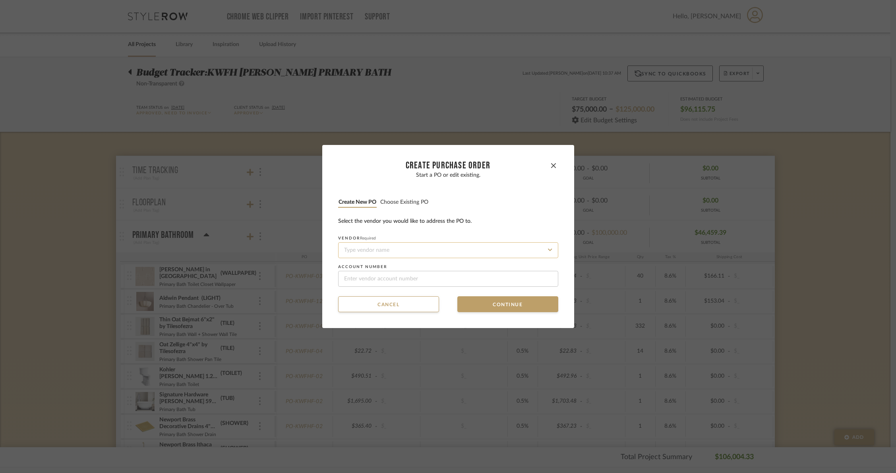
click at [360, 249] on input at bounding box center [448, 251] width 220 height 16
click at [355, 286] on span "Classy Closets" at bounding box center [356, 287] width 29 height 5
type input "Classy Closets"
click at [485, 307] on button "Continue" at bounding box center [508, 305] width 101 height 16
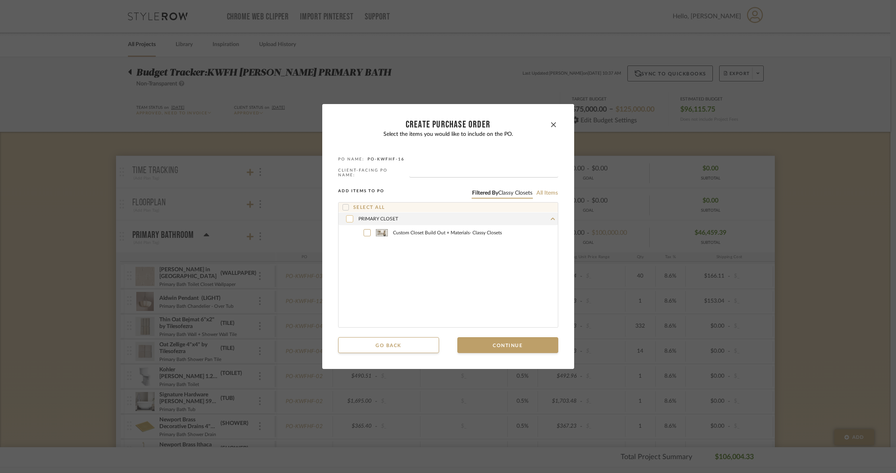
click at [348, 217] on icon at bounding box center [349, 218] width 4 height 3
click at [523, 346] on button "Continue" at bounding box center [508, 346] width 101 height 16
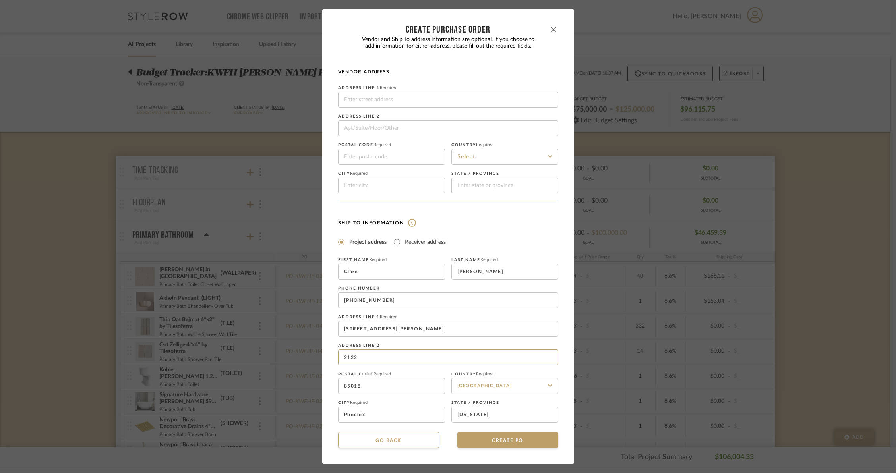
drag, startPoint x: 358, startPoint y: 359, endPoint x: 320, endPoint y: 357, distance: 38.2
click at [322, 357] on dialog-content "CREATE Purchase order Vendor and Ship To address information are optional. If y…" at bounding box center [448, 236] width 252 height 455
click at [531, 232] on div "Ship To Information Project address Receiver address First Name Required [PERSO…" at bounding box center [448, 320] width 220 height 205
click at [487, 441] on button "CREATE PO" at bounding box center [508, 441] width 101 height 16
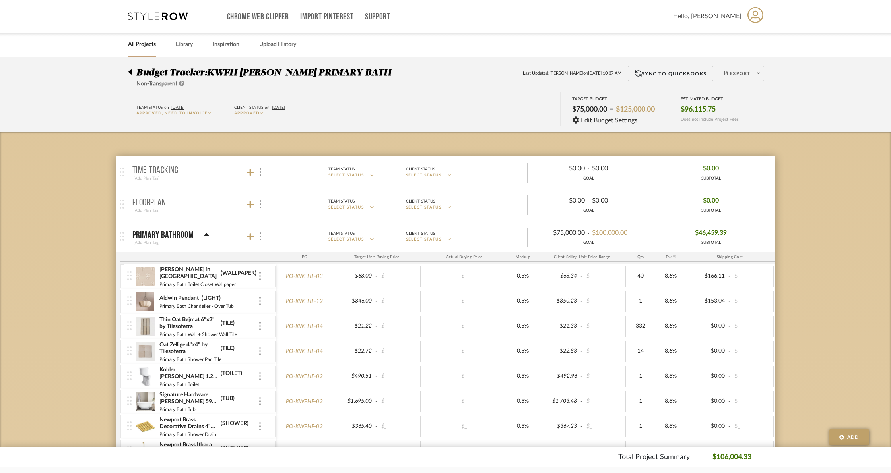
click at [760, 77] on span at bounding box center [758, 74] width 11 height 12
click at [734, 137] on span "Create PO" at bounding box center [738, 134] width 25 height 7
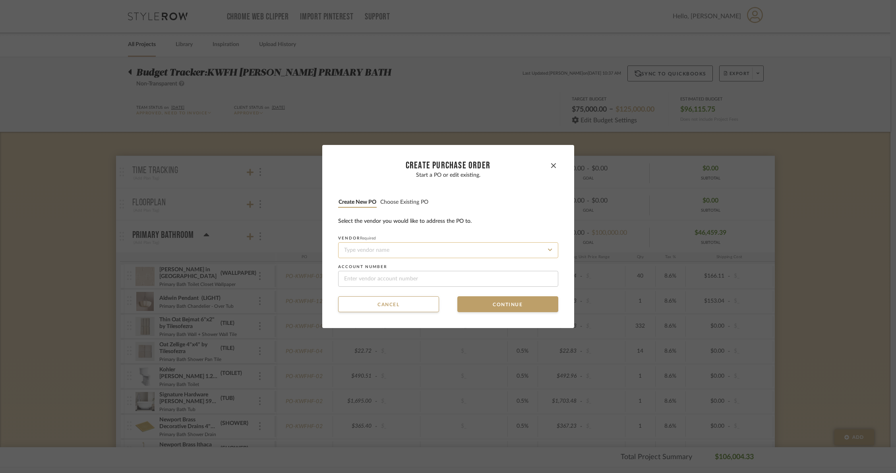
click at [371, 254] on input at bounding box center [448, 251] width 220 height 16
click at [386, 272] on span "[PERSON_NAME]'s Window Fashions" at bounding box center [382, 269] width 80 height 5
type input "[PERSON_NAME]'s Window Fashions"
click at [490, 300] on button "Continue" at bounding box center [508, 305] width 101 height 16
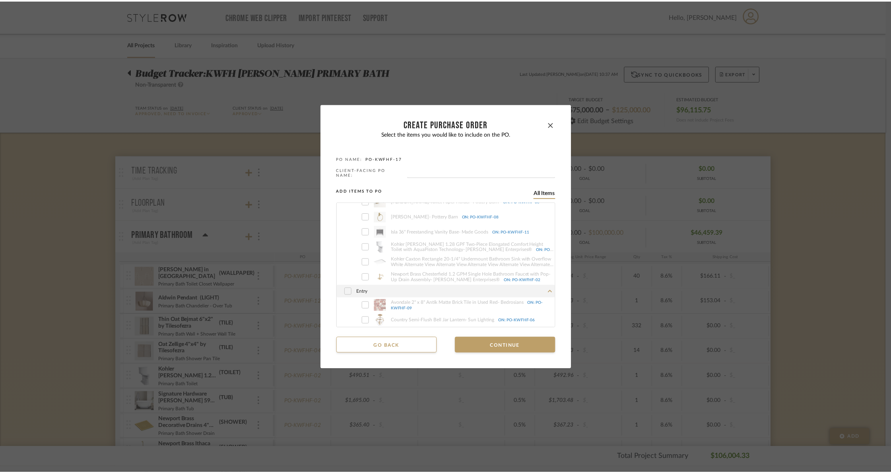
scroll to position [626, 0]
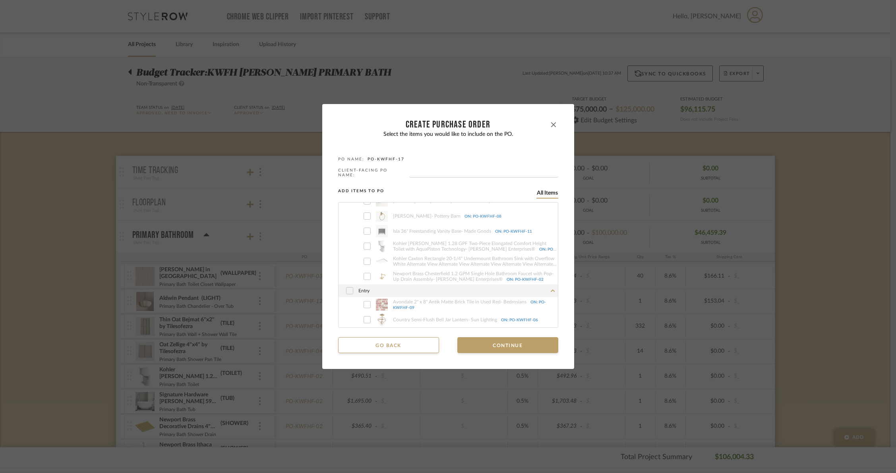
click at [551, 127] on icon "button" at bounding box center [553, 124] width 5 height 5
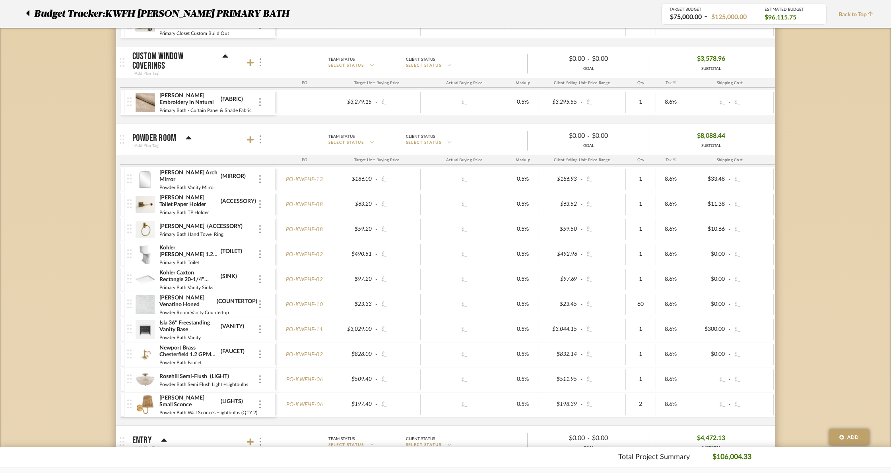
scroll to position [960, 0]
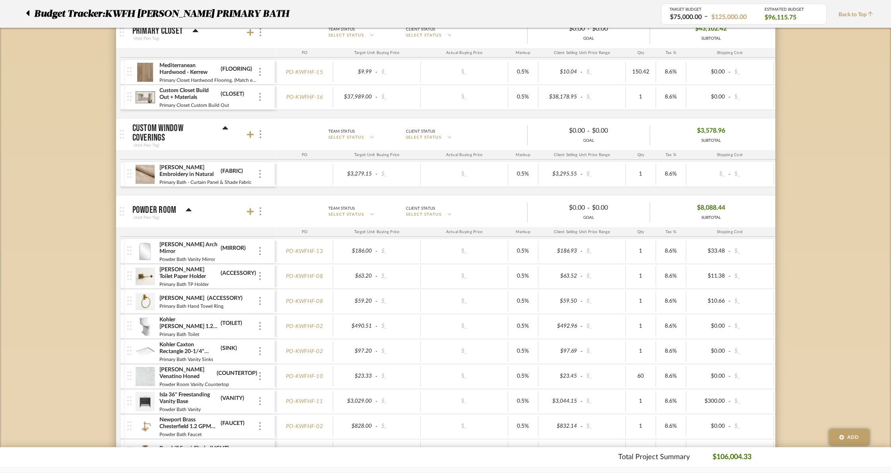
click at [141, 177] on img at bounding box center [145, 174] width 19 height 19
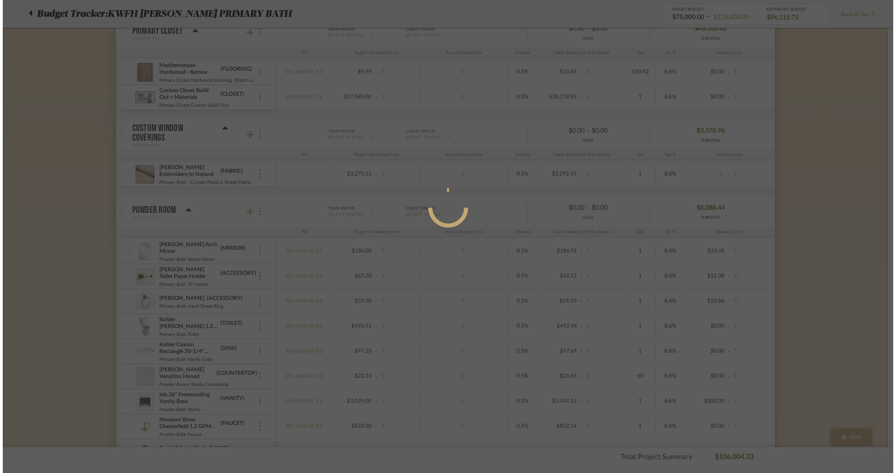
scroll to position [0, 0]
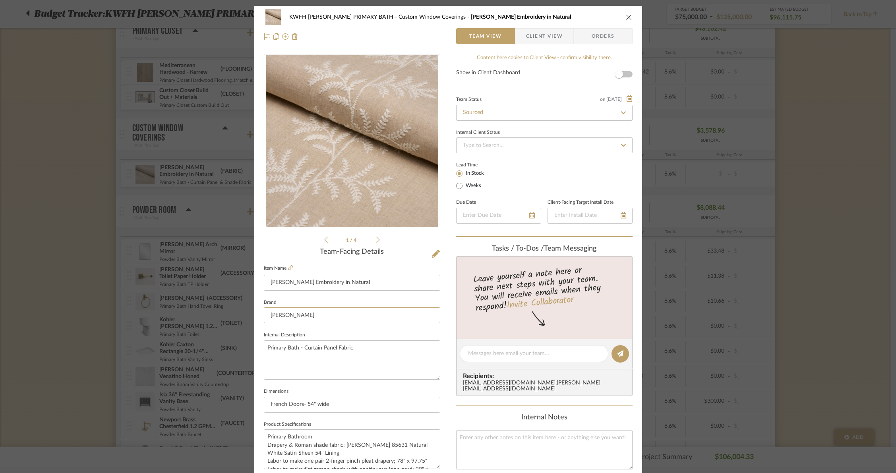
drag, startPoint x: 306, startPoint y: 316, endPoint x: 243, endPoint y: 315, distance: 62.8
click at [243, 318] on mat-dialog-content "KWFH [PERSON_NAME] PRIMARY BATH Custom Window Coverings [PERSON_NAME] Embroider…" at bounding box center [448, 373] width 433 height 734
click at [293, 334] on span "[PERSON_NAME]'s Window Fashions" at bounding box center [352, 335] width 153 height 7
type input "[PERSON_NAME]'s Window Fashions"
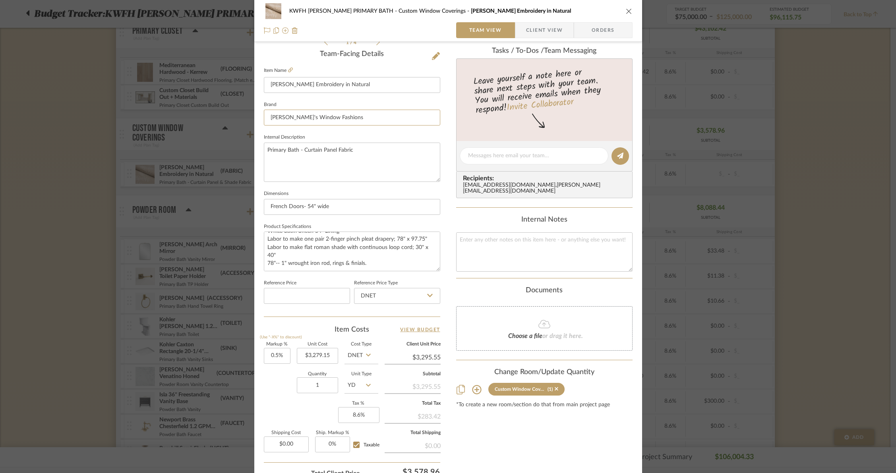
scroll to position [265, 0]
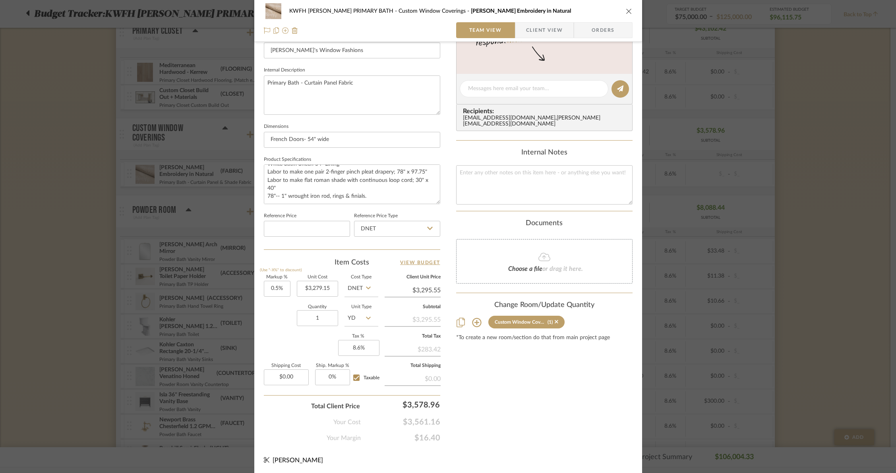
click at [614, 31] on span "Orders" at bounding box center [603, 30] width 41 height 16
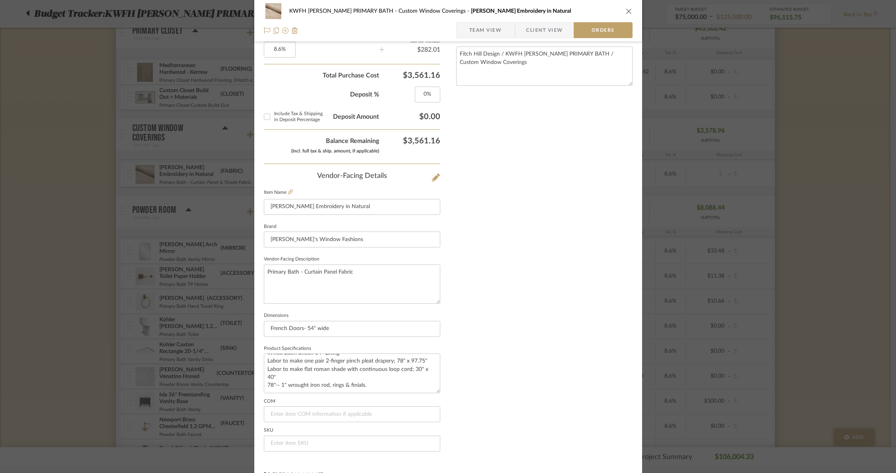
scroll to position [372, 0]
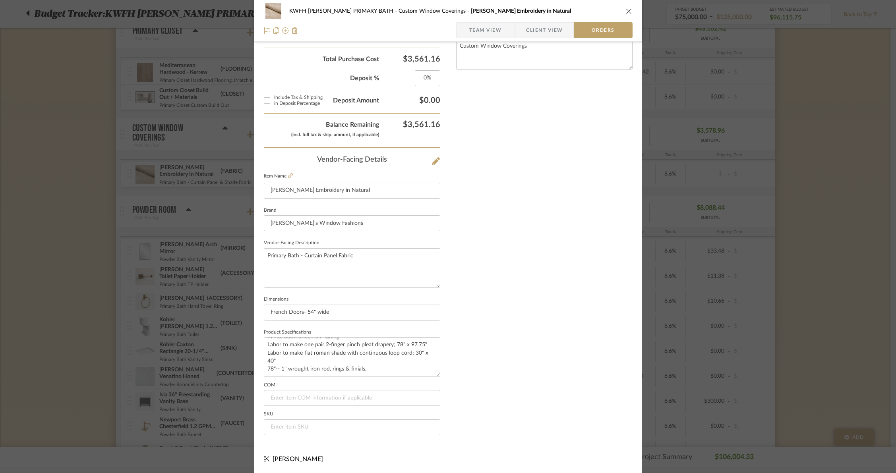
click at [626, 10] on icon "close" at bounding box center [629, 11] width 6 height 6
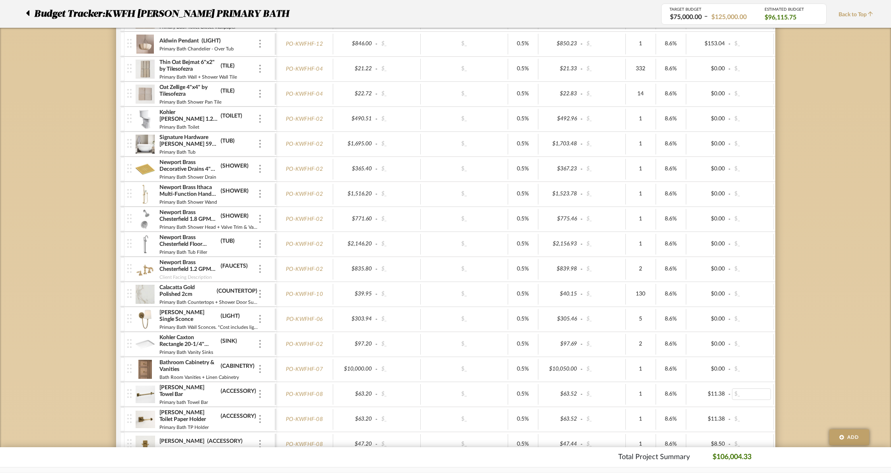
scroll to position [0, 0]
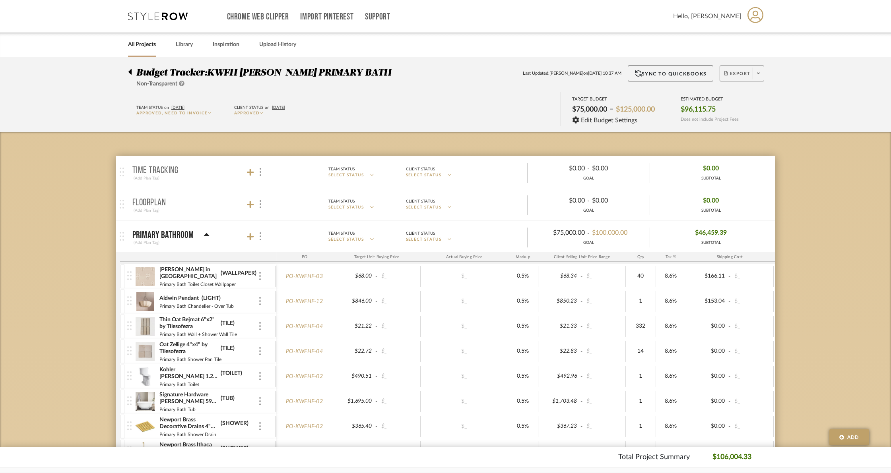
click at [756, 74] on span at bounding box center [758, 74] width 11 height 12
click at [753, 134] on span "Create PO BETA" at bounding box center [756, 134] width 60 height 8
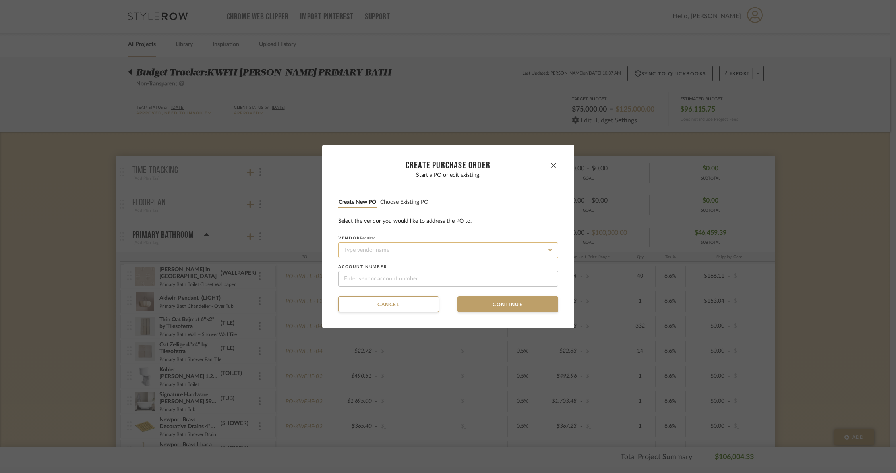
click at [376, 252] on input at bounding box center [448, 251] width 220 height 16
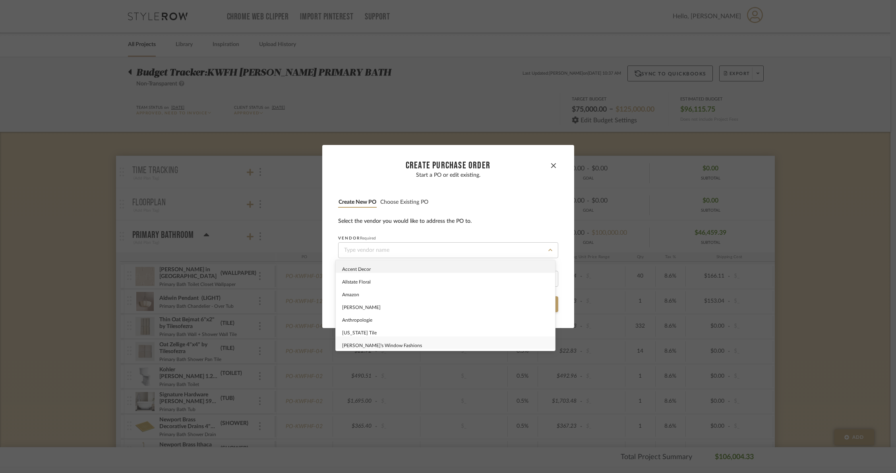
click at [370, 347] on span "[PERSON_NAME]'s Window Fashions" at bounding box center [382, 345] width 80 height 5
type input "[PERSON_NAME]'s Window Fashions"
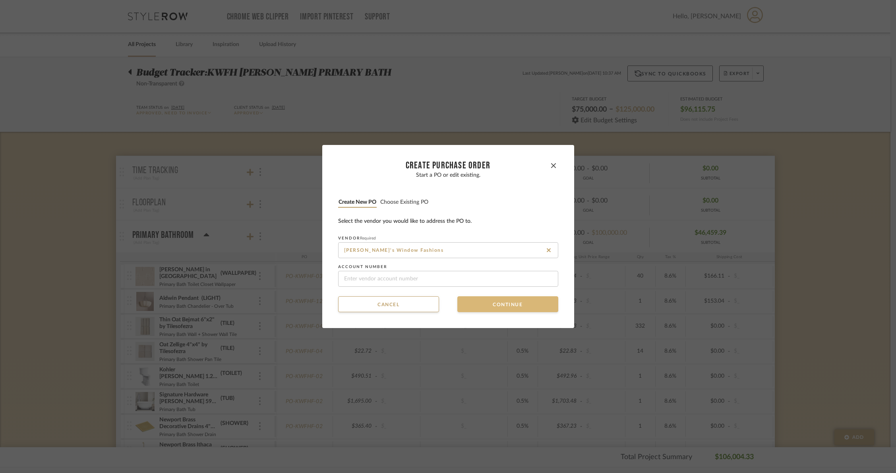
click at [512, 303] on button "Continue" at bounding box center [508, 305] width 101 height 16
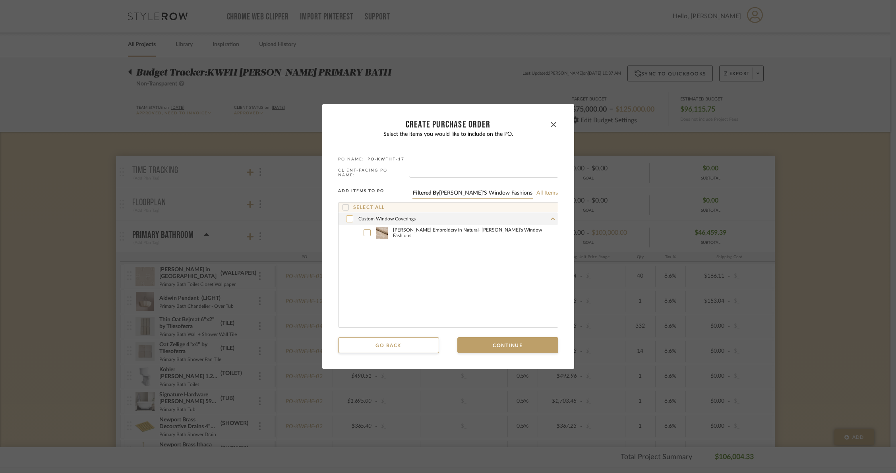
click at [346, 215] on div at bounding box center [349, 218] width 7 height 7
click at [503, 348] on button "Continue" at bounding box center [508, 346] width 101 height 16
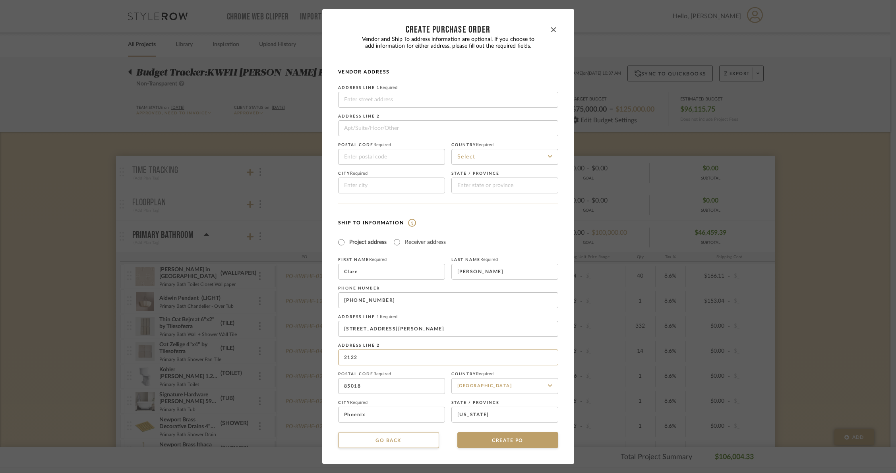
drag, startPoint x: 355, startPoint y: 361, endPoint x: 330, endPoint y: 359, distance: 25.1
click at [330, 359] on dialog-content "CREATE Purchase order Vendor and Ship To address information are optional. If y…" at bounding box center [448, 236] width 252 height 455
drag, startPoint x: 321, startPoint y: 349, endPoint x: 337, endPoint y: 349, distance: 15.9
click at [322, 349] on dialog-content "CREATE Purchase order Vendor and Ship To address information are optional. If y…" at bounding box center [448, 236] width 252 height 455
click at [355, 358] on input "2122" at bounding box center [448, 358] width 220 height 16
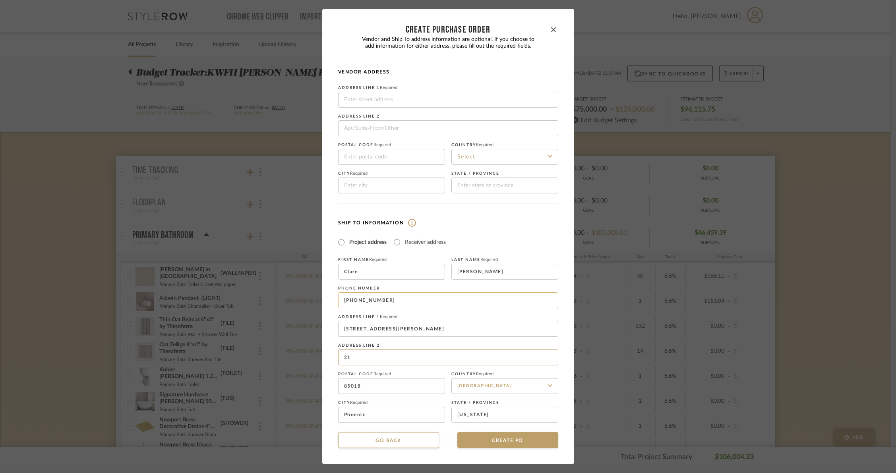
type input "2"
click at [324, 332] on dialog-content "CREATE Purchase order Vendor and Ship To address information are optional. If y…" at bounding box center [448, 236] width 252 height 455
click at [488, 442] on button "CREATE PO" at bounding box center [508, 441] width 101 height 16
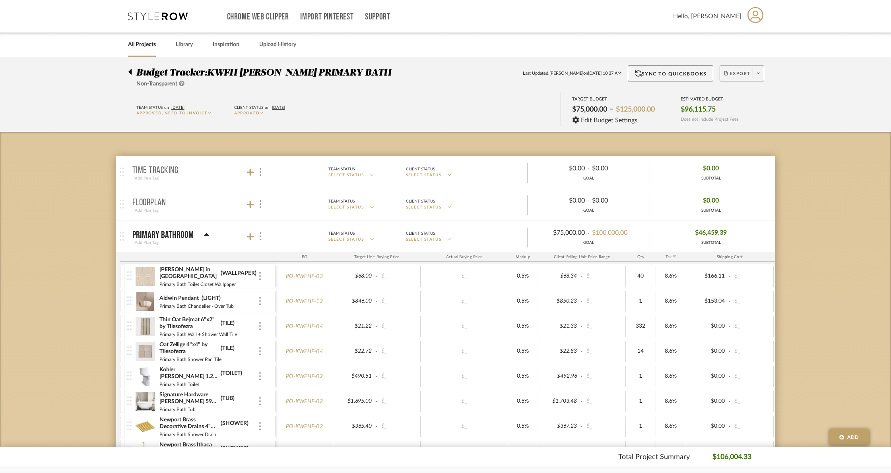
click at [753, 74] on span at bounding box center [758, 74] width 11 height 12
click at [748, 132] on span "Create PO" at bounding box center [738, 134] width 25 height 7
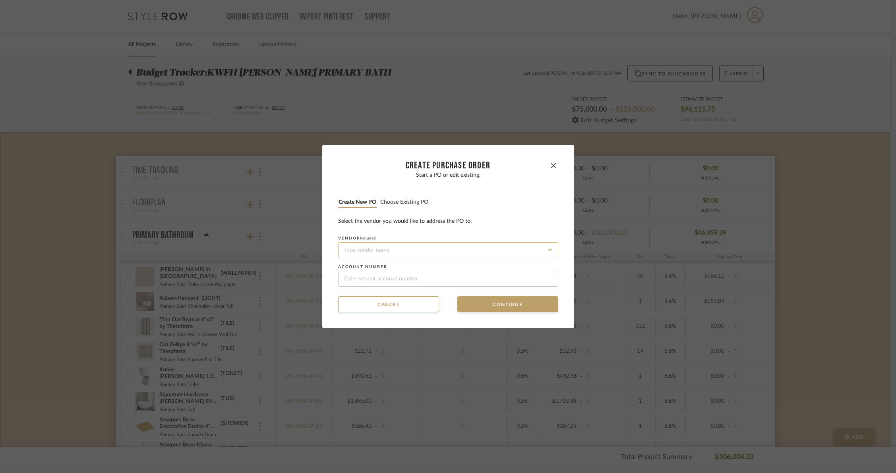
click at [425, 255] on input at bounding box center [448, 251] width 220 height 16
click at [382, 272] on div "[DOMAIN_NAME]" at bounding box center [445, 269] width 219 height 18
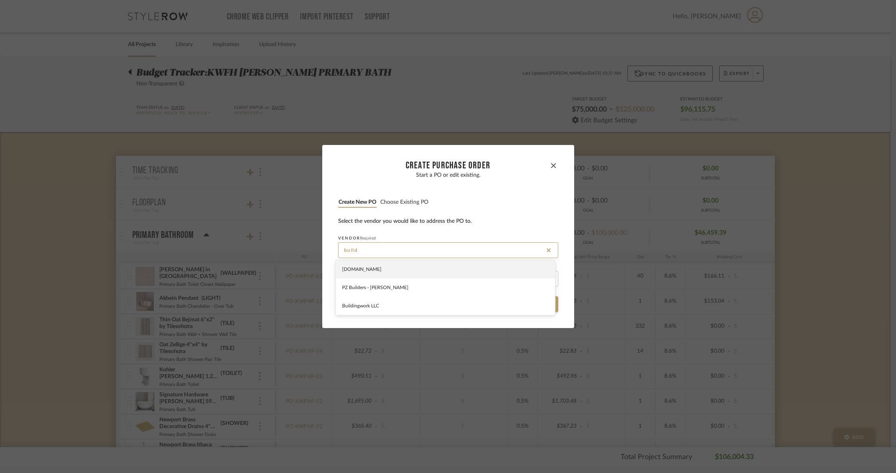
type input "[DOMAIN_NAME]"
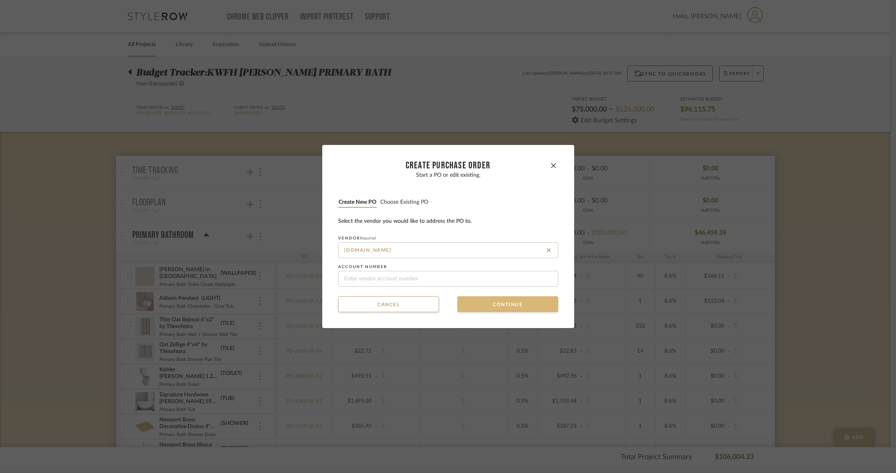
click at [512, 310] on button "Continue" at bounding box center [508, 305] width 101 height 16
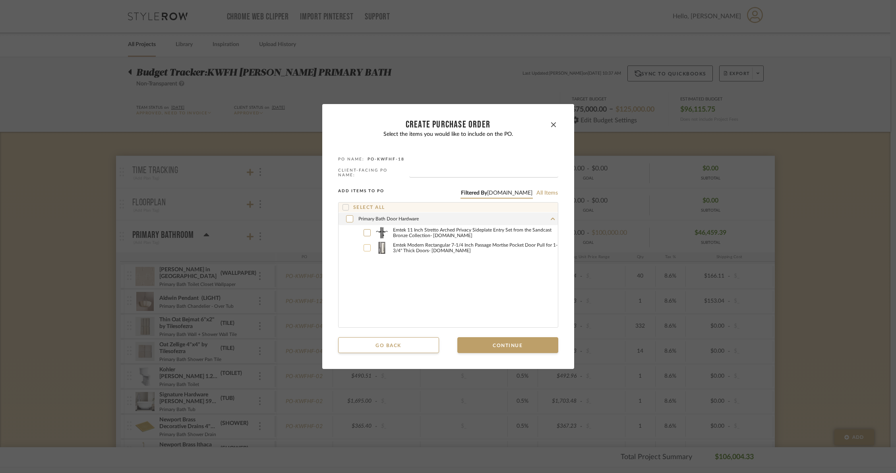
click at [366, 246] on icon at bounding box center [367, 248] width 5 height 6
click at [504, 345] on button "Continue" at bounding box center [508, 346] width 101 height 16
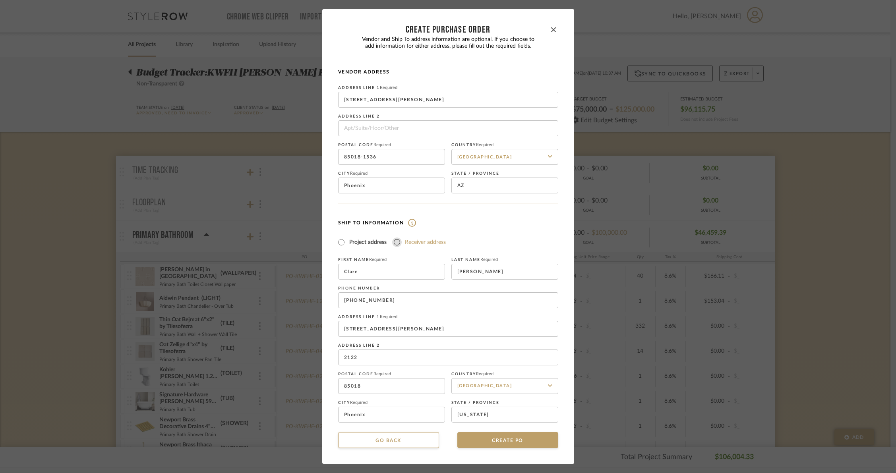
click at [393, 242] on input "Receiver address" at bounding box center [397, 243] width 10 height 10
radio input "true"
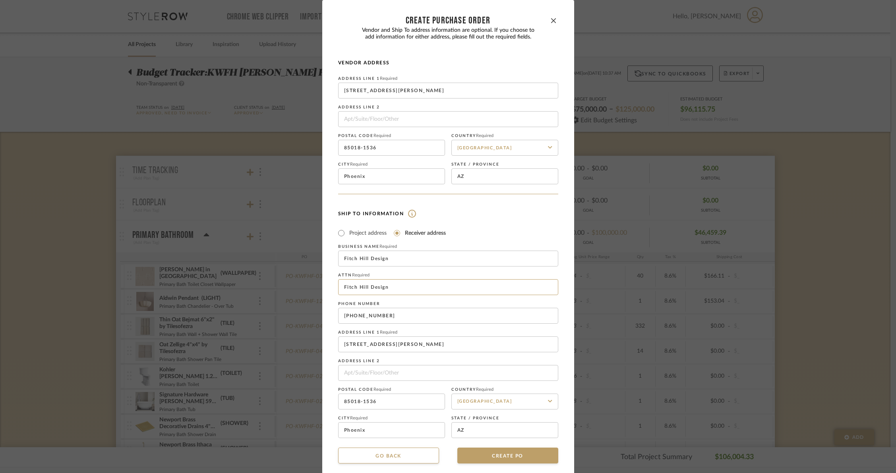
drag, startPoint x: 400, startPoint y: 294, endPoint x: 311, endPoint y: 279, distance: 89.9
click at [311, 279] on div "CREATE Purchase order Vendor and Ship To address information are optional. If y…" at bounding box center [448, 236] width 896 height 473
type input "[PERSON_NAME]"
click at [483, 460] on button "CREATE PO" at bounding box center [508, 456] width 101 height 16
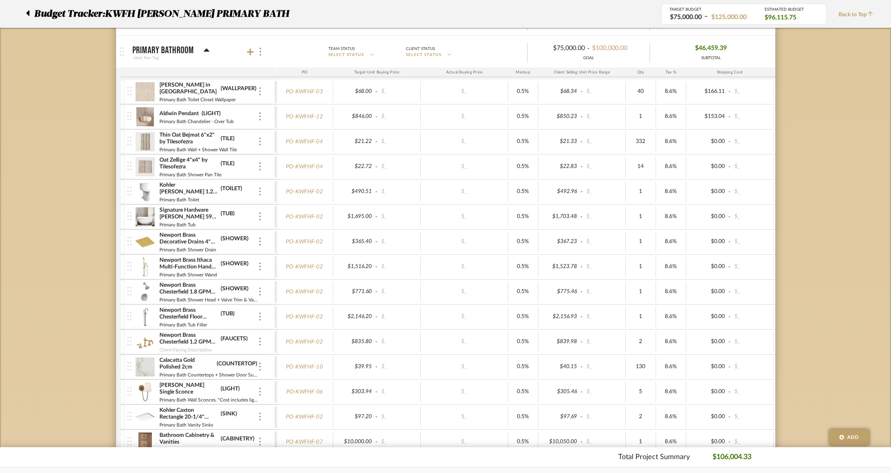
scroll to position [10, 0]
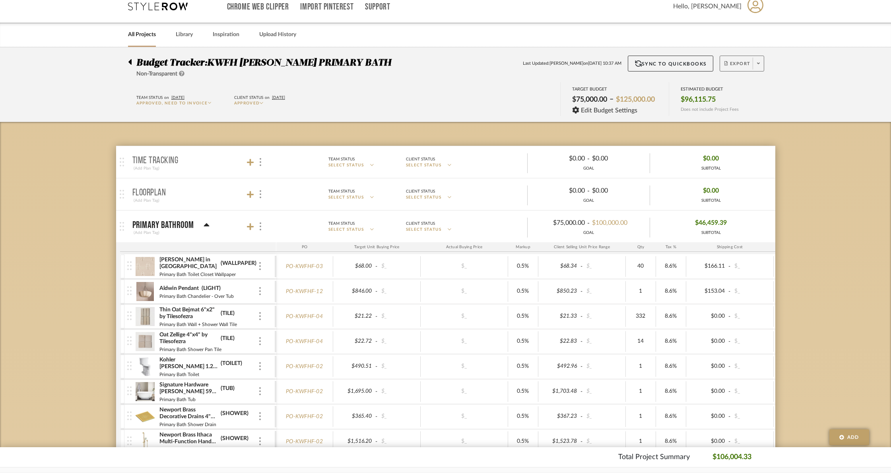
click at [754, 64] on span at bounding box center [758, 64] width 11 height 12
click at [748, 127] on span "Create PO" at bounding box center [738, 124] width 25 height 7
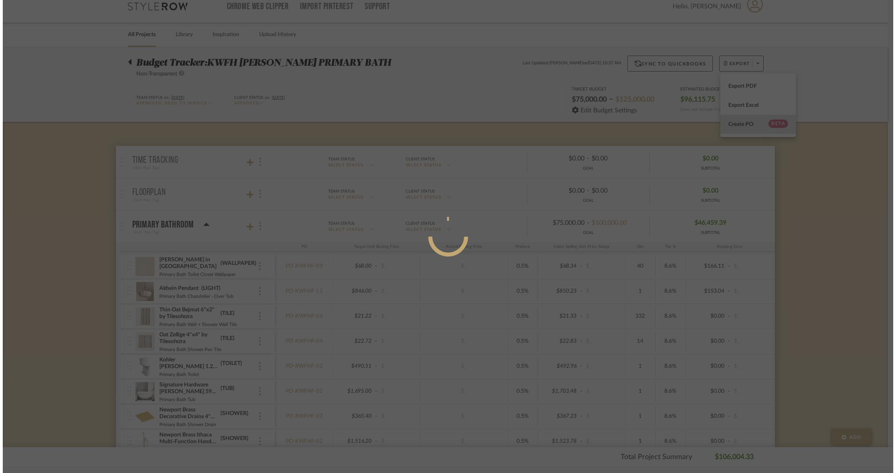
scroll to position [0, 0]
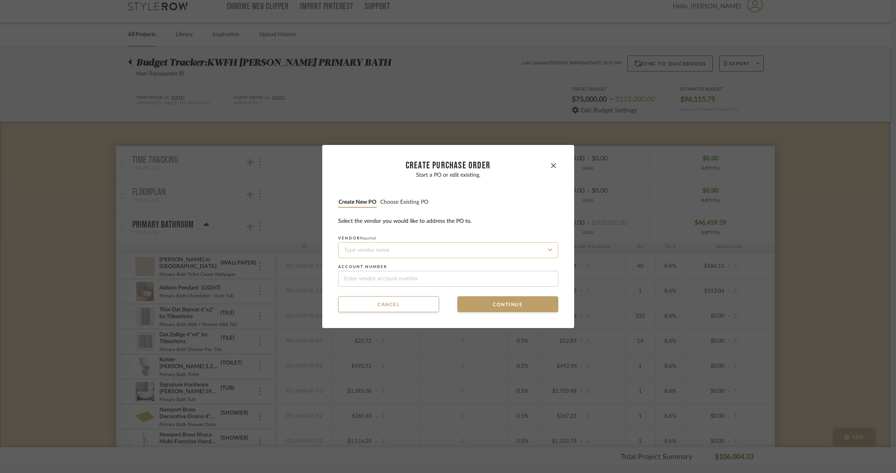
click at [367, 249] on input at bounding box center [448, 251] width 220 height 16
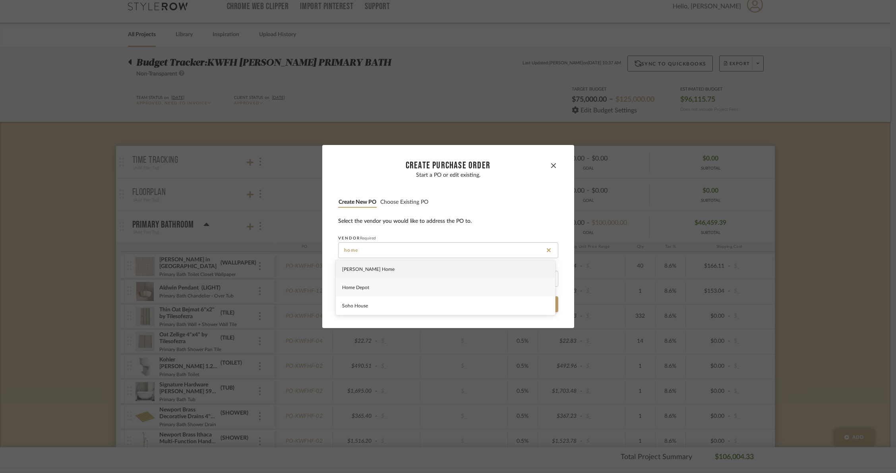
click at [348, 284] on div "Home Depot" at bounding box center [445, 288] width 219 height 18
type input "Home Depot"
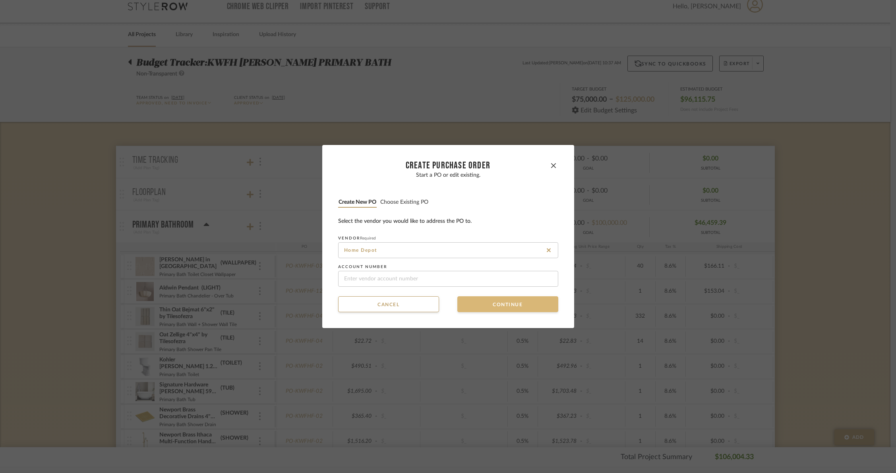
click at [475, 301] on button "Continue" at bounding box center [508, 305] width 101 height 16
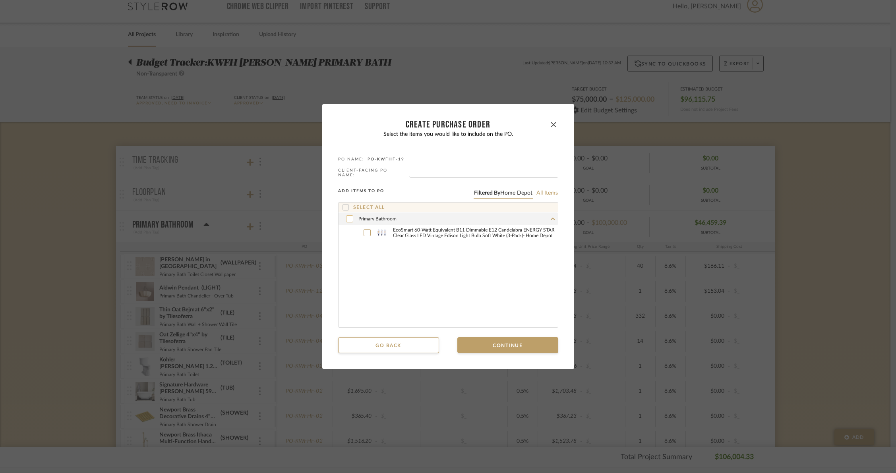
click at [347, 216] on icon at bounding box center [349, 219] width 5 height 6
click at [486, 343] on button "Continue" at bounding box center [508, 346] width 101 height 16
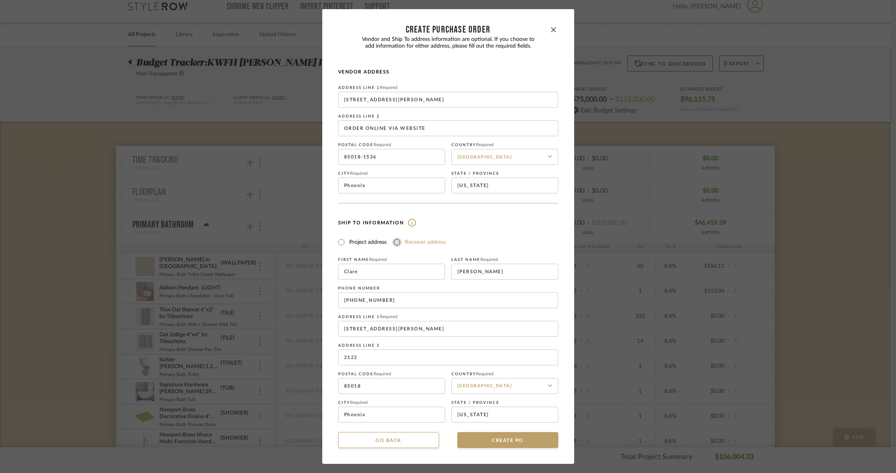
click at [392, 241] on input "Receiver address" at bounding box center [397, 243] width 10 height 10
radio input "true"
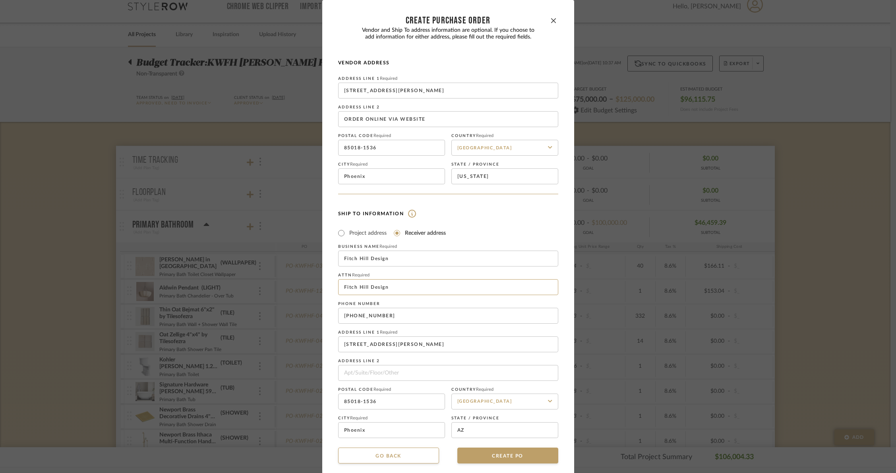
drag, startPoint x: 388, startPoint y: 285, endPoint x: 328, endPoint y: 281, distance: 60.6
click at [328, 281] on dialog-content "CREATE Purchase order Vendor and Ship To address information are optional. If y…" at bounding box center [448, 240] width 252 height 480
click at [486, 223] on div "Ship To Information Project address Receiver address First Name Required [PERSO…" at bounding box center [448, 324] width 220 height 230
click at [401, 285] on body "Chrome Web Clipper Import Pinterest Support All Projects Library Inspiration Up…" at bounding box center [445, 226] width 891 height 473
click at [327, 280] on dialog-content "CREATE Purchase order Vendor and Ship To address information are optional. If y…" at bounding box center [448, 240] width 252 height 480
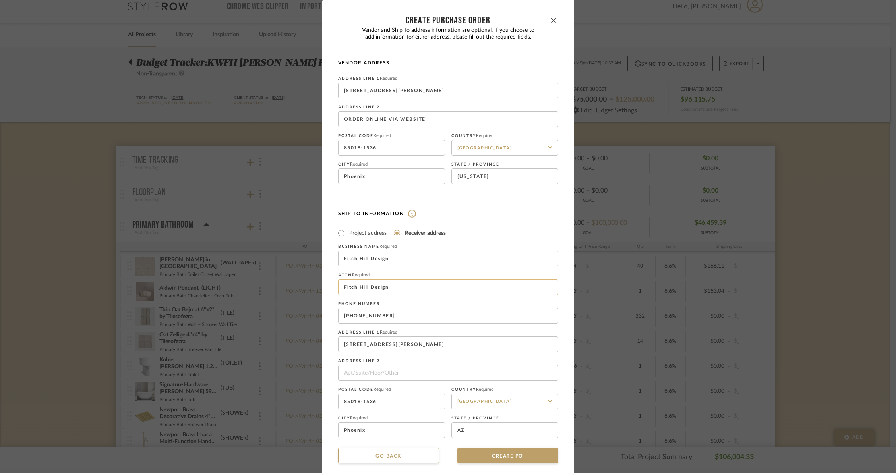
click at [361, 281] on input "Fitch Hill Design" at bounding box center [448, 287] width 220 height 16
click at [380, 279] on fieldset "Attn Required Fitch Hill Design" at bounding box center [448, 284] width 220 height 22
click at [385, 285] on input "Fitch Hill Design" at bounding box center [448, 287] width 220 height 16
click at [469, 270] on div "Business name Required Fitch Hill Design Attn Required [GEOGRAPHIC_DATA] Design…" at bounding box center [448, 341] width 220 height 194
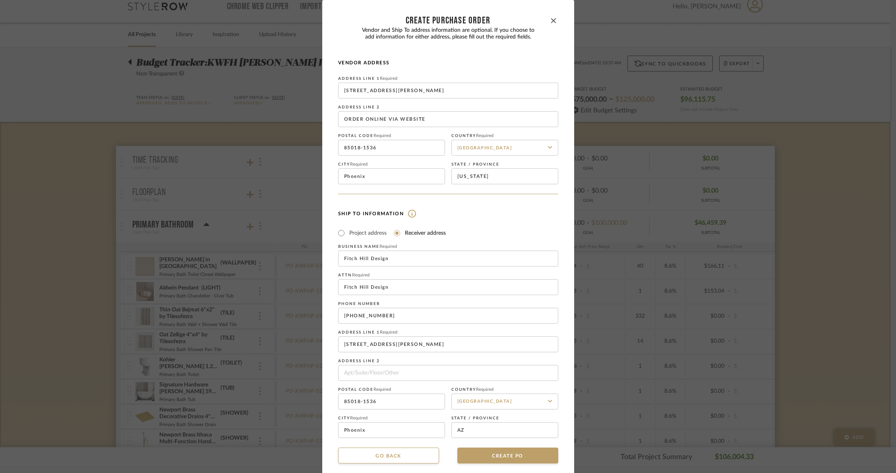
click at [325, 318] on dialog-content "CREATE Purchase order Vendor and Ship To address information are optional. If y…" at bounding box center [448, 240] width 252 height 480
drag, startPoint x: 397, startPoint y: 290, endPoint x: 353, endPoint y: 284, distance: 43.7
click at [353, 284] on input "Fitch Hill Design" at bounding box center [448, 287] width 220 height 16
type input "F"
type input "[PERSON_NAME]"
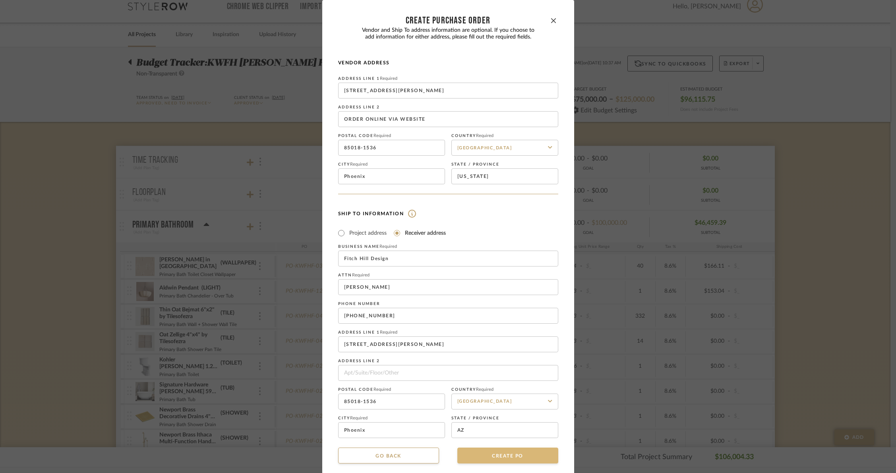
click at [498, 456] on button "CREATE PO" at bounding box center [508, 456] width 101 height 16
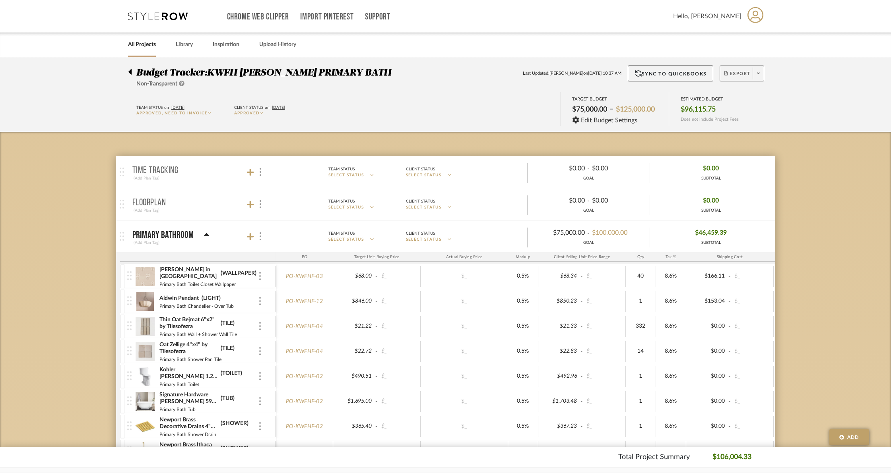
click at [758, 76] on fa-icon at bounding box center [758, 74] width 3 height 4
click at [755, 110] on button "Export Excel" at bounding box center [756, 115] width 76 height 19
